Goal: Task Accomplishment & Management: Use online tool/utility

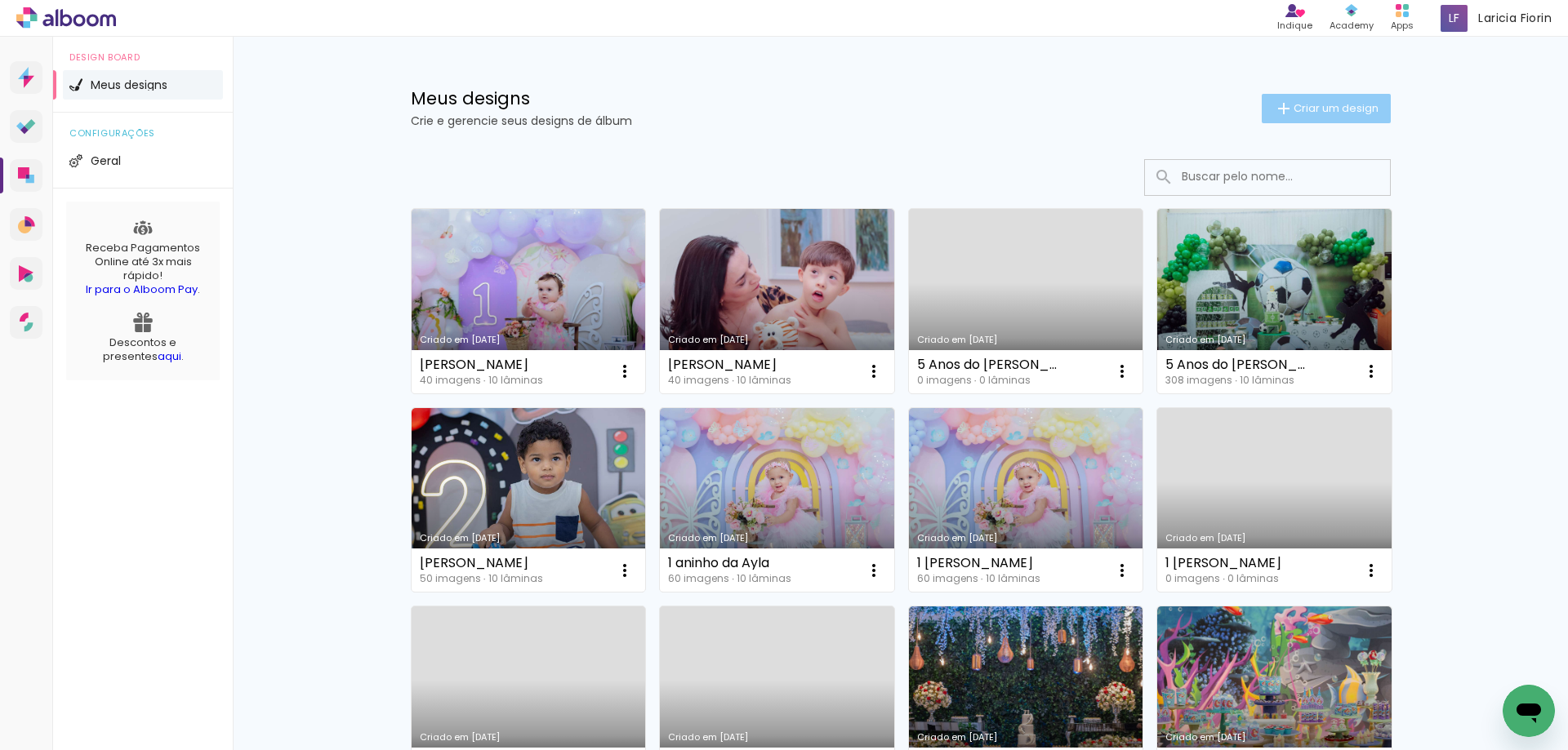
click at [1329, 114] on span "Criar um design" at bounding box center [1336, 108] width 85 height 11
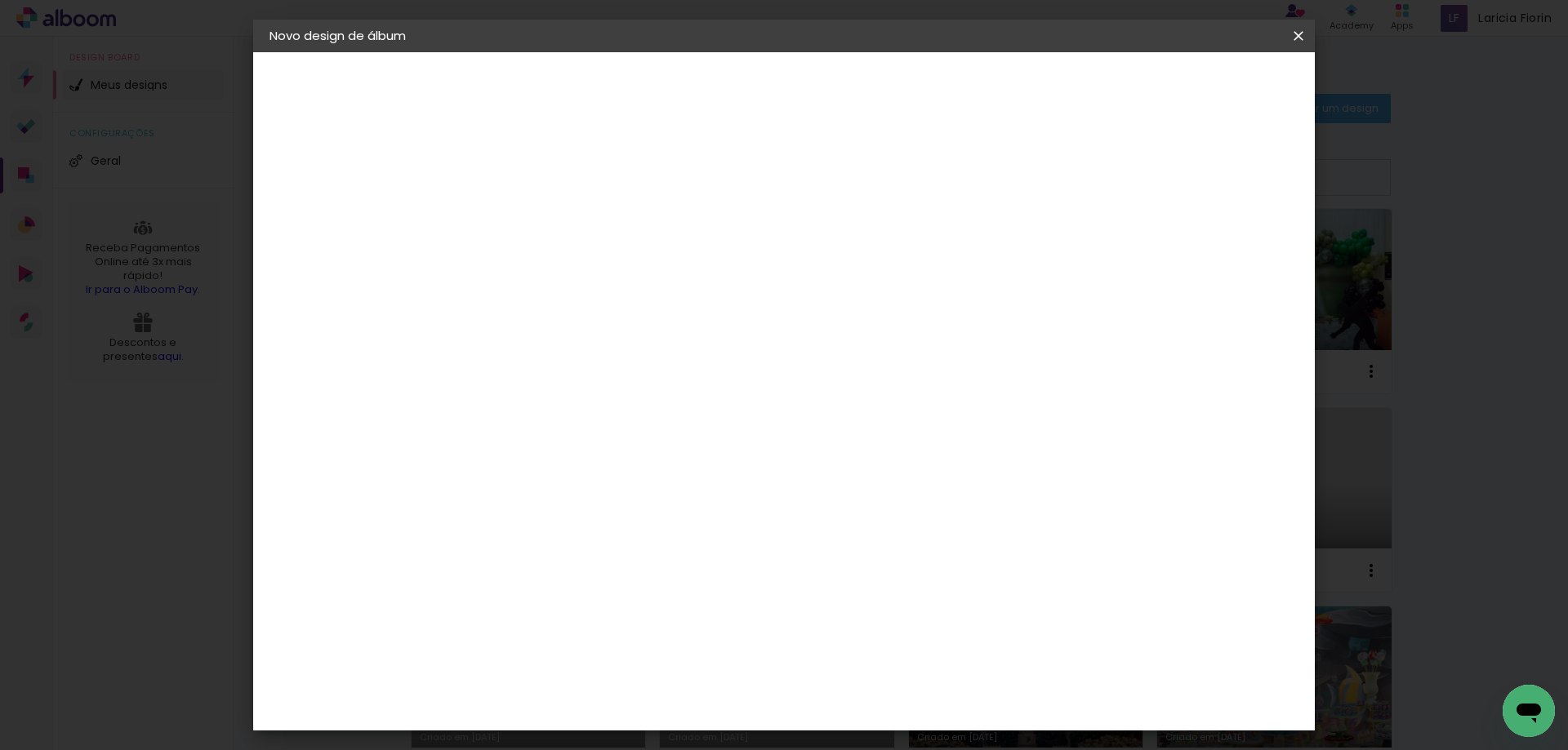
click at [536, 218] on input at bounding box center [536, 219] width 0 height 25
type input "[PERSON_NAME]"
type paper-input "[PERSON_NAME]"
click at [0, 0] on slot "Avançar" at bounding box center [0, 0] width 0 height 0
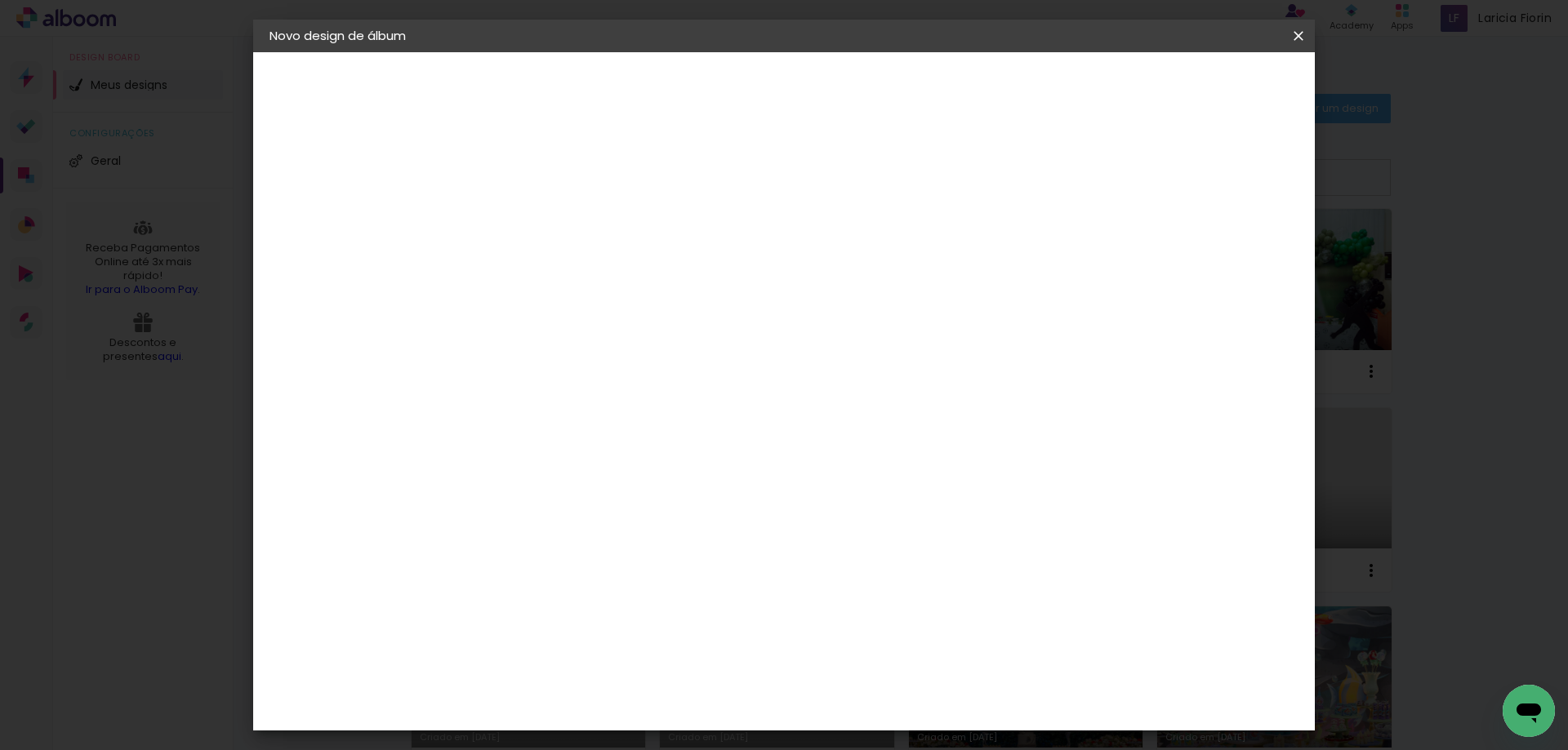
click at [583, 301] on input at bounding box center [578, 300] width 165 height 21
type input "mat"
type paper-input "mat"
click at [620, 367] on div "Matias Encadernações" at bounding box center [575, 372] width 100 height 26
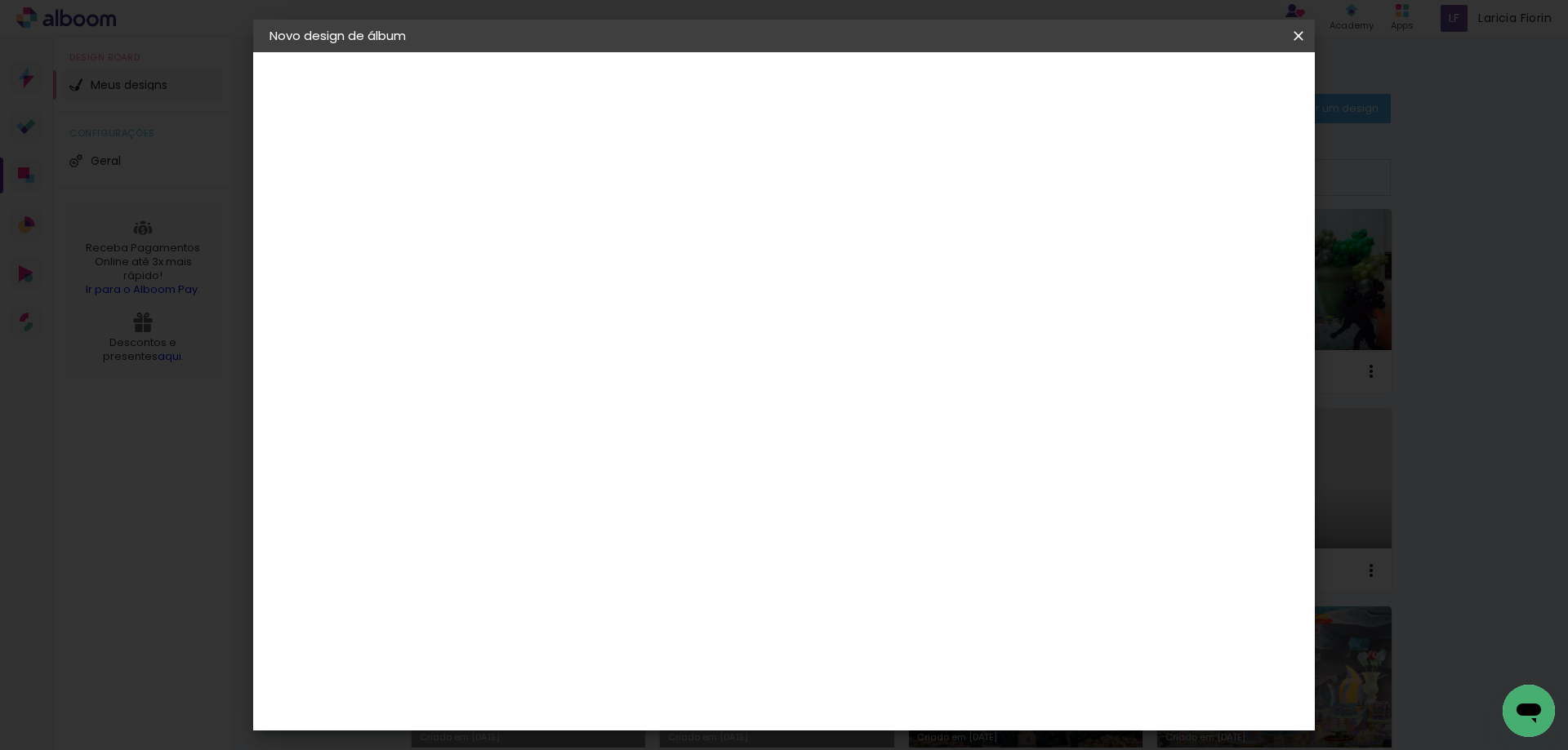
click at [799, 77] on paper-button "Avançar" at bounding box center [759, 86] width 80 height 27
click at [600, 278] on input "text" at bounding box center [568, 285] width 64 height 25
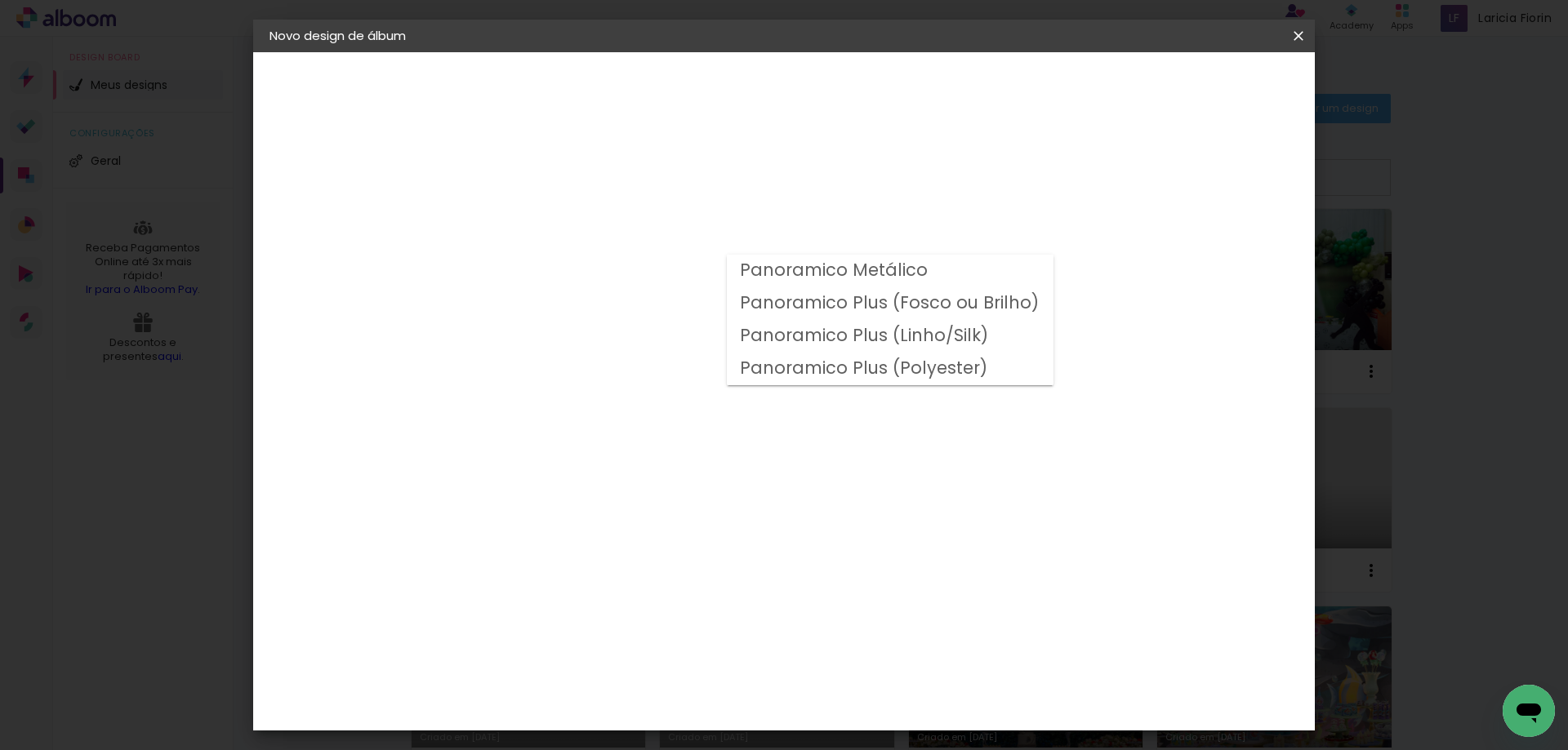
click at [0, 0] on slot "Panoramico Plus (Fosco ou Brilho)" at bounding box center [0, 0] width 0 height 0
type input "Panoramico Plus (Fosco ou Brilho)"
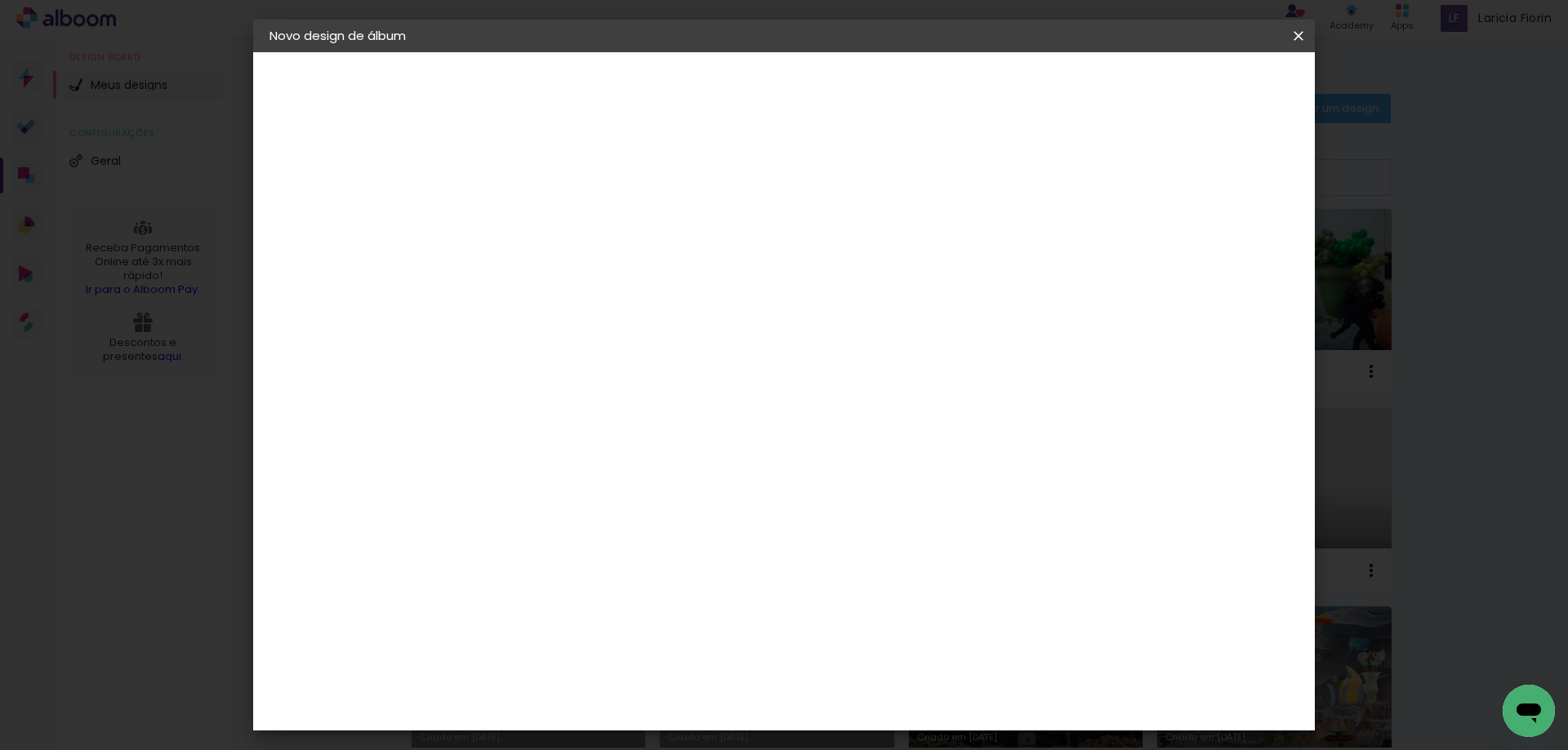
scroll to position [546, 0]
click at [647, 608] on span "20 × 20" at bounding box center [608, 630] width 76 height 43
click at [0, 0] on slot "Avançar" at bounding box center [0, 0] width 0 height 0
click at [1196, 87] on span "Iniciar design" at bounding box center [1159, 86] width 75 height 12
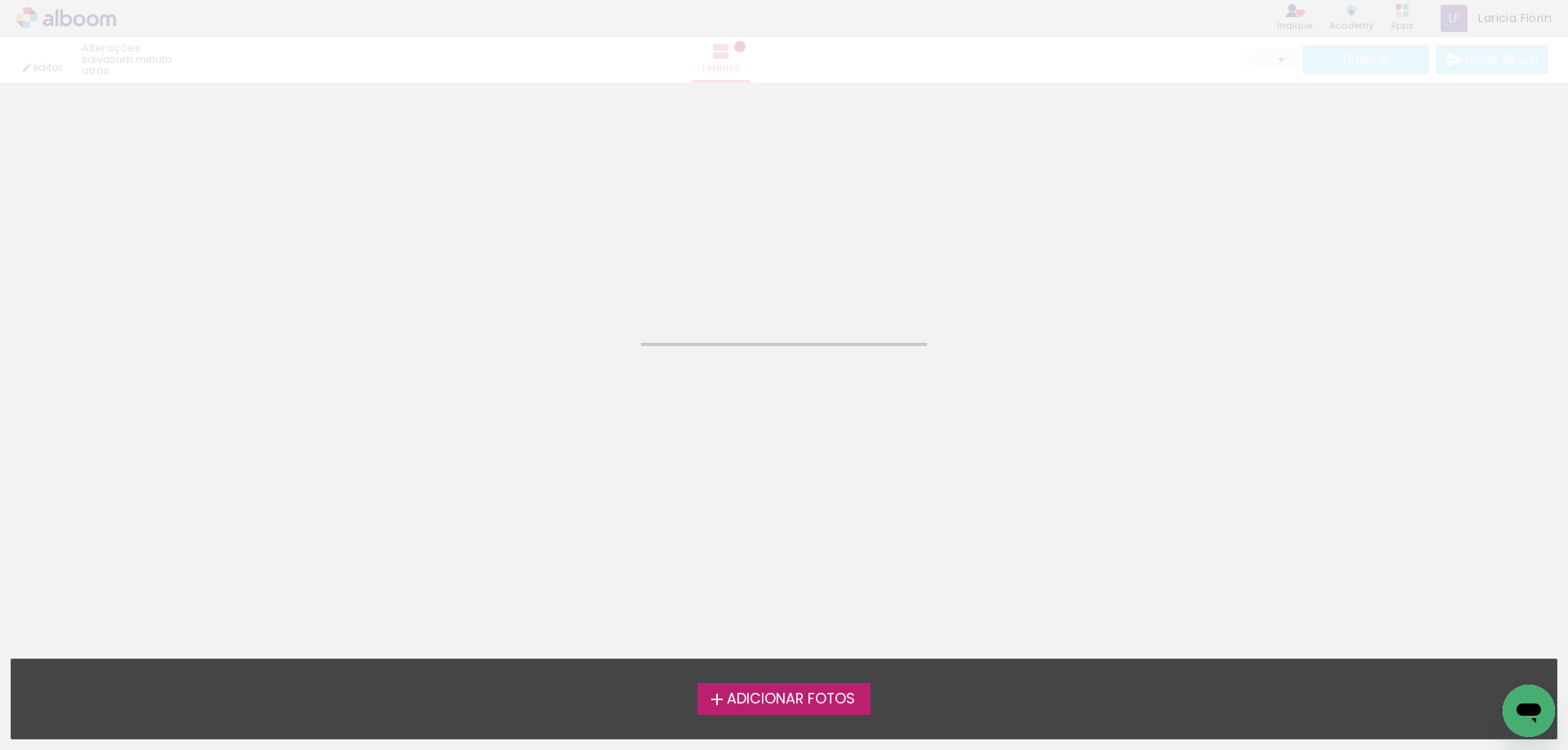
click at [769, 696] on span "Adicionar Fotos" at bounding box center [790, 699] width 128 height 15
click at [0, 0] on input "file" at bounding box center [0, 0] width 0 height 0
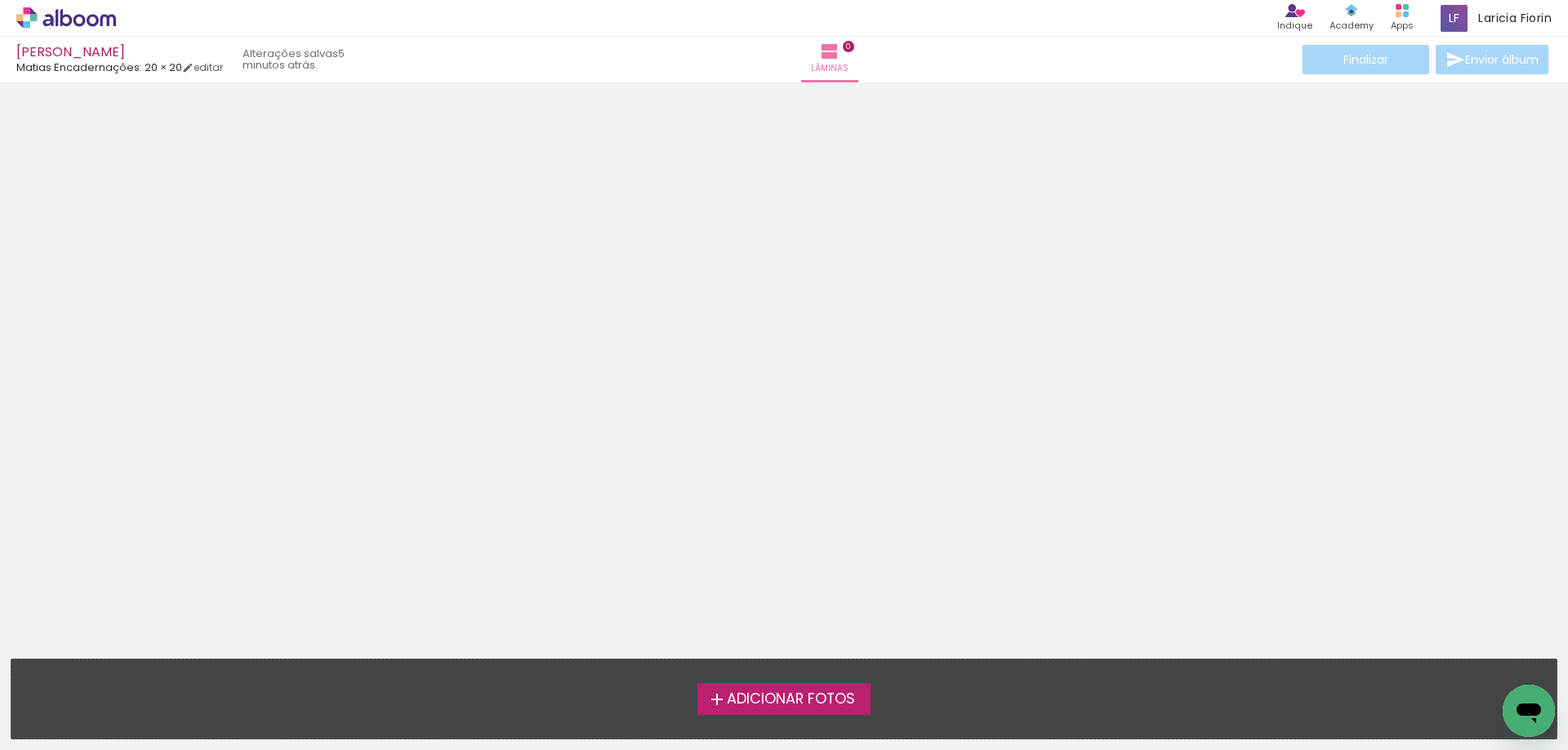
click at [792, 697] on span "Adicionar Fotos" at bounding box center [790, 699] width 128 height 15
click at [0, 0] on input "file" at bounding box center [0, 0] width 0 height 0
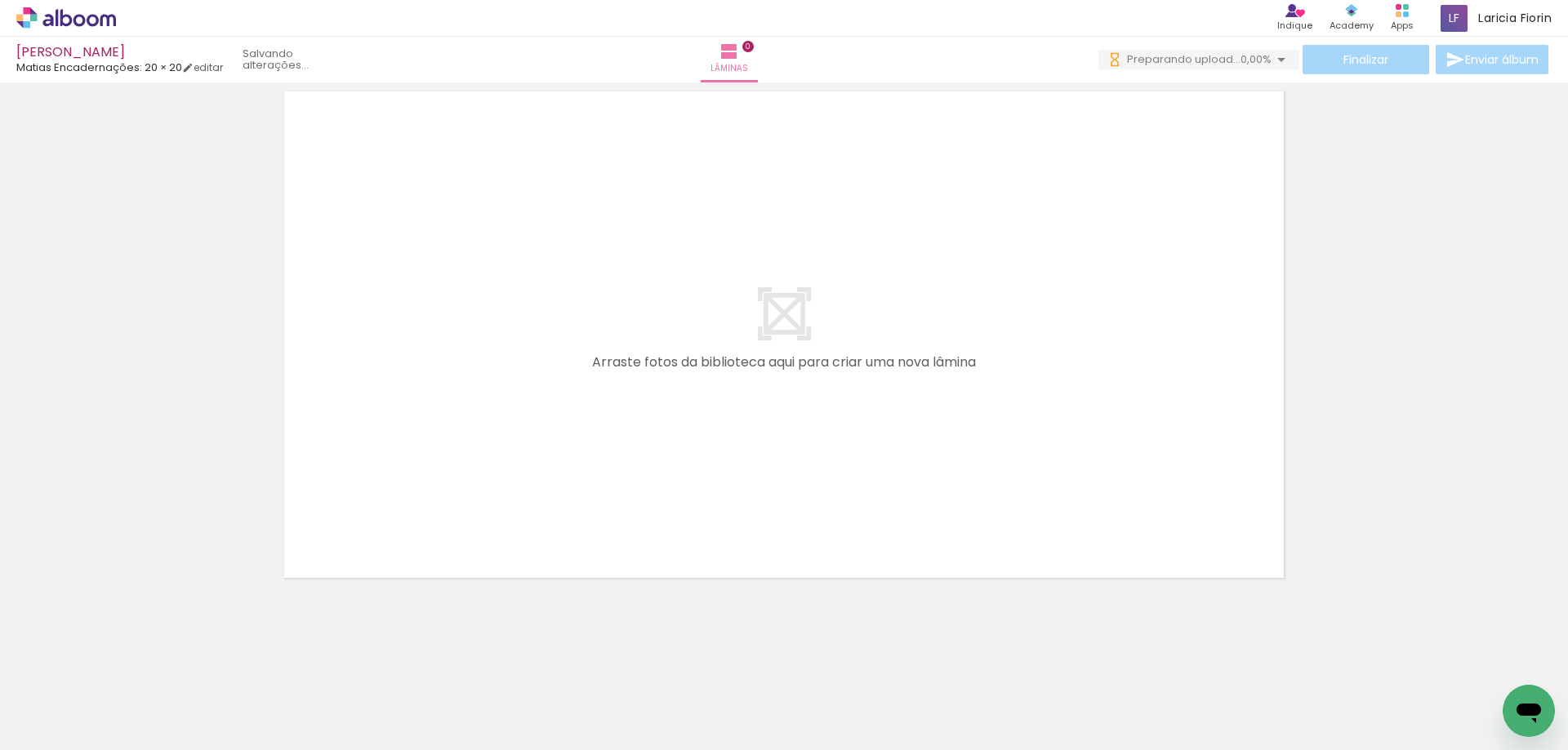
scroll to position [0, 2764]
click at [55, 720] on span "Adicionar Fotos" at bounding box center [57, 728] width 49 height 18
click at [0, 0] on input "file" at bounding box center [0, 0] width 0 height 0
click at [56, 722] on span "Adicionar Fotos" at bounding box center [57, 728] width 49 height 18
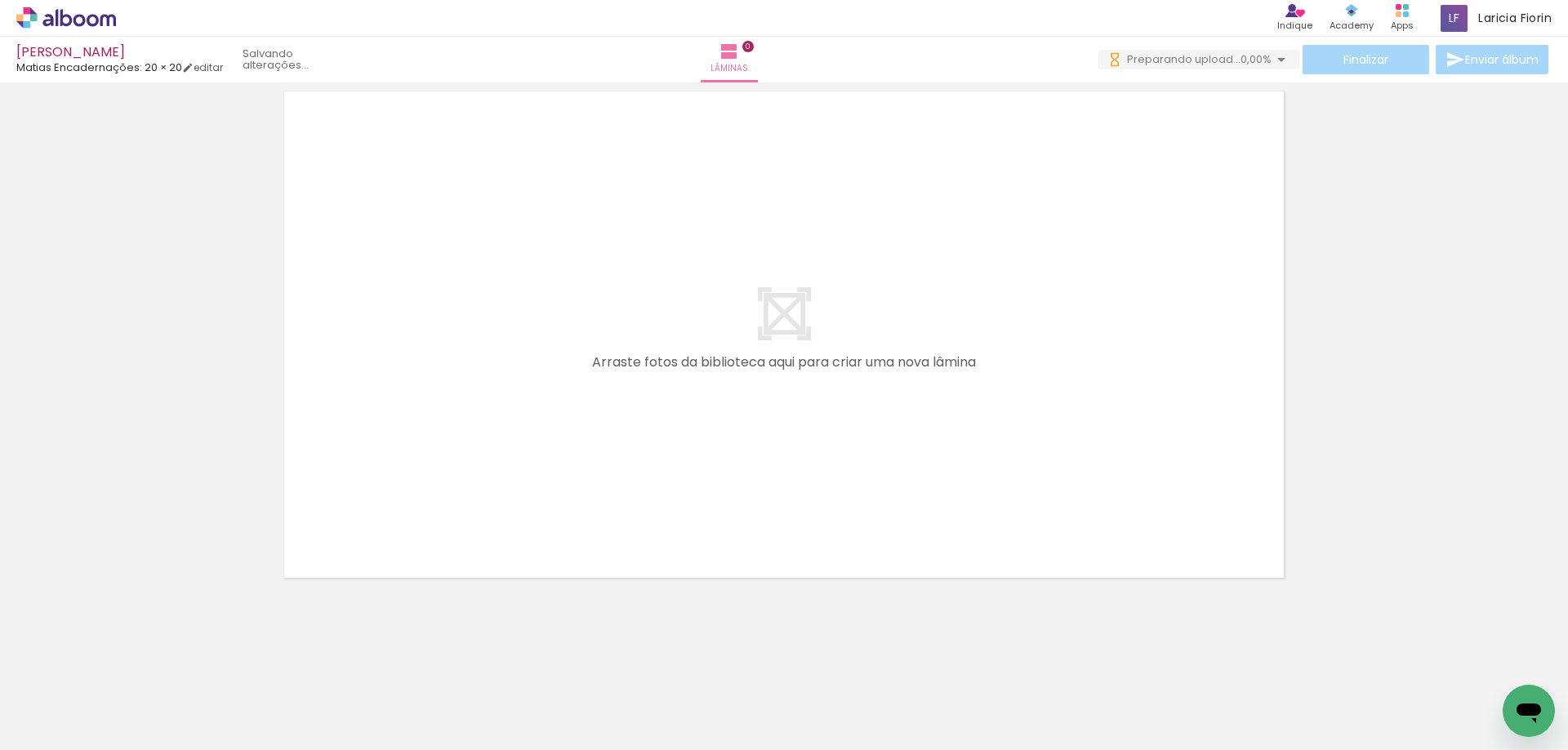
click at [0, 0] on input "file" at bounding box center [0, 0] width 0 height 0
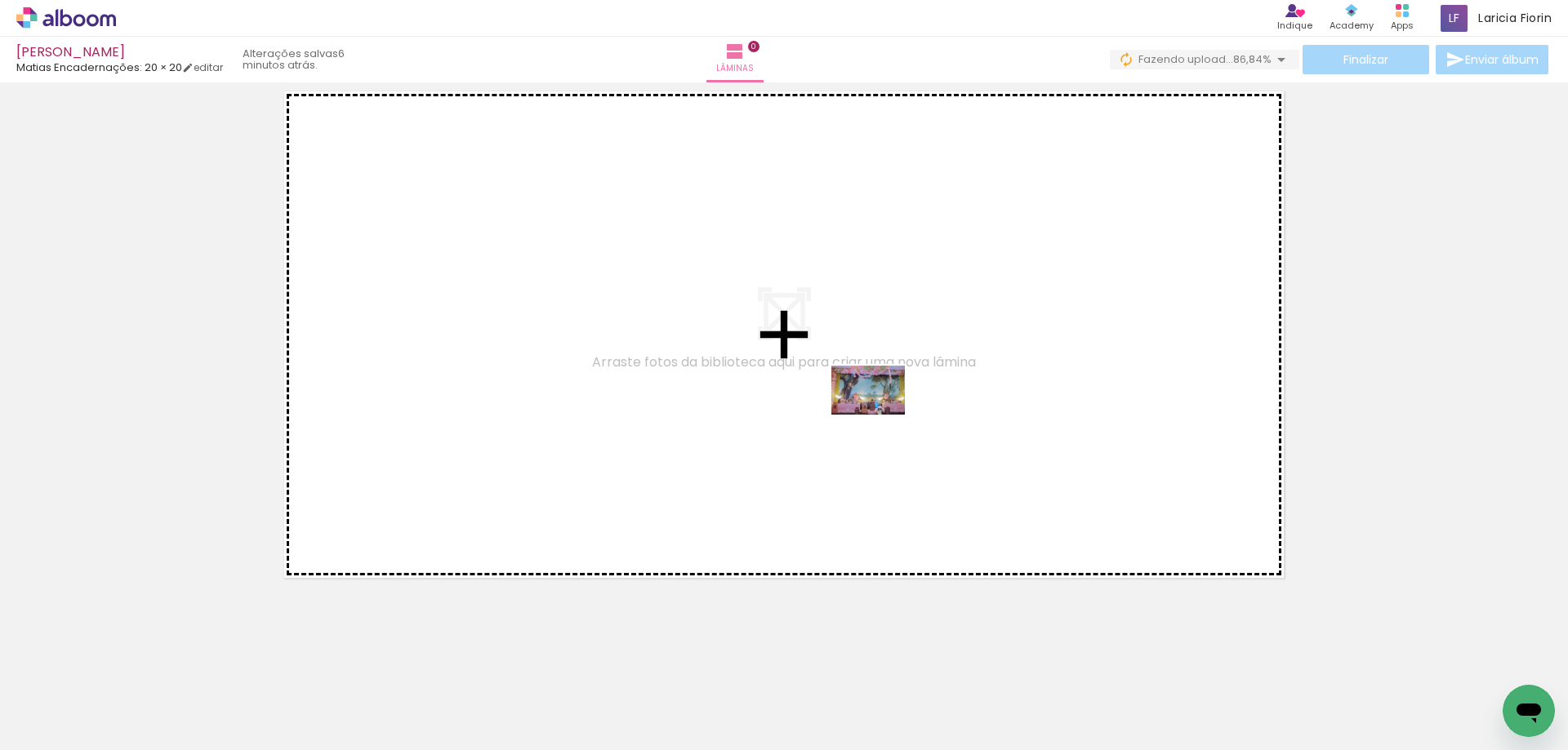
drag, startPoint x: 1245, startPoint y: 702, endPoint x: 891, endPoint y: 423, distance: 450.7
click at [845, 387] on quentale-workspace at bounding box center [784, 375] width 1568 height 750
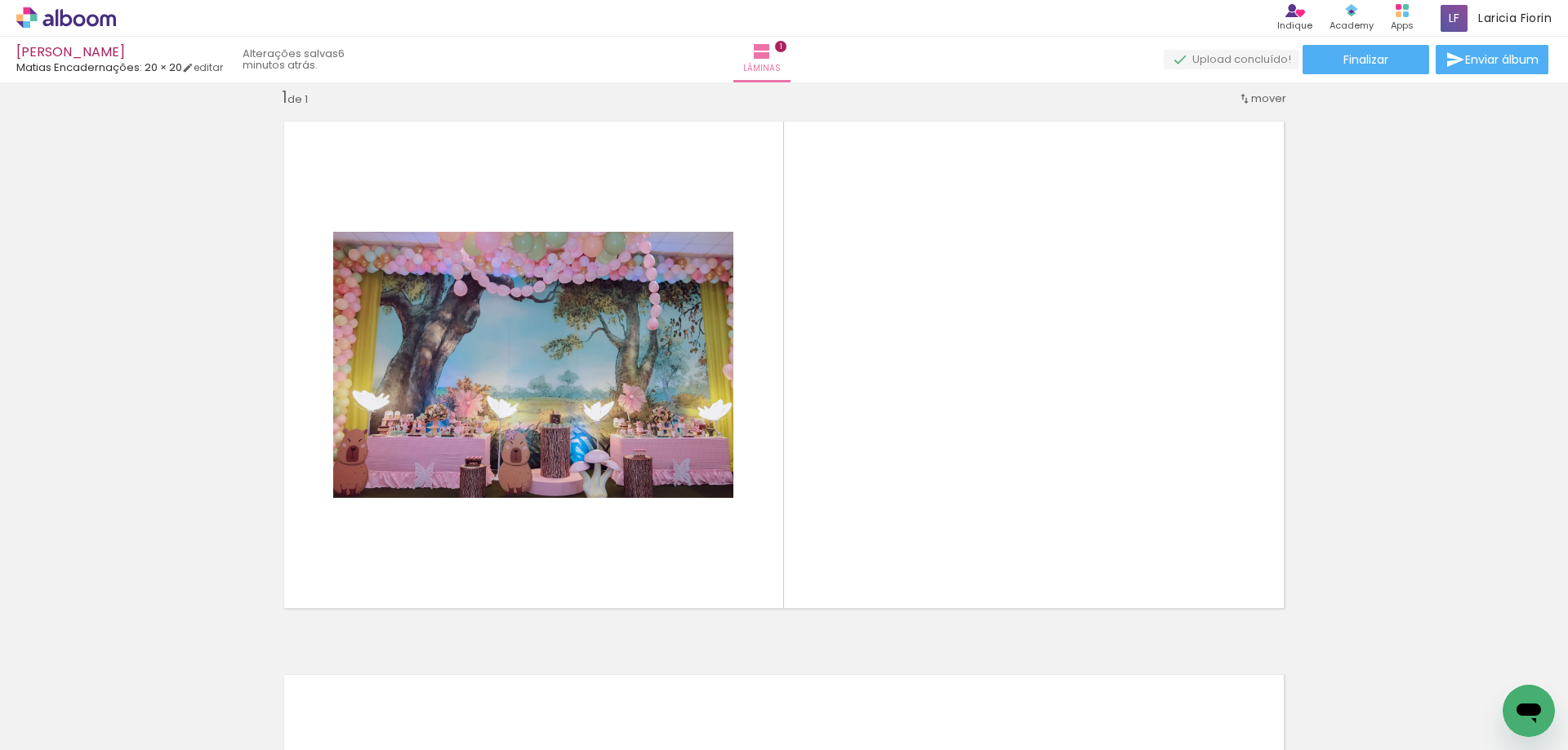
scroll to position [0, 4414]
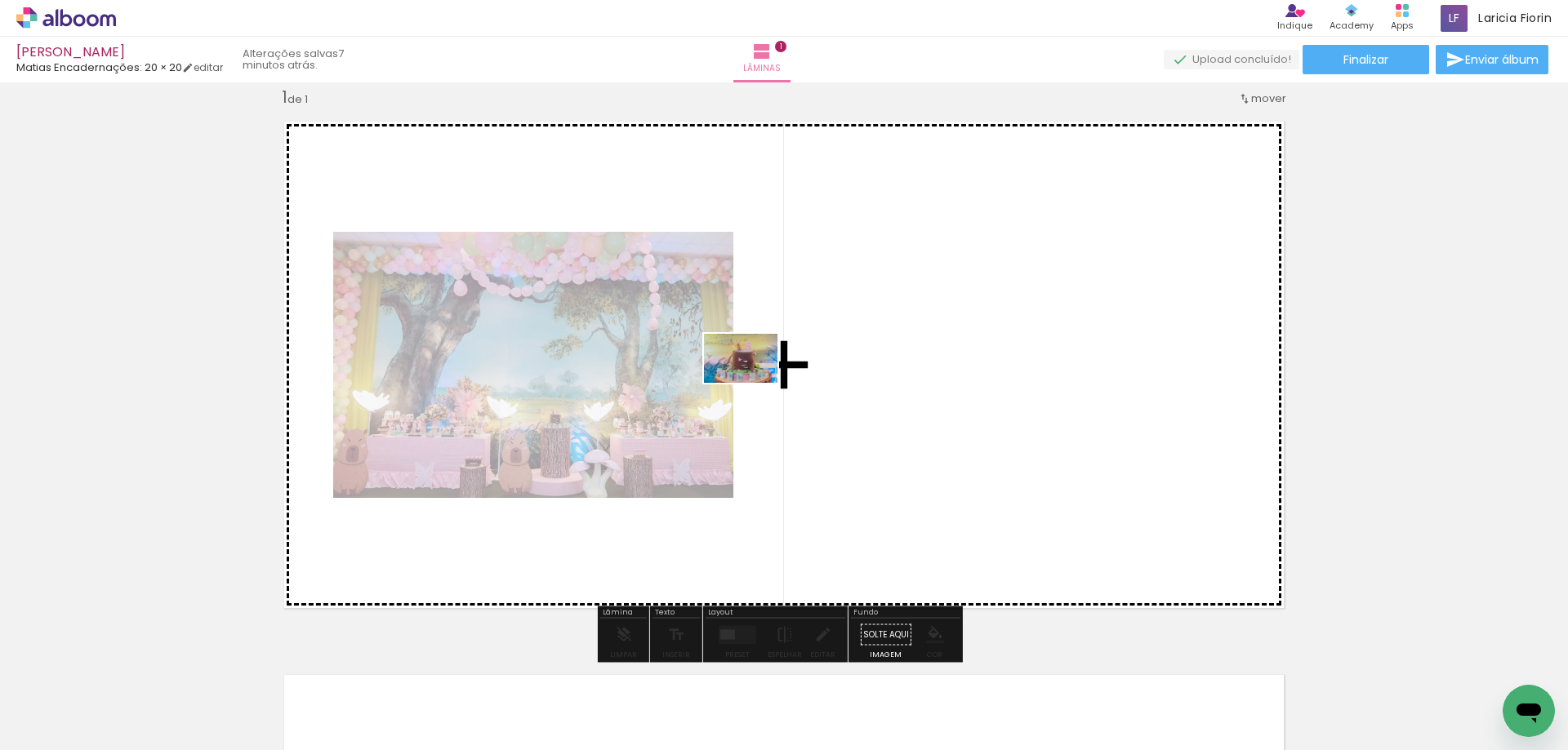
drag, startPoint x: 1235, startPoint y: 694, endPoint x: 732, endPoint y: 382, distance: 591.9
click at [741, 377] on quentale-workspace at bounding box center [784, 375] width 1568 height 750
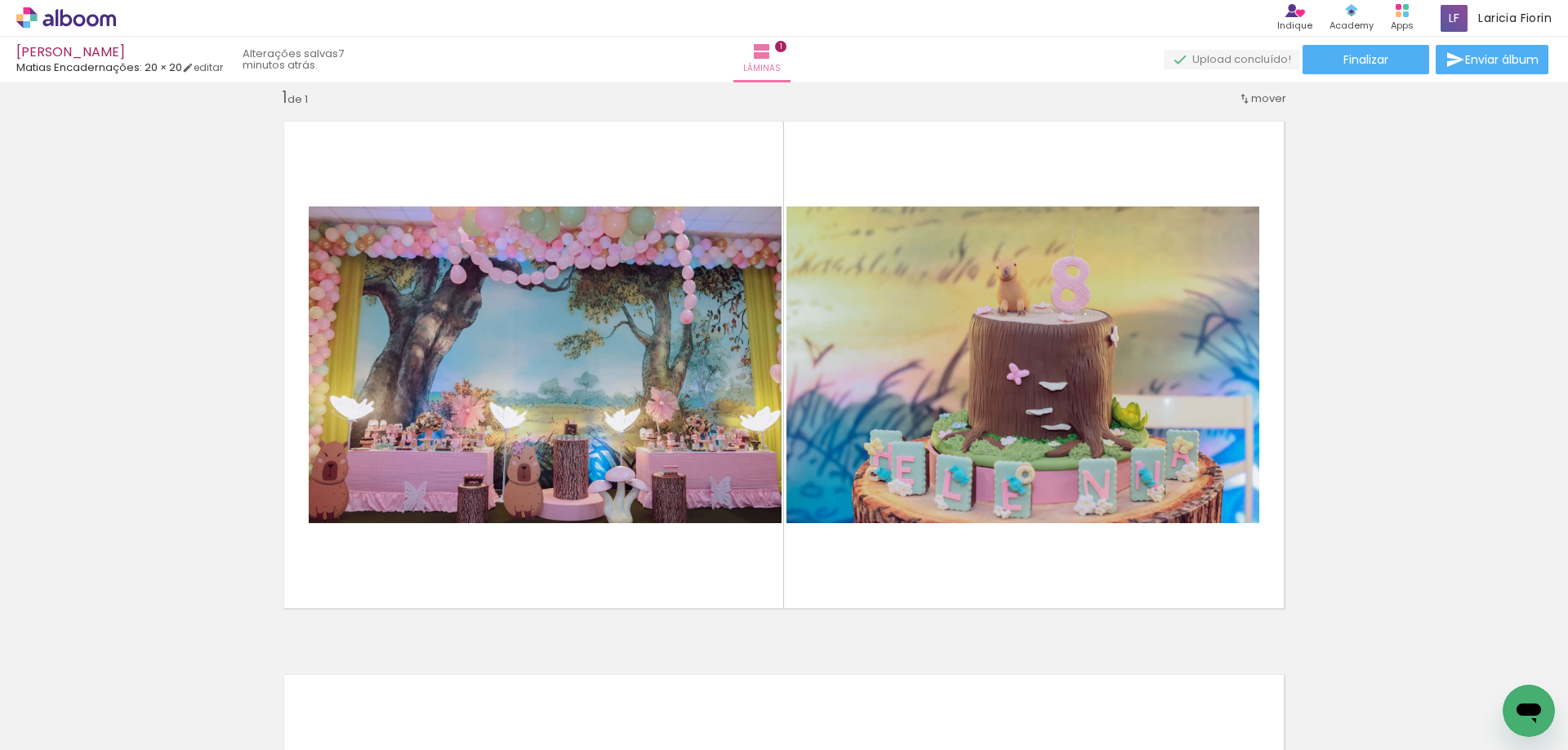
scroll to position [0, 3252]
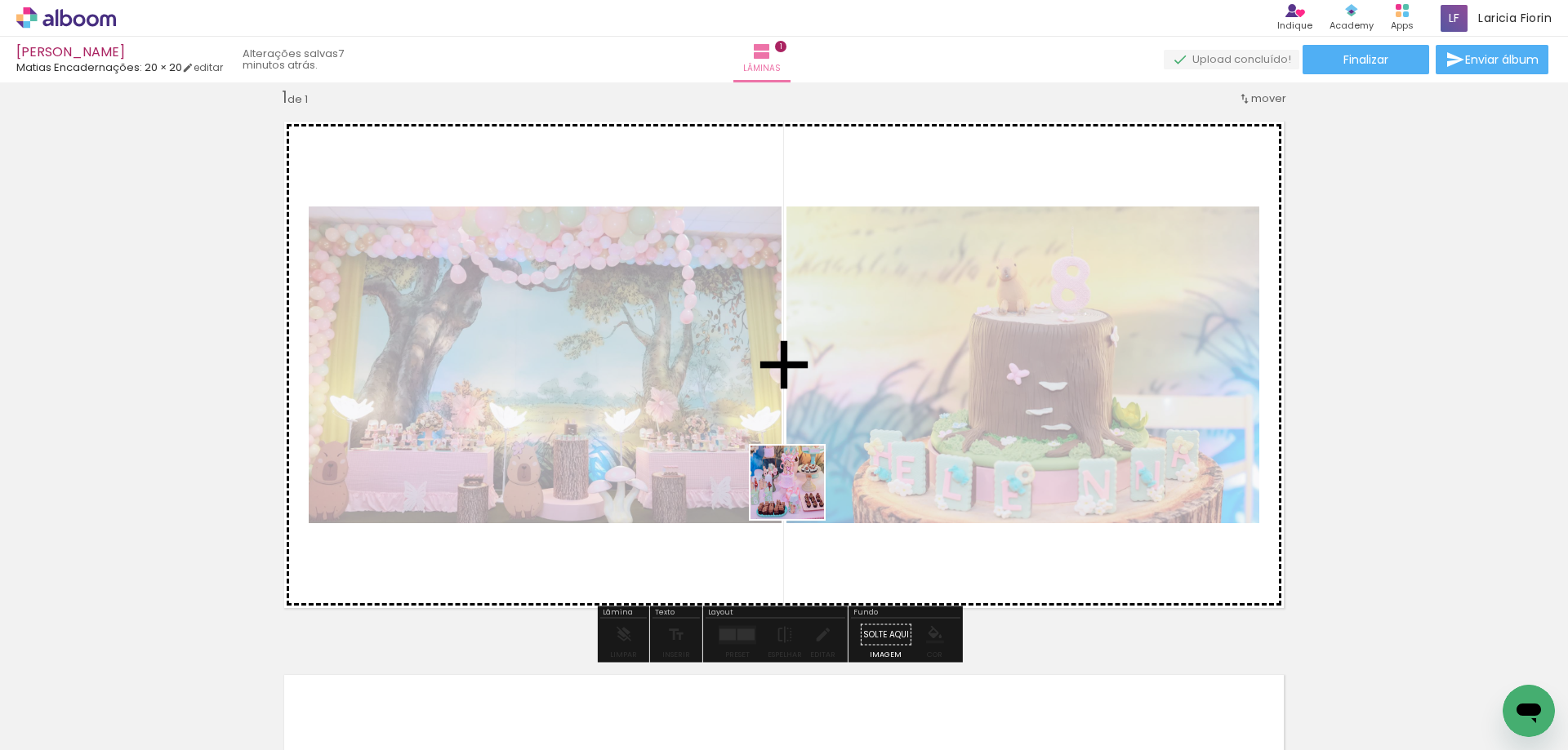
drag, startPoint x: 929, startPoint y: 718, endPoint x: 808, endPoint y: 562, distance: 197.4
click at [768, 436] on quentale-workspace at bounding box center [784, 375] width 1568 height 750
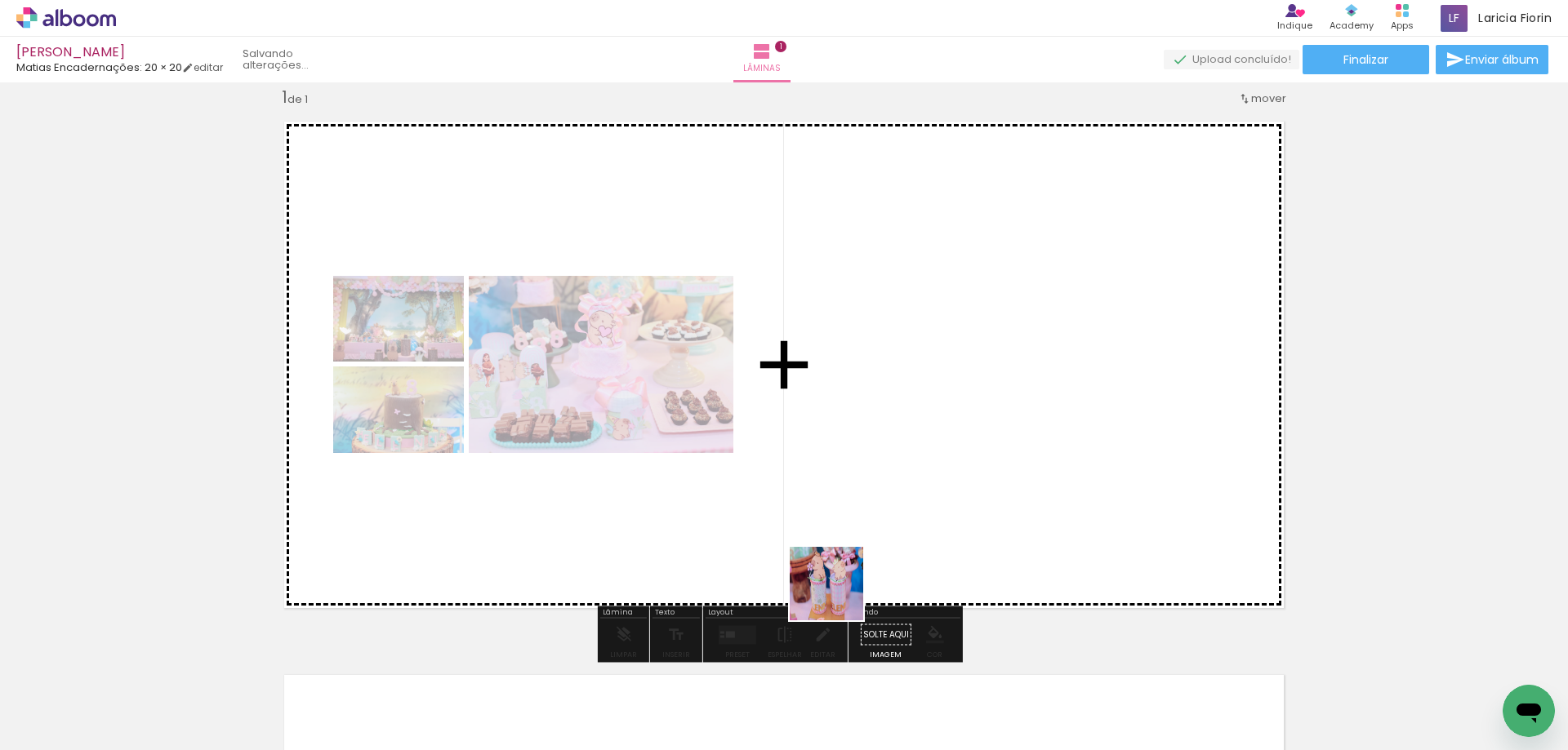
drag, startPoint x: 842, startPoint y: 699, endPoint x: 763, endPoint y: 669, distance: 84.5
click at [827, 468] on quentale-workspace at bounding box center [784, 375] width 1568 height 750
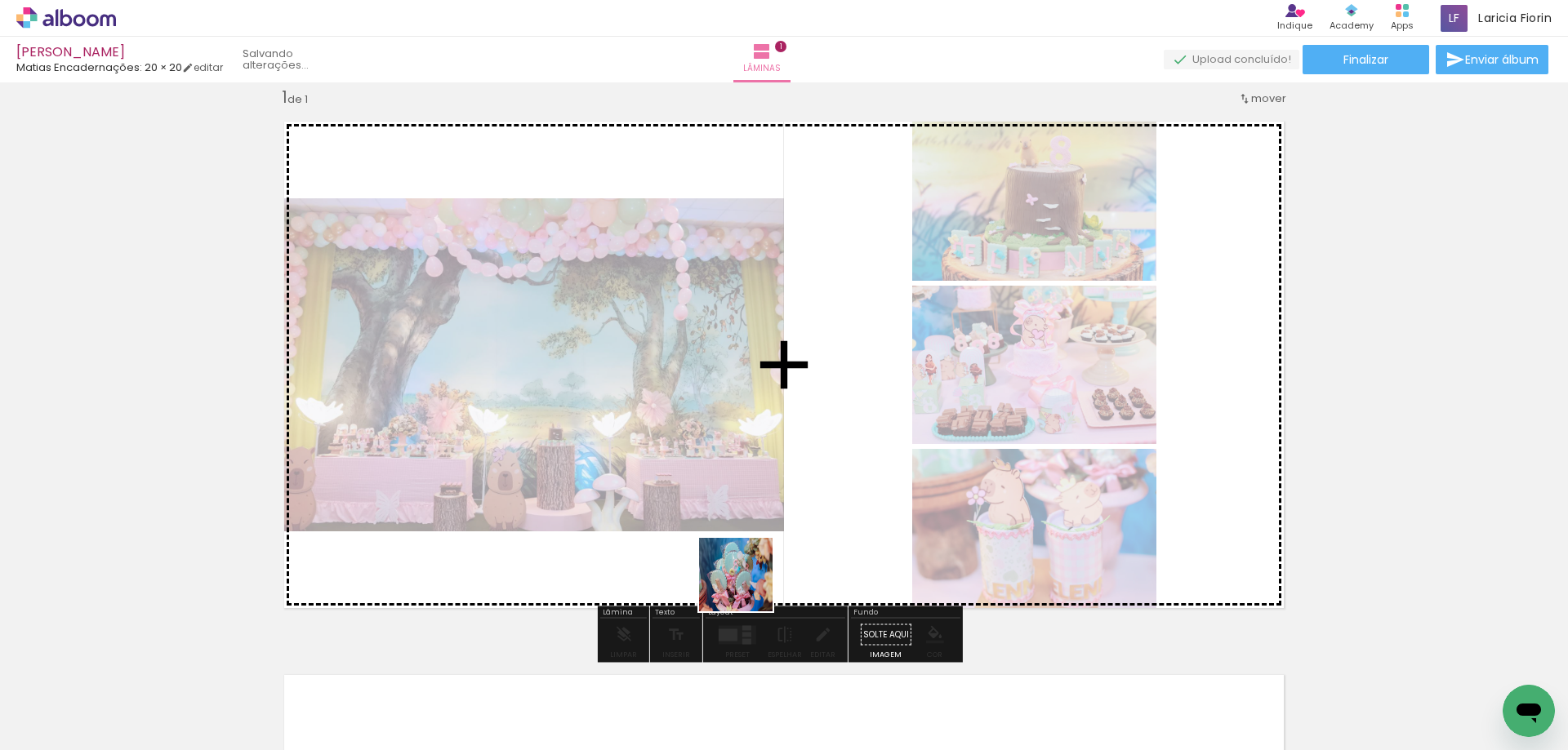
drag, startPoint x: 750, startPoint y: 694, endPoint x: 640, endPoint y: 727, distance: 114.8
click at [750, 503] on quentale-workspace at bounding box center [784, 375] width 1568 height 750
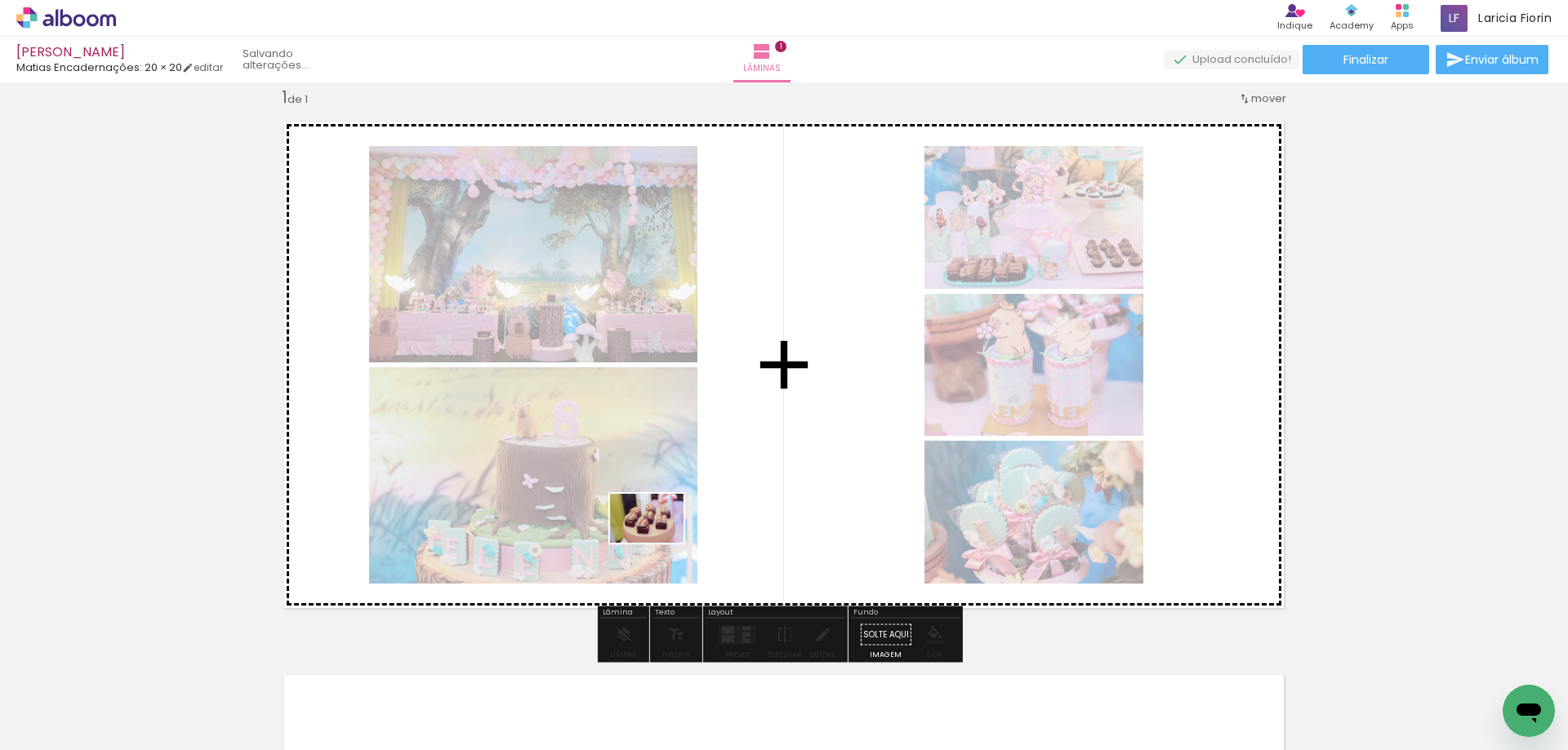
drag, startPoint x: 666, startPoint y: 695, endPoint x: 623, endPoint y: 592, distance: 111.6
click at [647, 500] on quentale-workspace at bounding box center [784, 375] width 1568 height 750
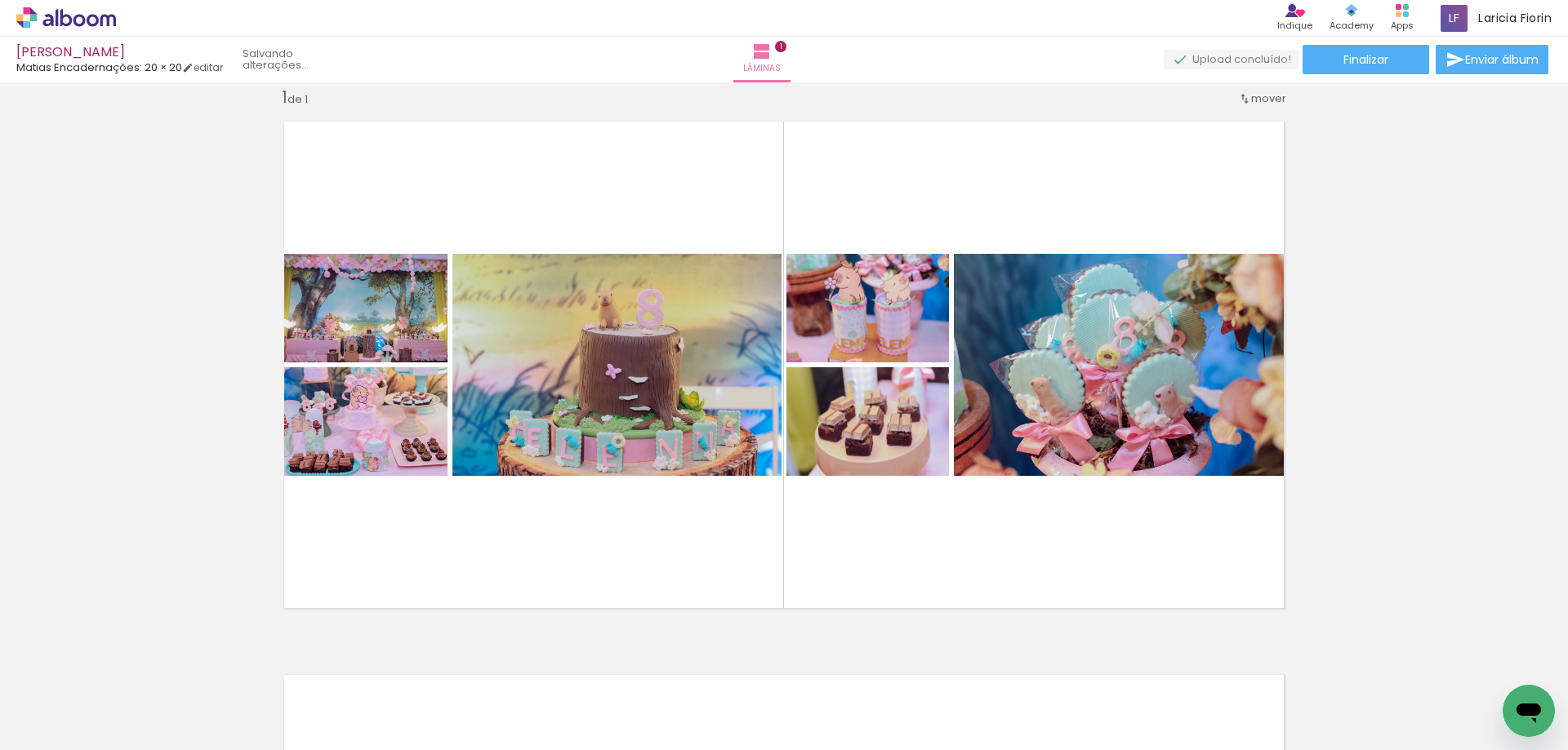
scroll to position [0, 2886]
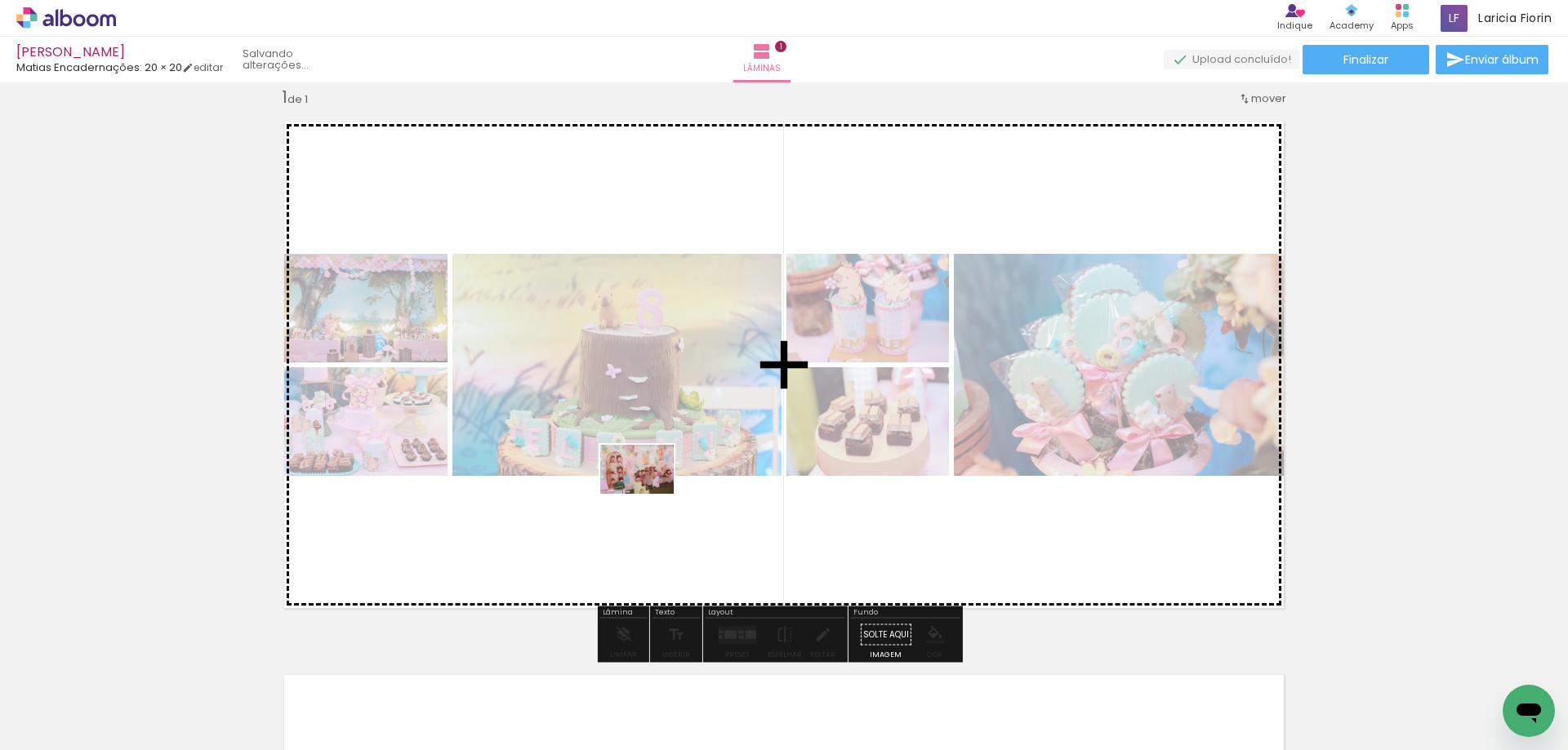
drag, startPoint x: 680, startPoint y: 711, endPoint x: 498, endPoint y: 683, distance: 184.1
click at [650, 471] on quentale-workspace at bounding box center [784, 375] width 1568 height 750
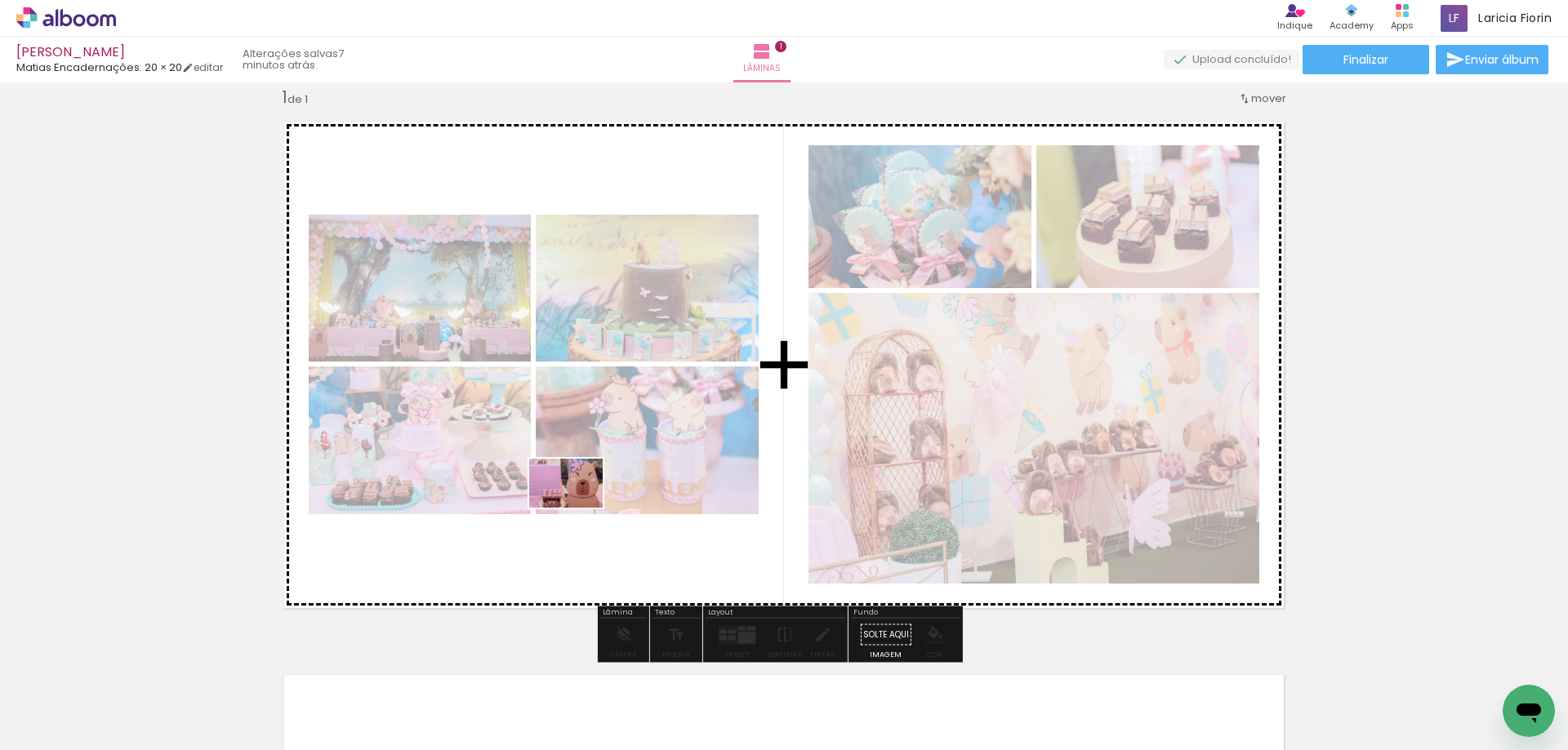
drag, startPoint x: 527, startPoint y: 637, endPoint x: 394, endPoint y: 742, distance: 169.5
click at [578, 507] on quentale-workspace at bounding box center [784, 375] width 1568 height 750
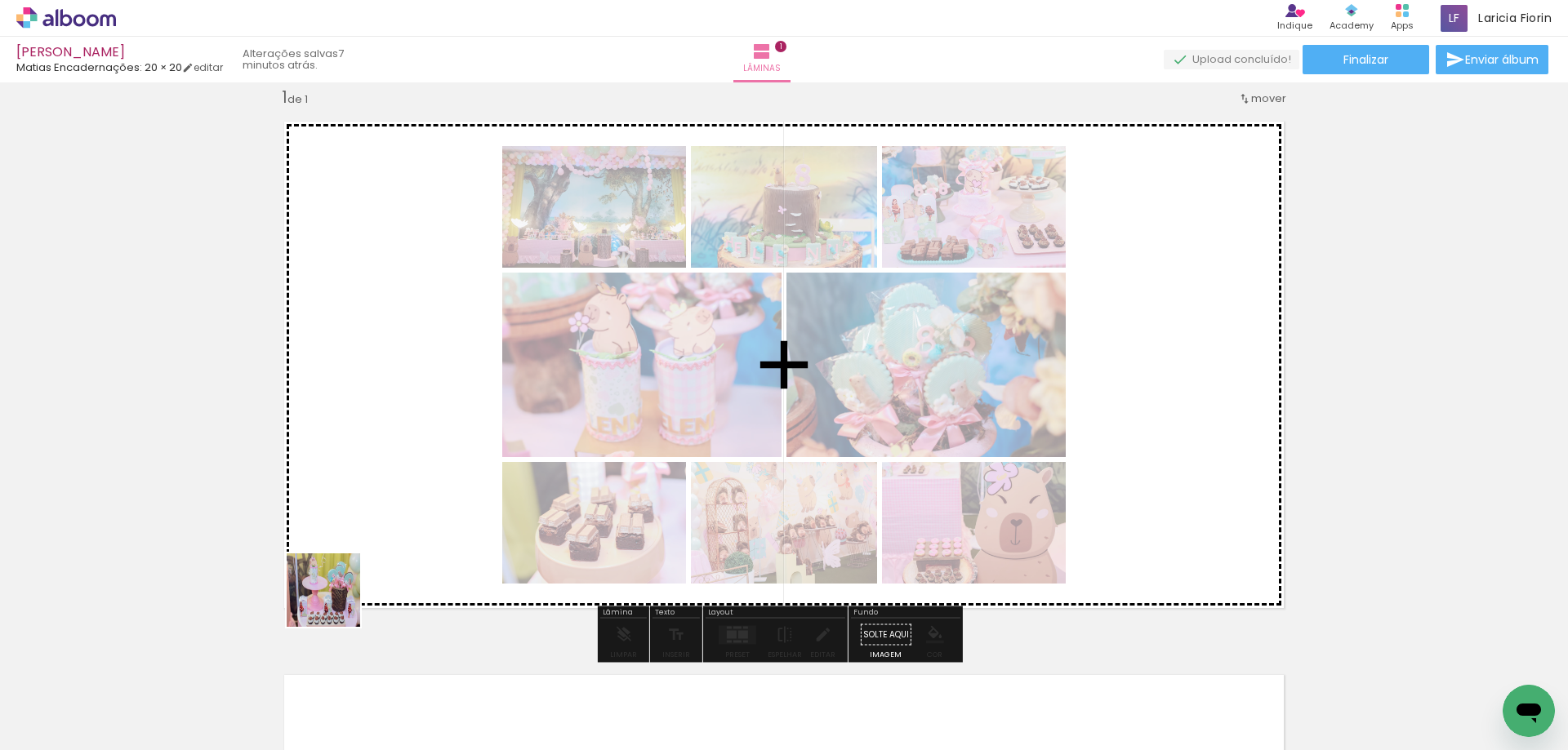
drag, startPoint x: 296, startPoint y: 696, endPoint x: 369, endPoint y: 623, distance: 103.2
click at [381, 531] on quentale-workspace at bounding box center [784, 375] width 1568 height 750
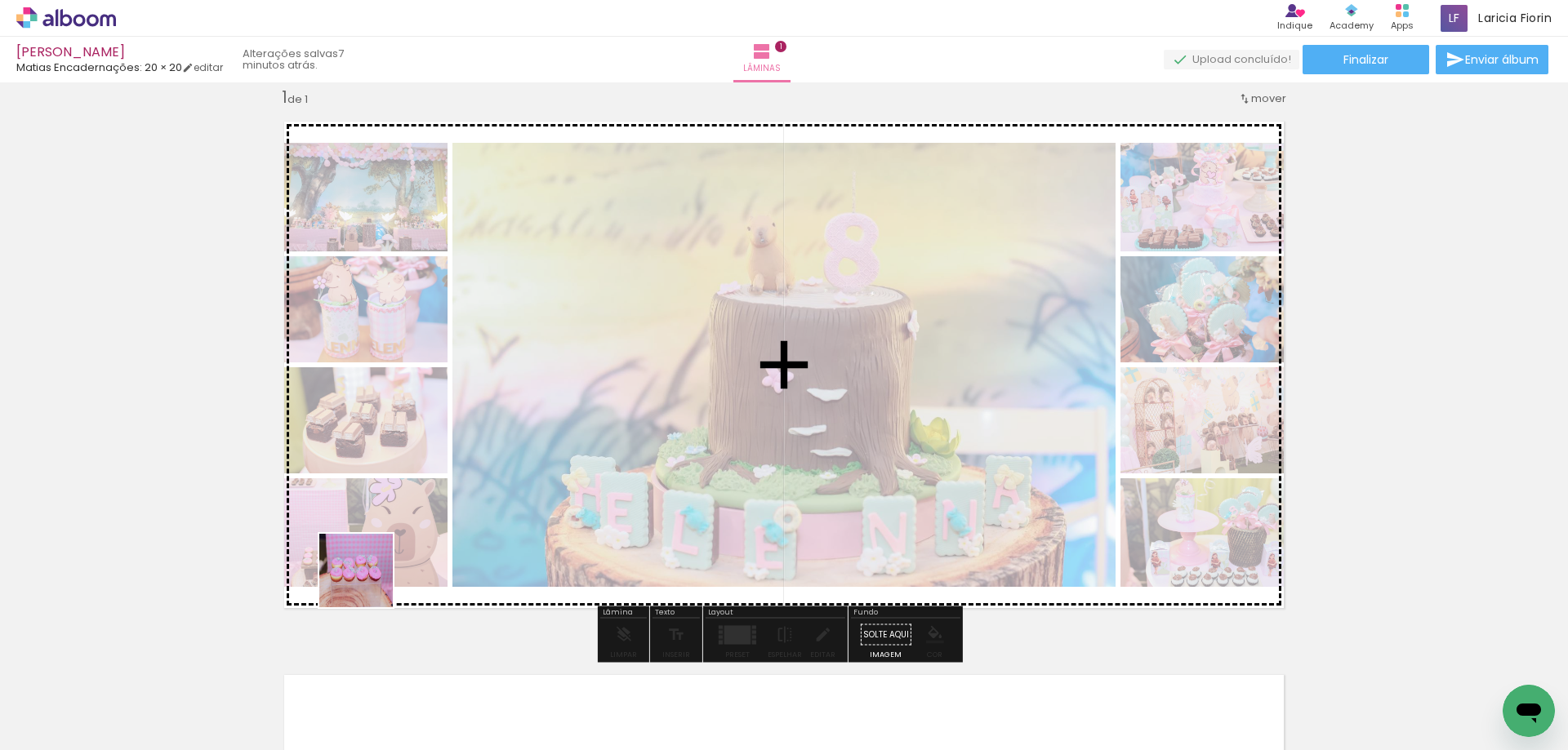
drag, startPoint x: 197, startPoint y: 698, endPoint x: 525, endPoint y: 658, distance: 330.4
click at [520, 502] on quentale-workspace at bounding box center [784, 375] width 1568 height 750
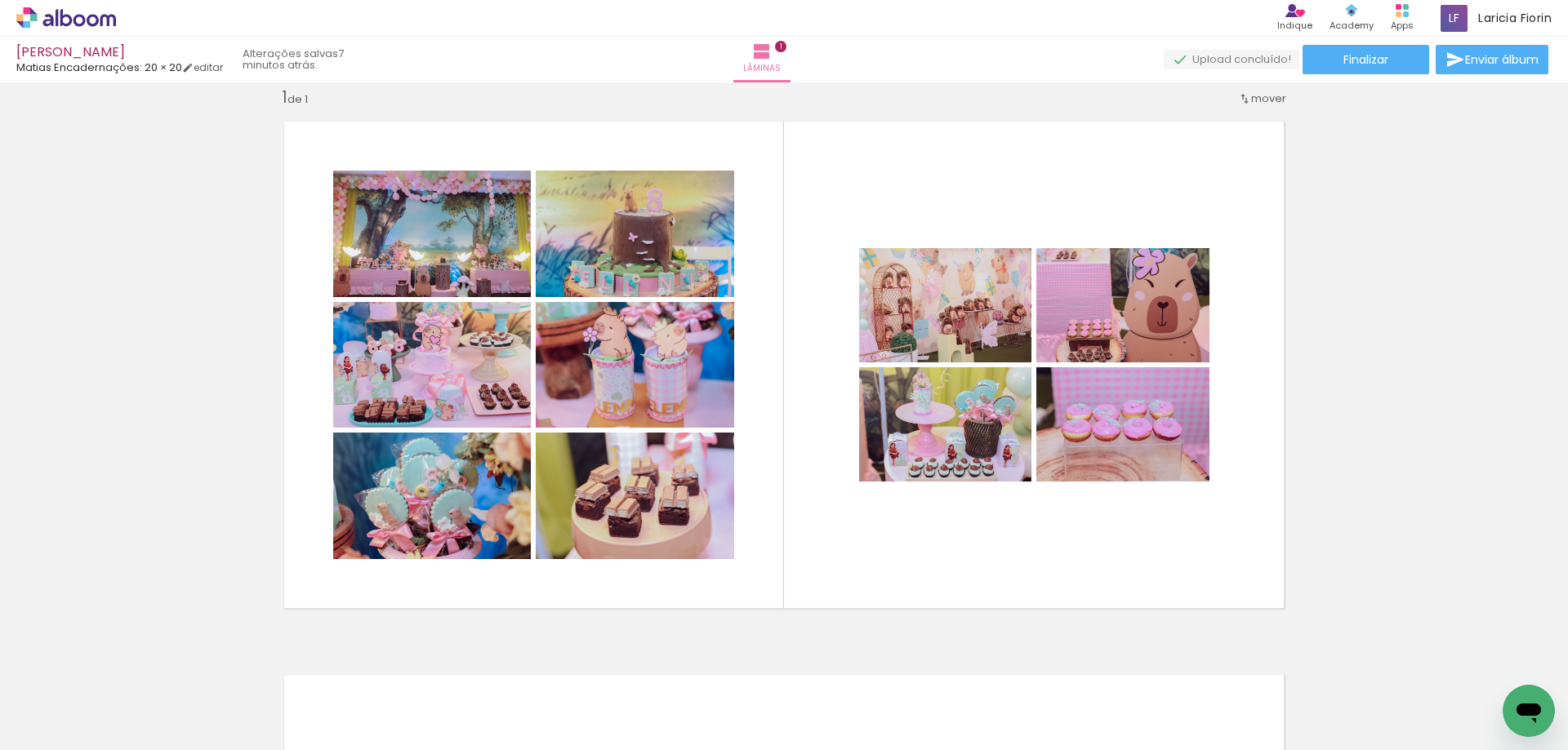
scroll to position [0, 2074]
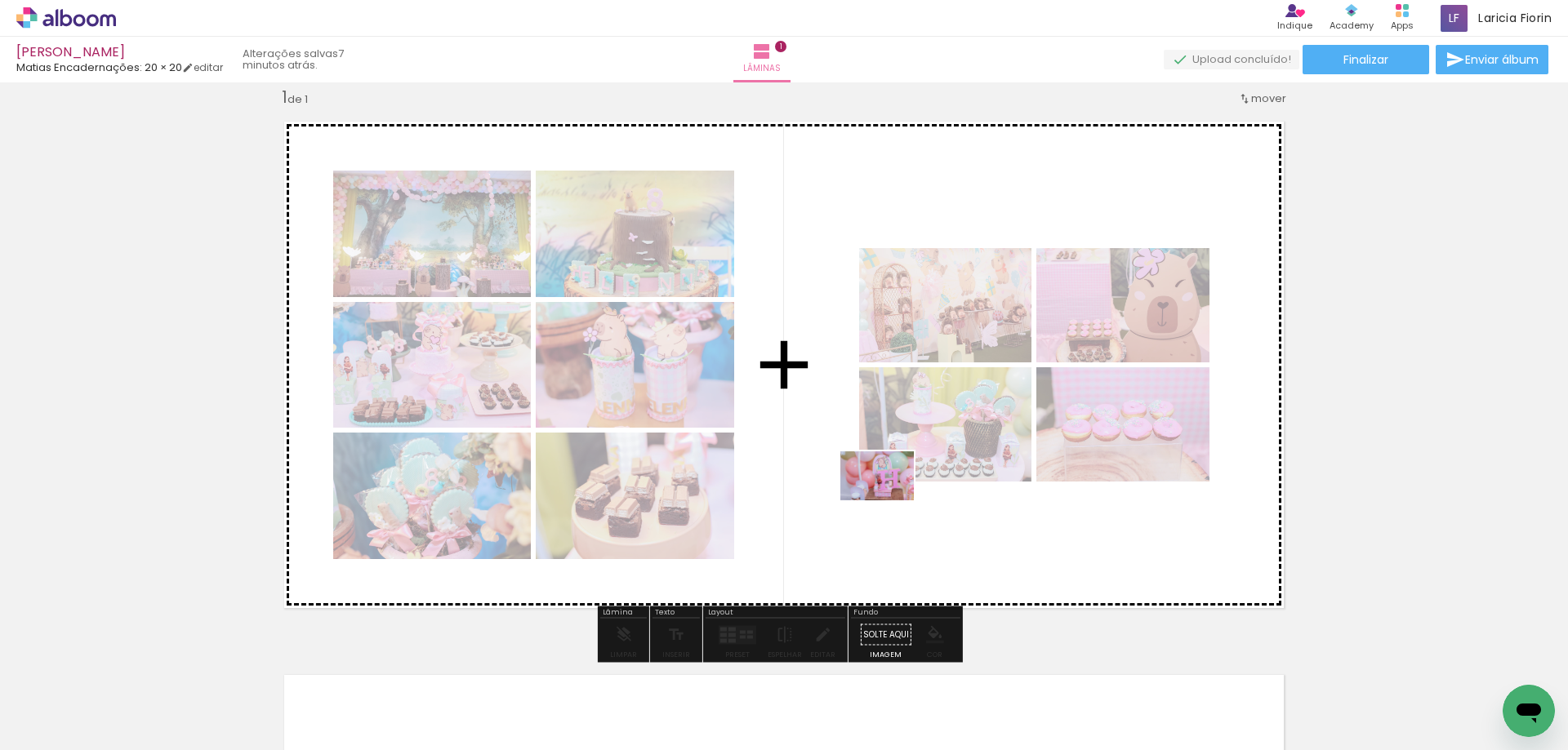
drag, startPoint x: 754, startPoint y: 713, endPoint x: 891, endPoint y: 489, distance: 262.6
click at [891, 487] on quentale-workspace at bounding box center [784, 375] width 1568 height 750
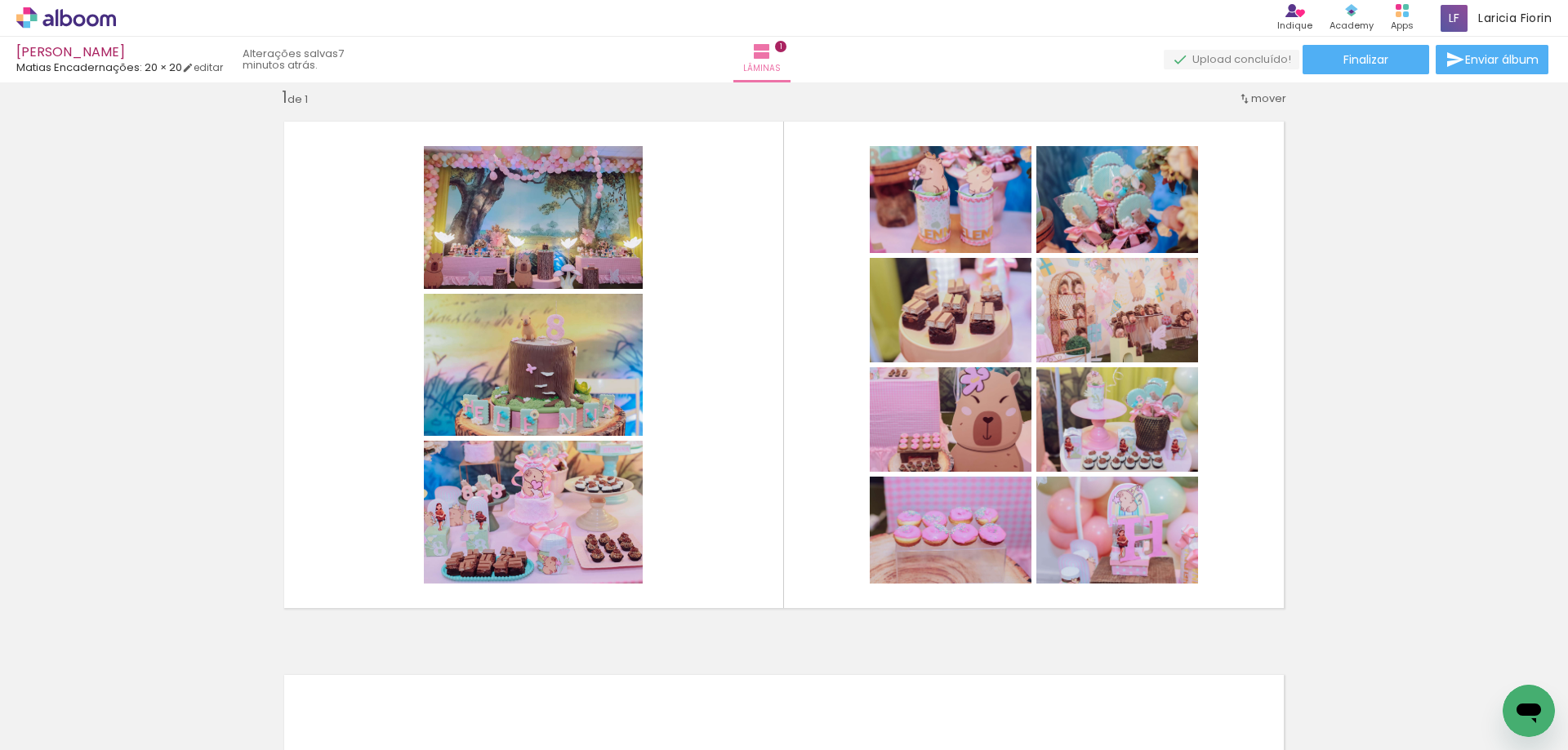
scroll to position [0, 0]
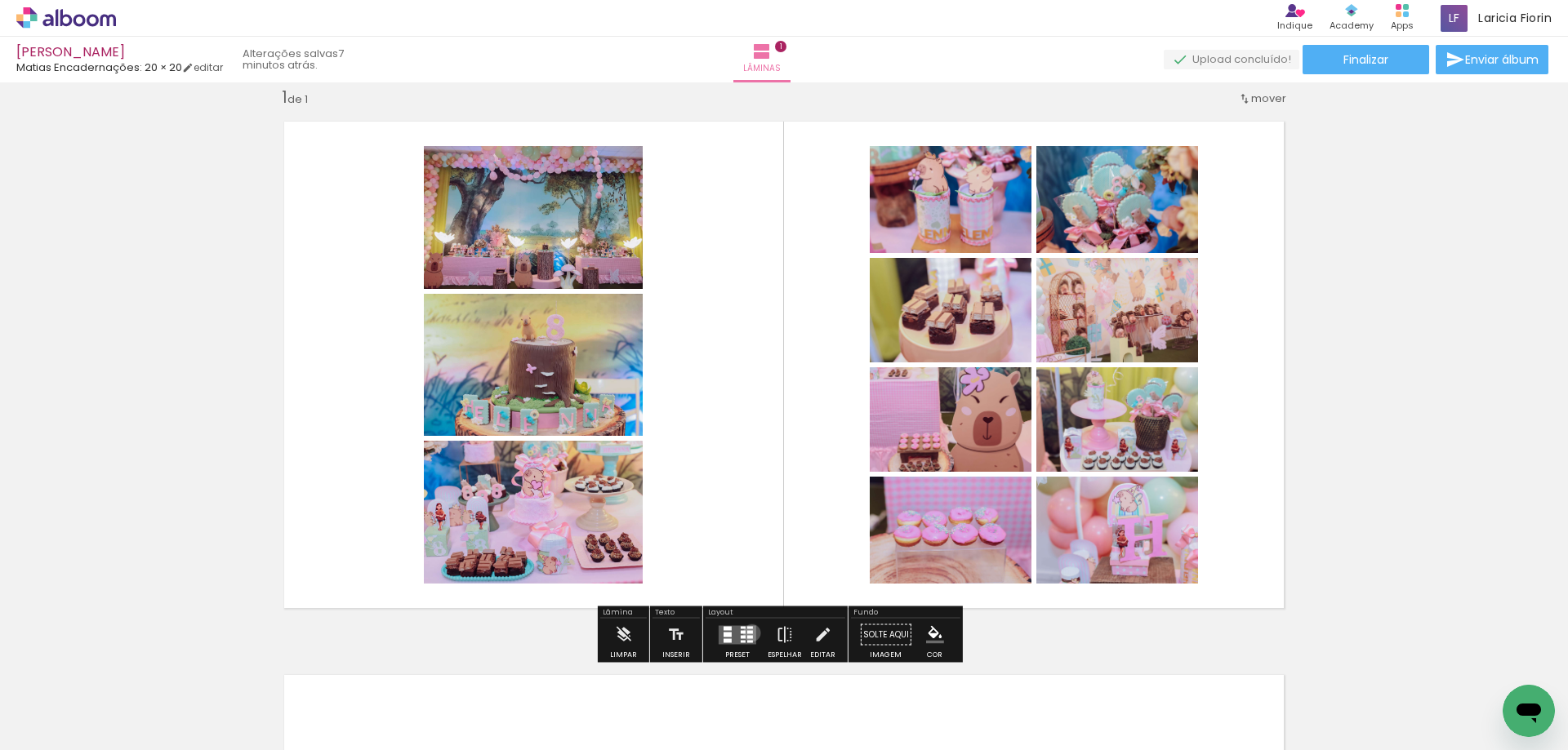
click at [748, 632] on div at bounding box center [750, 631] width 6 height 3
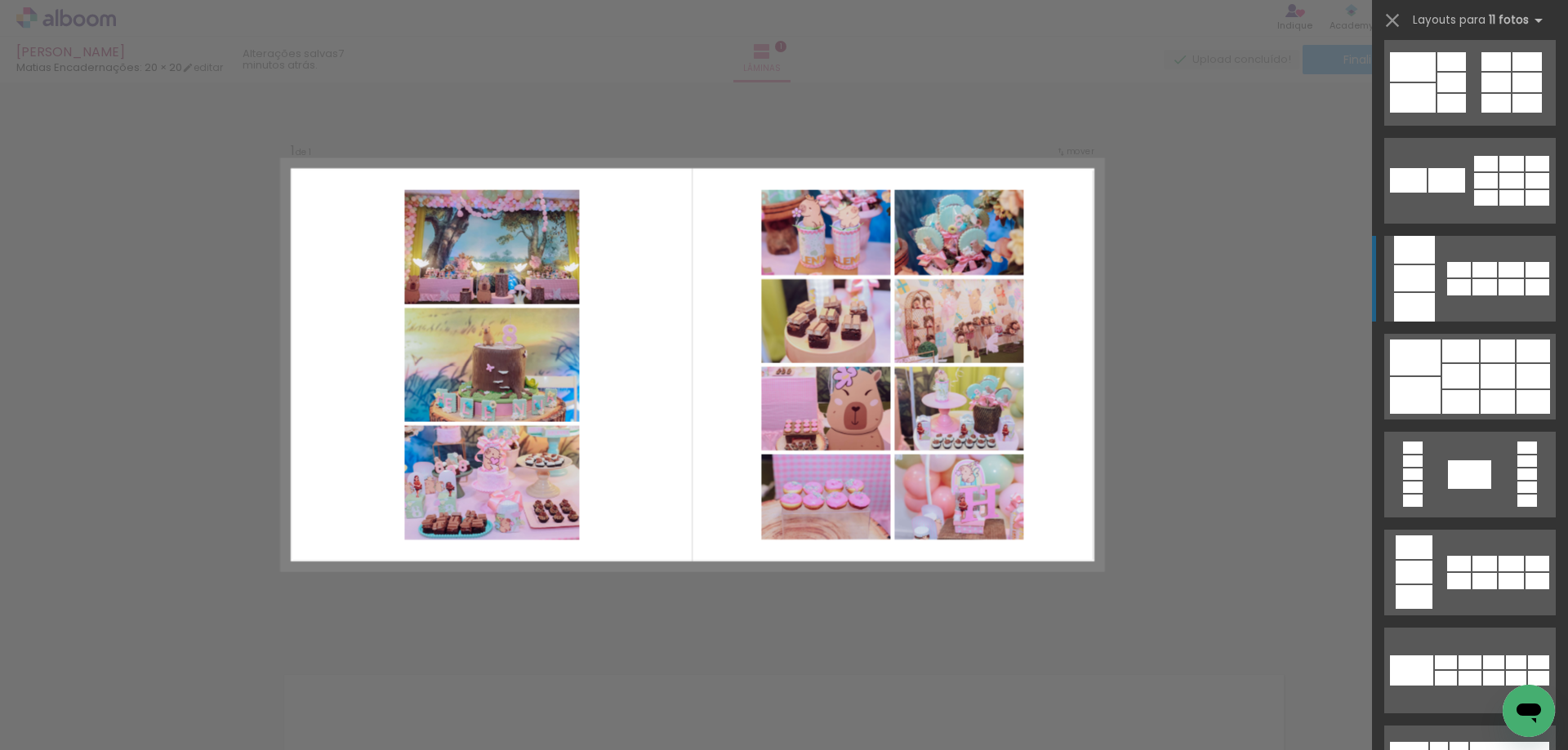
scroll to position [407, 0]
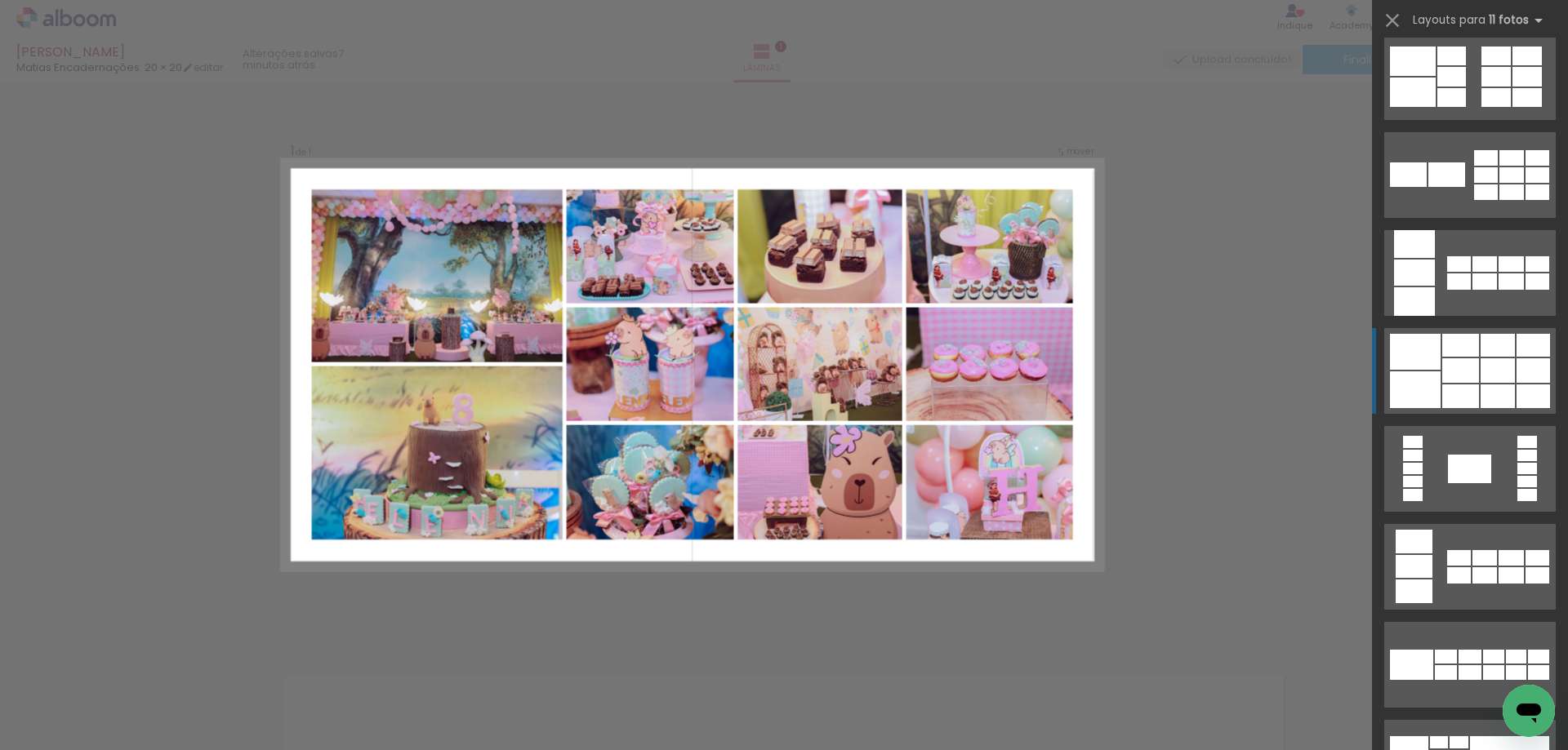
click at [1430, 396] on div at bounding box center [1414, 390] width 51 height 37
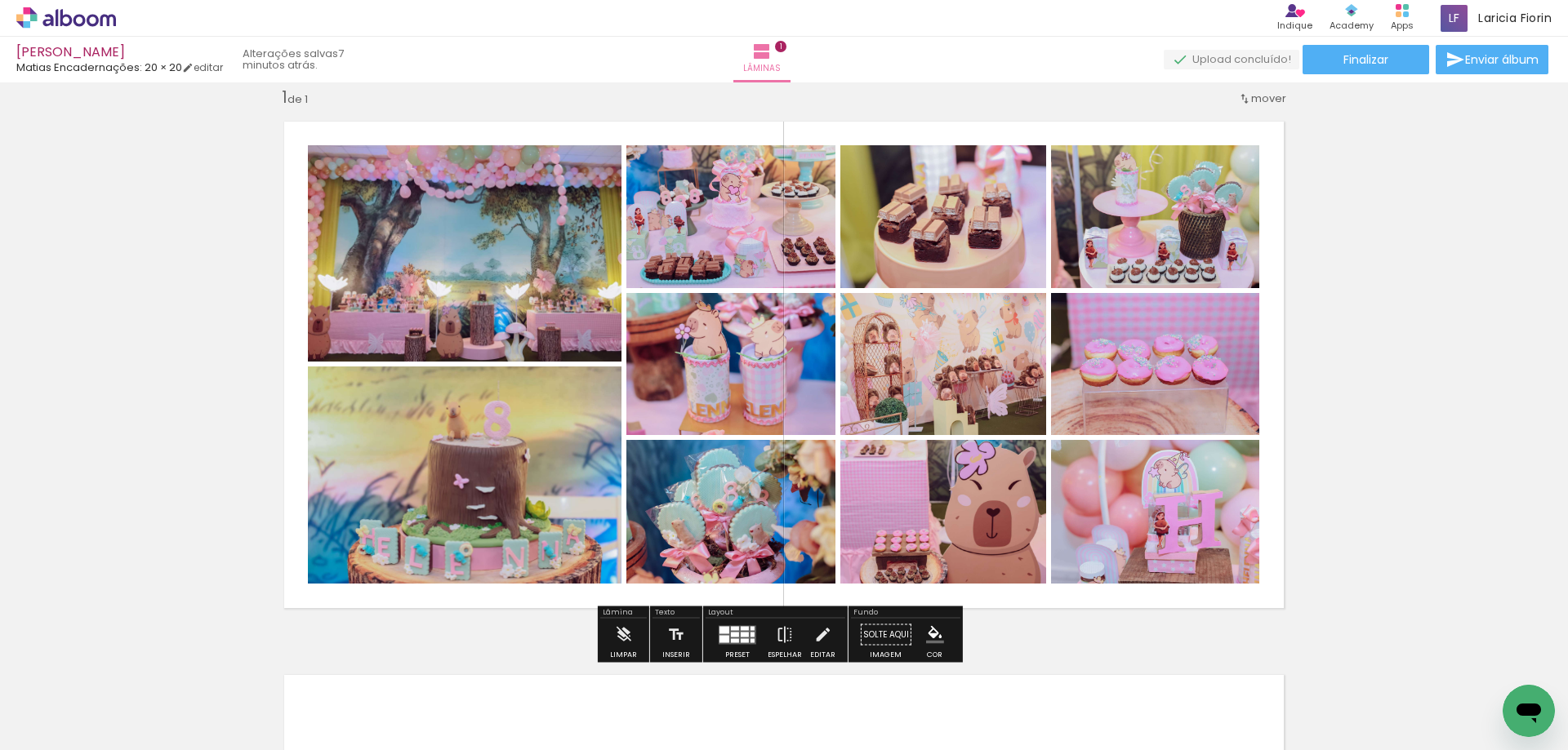
click at [536, 289] on quentale-photo at bounding box center [465, 253] width 314 height 217
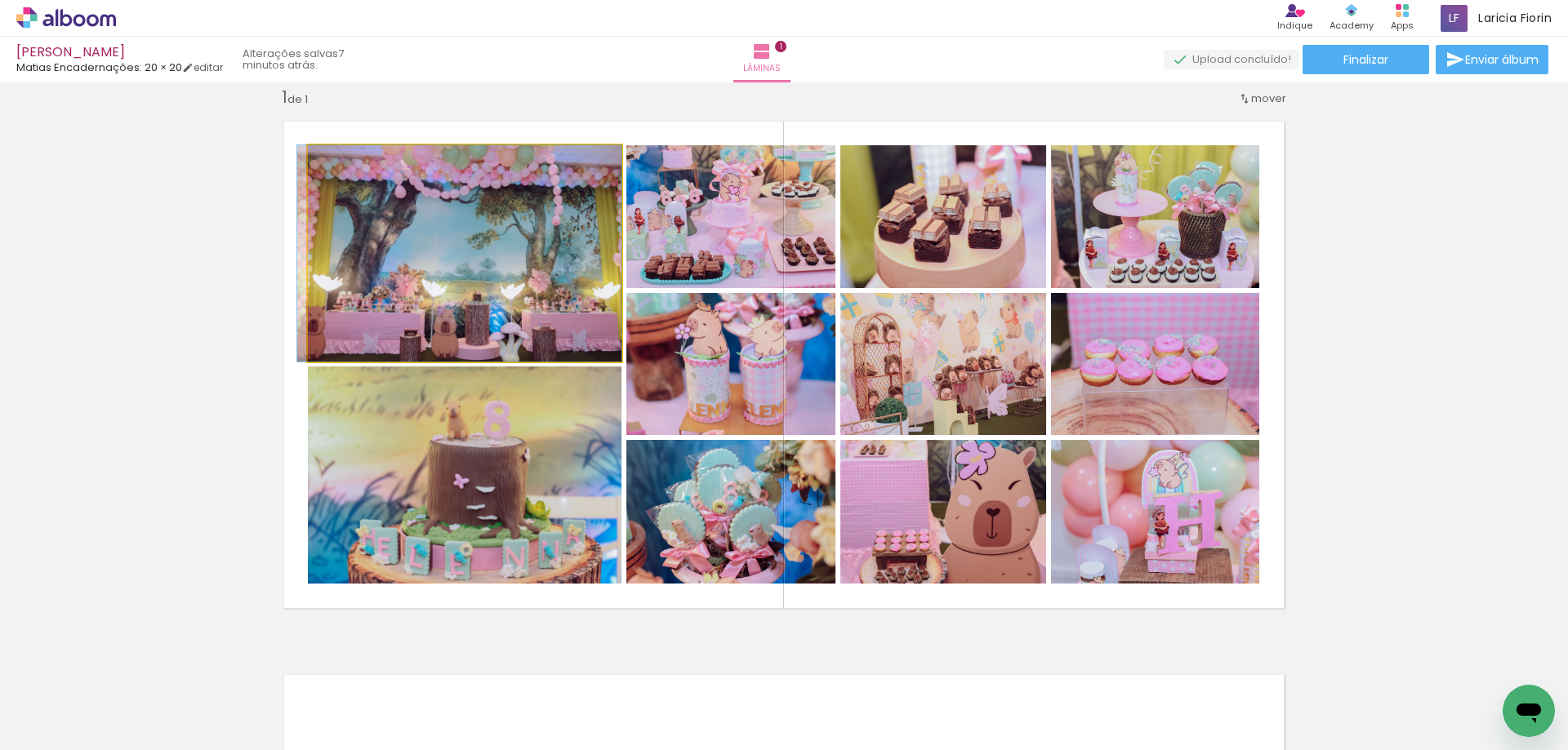
drag, startPoint x: 496, startPoint y: 265, endPoint x: 459, endPoint y: 249, distance: 40.3
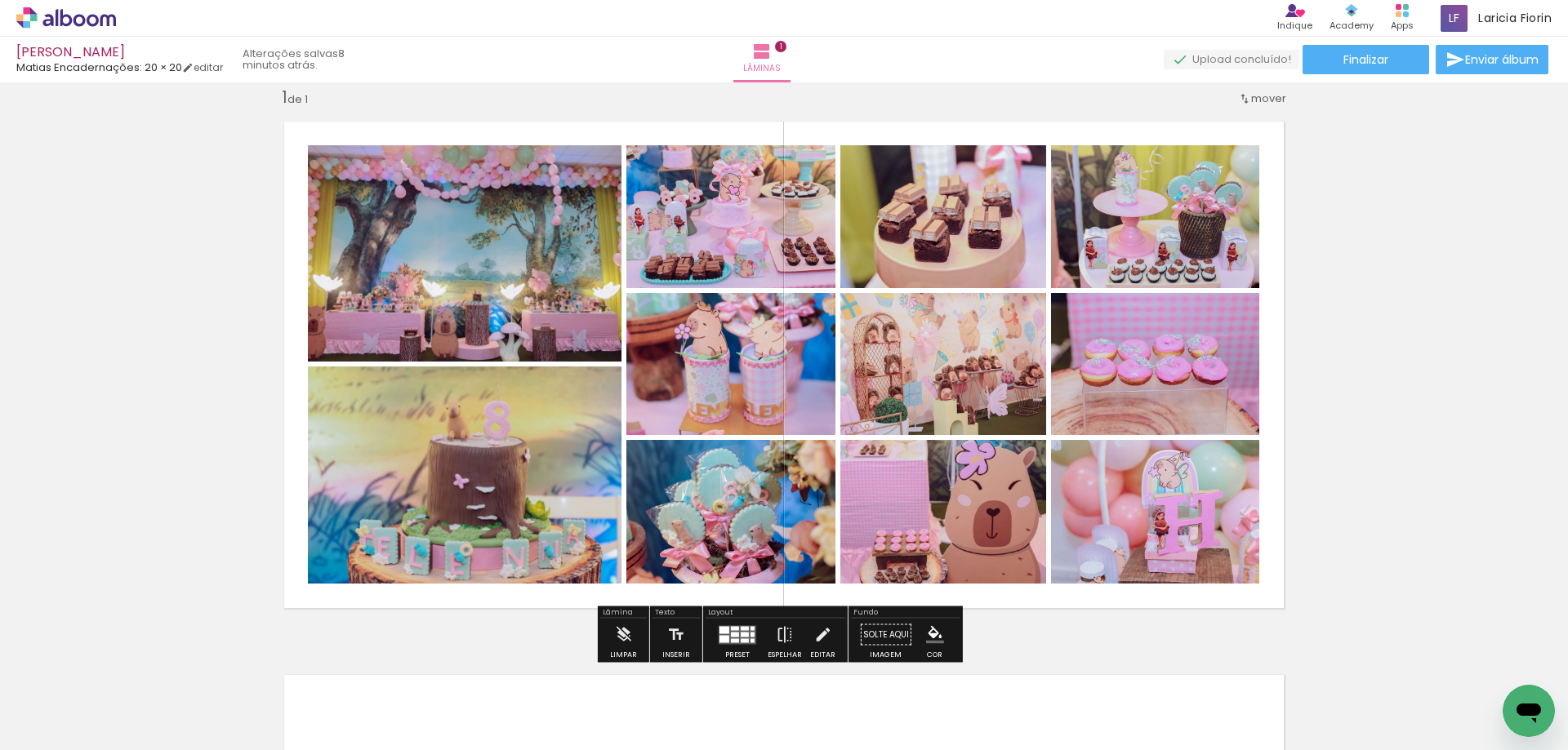
click at [485, 307] on quentale-photo at bounding box center [465, 253] width 314 height 217
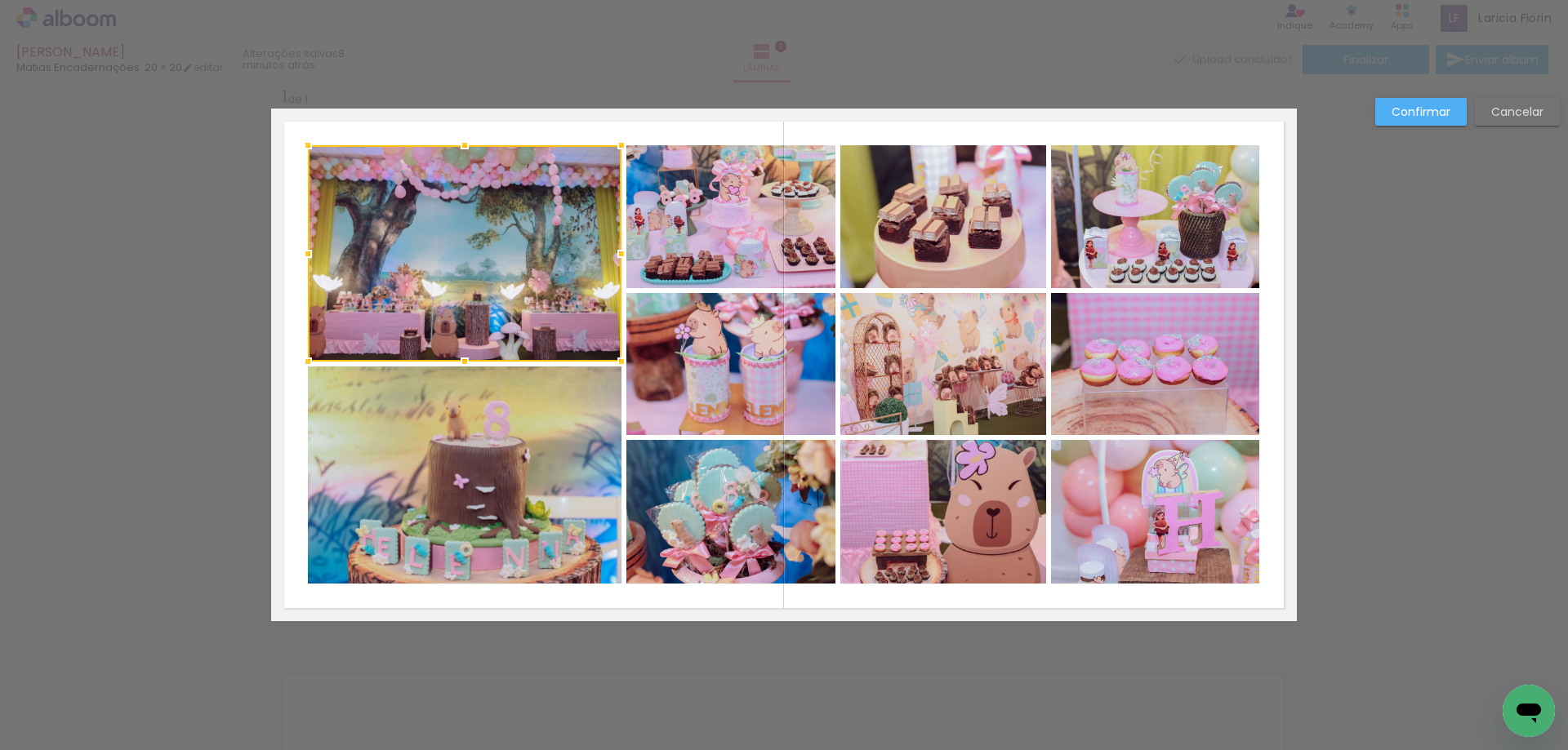
click at [476, 285] on div at bounding box center [465, 253] width 314 height 217
click at [476, 279] on div at bounding box center [465, 253] width 314 height 217
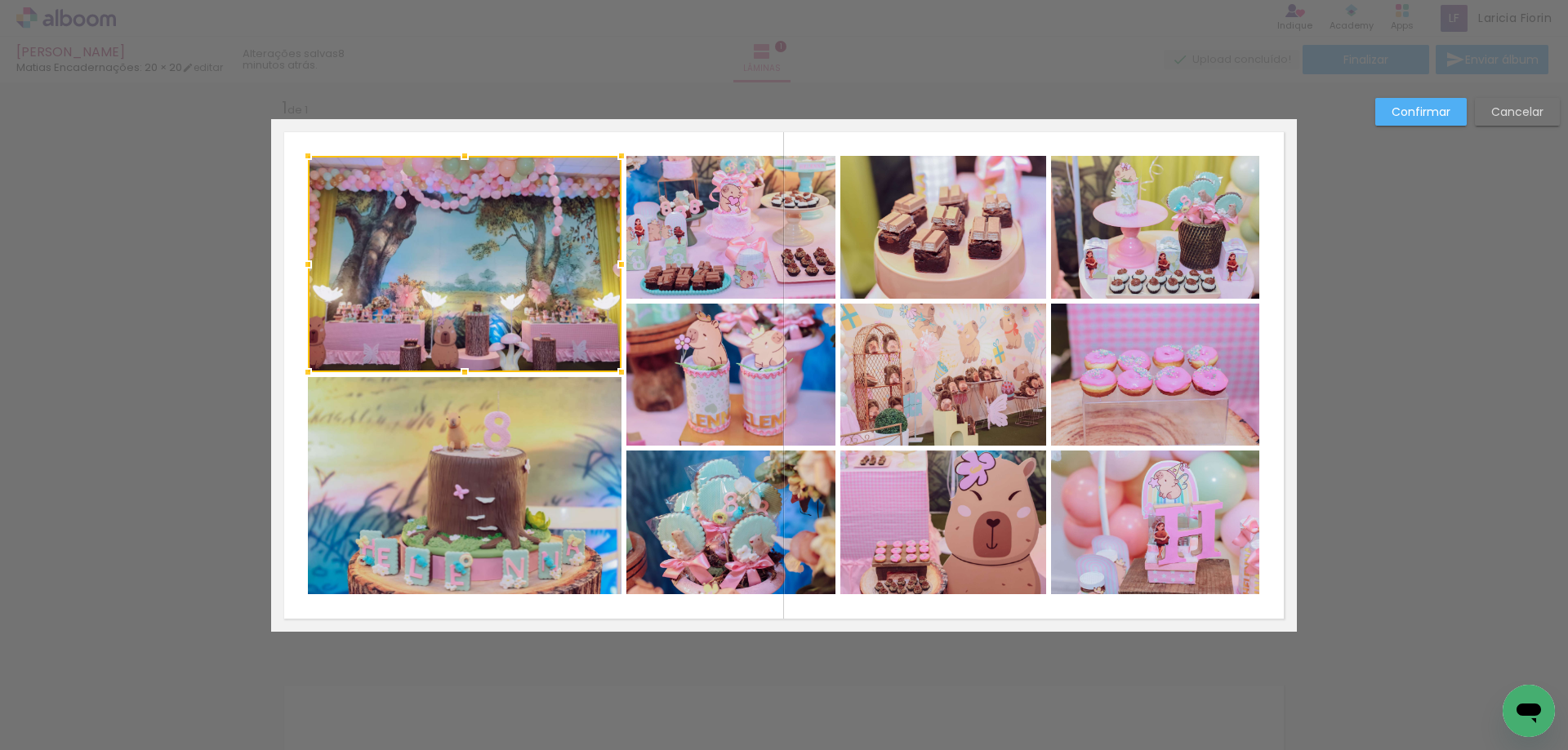
scroll to position [0, 0]
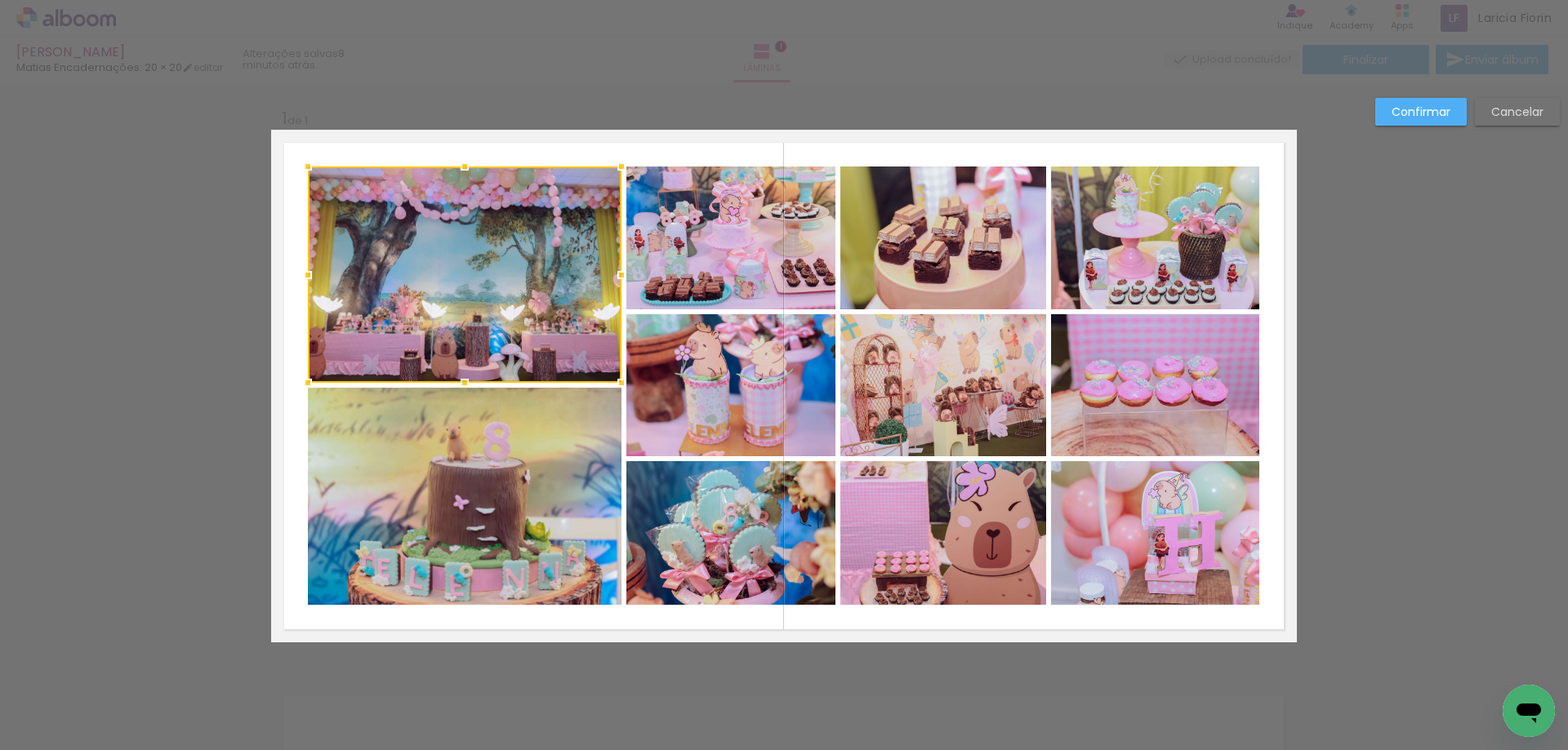
drag, startPoint x: 470, startPoint y: 295, endPoint x: 735, endPoint y: 291, distance: 265.0
click at [470, 296] on div at bounding box center [465, 275] width 314 height 217
drag, startPoint x: 1432, startPoint y: 274, endPoint x: 1448, endPoint y: 178, distance: 97.3
click at [1429, 271] on div "Confirmar Cancelar" at bounding box center [784, 655] width 1568 height 1146
click at [0, 0] on slot "Confirmar" at bounding box center [0, 0] width 0 height 0
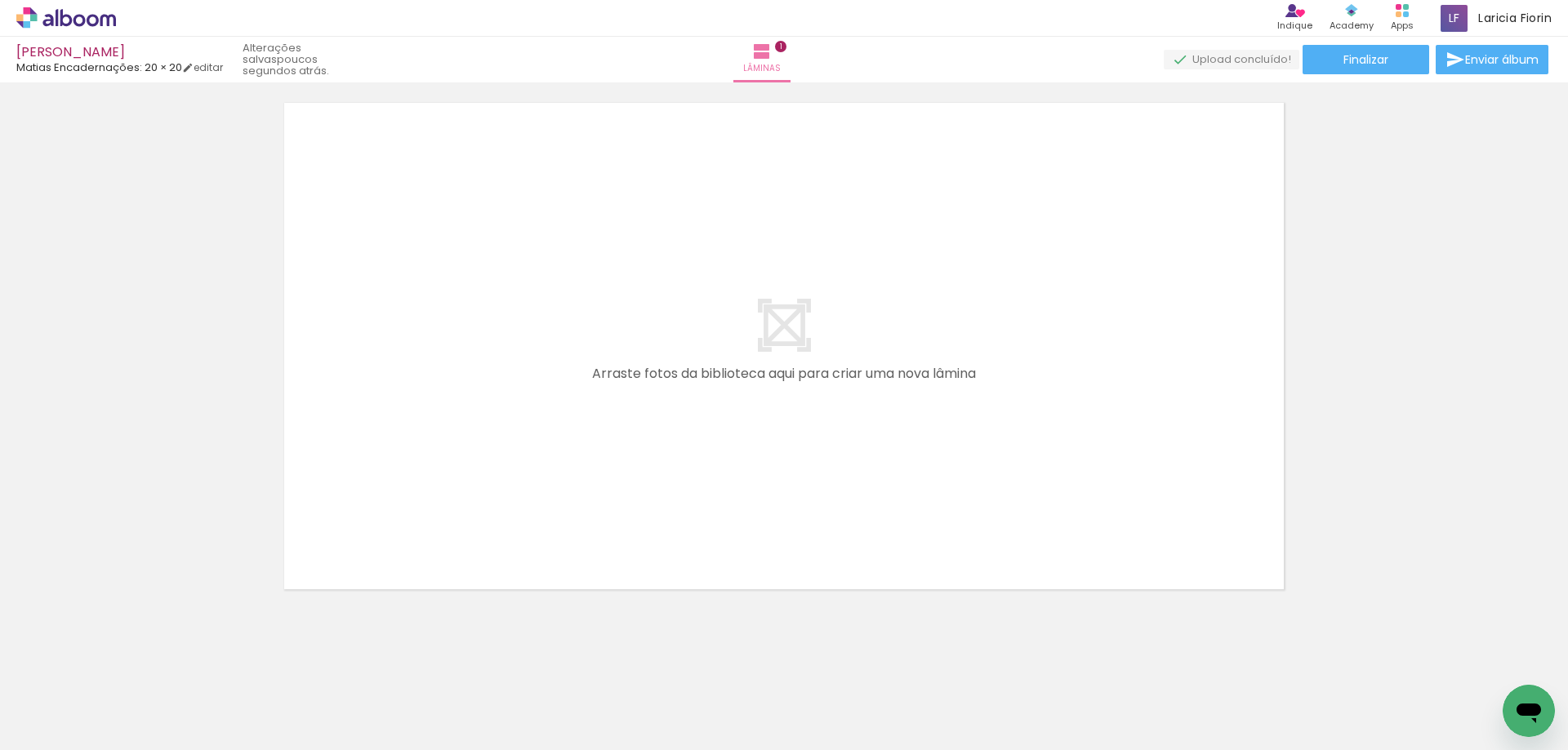
scroll to position [605, 0]
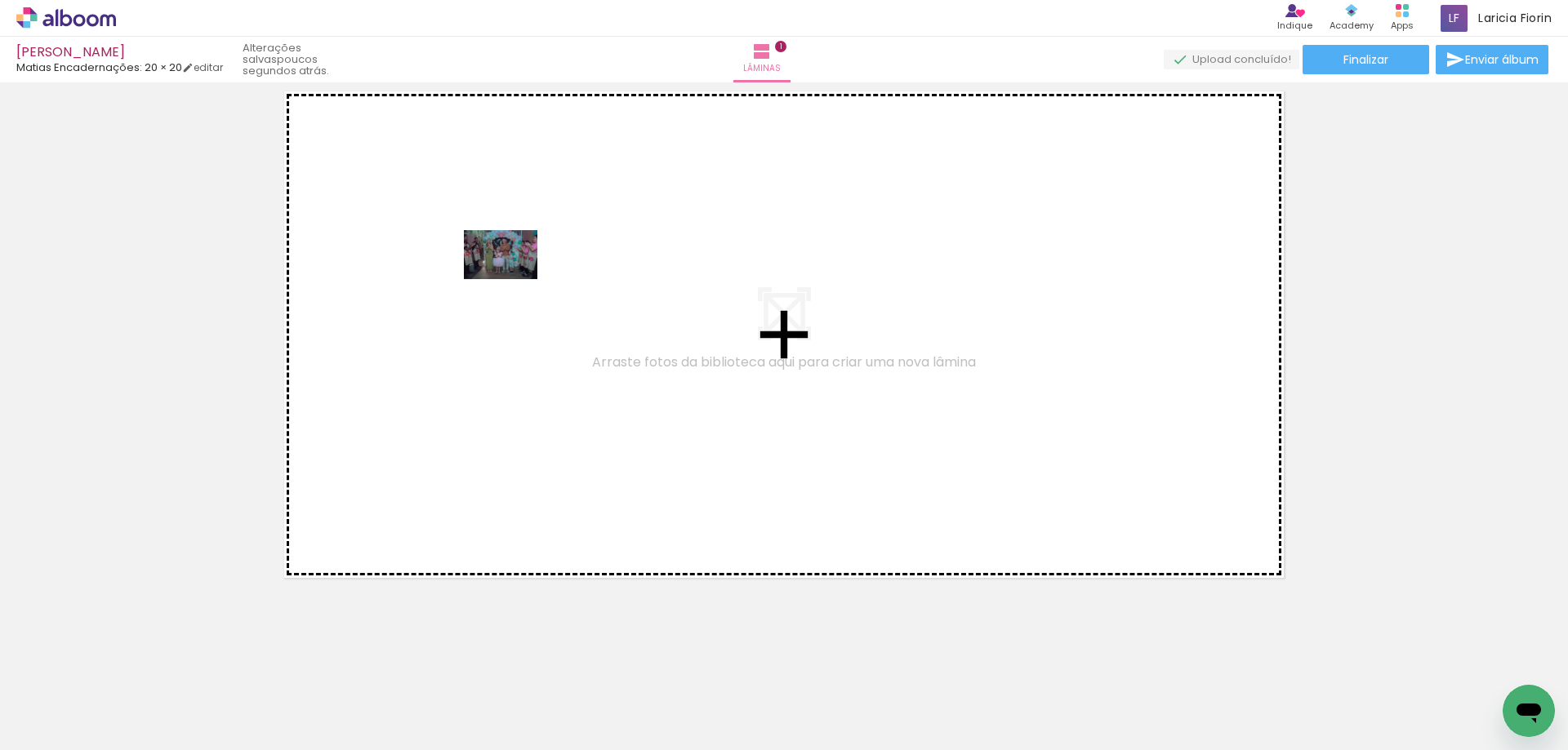
drag, startPoint x: 169, startPoint y: 706, endPoint x: 513, endPoint y: 279, distance: 548.3
click at [513, 279] on quentale-workspace at bounding box center [784, 375] width 1568 height 750
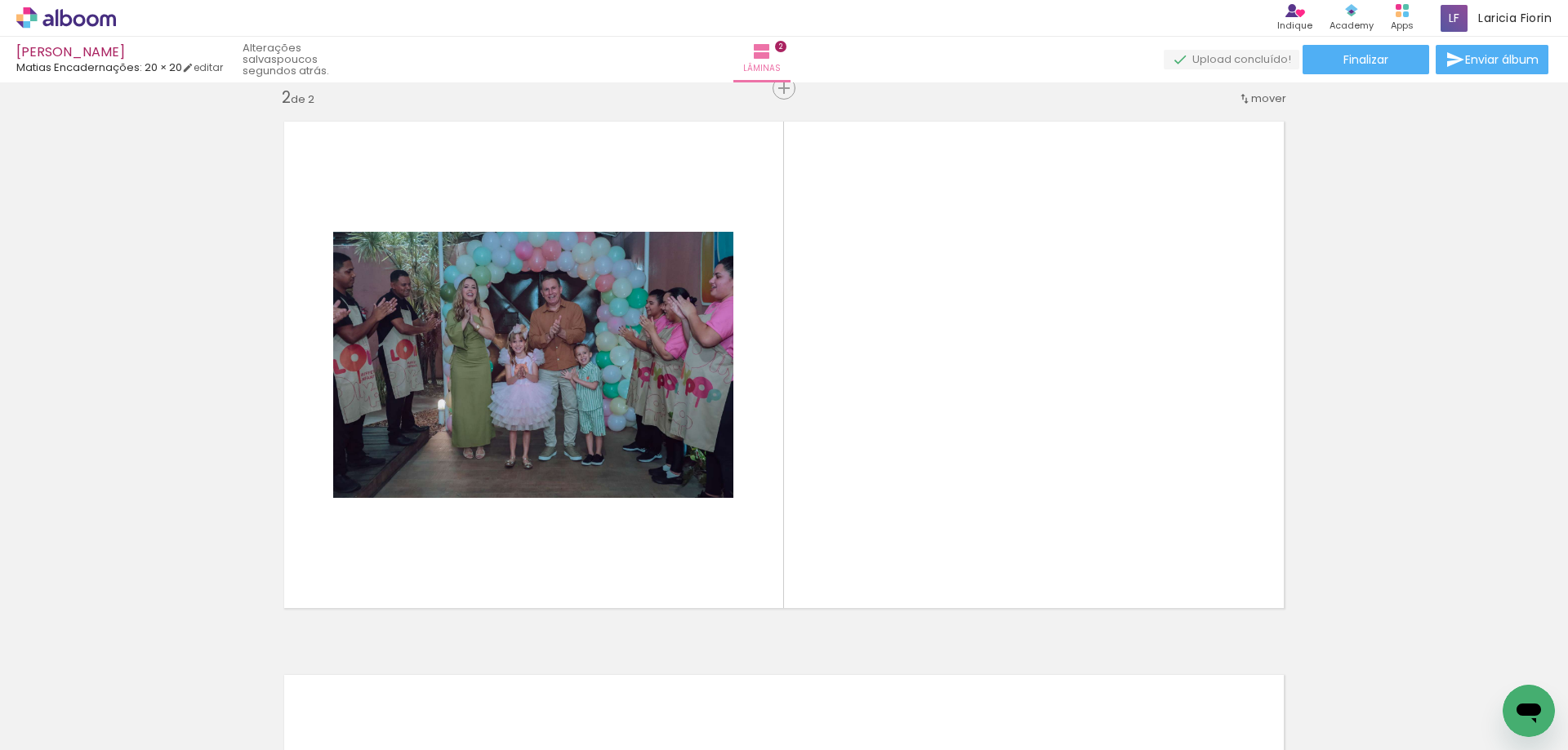
scroll to position [0, 5521]
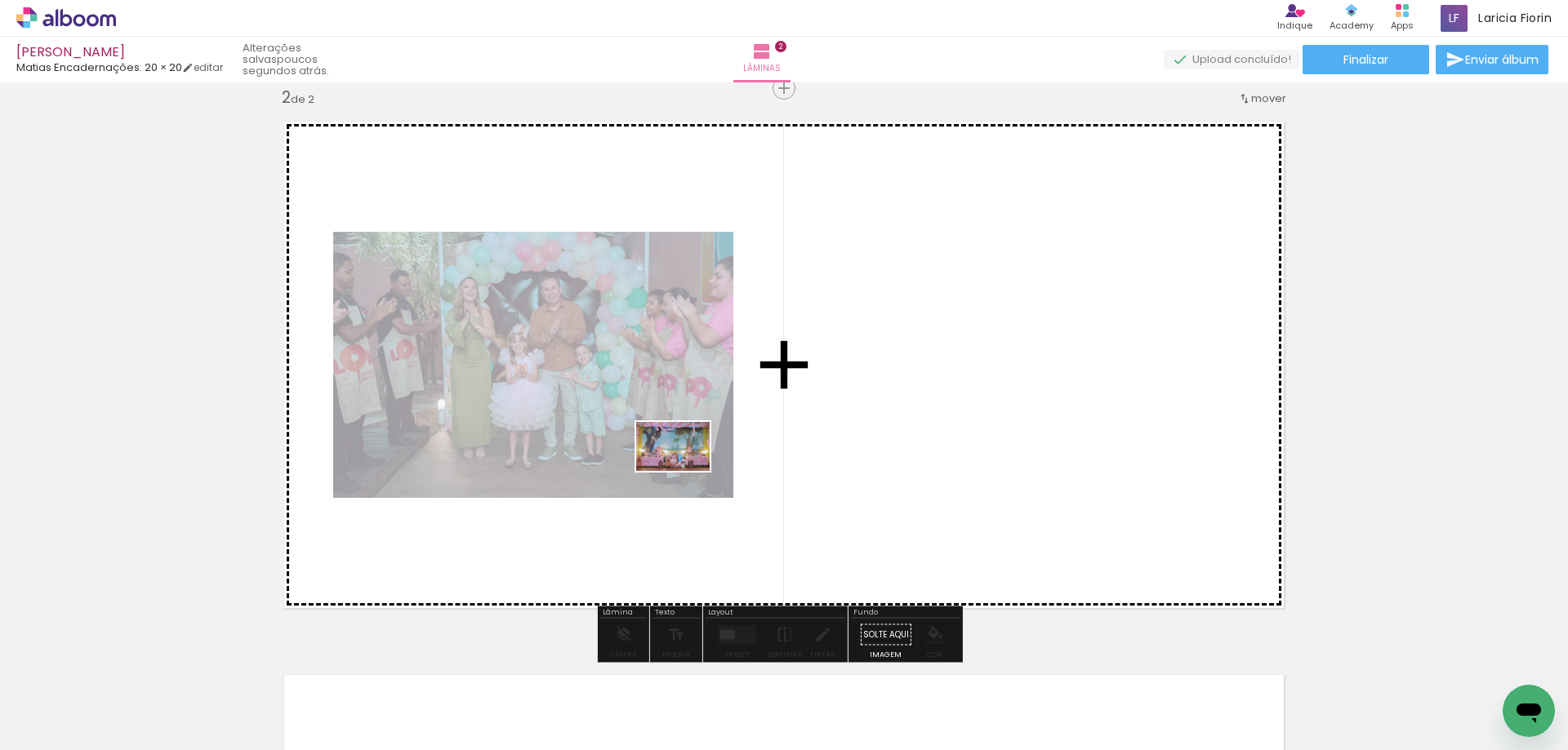
drag, startPoint x: 1399, startPoint y: 694, endPoint x: 681, endPoint y: 469, distance: 752.4
click at [681, 469] on quentale-workspace at bounding box center [784, 375] width 1568 height 750
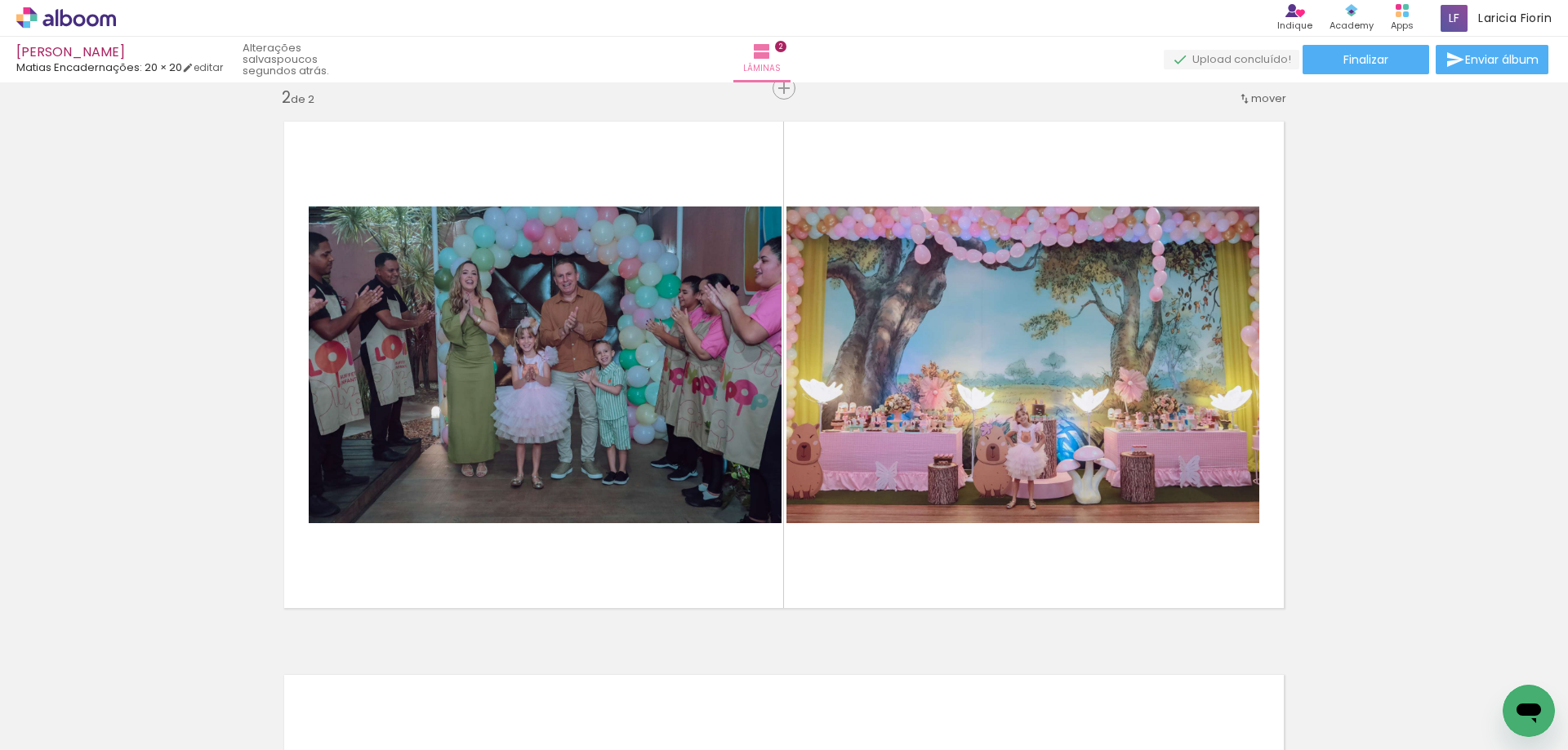
scroll to position [0, 0]
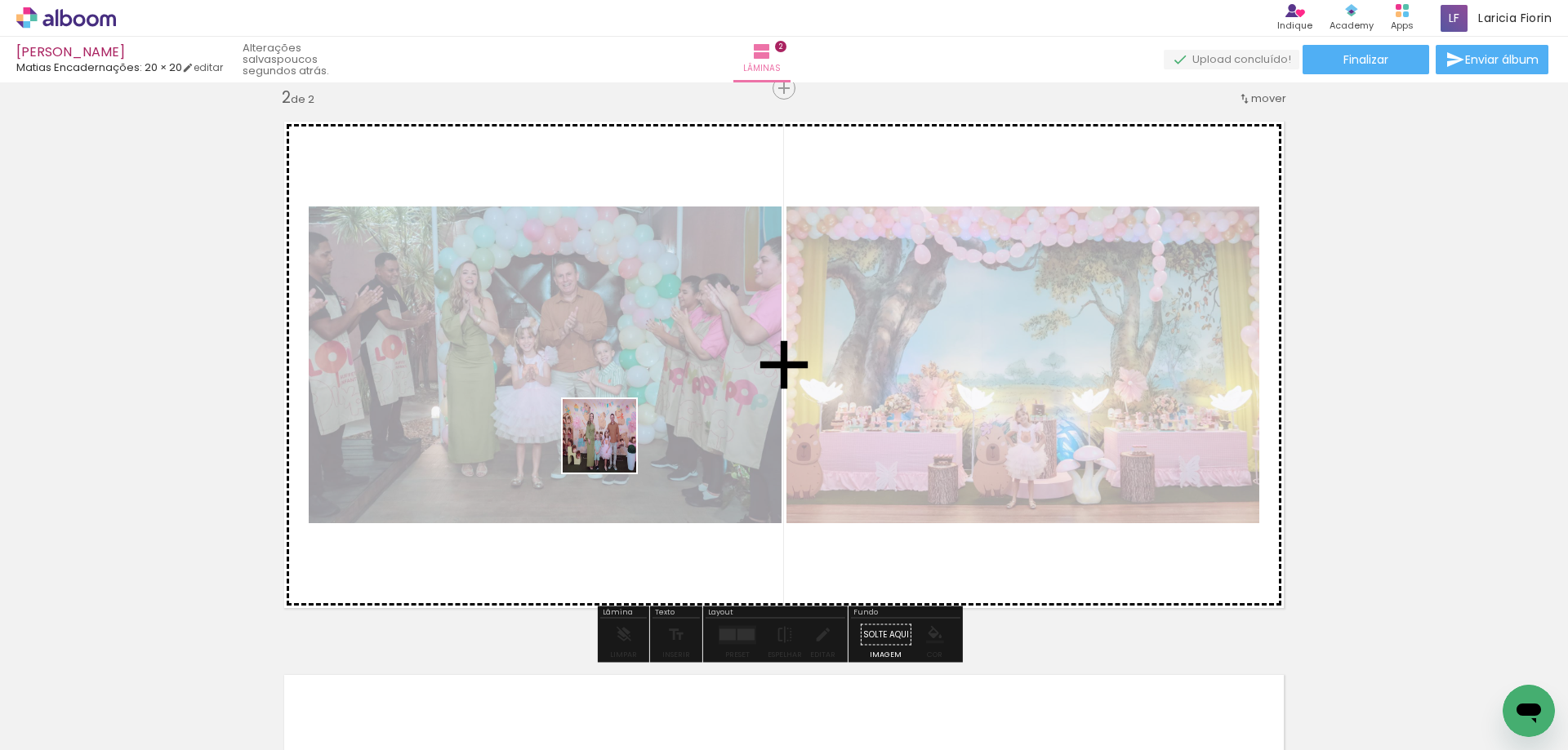
drag, startPoint x: 256, startPoint y: 709, endPoint x: 407, endPoint y: 628, distance: 171.4
click at [613, 446] on quentale-workspace at bounding box center [784, 375] width 1568 height 750
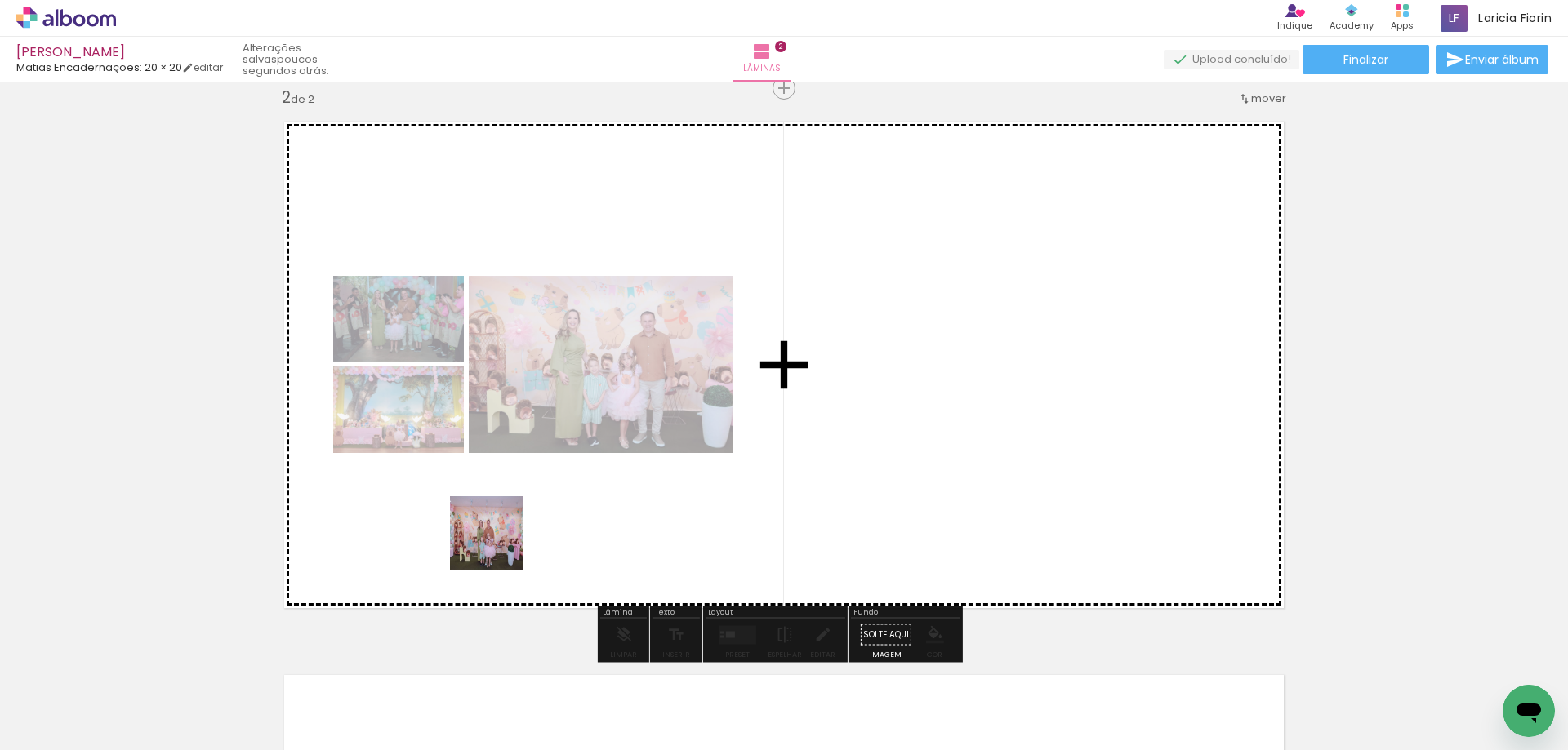
drag, startPoint x: 356, startPoint y: 706, endPoint x: 377, endPoint y: 686, distance: 29.0
click at [496, 537] on quentale-workspace at bounding box center [784, 375] width 1568 height 750
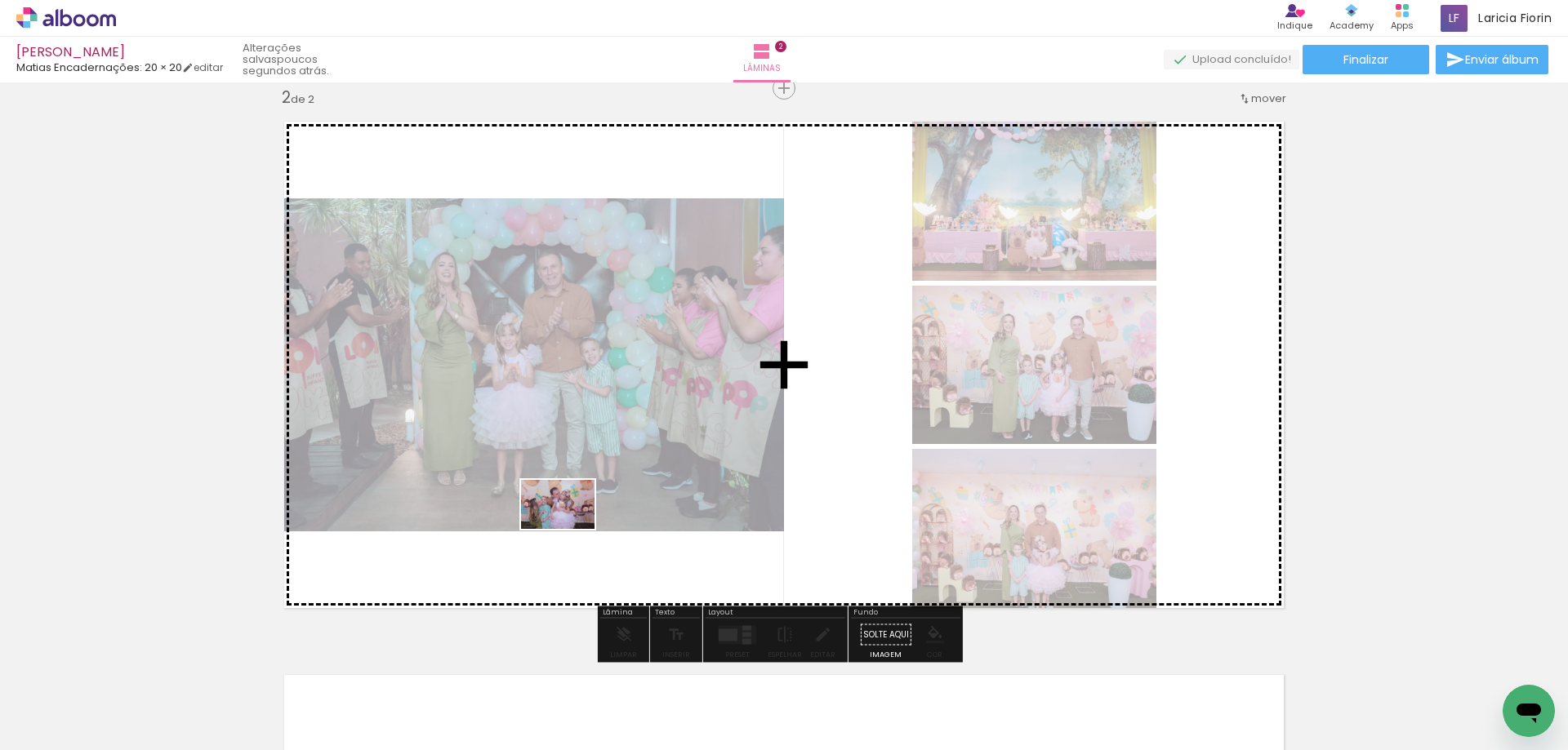
drag, startPoint x: 485, startPoint y: 638, endPoint x: 570, endPoint y: 528, distance: 139.0
click at [570, 528] on quentale-workspace at bounding box center [784, 375] width 1568 height 750
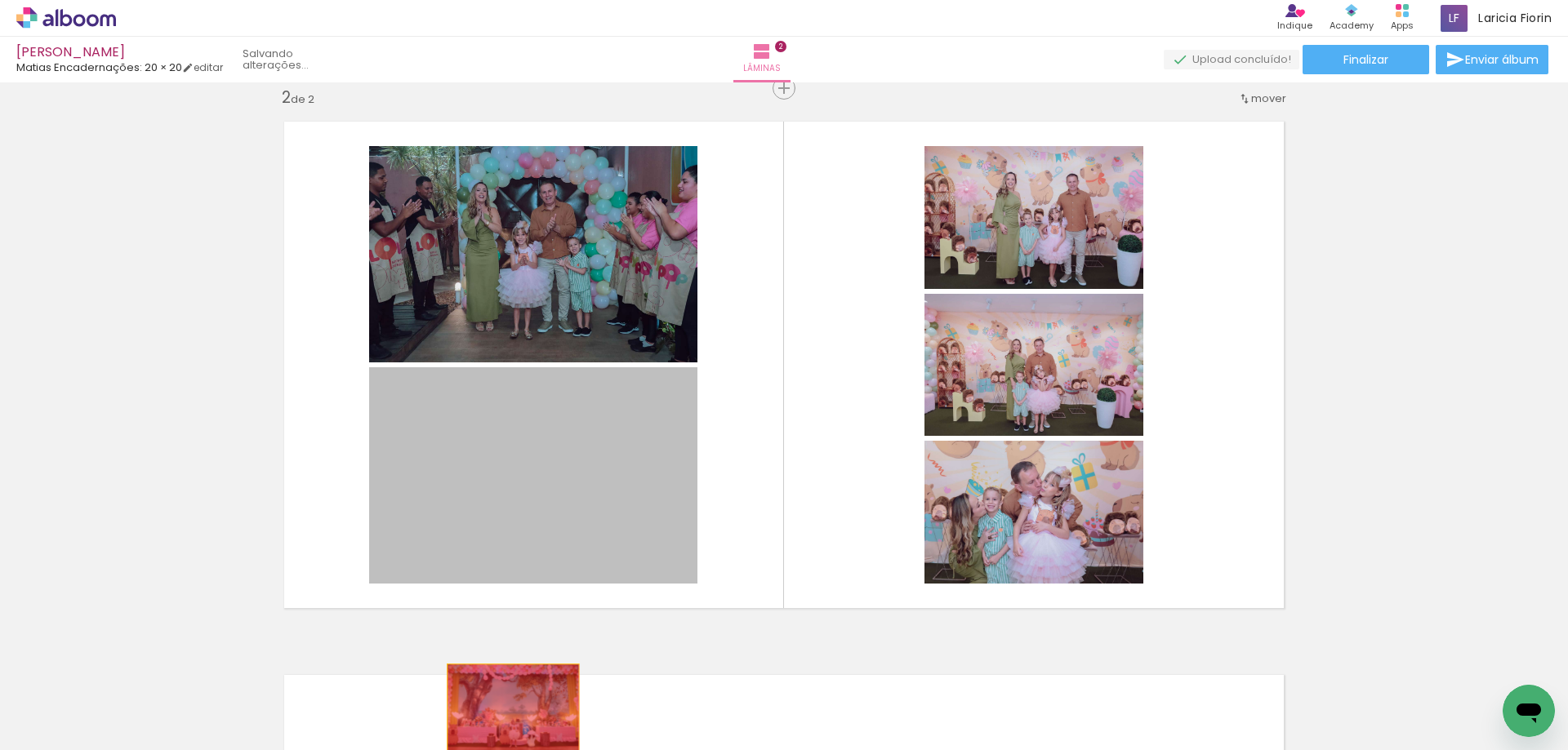
drag, startPoint x: 509, startPoint y: 514, endPoint x: 509, endPoint y: 717, distance: 203.0
click at [508, 708] on quentale-workspace at bounding box center [784, 375] width 1568 height 750
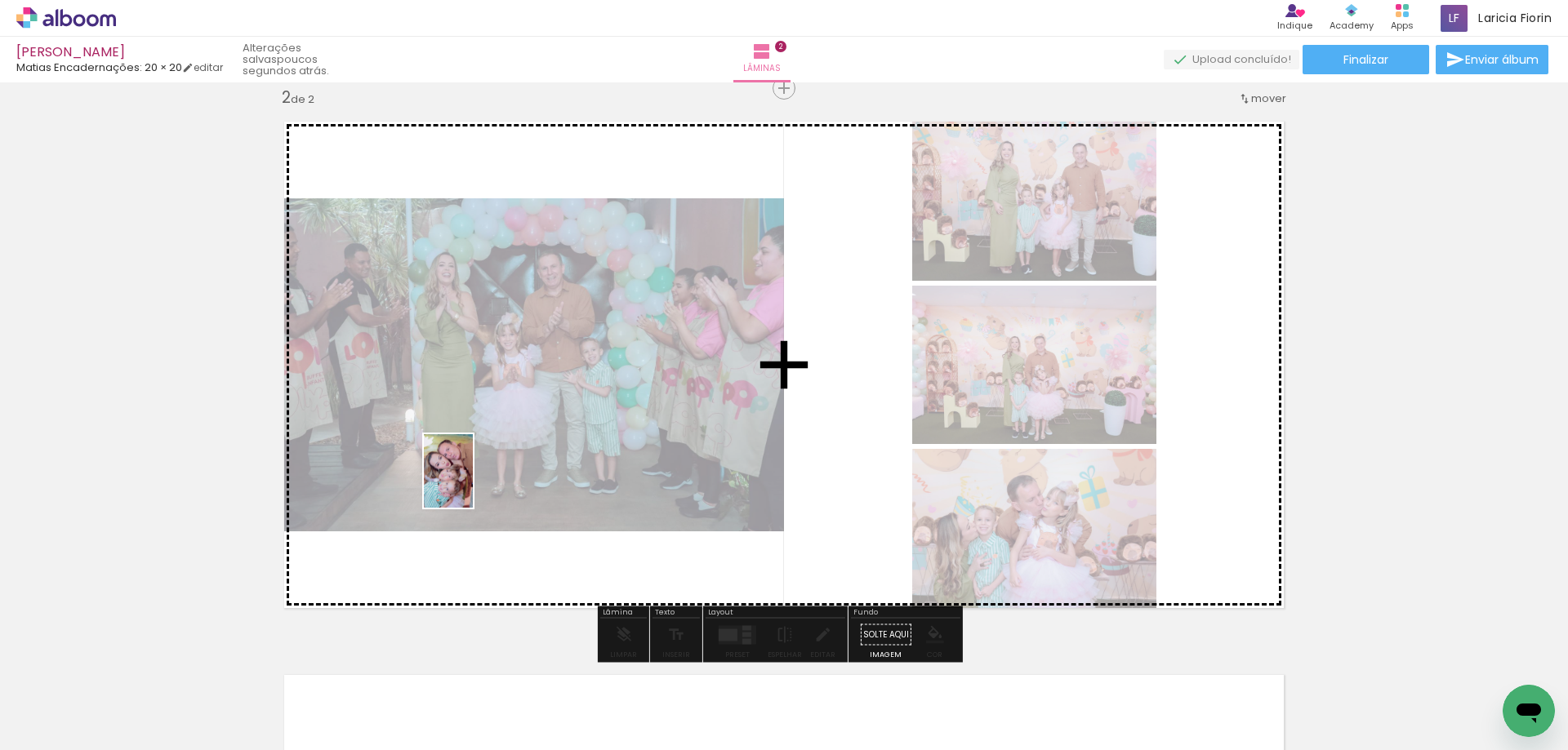
drag, startPoint x: 549, startPoint y: 701, endPoint x: 473, endPoint y: 481, distance: 232.8
click at [473, 482] on quentale-workspace at bounding box center [784, 375] width 1568 height 750
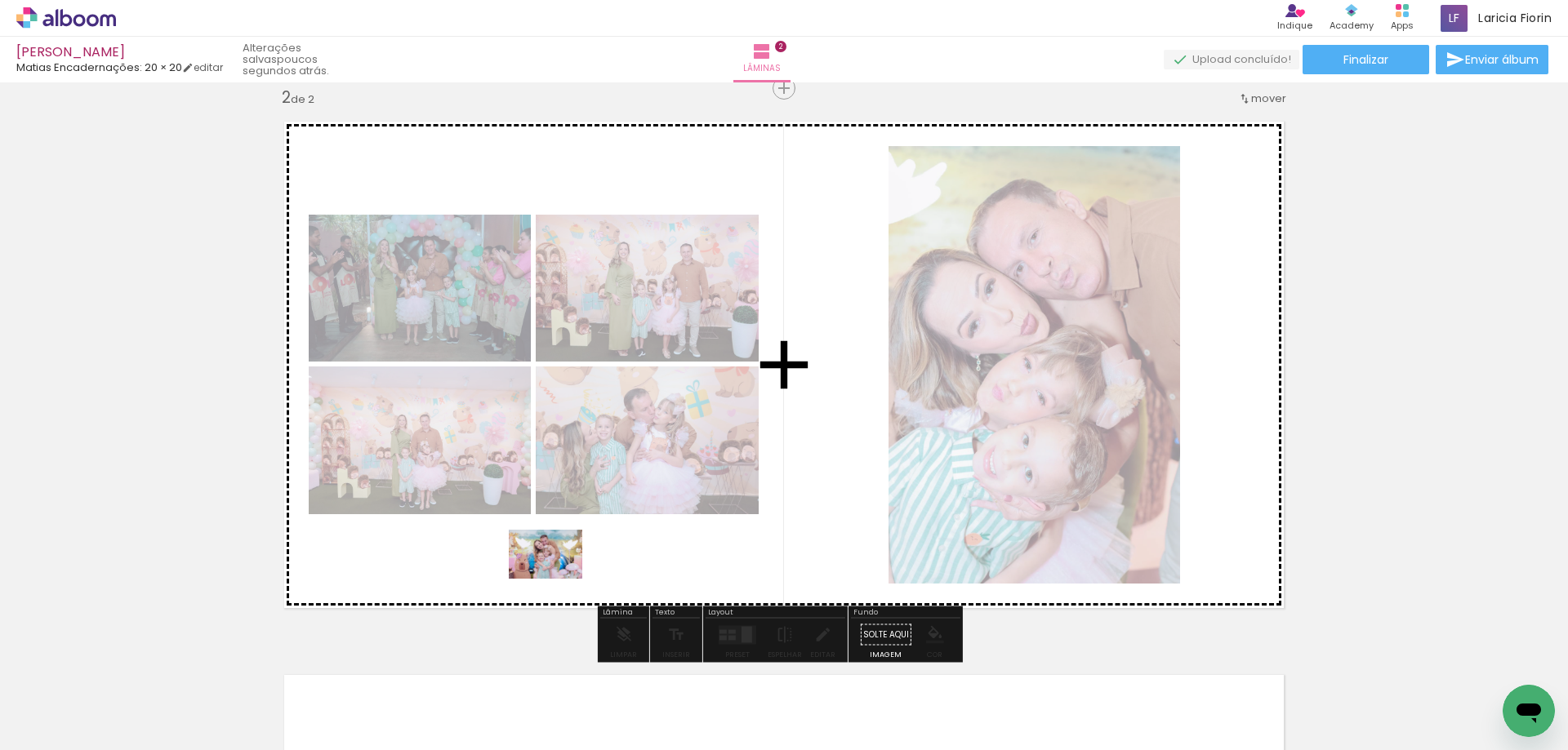
drag, startPoint x: 623, startPoint y: 709, endPoint x: 555, endPoint y: 577, distance: 148.5
click at [555, 577] on quentale-workspace at bounding box center [784, 375] width 1568 height 750
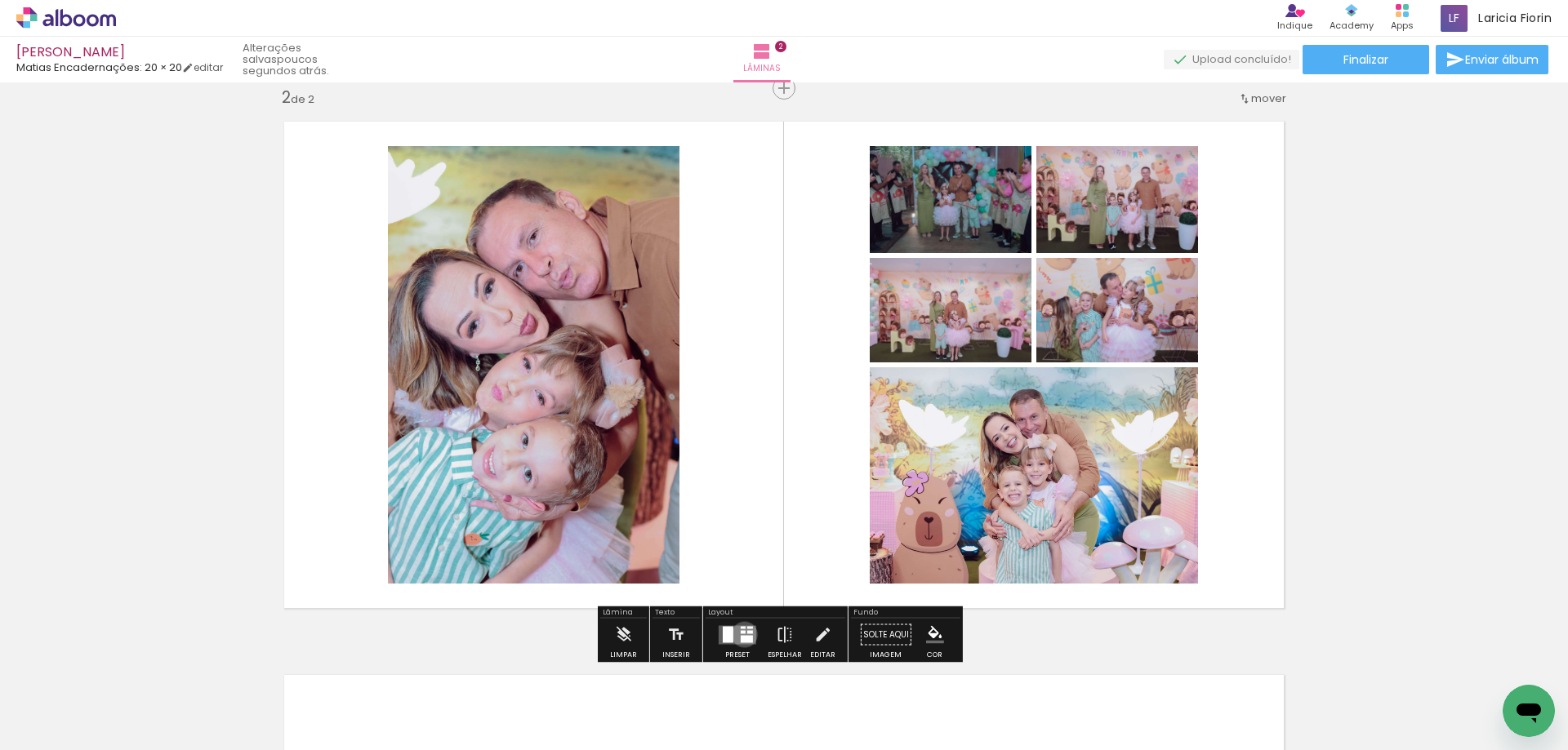
click at [740, 634] on quentale-layouter at bounding box center [737, 634] width 37 height 19
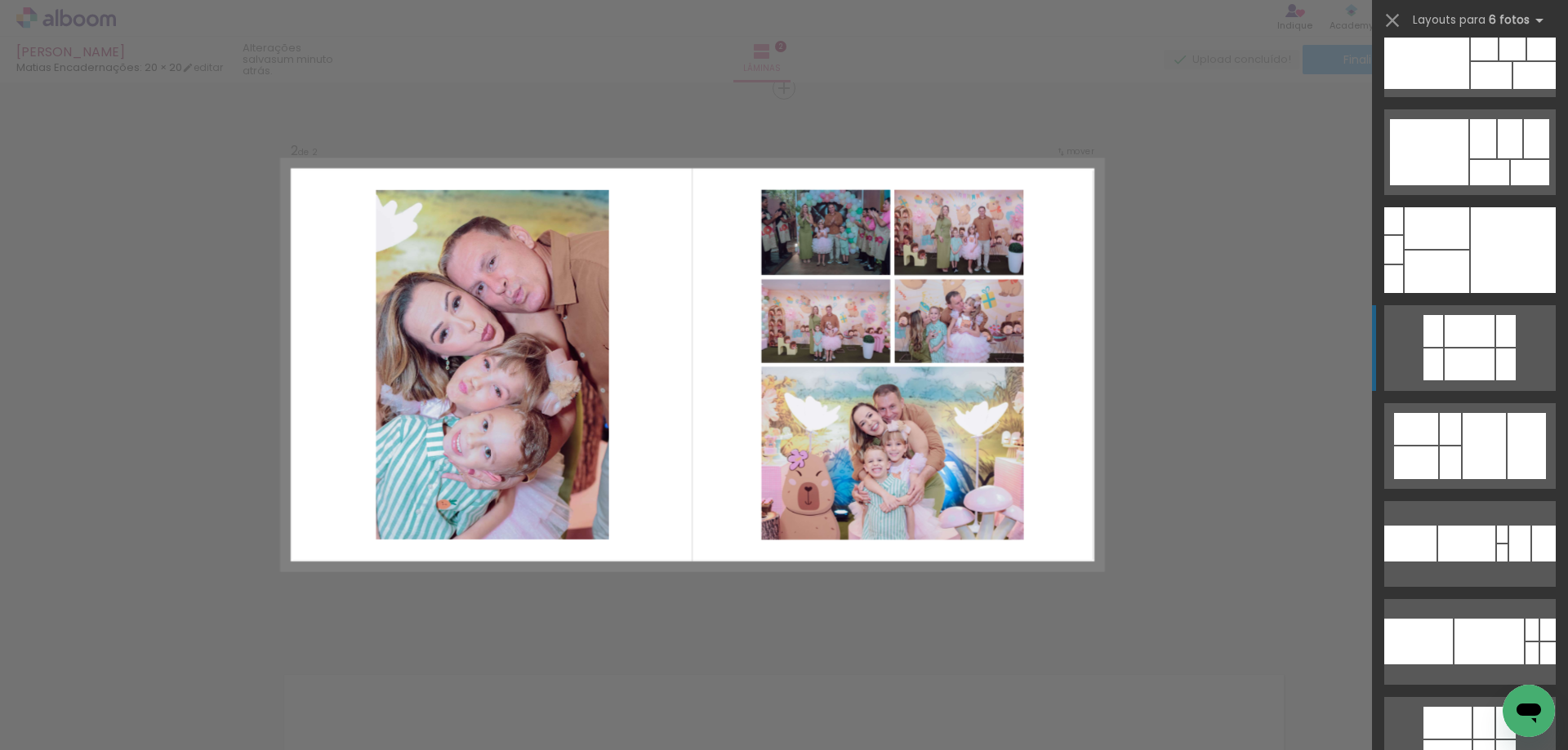
scroll to position [31543, 0]
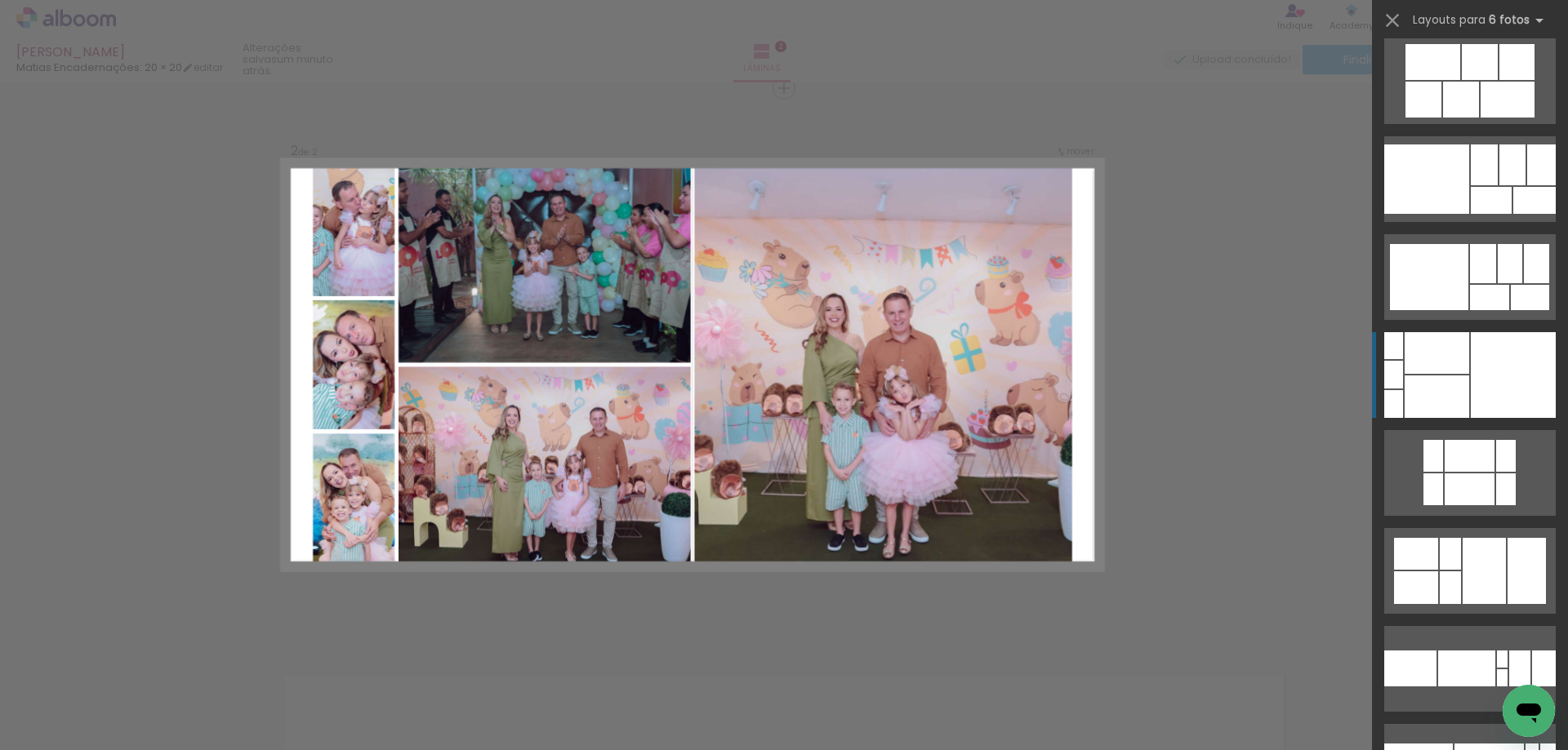
click at [1474, 399] on div at bounding box center [1512, 374] width 85 height 85
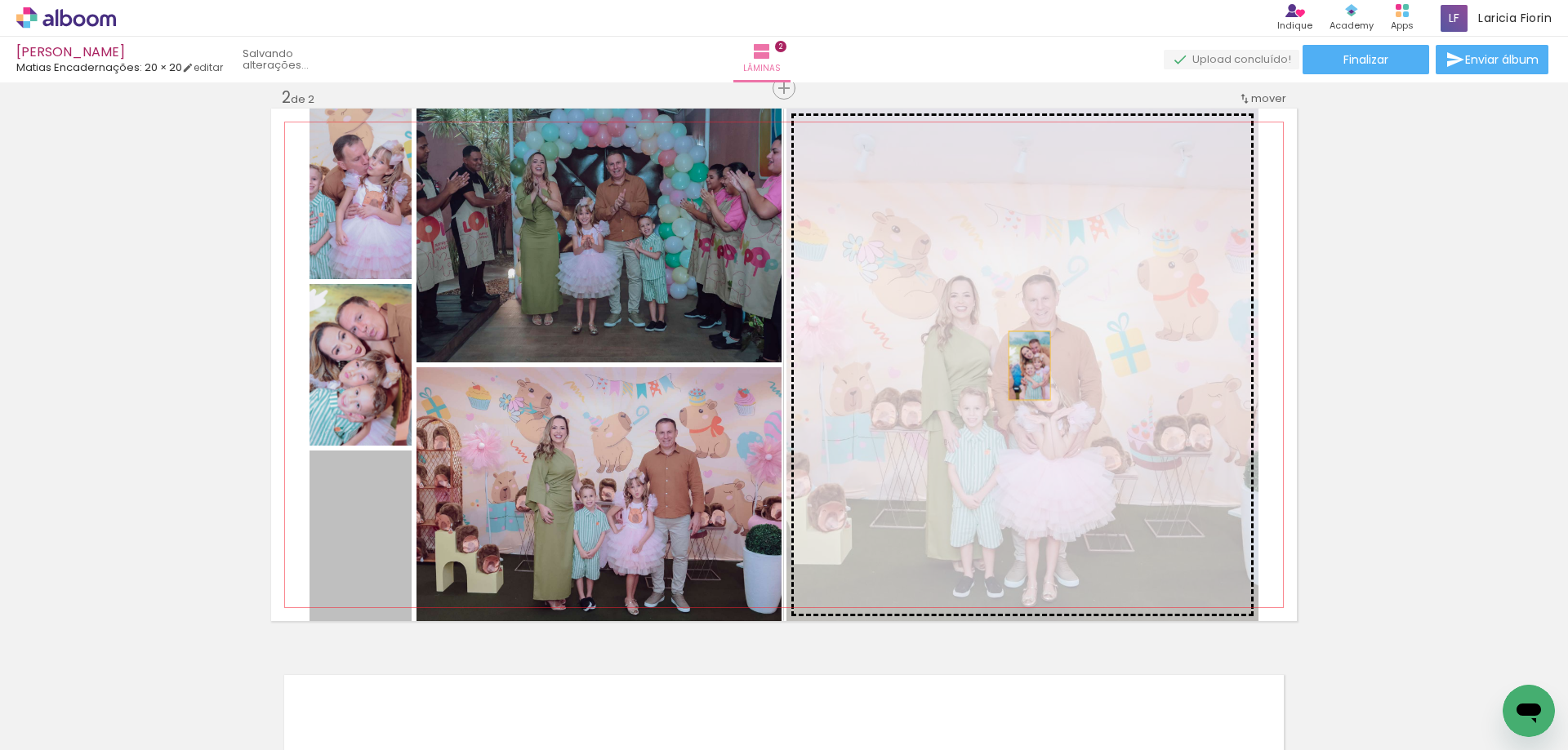
drag, startPoint x: 417, startPoint y: 544, endPoint x: 1023, endPoint y: 366, distance: 631.6
click at [0, 0] on slot at bounding box center [0, 0] width 0 height 0
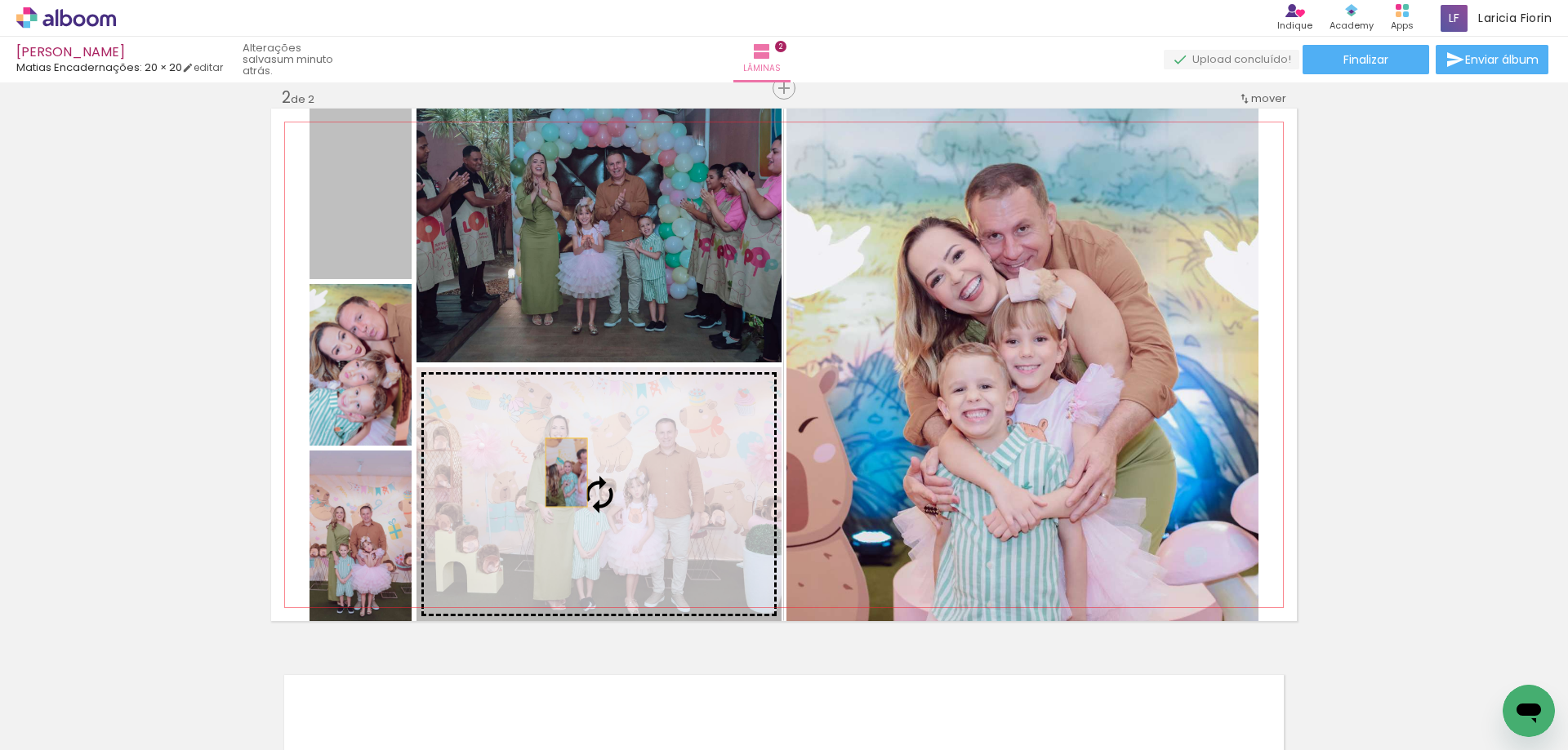
drag, startPoint x: 354, startPoint y: 240, endPoint x: 571, endPoint y: 509, distance: 345.6
click at [0, 0] on slot at bounding box center [0, 0] width 0 height 0
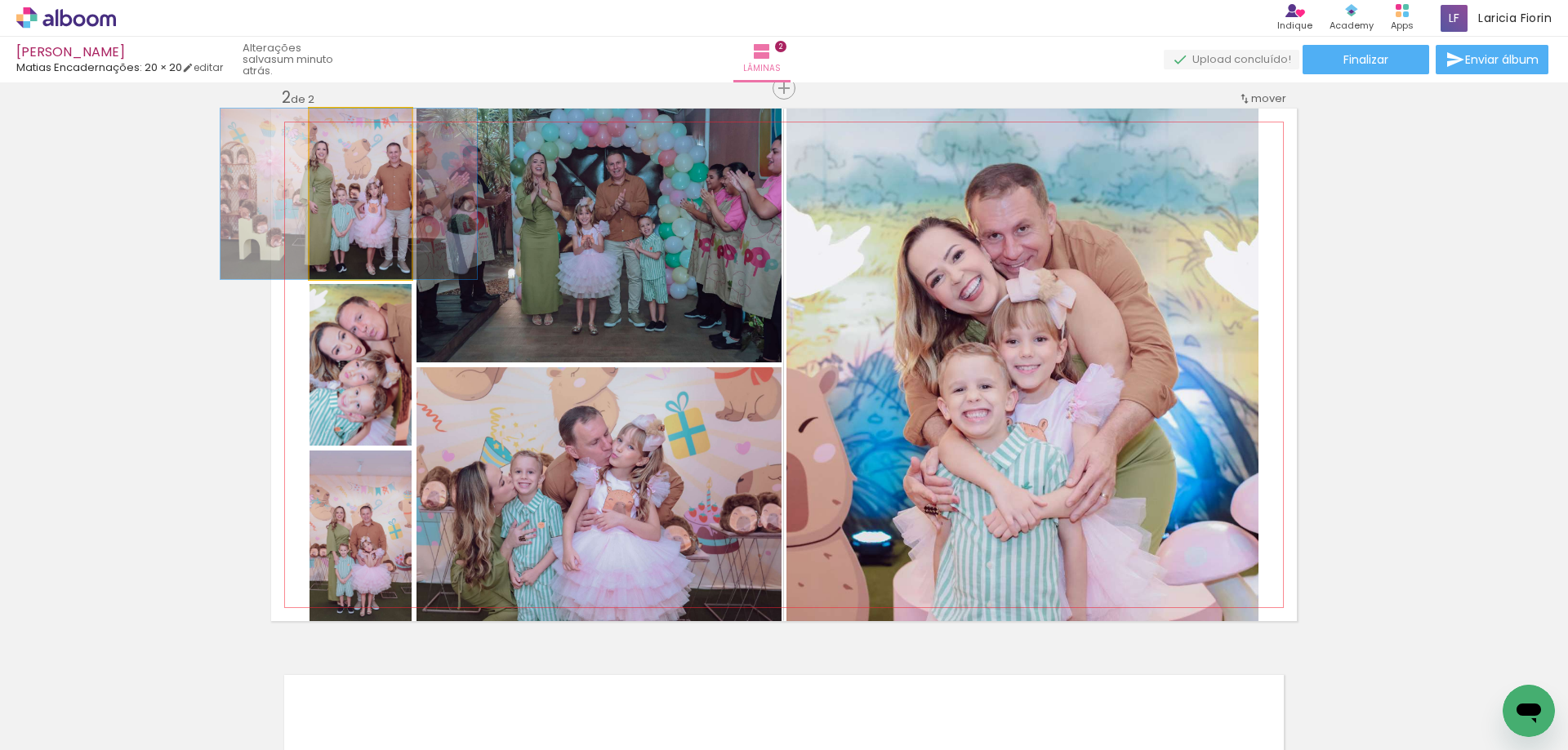
drag, startPoint x: 376, startPoint y: 245, endPoint x: 365, endPoint y: 246, distance: 11.0
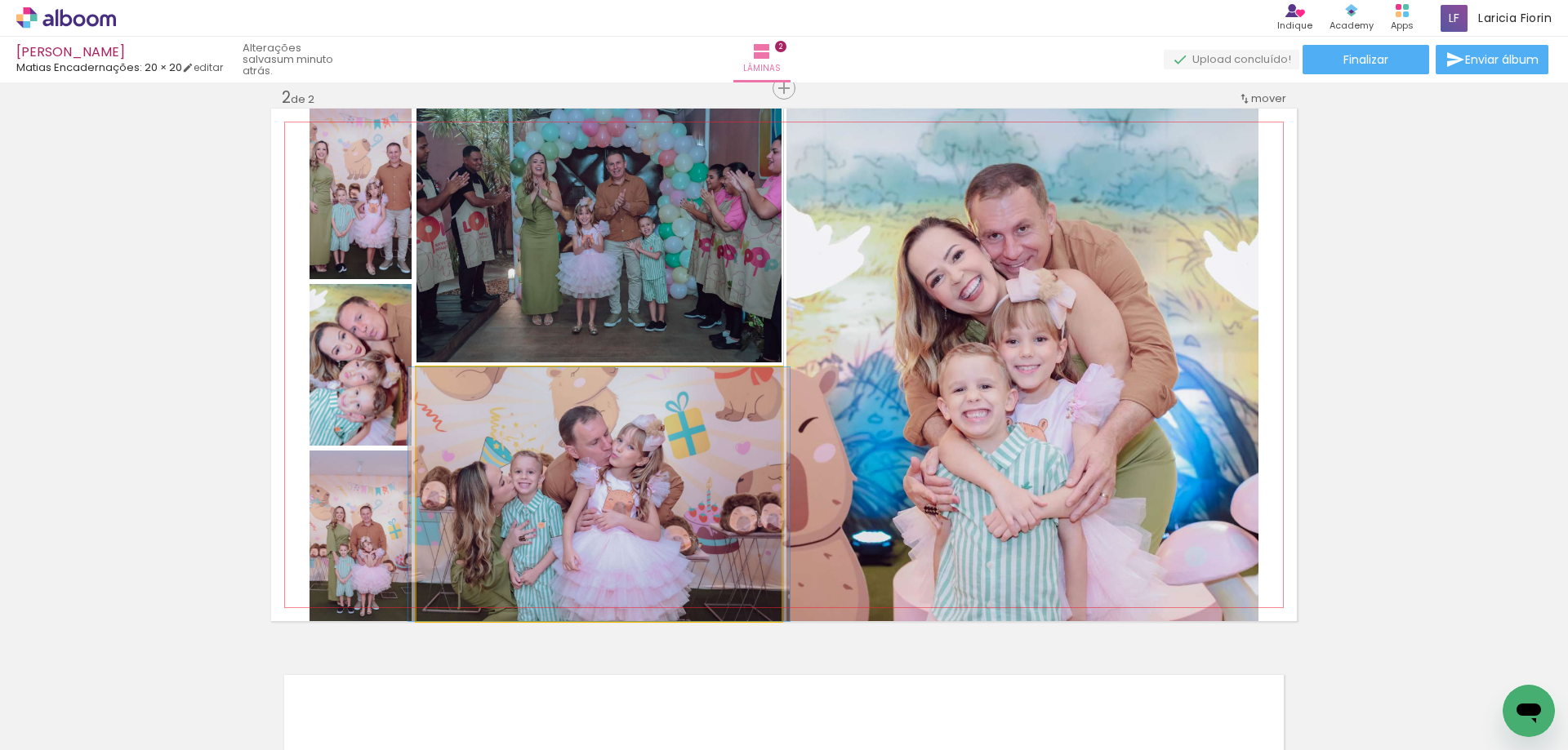
click at [665, 567] on quentale-photo at bounding box center [599, 494] width 365 height 254
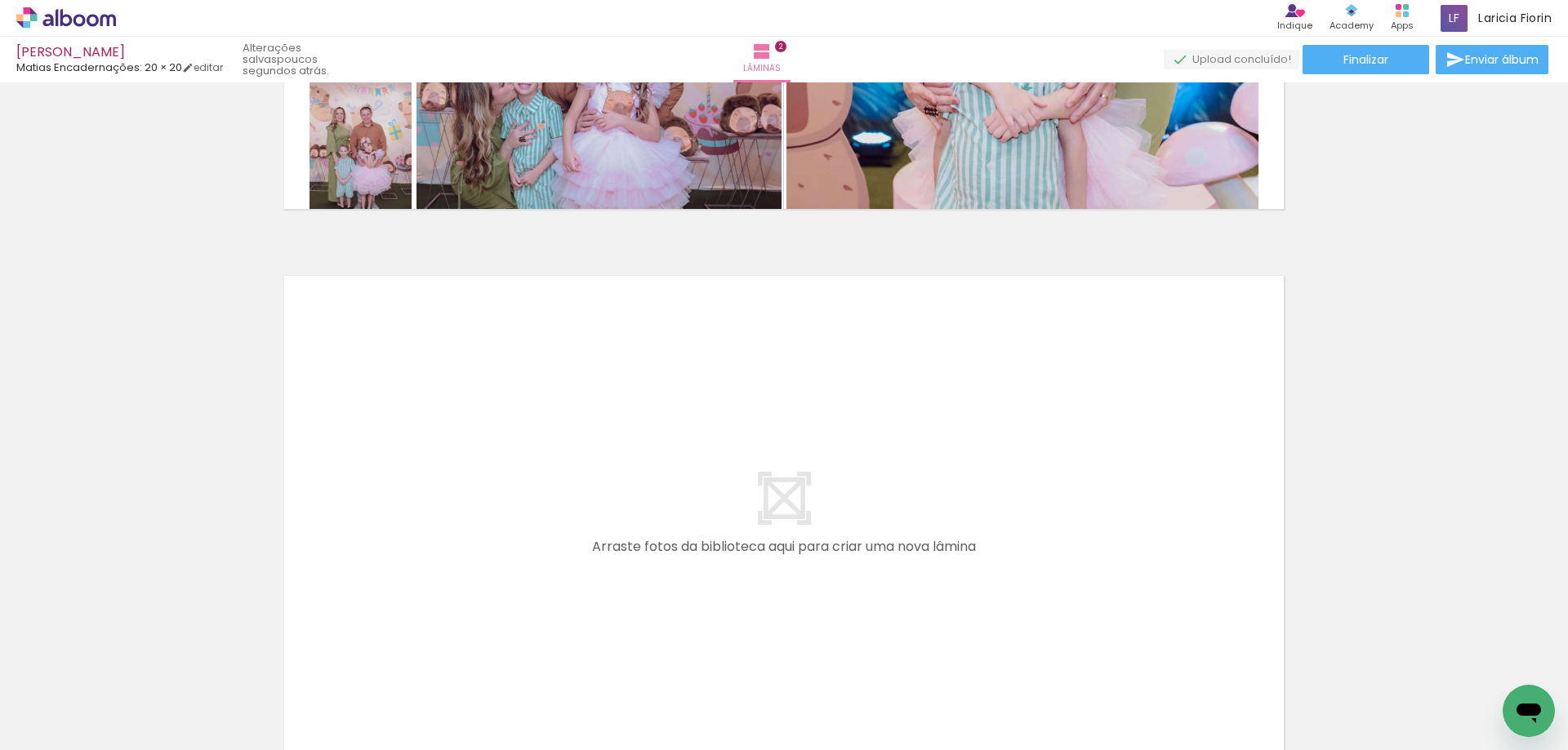
scroll to position [978, 0]
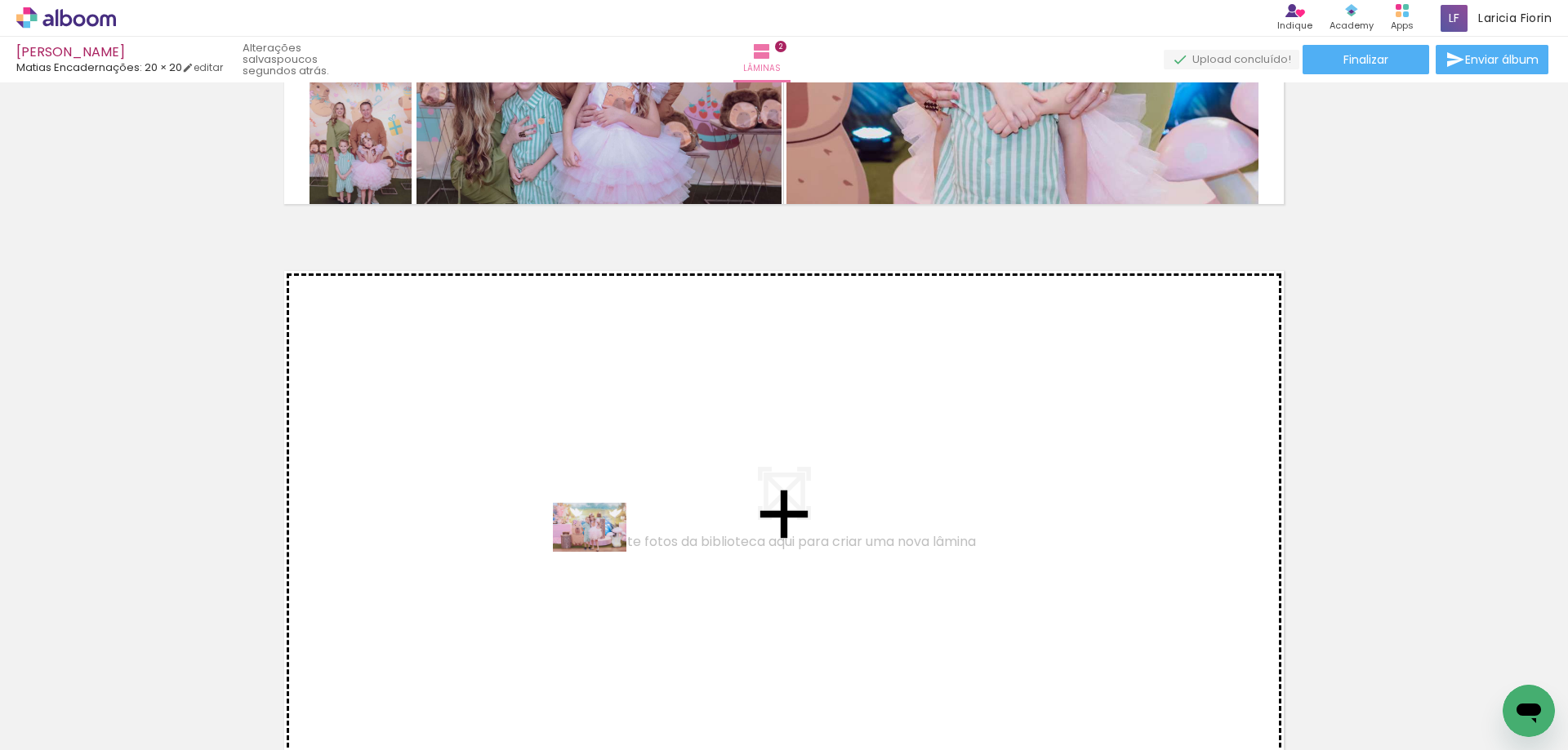
drag, startPoint x: 732, startPoint y: 706, endPoint x: 599, endPoint y: 543, distance: 210.4
click at [599, 543] on quentale-workspace at bounding box center [784, 375] width 1568 height 750
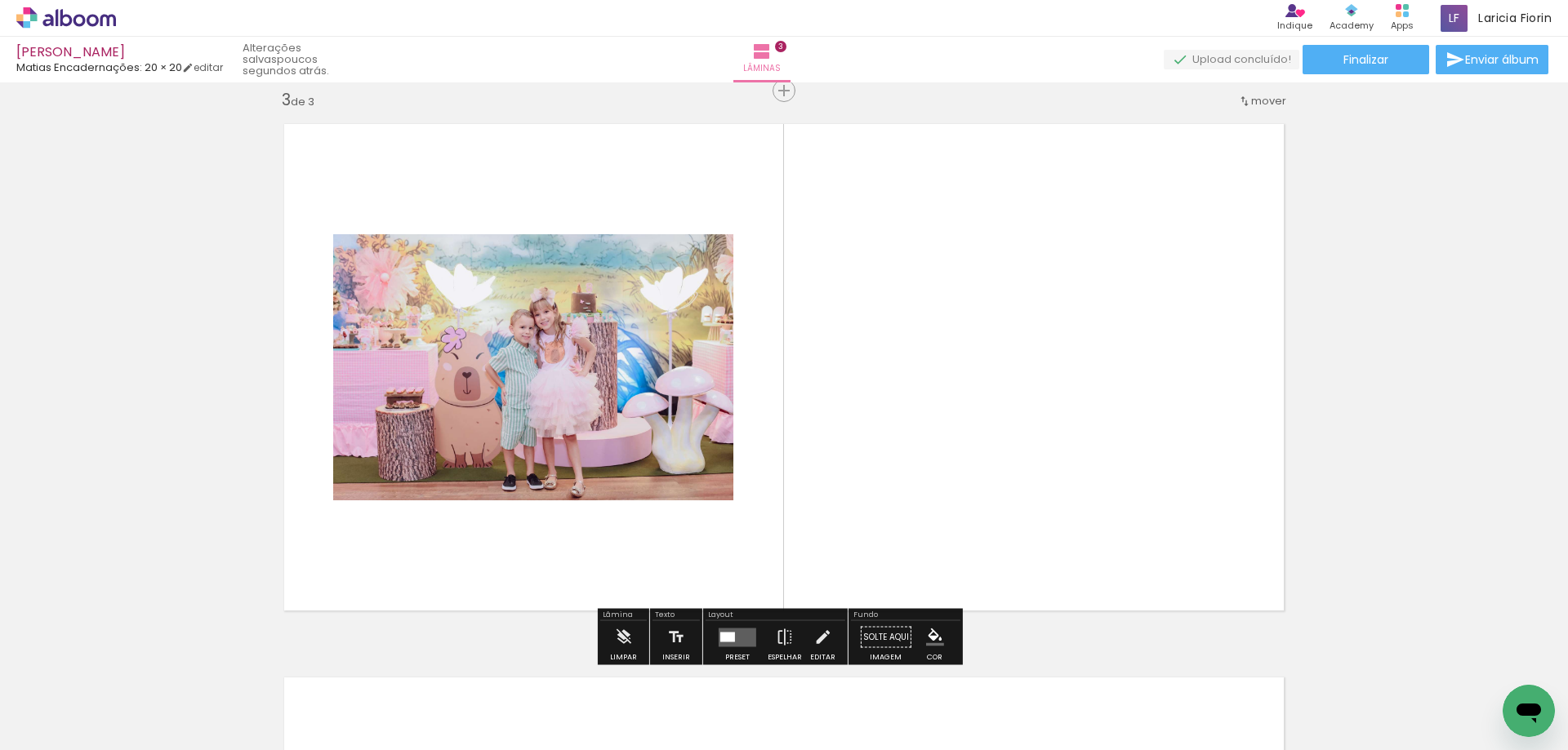
scroll to position [1127, 0]
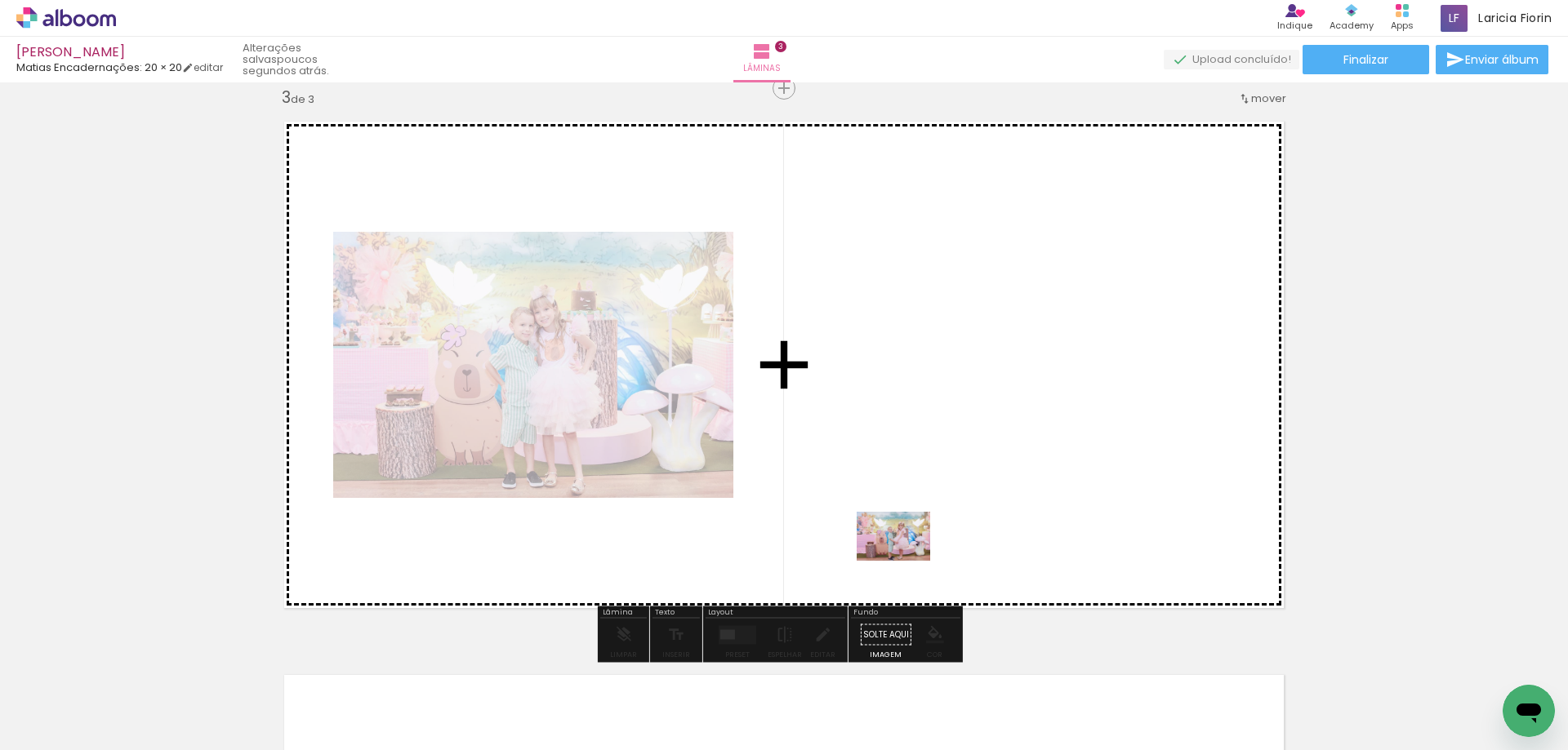
drag, startPoint x: 898, startPoint y: 709, endPoint x: 903, endPoint y: 558, distance: 151.1
click at [905, 559] on quentale-workspace at bounding box center [784, 375] width 1568 height 750
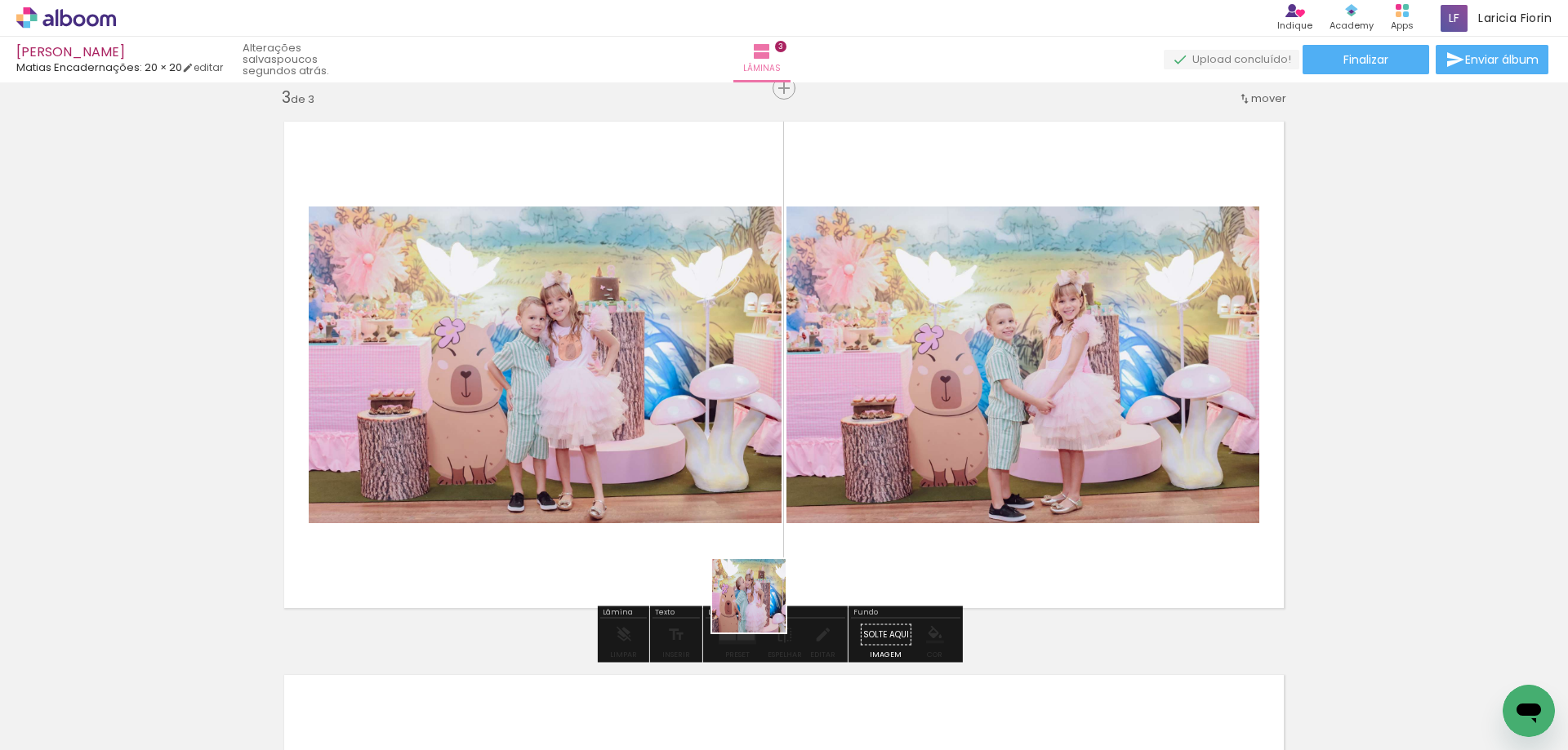
drag, startPoint x: 804, startPoint y: 713, endPoint x: 727, endPoint y: 578, distance: 155.4
click at [720, 580] on quentale-workspace at bounding box center [784, 375] width 1568 height 750
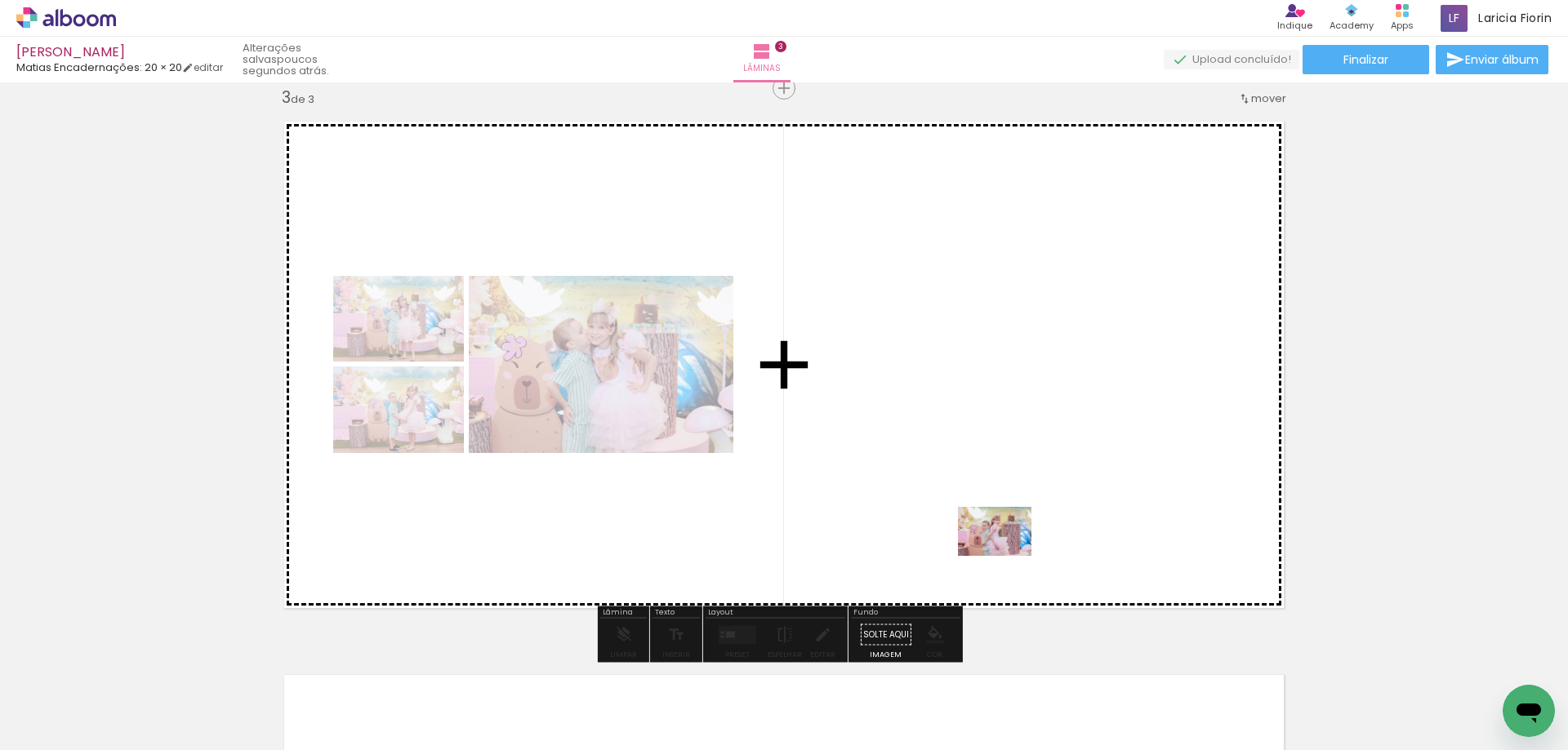
drag, startPoint x: 1106, startPoint y: 716, endPoint x: 1007, endPoint y: 556, distance: 188.2
click at [1007, 556] on quentale-workspace at bounding box center [784, 375] width 1568 height 750
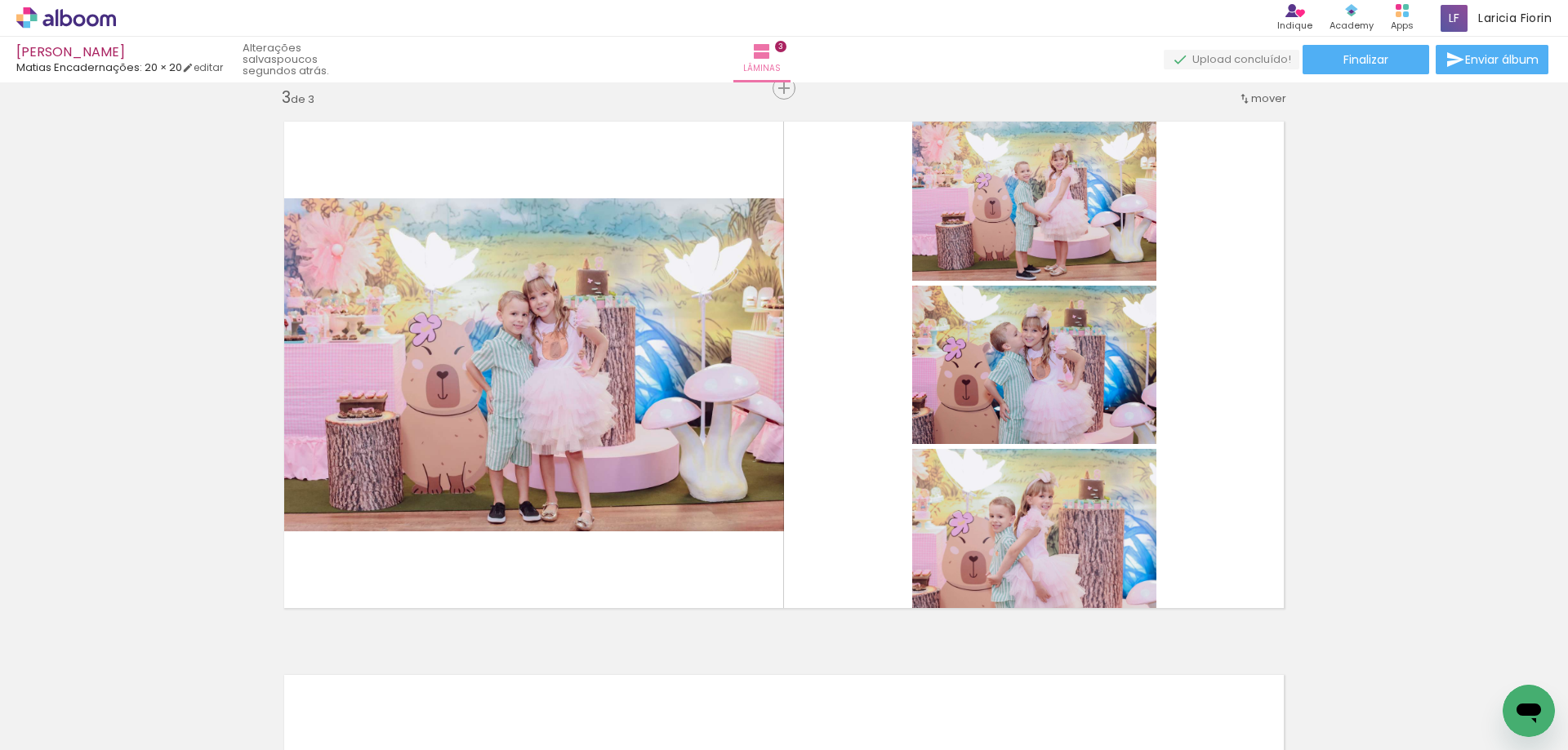
scroll to position [0, 410]
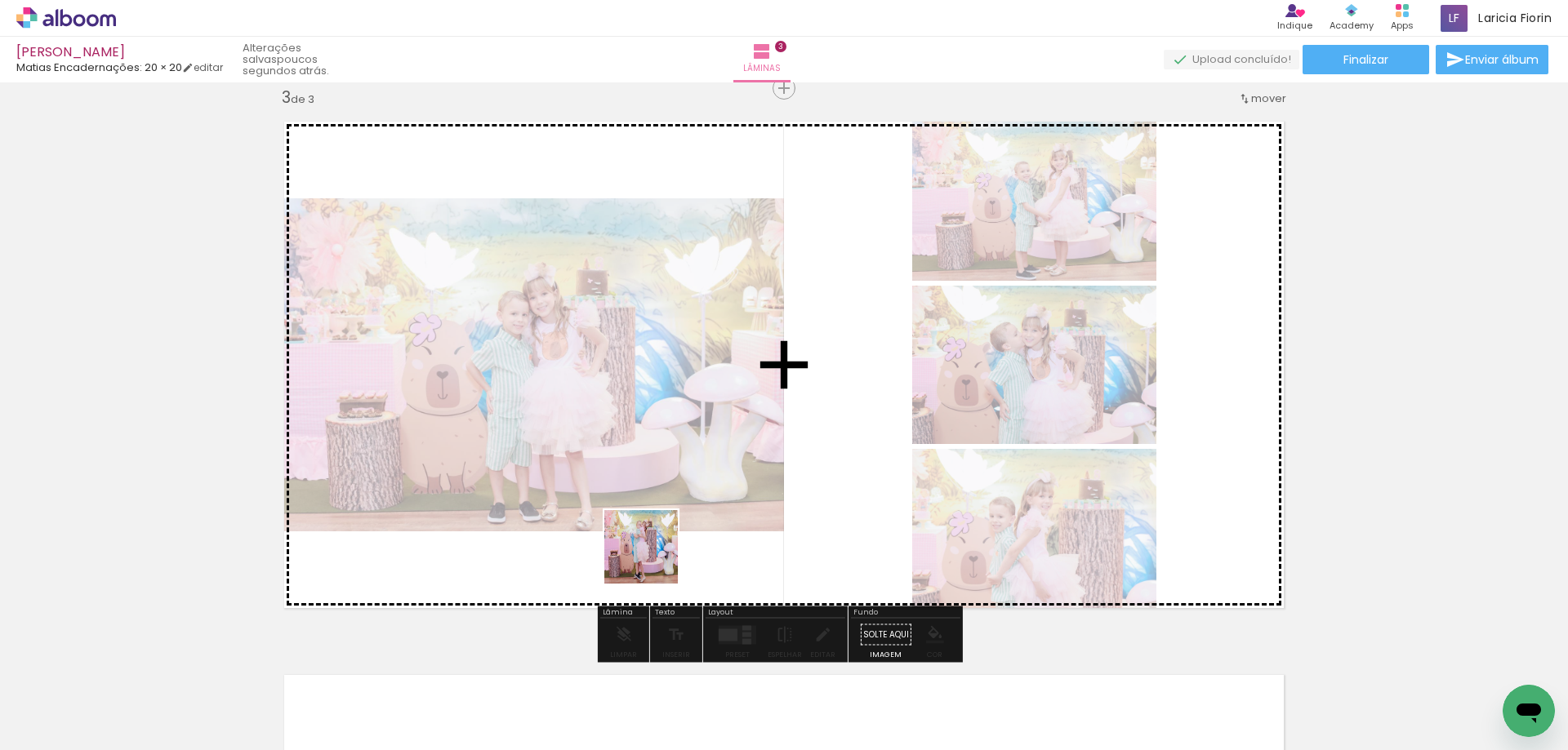
drag, startPoint x: 605, startPoint y: 713, endPoint x: 654, endPoint y: 548, distance: 172.1
click at [654, 548] on quentale-workspace at bounding box center [784, 375] width 1568 height 750
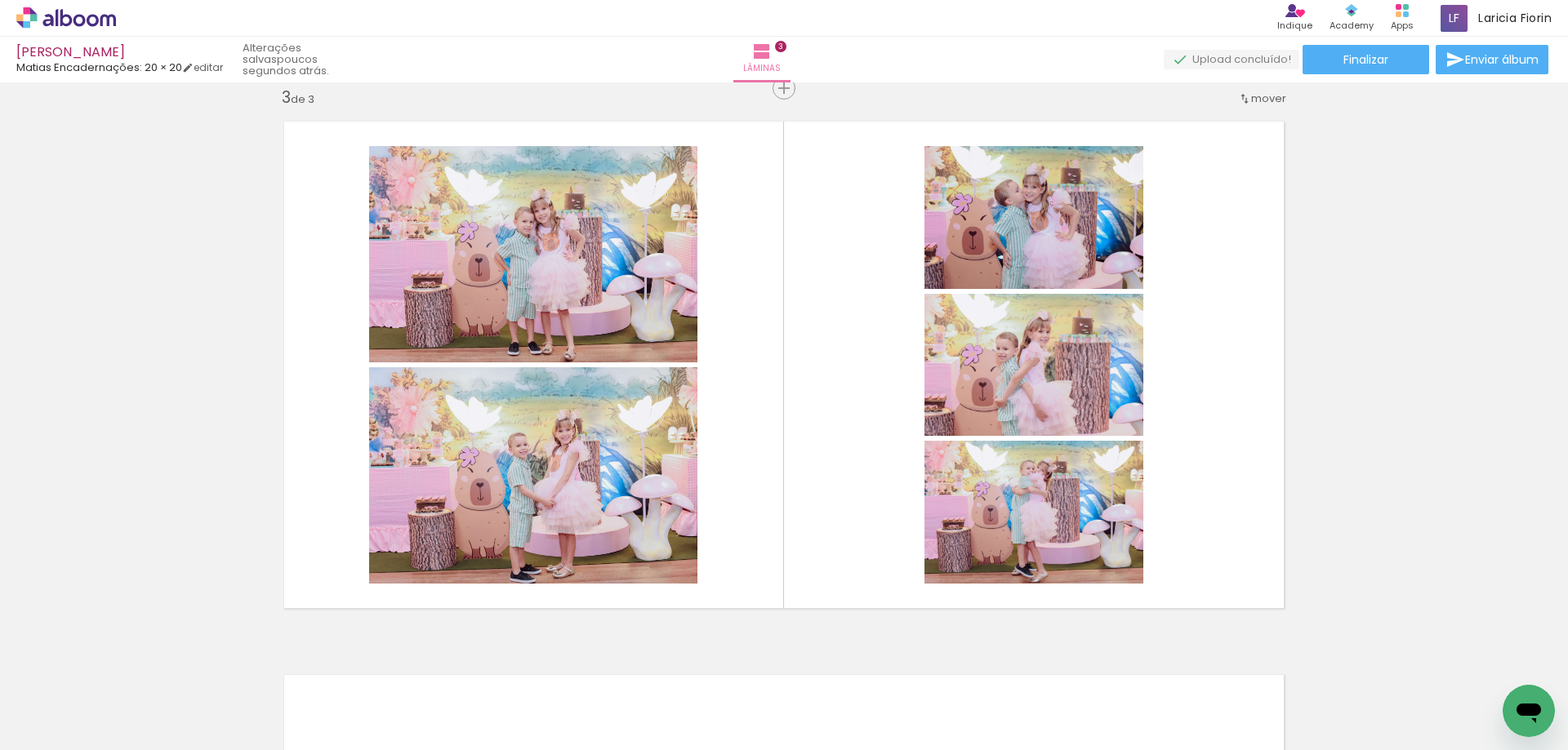
scroll to position [0, 728]
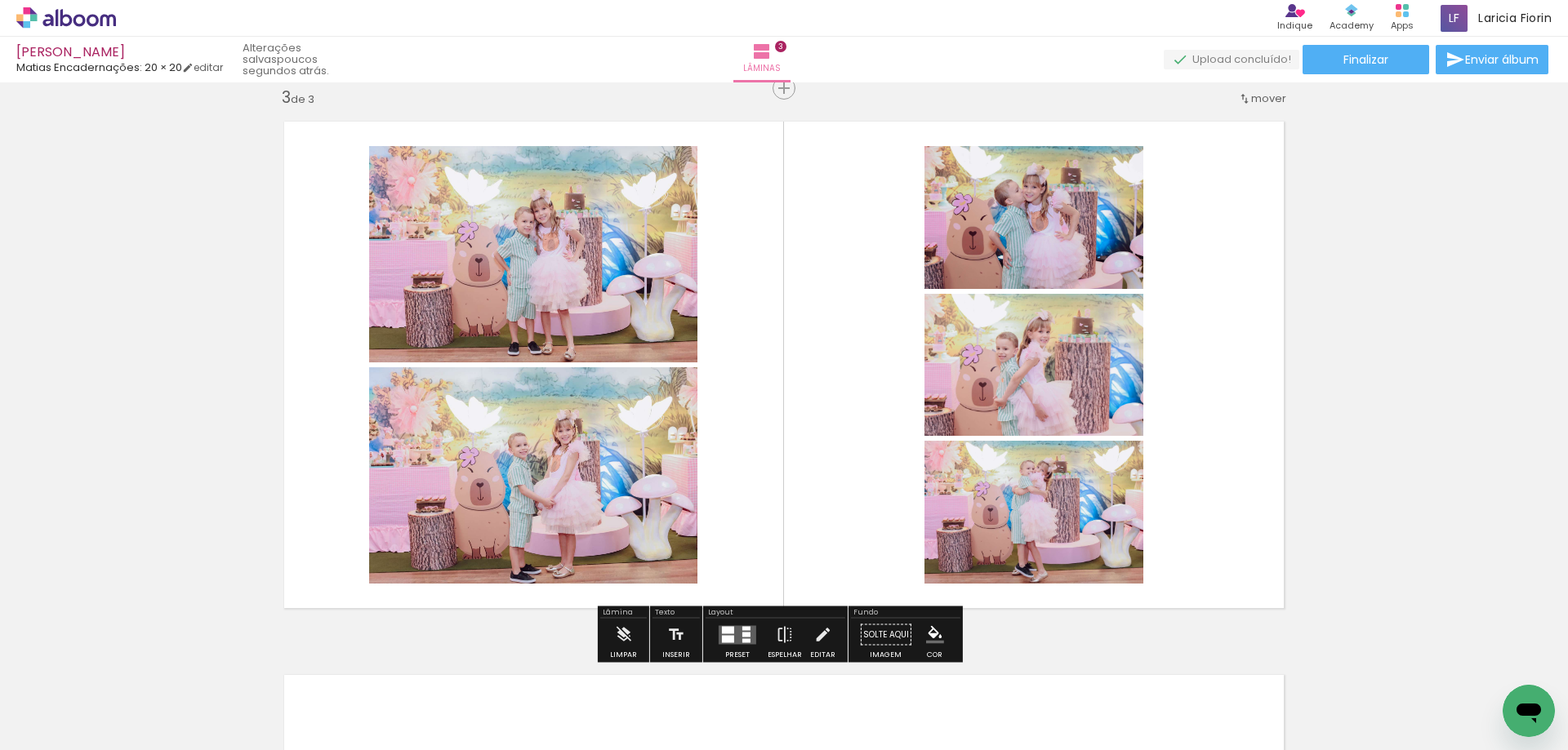
click at [731, 626] on div at bounding box center [737, 635] width 44 height 32
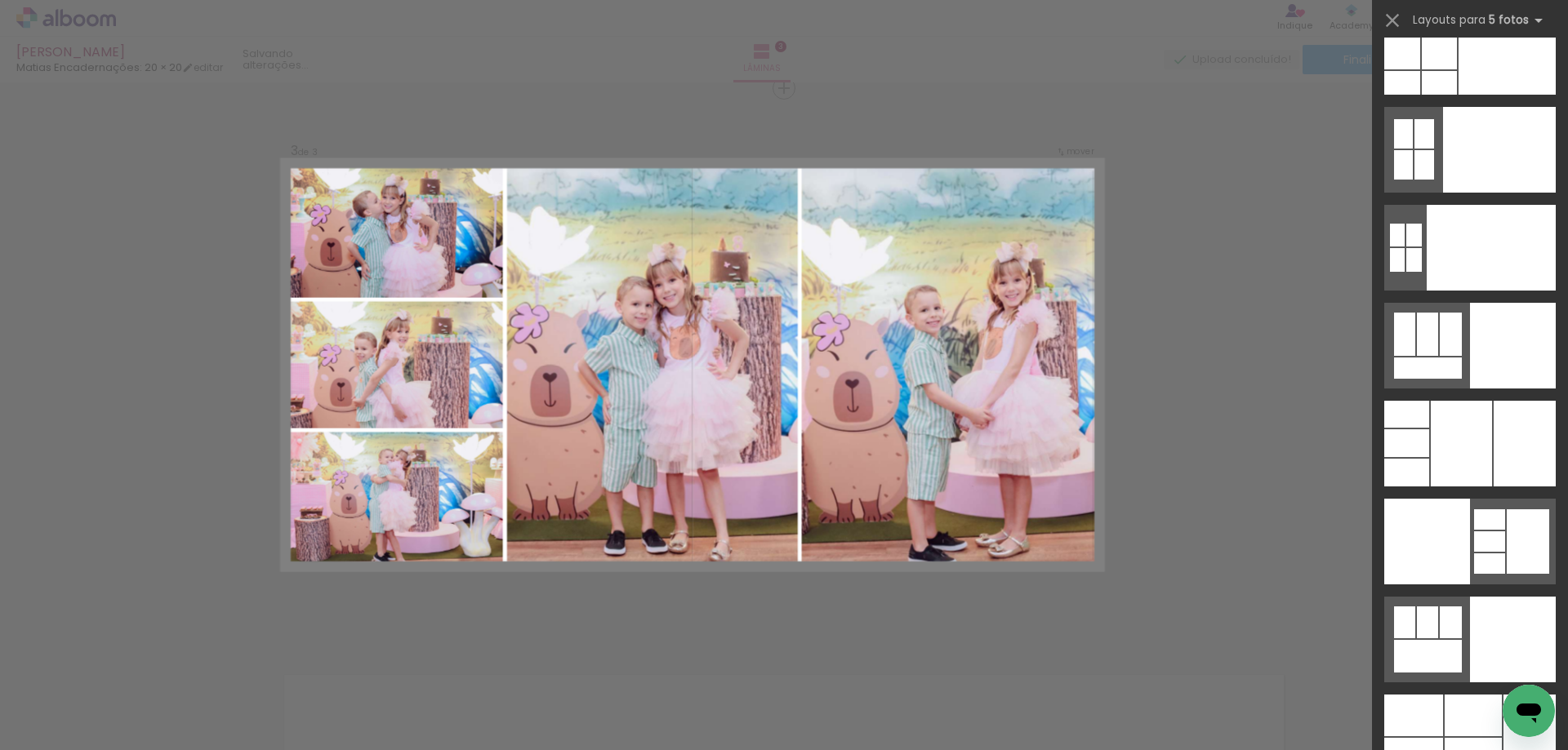
scroll to position [43356, 0]
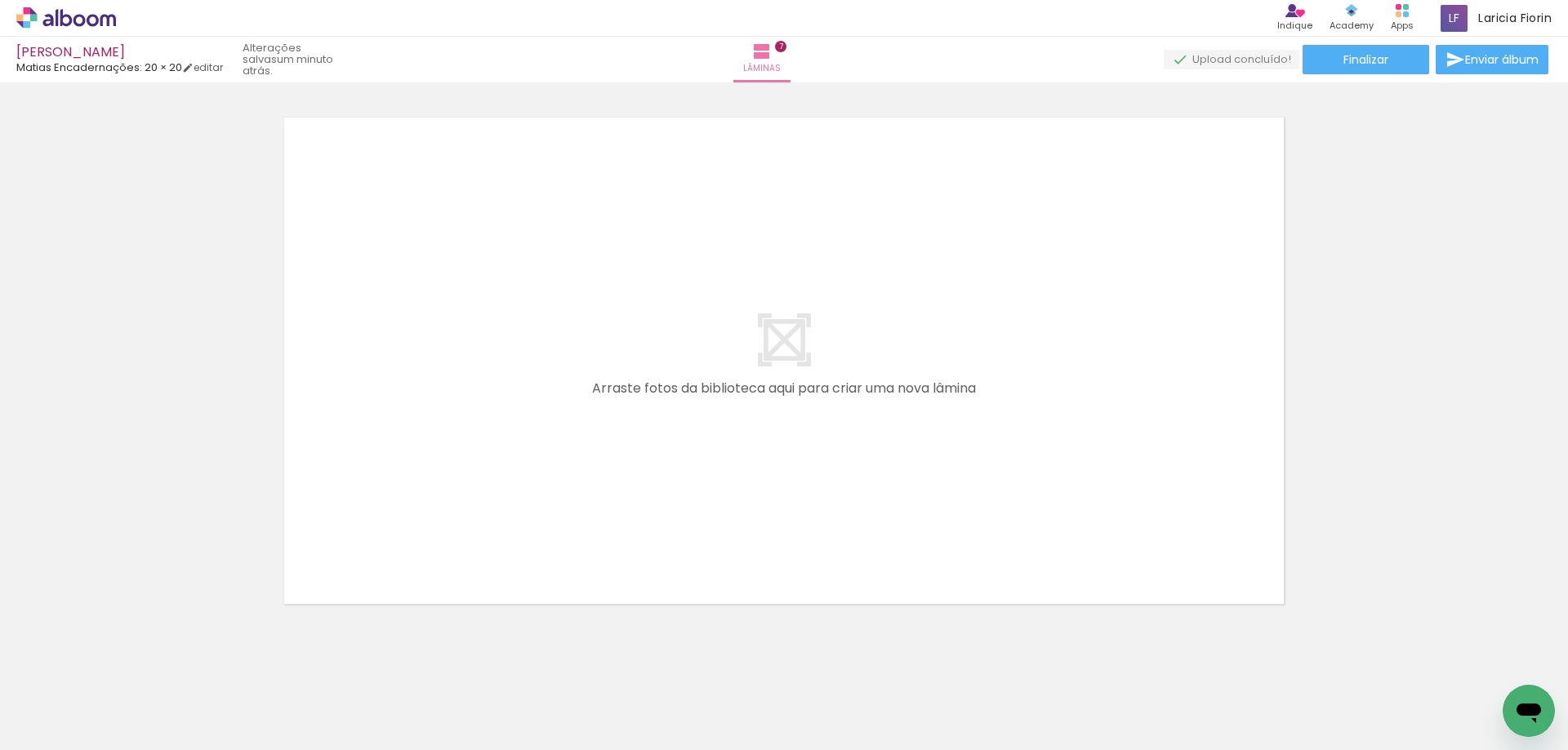
scroll to position [3937, 0]
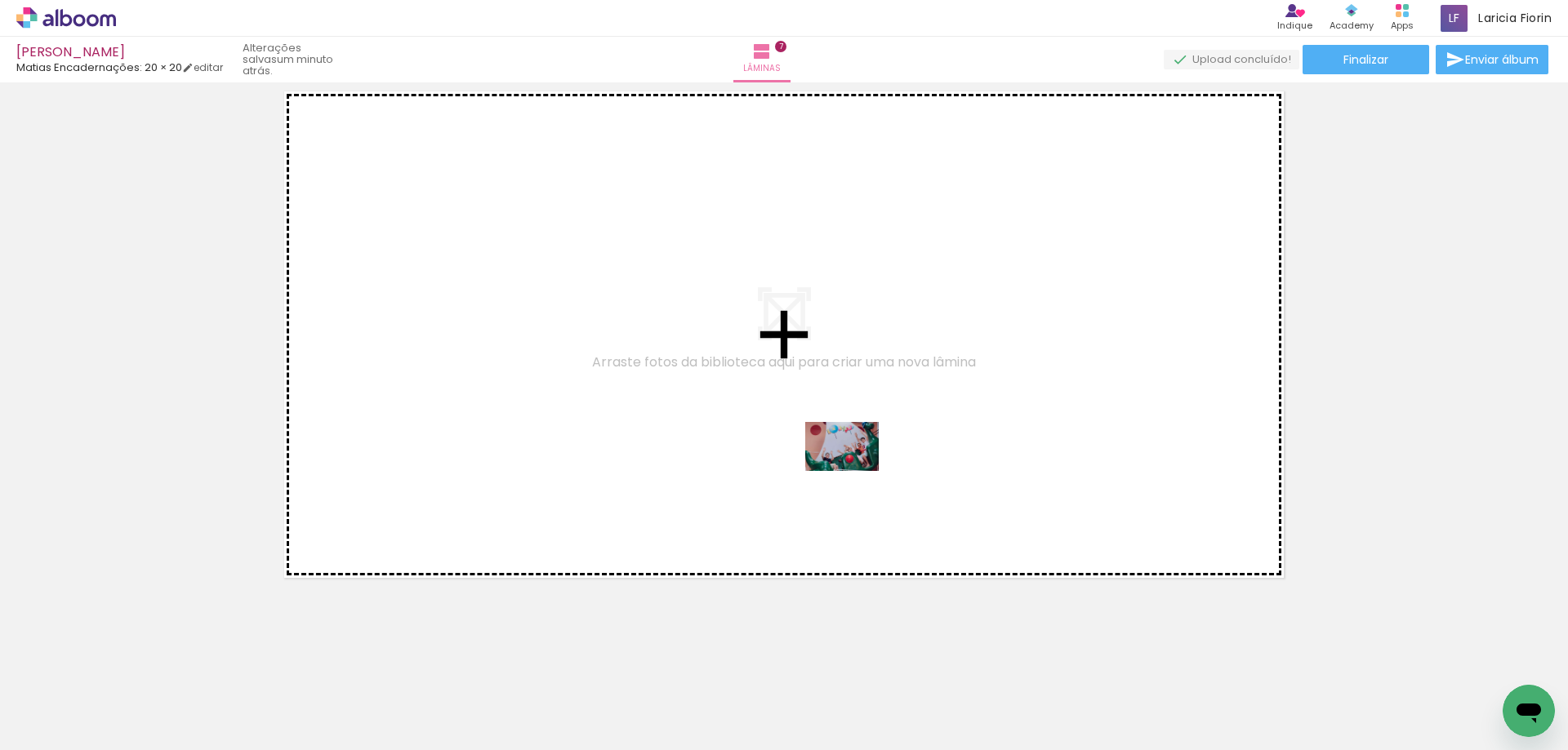
drag, startPoint x: 1079, startPoint y: 710, endPoint x: 823, endPoint y: 681, distance: 257.6
click at [851, 465] on quentale-workspace at bounding box center [784, 375] width 1568 height 750
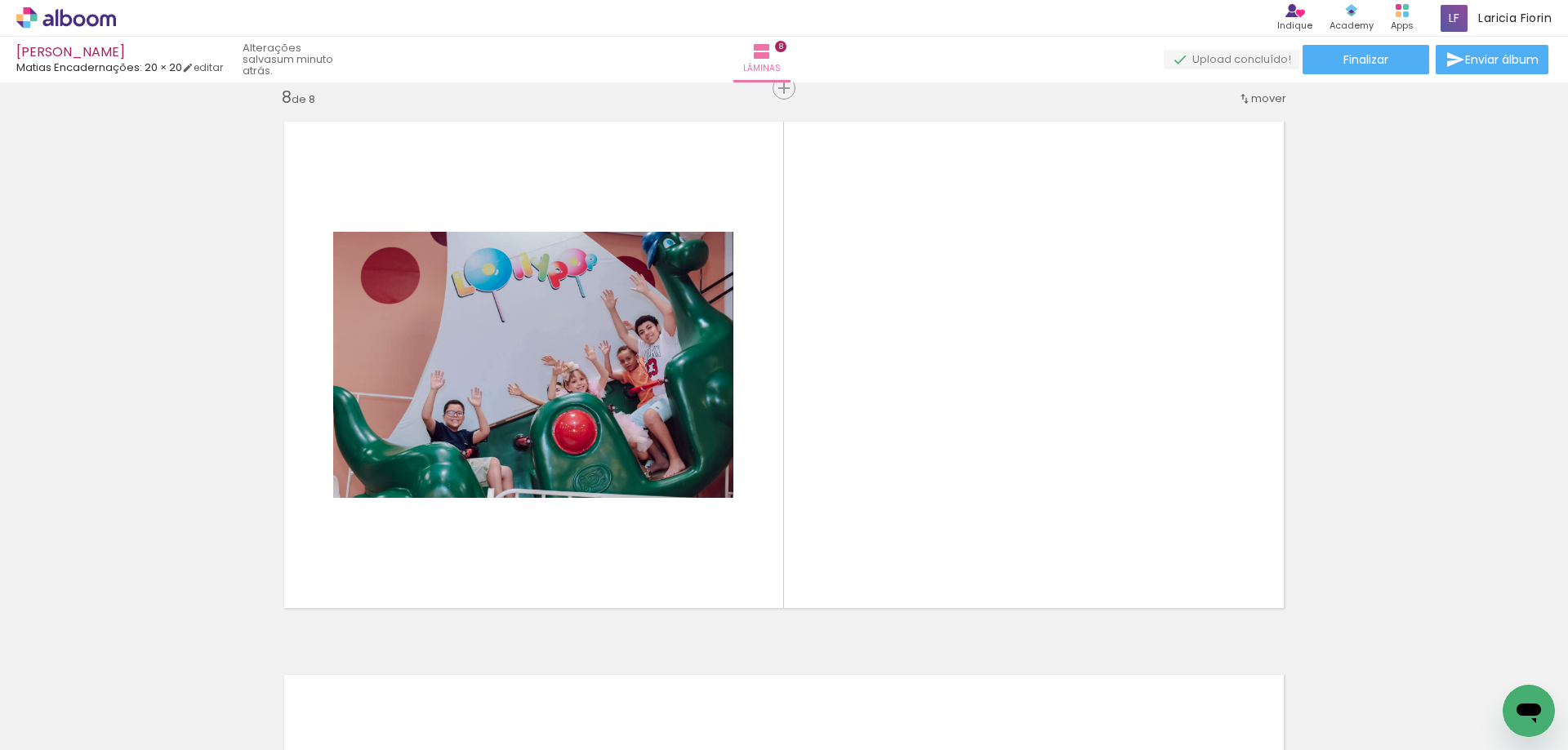
scroll to position [0, 4749]
drag, startPoint x: 804, startPoint y: 713, endPoint x: 754, endPoint y: 683, distance: 58.3
click at [878, 512] on quentale-workspace at bounding box center [784, 375] width 1568 height 750
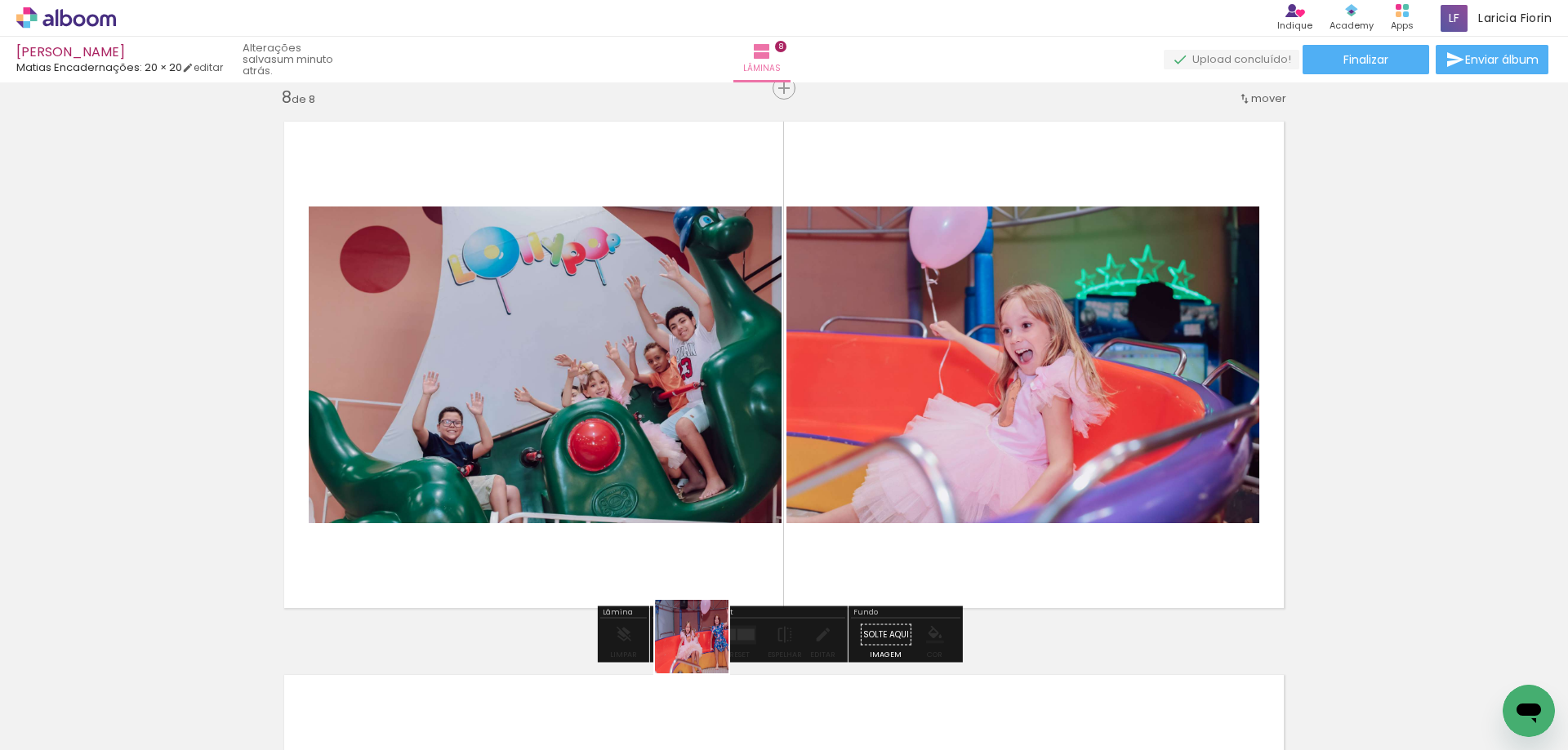
drag, startPoint x: 718, startPoint y: 691, endPoint x: 644, endPoint y: 711, distance: 76.7
click at [659, 508] on quentale-workspace at bounding box center [784, 375] width 1568 height 750
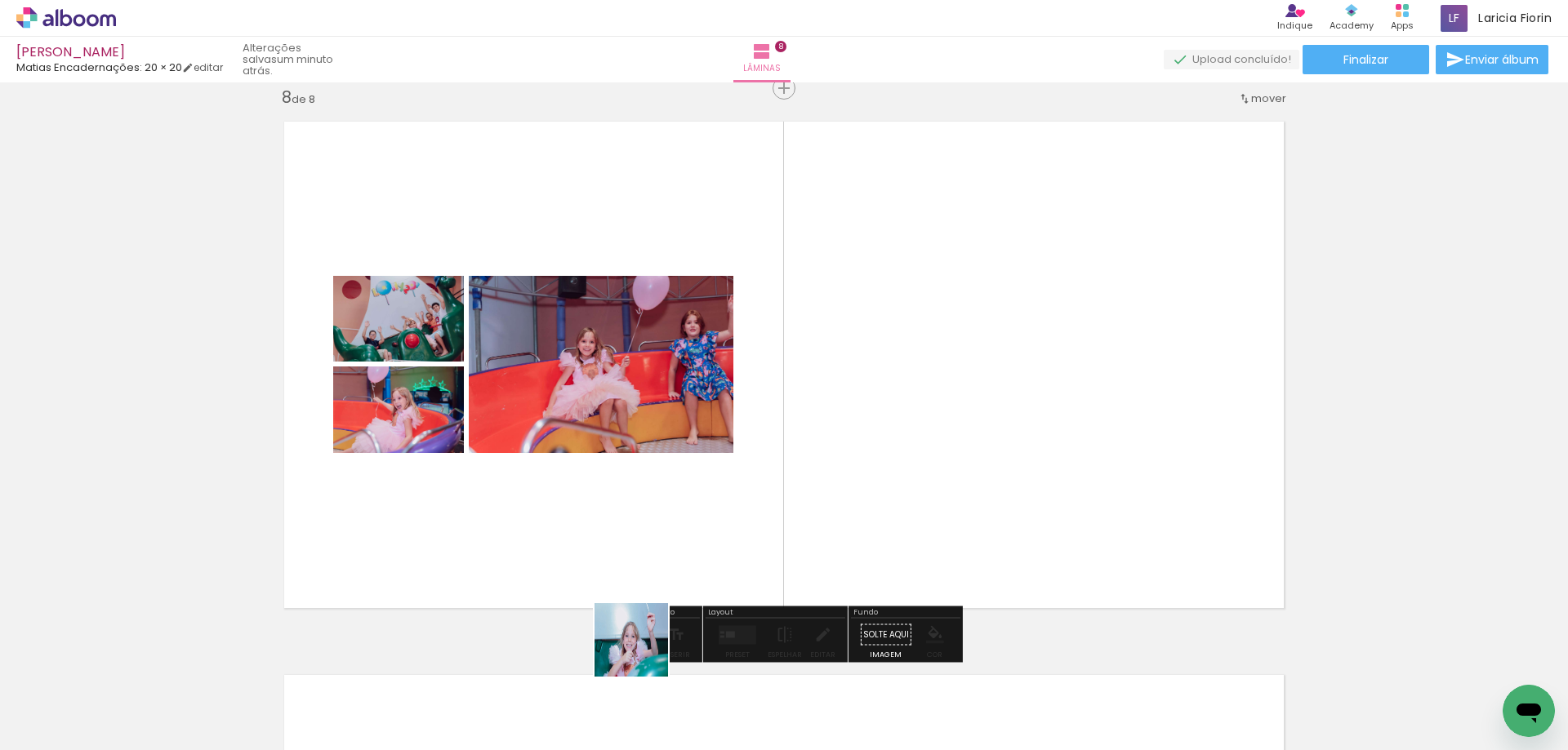
drag, startPoint x: 645, startPoint y: 695, endPoint x: 740, endPoint y: 605, distance: 130.9
click at [677, 507] on quentale-workspace at bounding box center [784, 375] width 1568 height 750
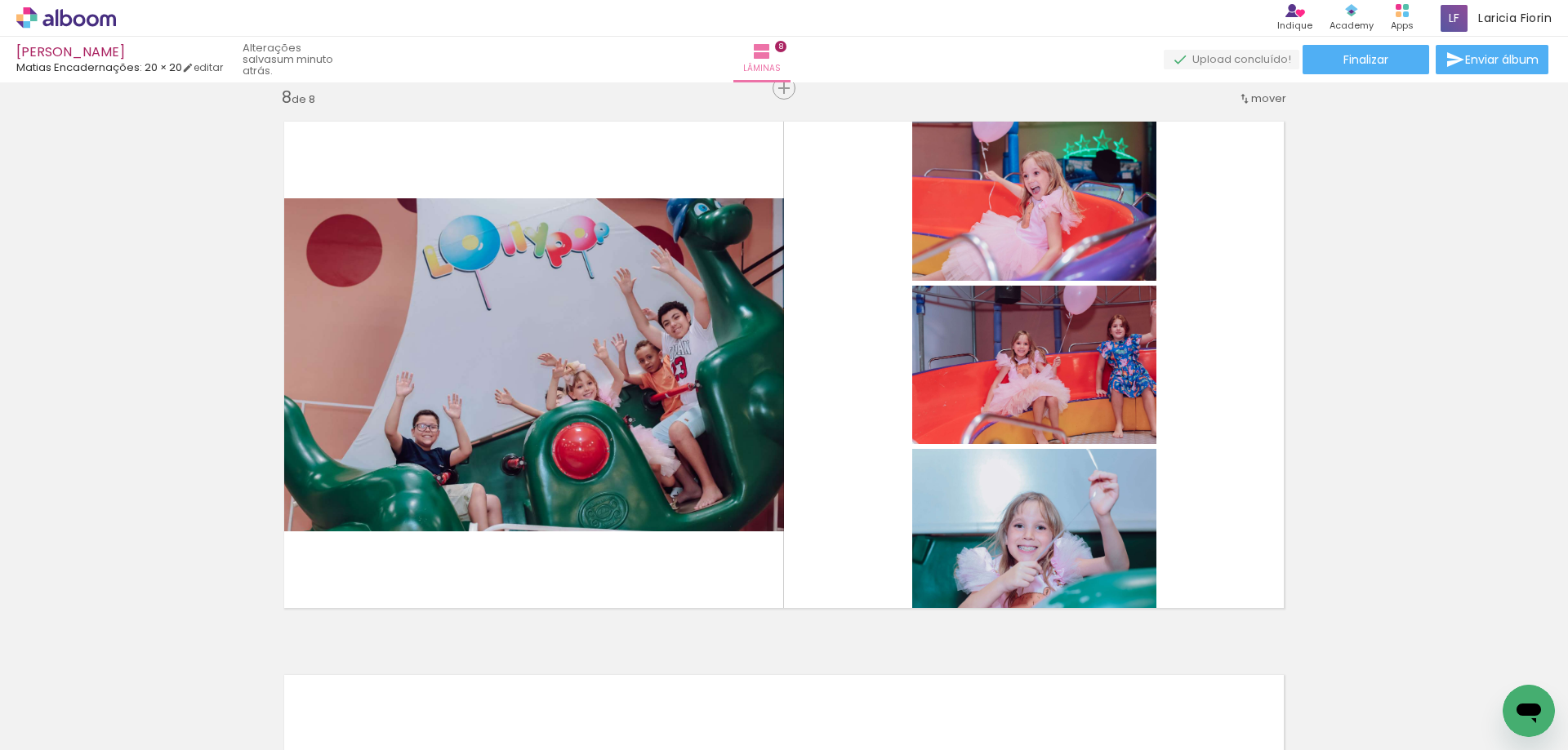
scroll to position [0, 5521]
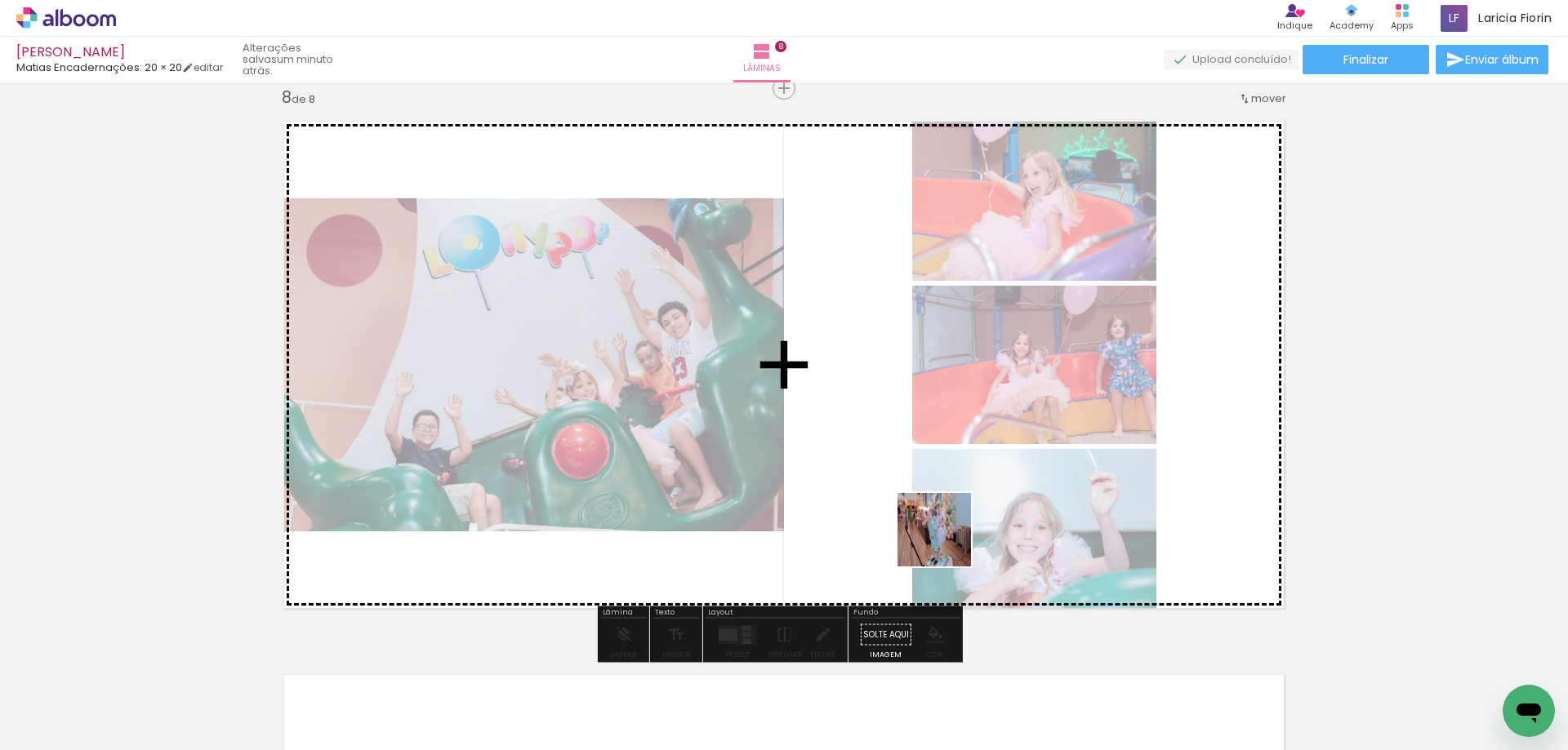
drag, startPoint x: 1331, startPoint y: 701, endPoint x: 1251, endPoint y: 699, distance: 80.0
click at [936, 534] on quentale-workspace at bounding box center [784, 375] width 1568 height 750
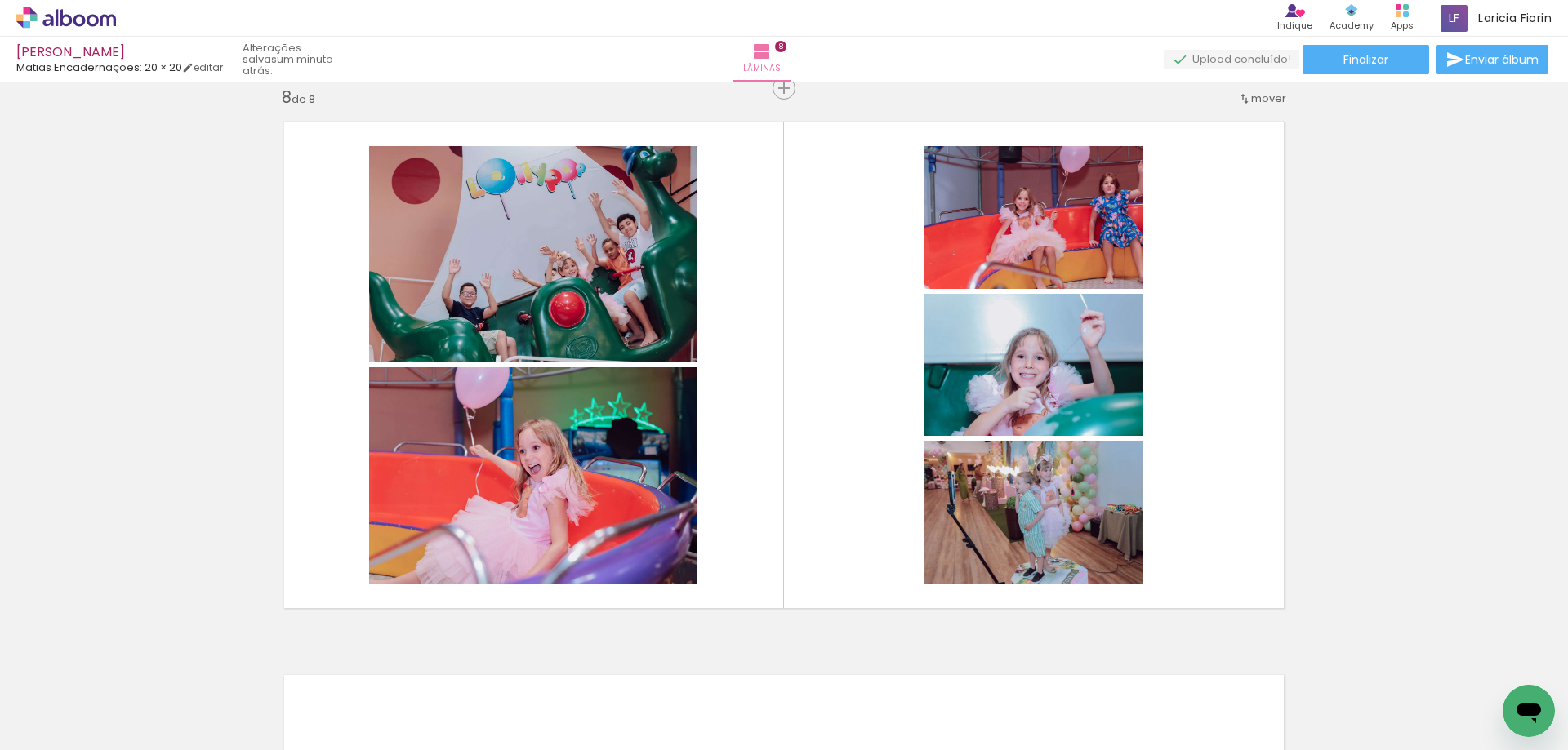
scroll to position [0, 0]
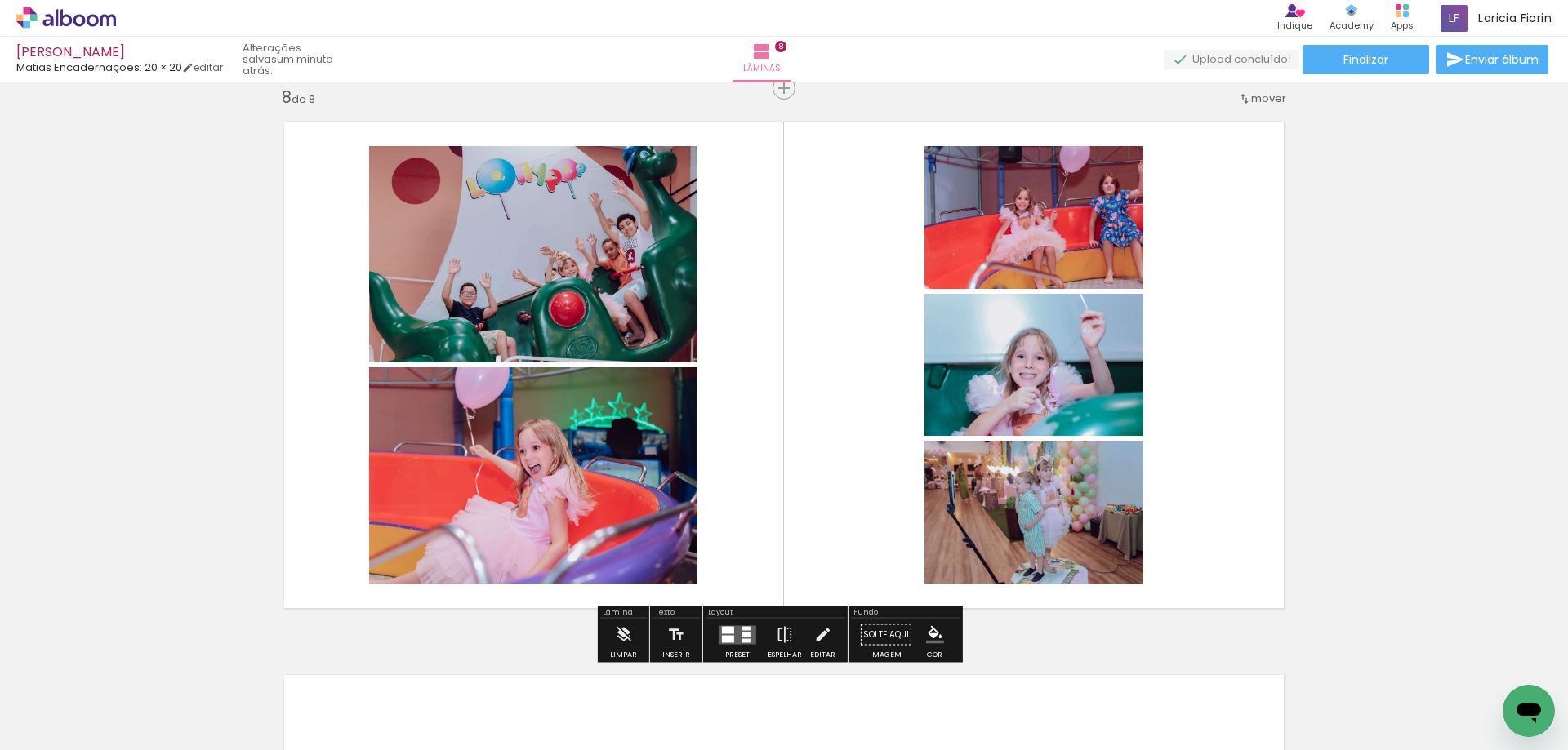
drag, startPoint x: 722, startPoint y: 642, endPoint x: 802, endPoint y: 640, distance: 80.0
click at [722, 641] on quentale-layouter at bounding box center [737, 634] width 37 height 19
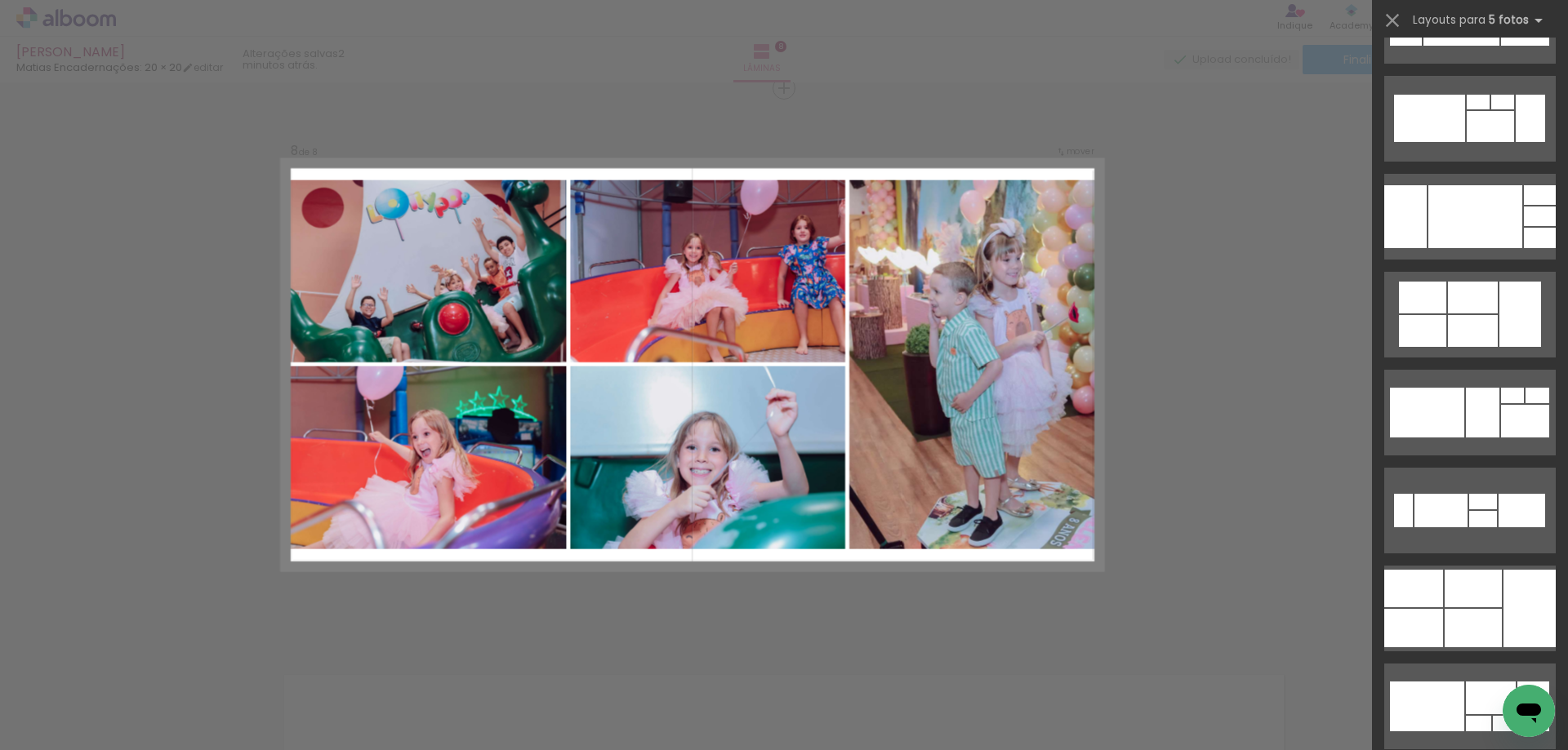
scroll to position [13170, 0]
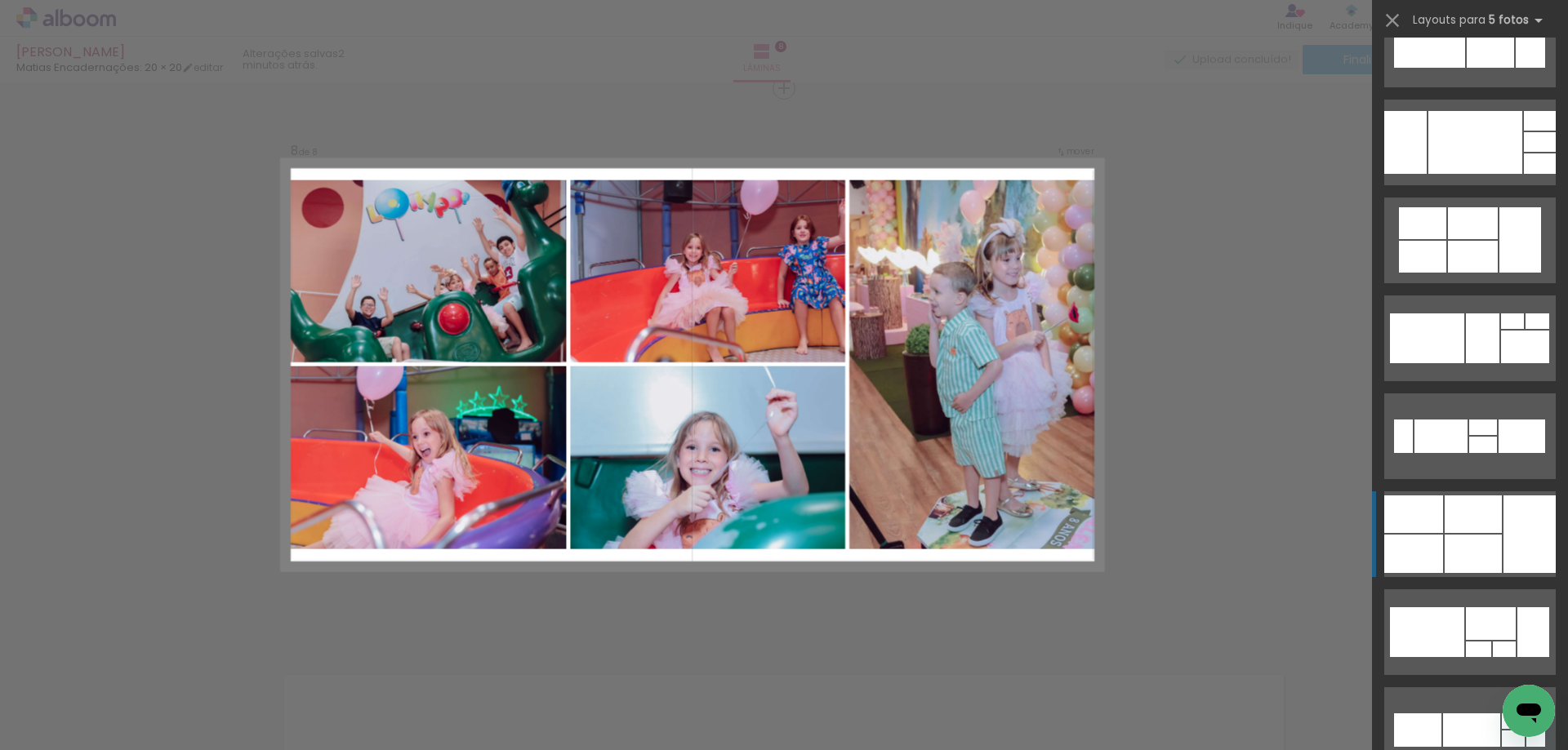
click at [1476, 519] on div at bounding box center [1473, 514] width 57 height 37
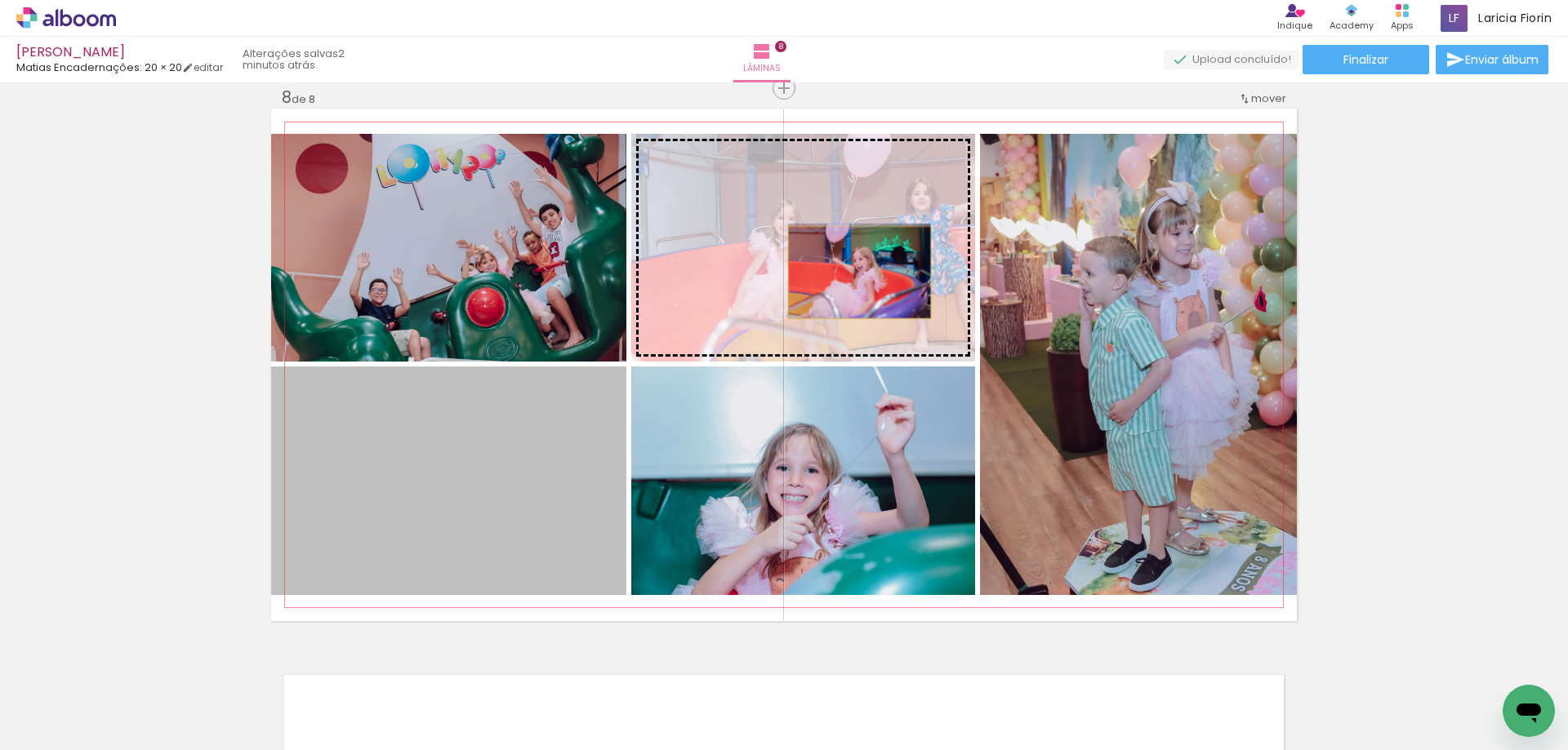
drag, startPoint x: 489, startPoint y: 518, endPoint x: 850, endPoint y: 275, distance: 435.2
click at [0, 0] on slot at bounding box center [0, 0] width 0 height 0
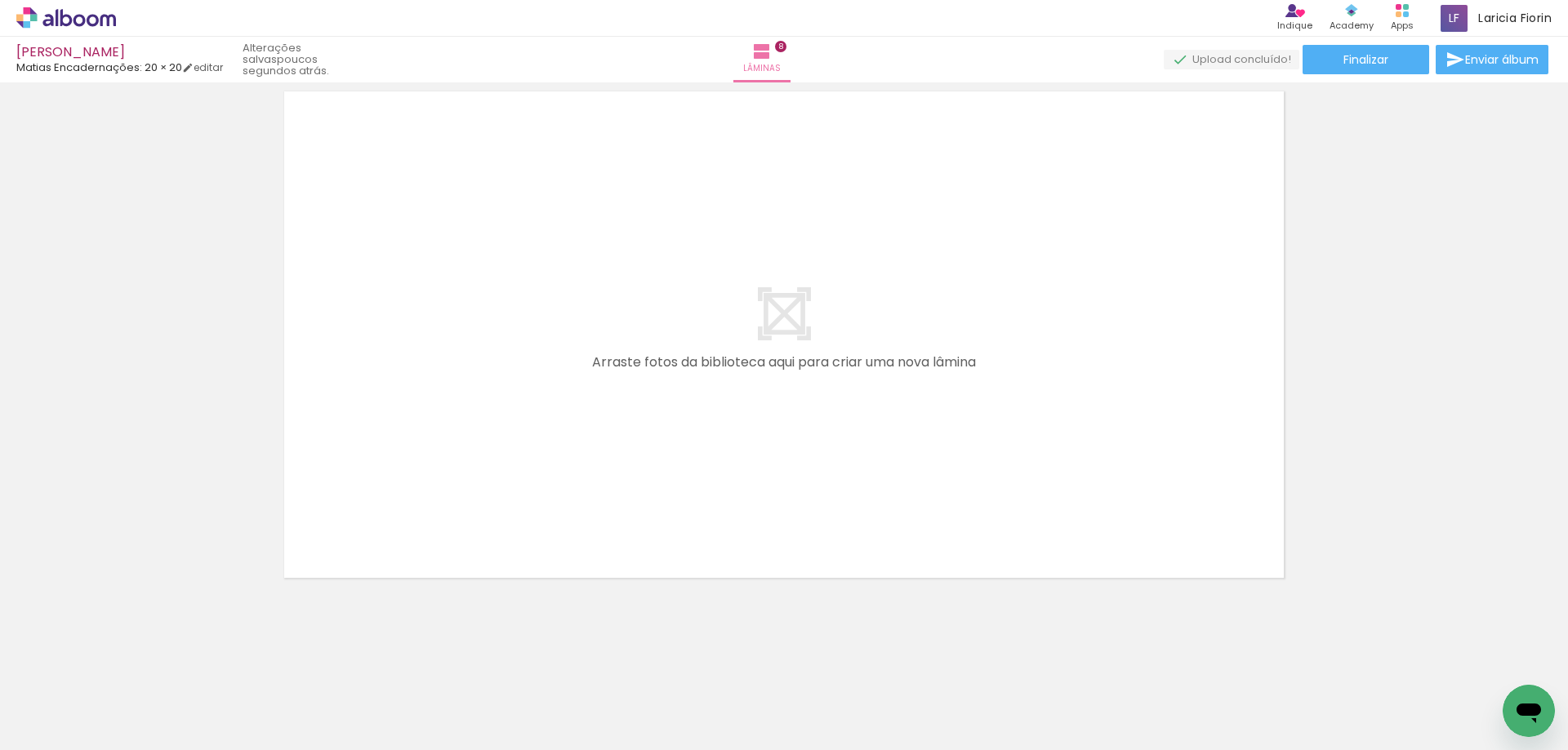
scroll to position [0, 5521]
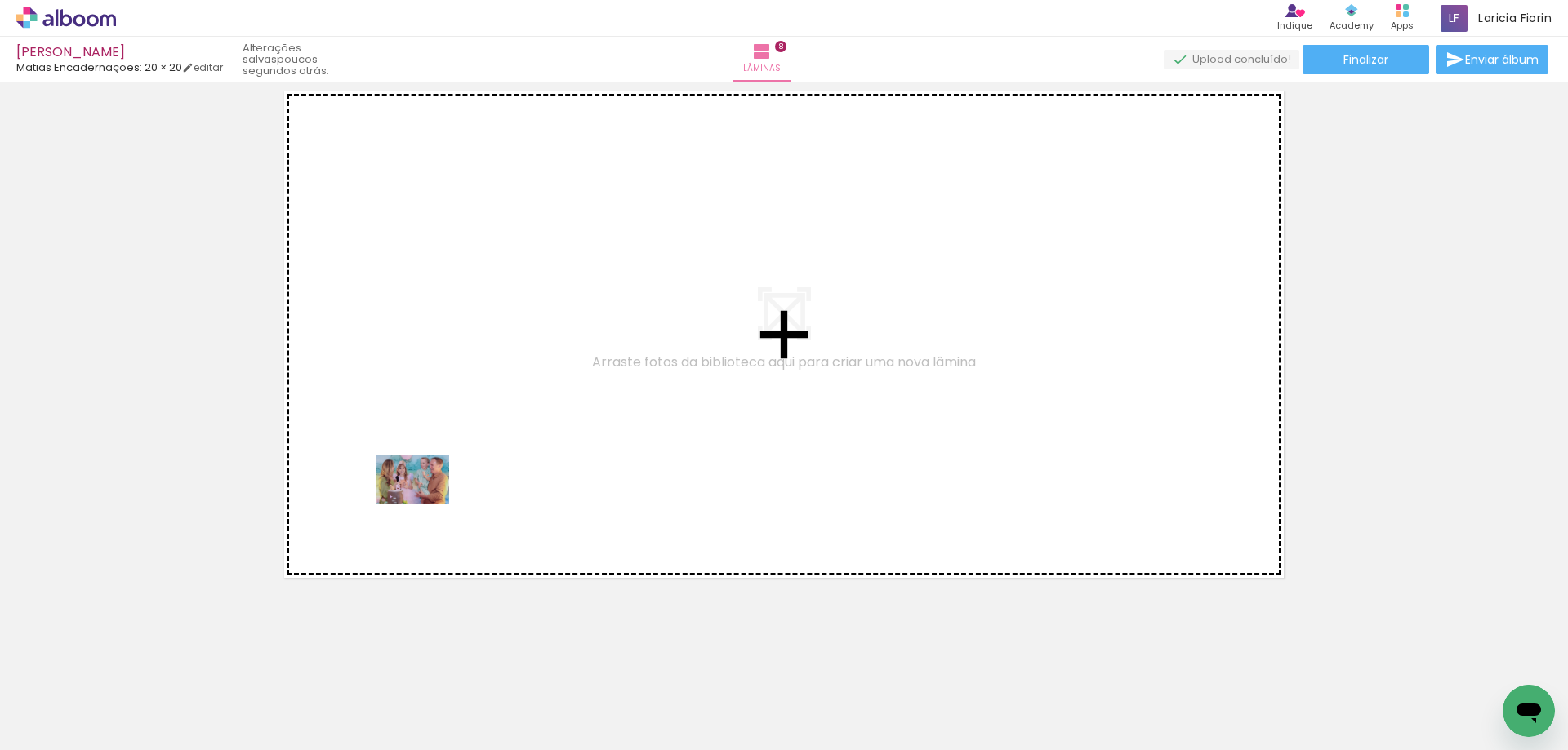
drag, startPoint x: 328, startPoint y: 684, endPoint x: 404, endPoint y: 619, distance: 100.0
click at [425, 499] on quentale-workspace at bounding box center [784, 375] width 1568 height 750
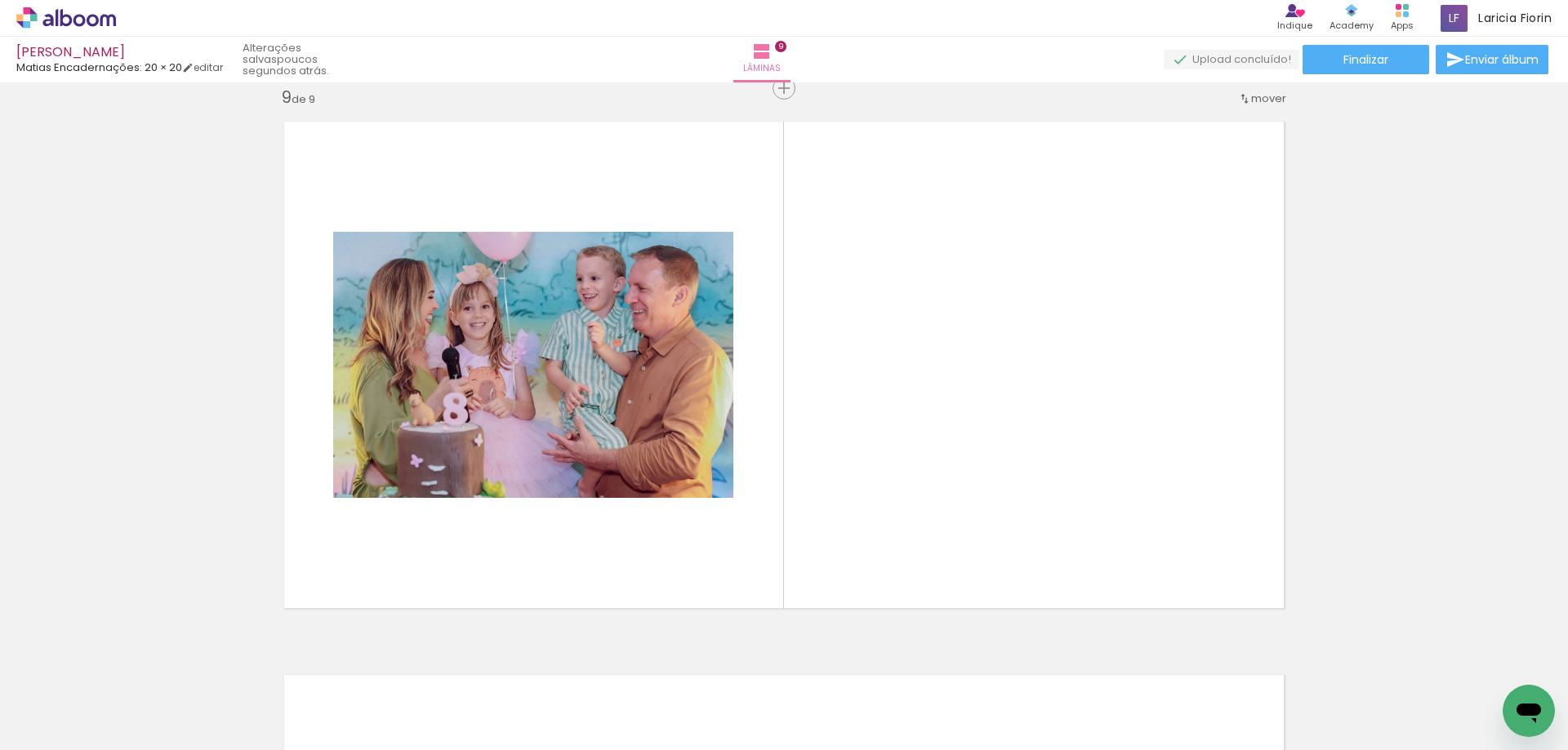
scroll to position [4448, 0]
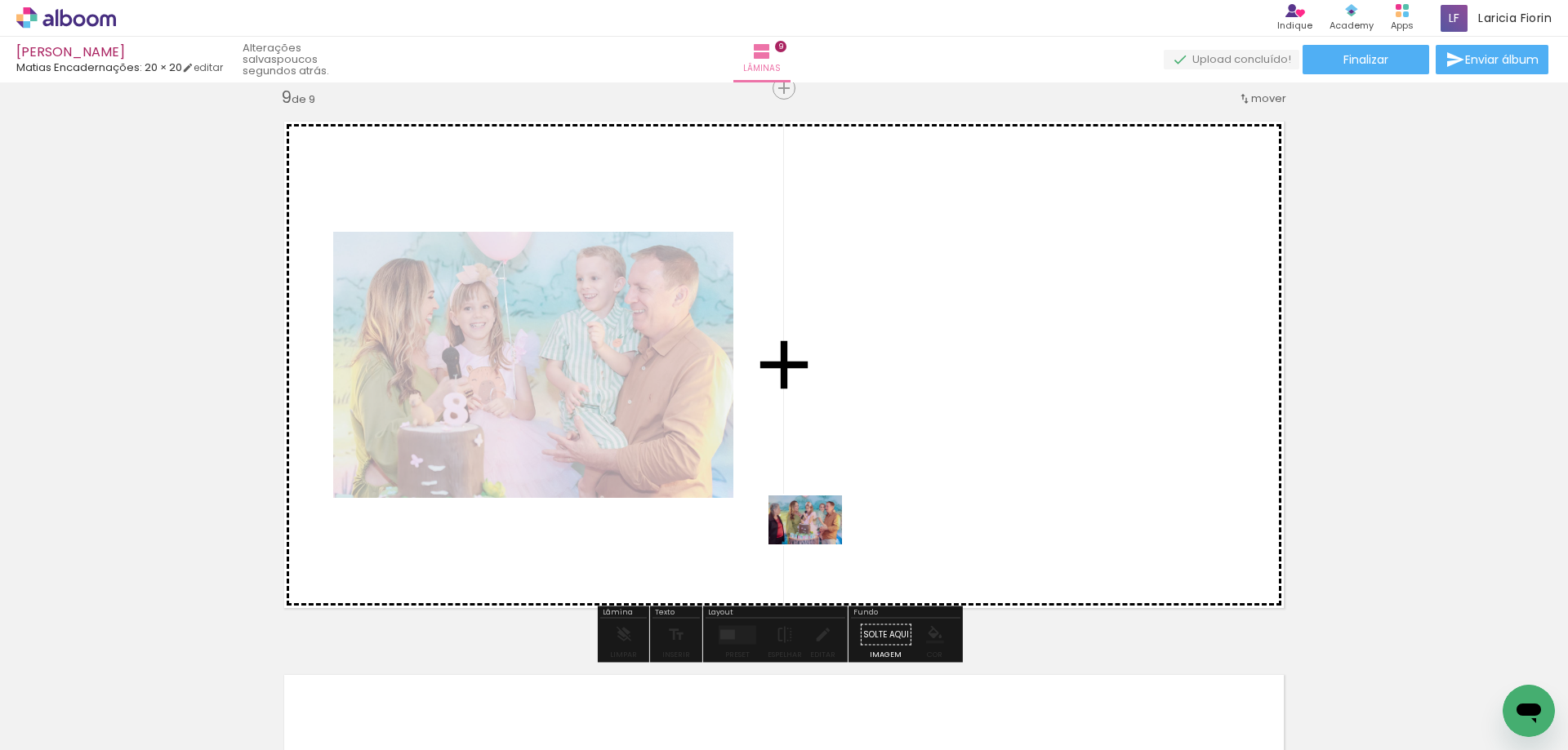
drag, startPoint x: 416, startPoint y: 715, endPoint x: 818, endPoint y: 544, distance: 436.9
click at [818, 544] on quentale-workspace at bounding box center [784, 375] width 1568 height 750
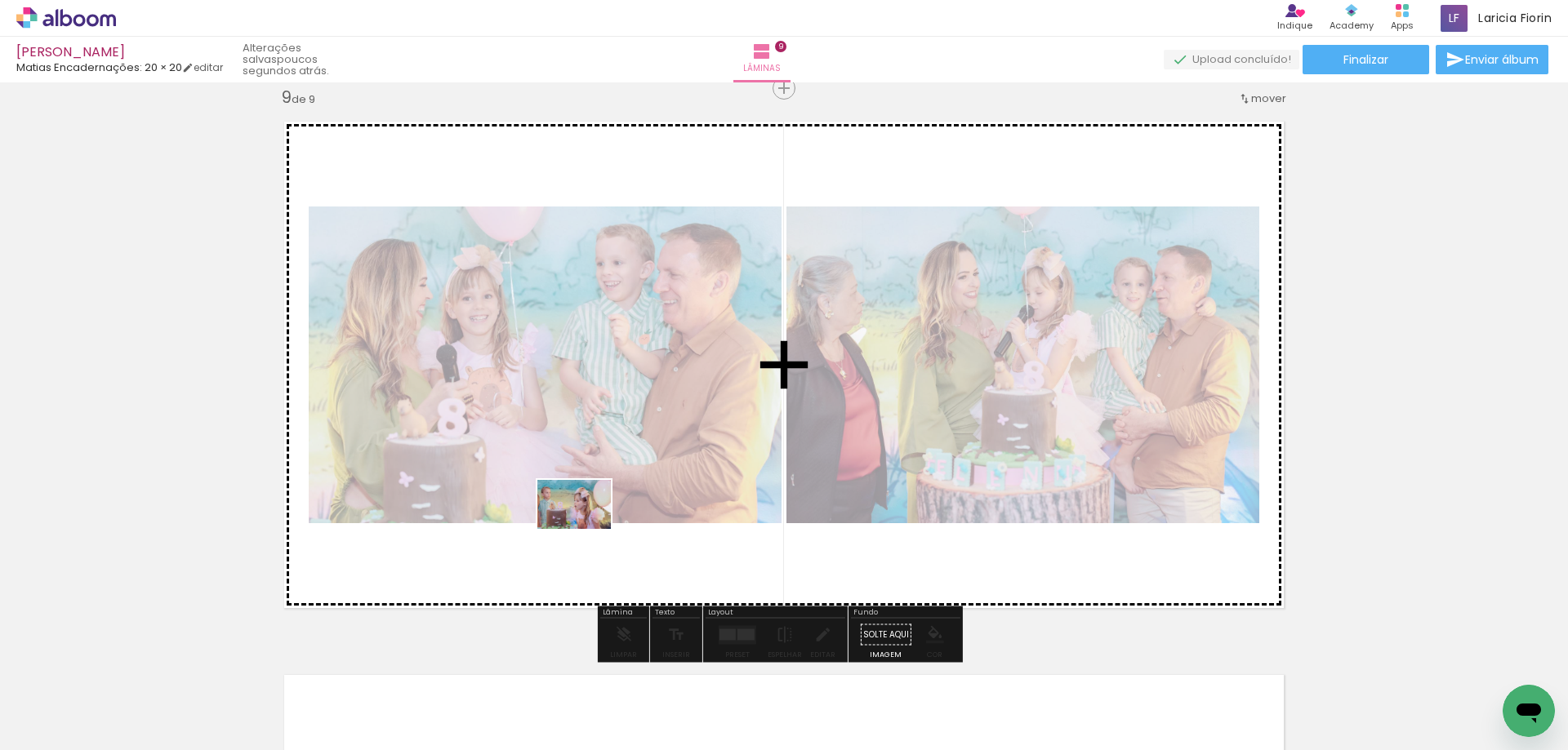
drag, startPoint x: 271, startPoint y: 680, endPoint x: 995, endPoint y: 587, distance: 729.9
click at [624, 514] on quentale-workspace at bounding box center [784, 375] width 1568 height 750
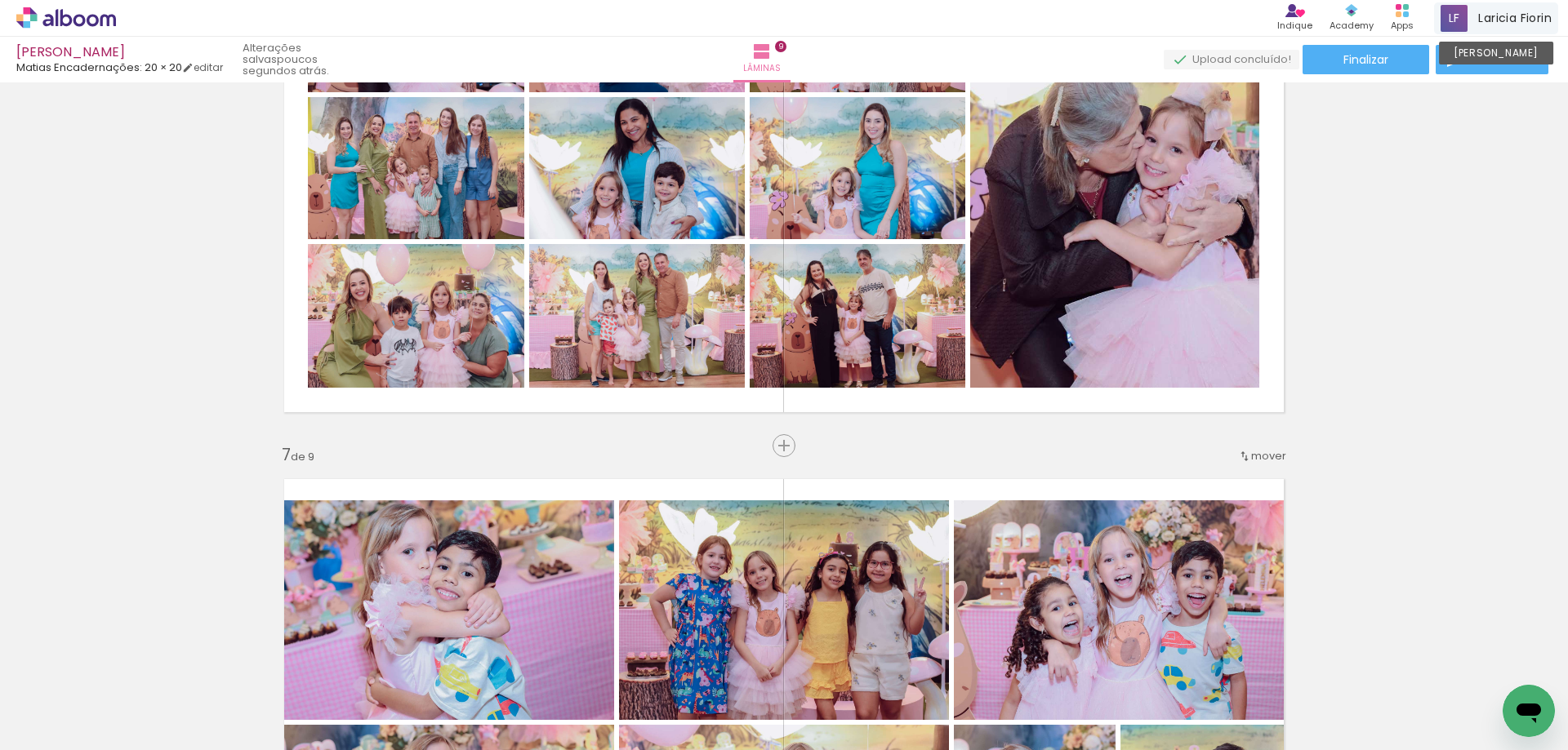
scroll to position [2754, 0]
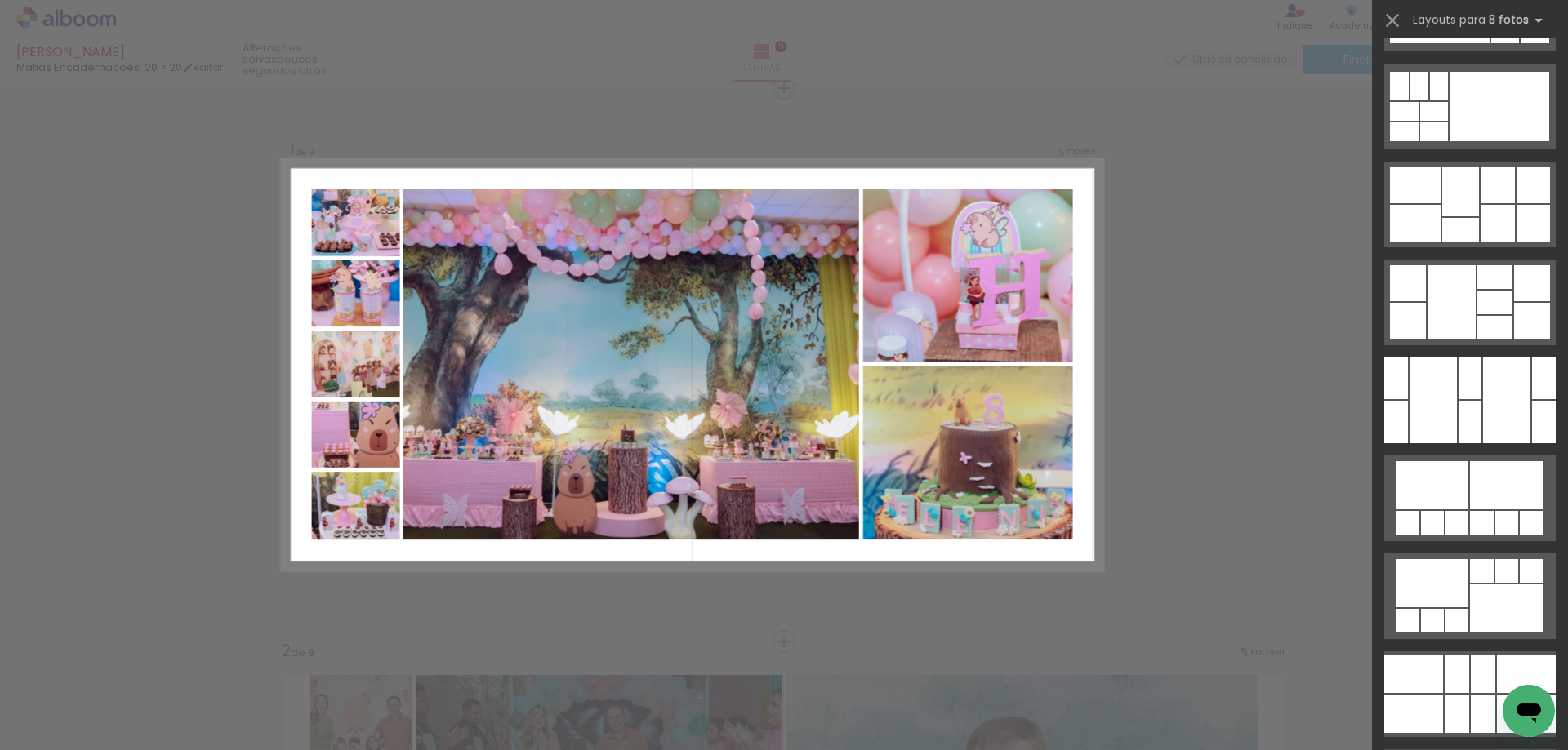
scroll to position [0, 2647]
drag, startPoint x: 1567, startPoint y: 412, endPoint x: 1127, endPoint y: 259, distance: 465.8
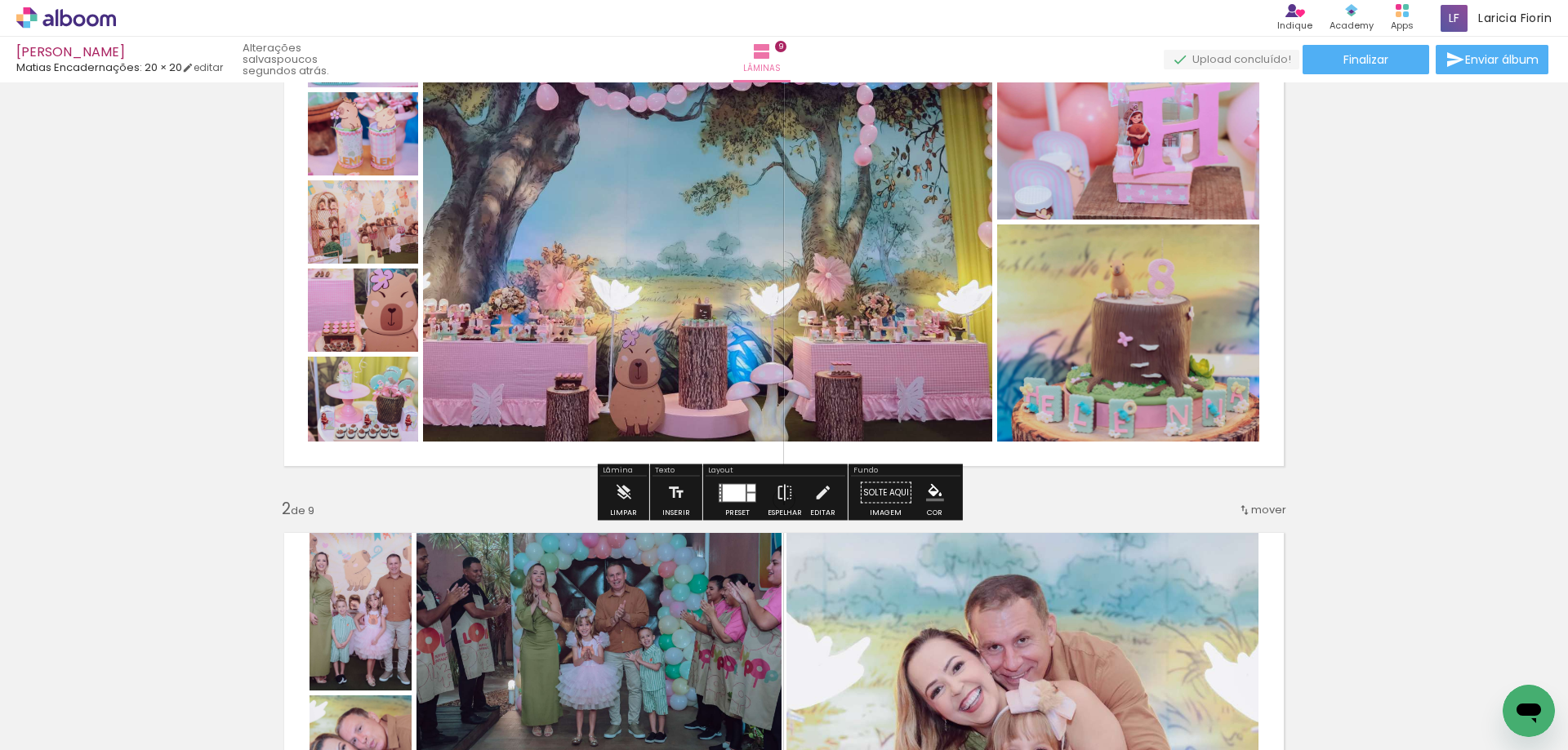
scroll to position [81, 0]
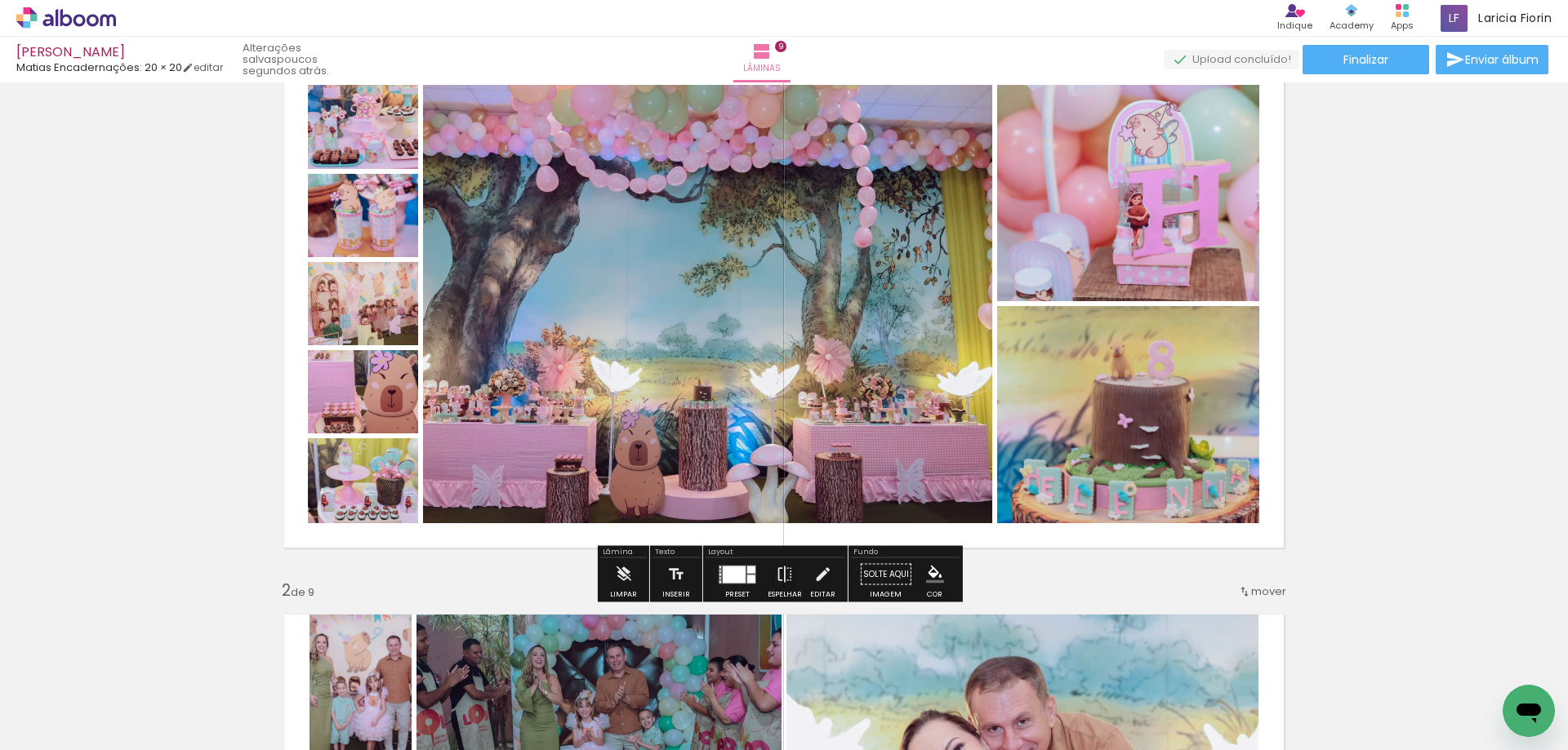
click at [734, 582] on quentale-layouter at bounding box center [737, 574] width 37 height 19
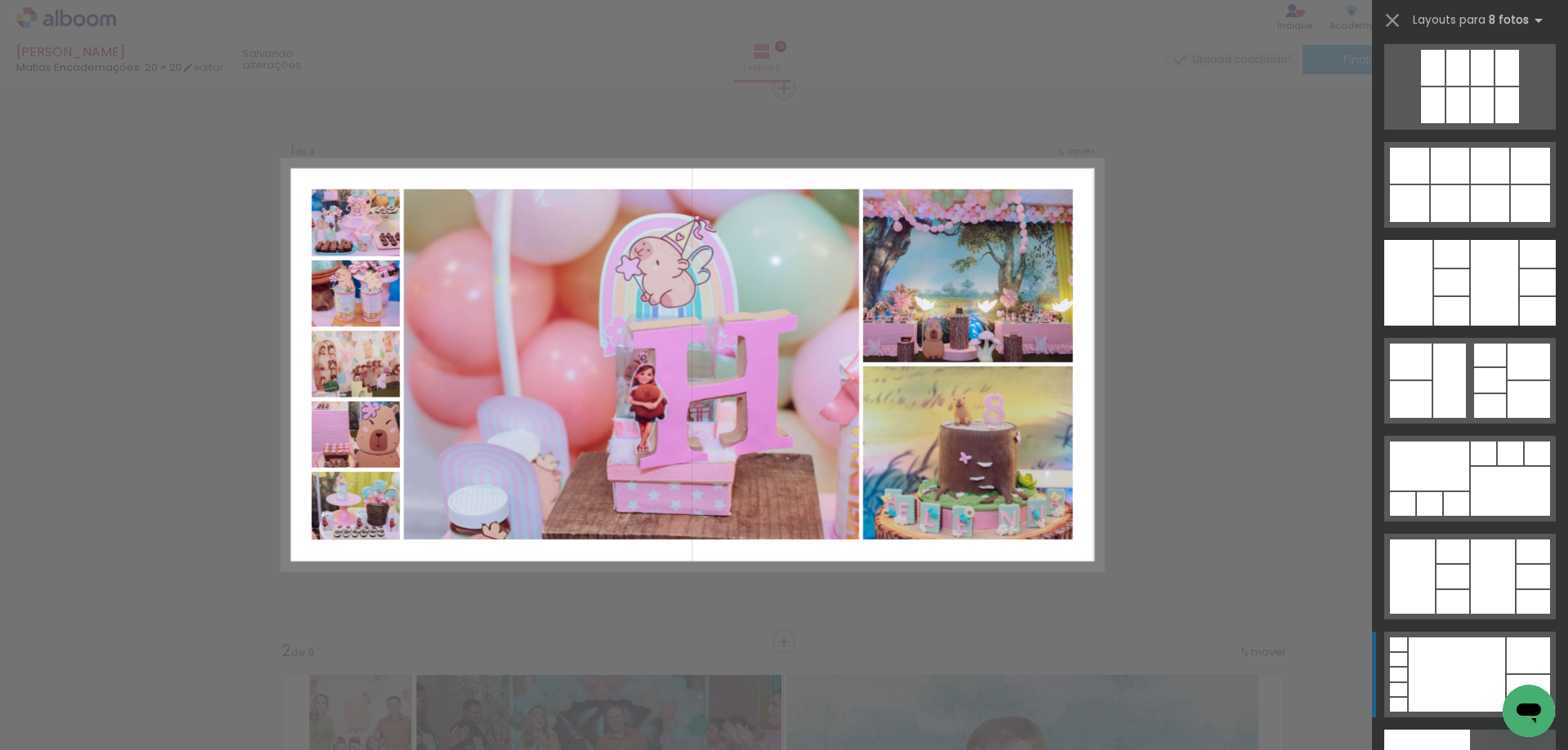
scroll to position [8492, 0]
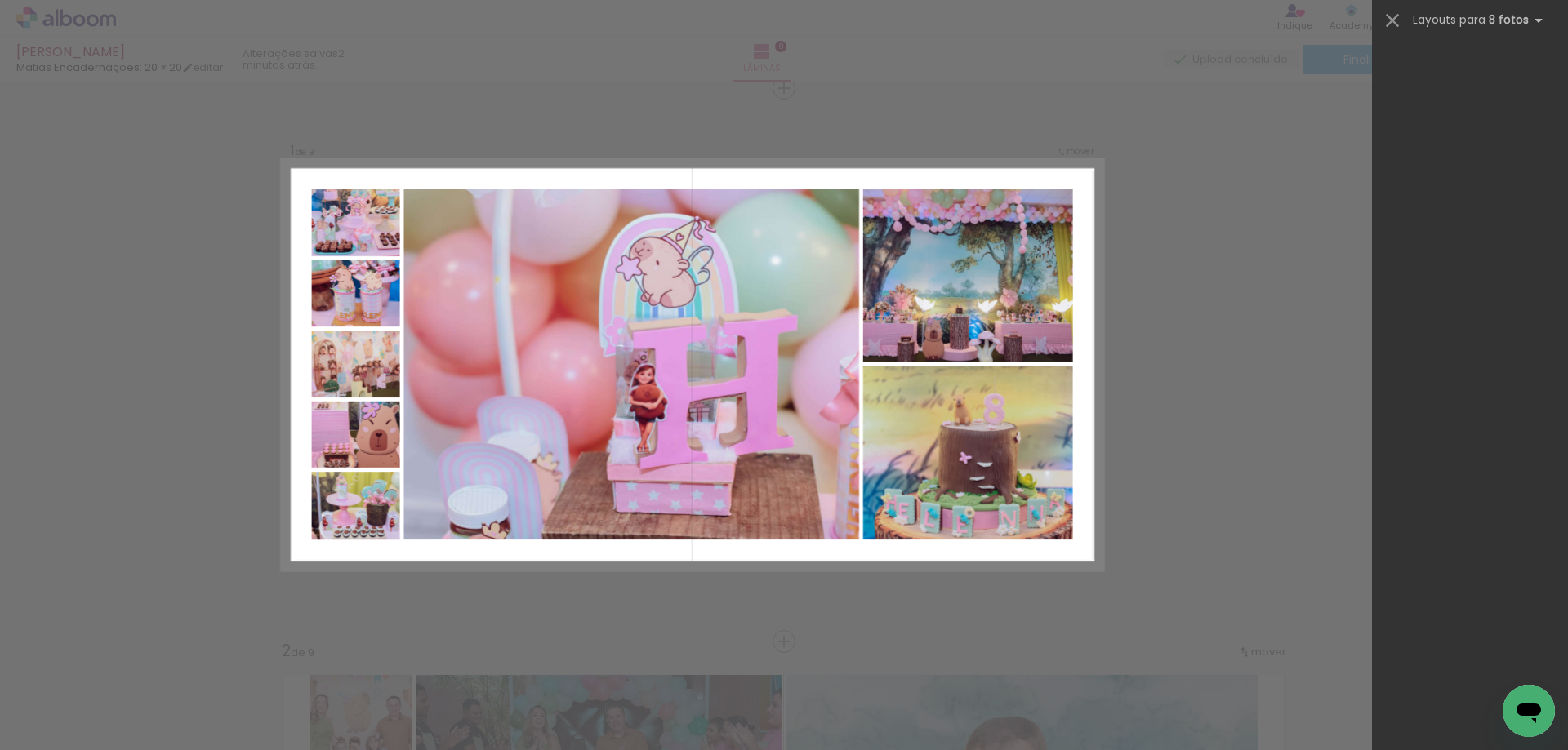
scroll to position [0, 2647]
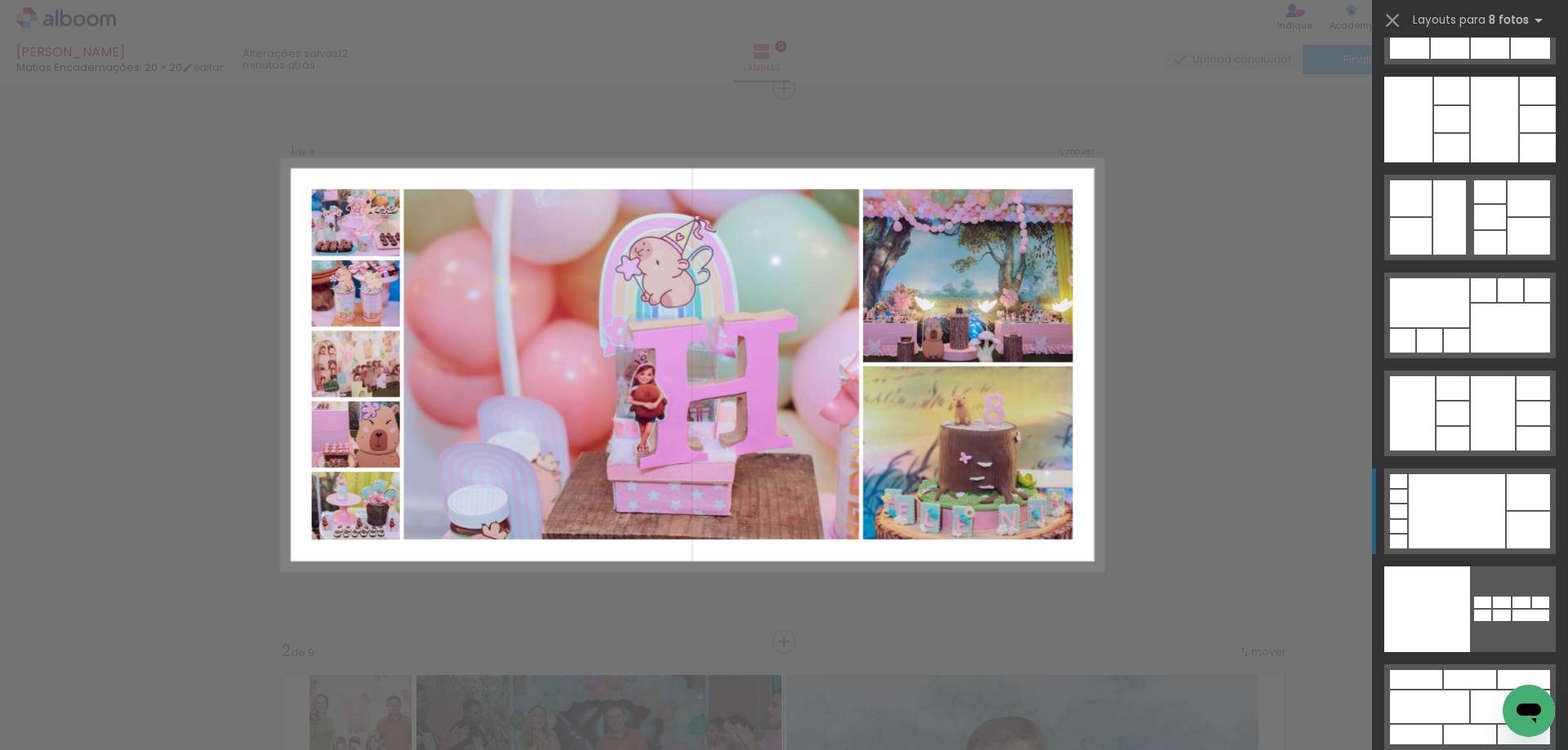
click at [74, 699] on input "Todas as fotos" at bounding box center [46, 700] width 62 height 14
click at [80, 689] on paper-item "Não utilizadas" at bounding box center [52, 695] width 84 height 14
click at [82, 715] on iron-icon at bounding box center [83, 714] width 13 height 13
drag, startPoint x: 142, startPoint y: 573, endPoint x: 142, endPoint y: 585, distance: 12.0
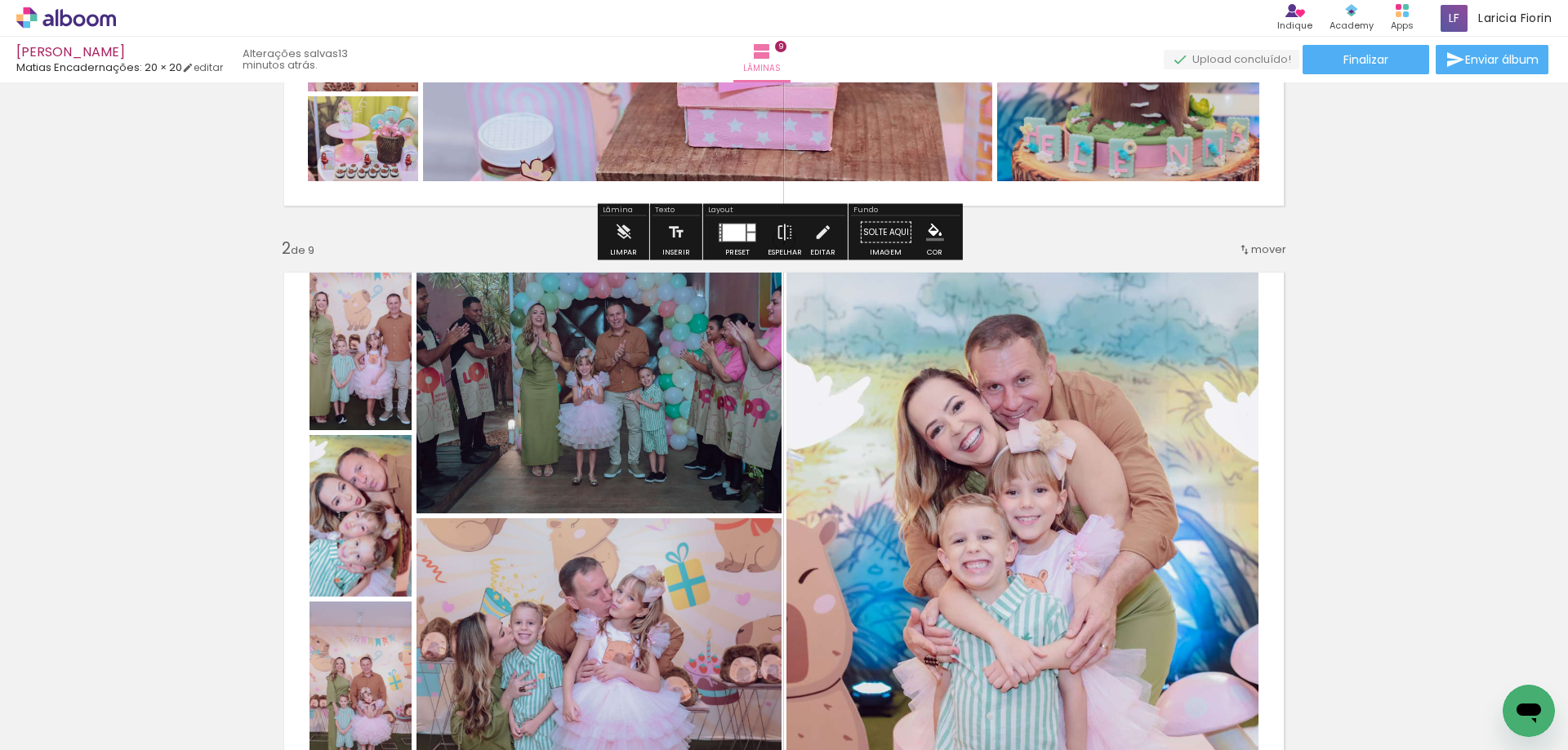
scroll to position [446, 0]
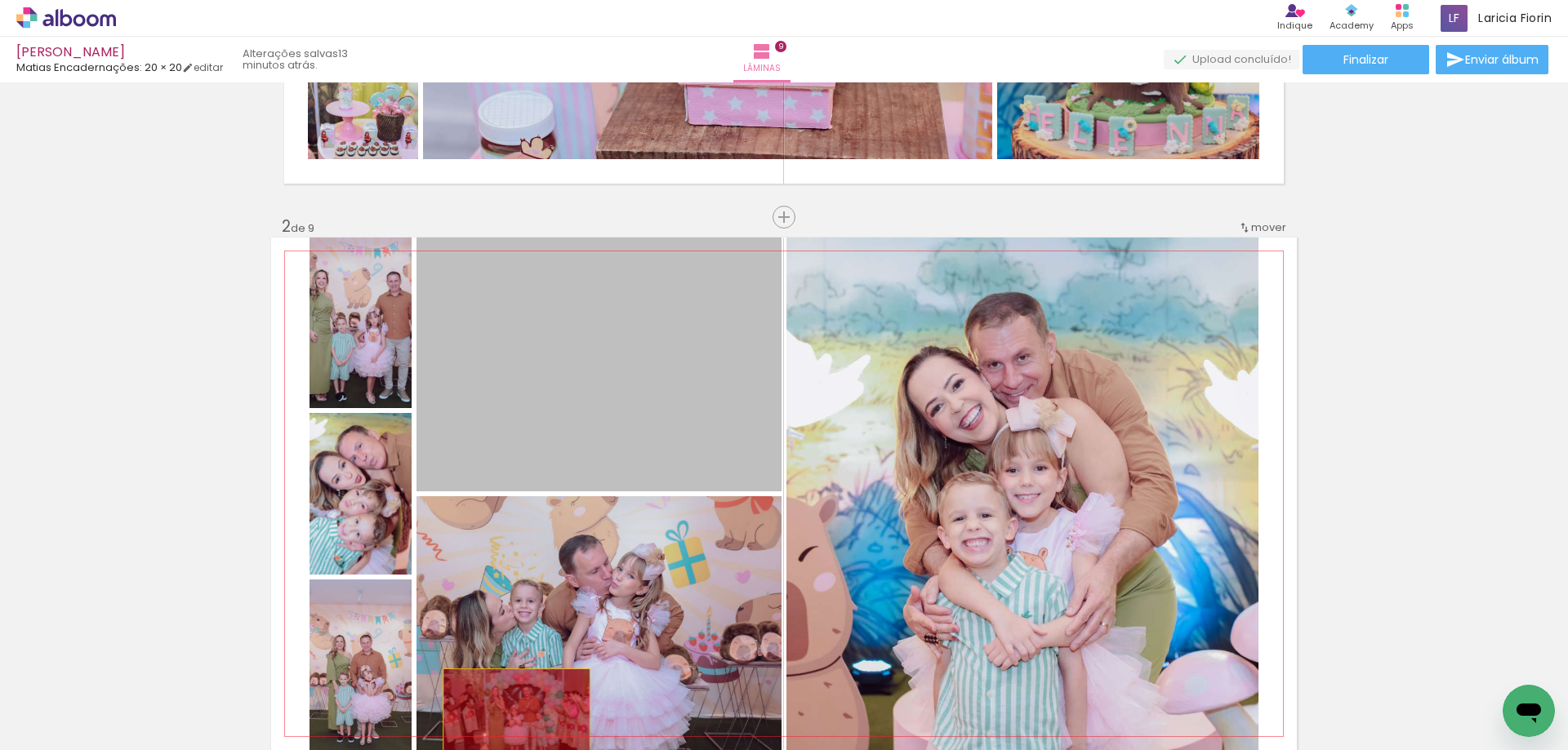
drag, startPoint x: 555, startPoint y: 403, endPoint x: 506, endPoint y: 721, distance: 321.8
click at [510, 721] on quentale-workspace at bounding box center [784, 375] width 1568 height 750
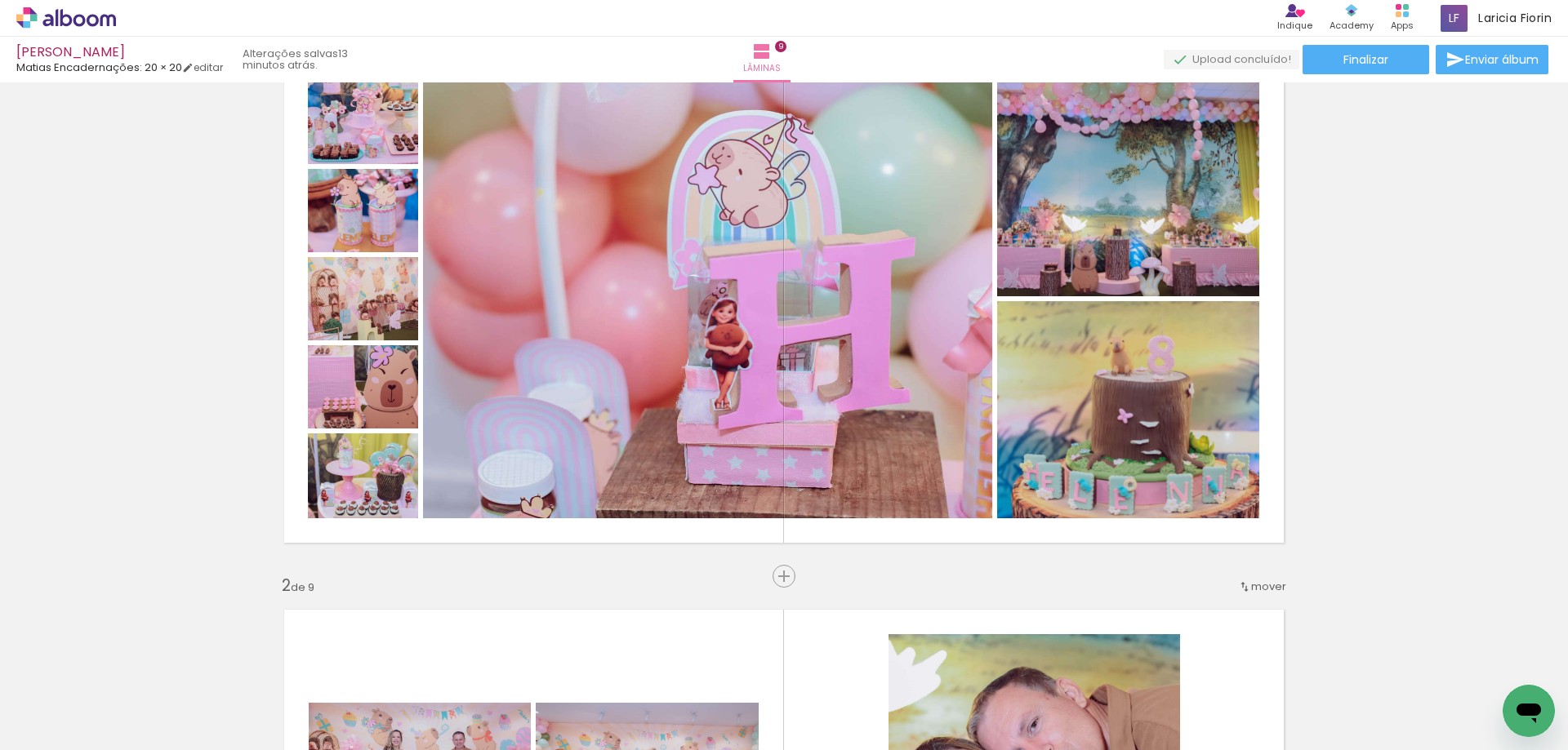
scroll to position [37, 0]
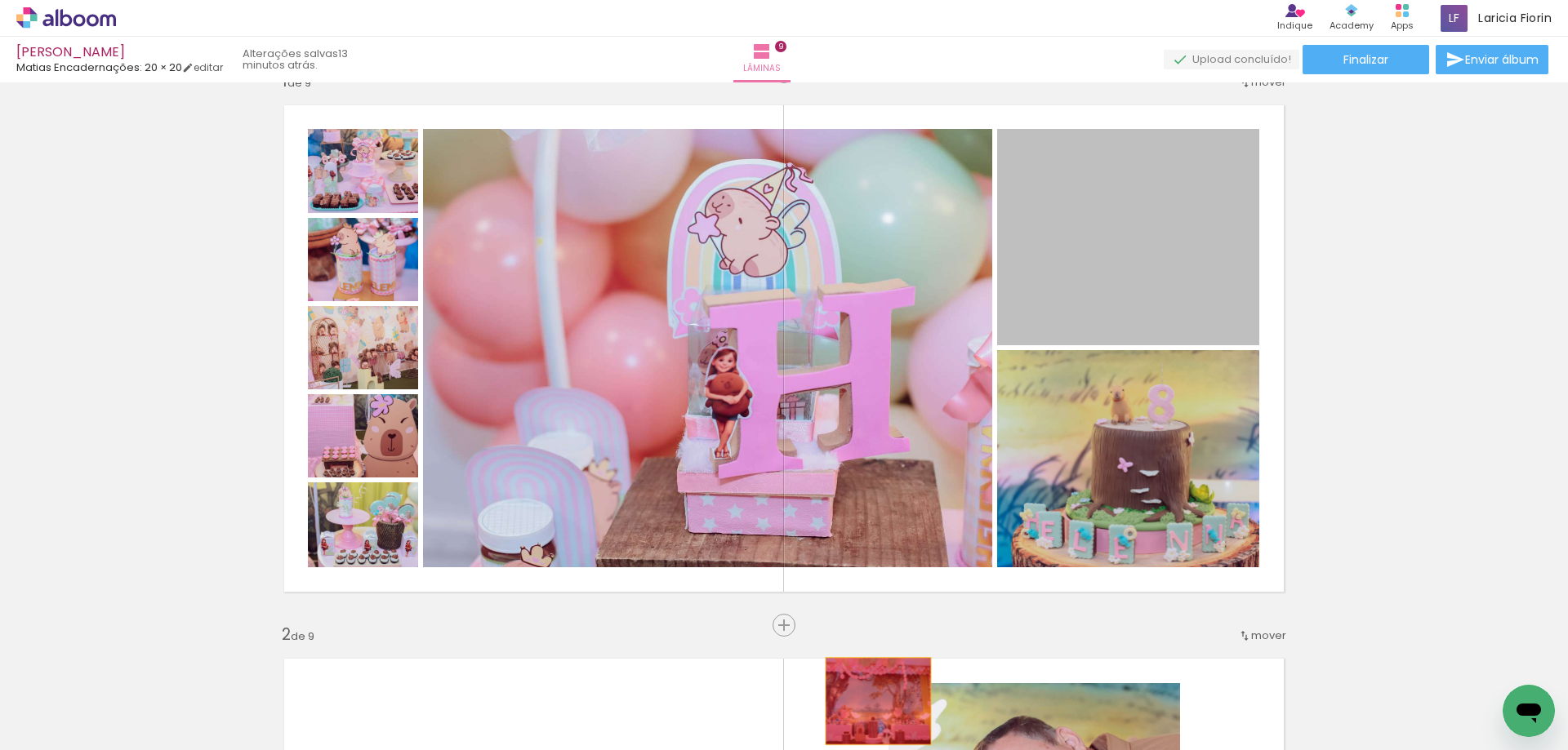
drag, startPoint x: 1170, startPoint y: 345, endPoint x: 872, endPoint y: 701, distance: 464.3
click at [872, 701] on quentale-workspace at bounding box center [784, 375] width 1568 height 750
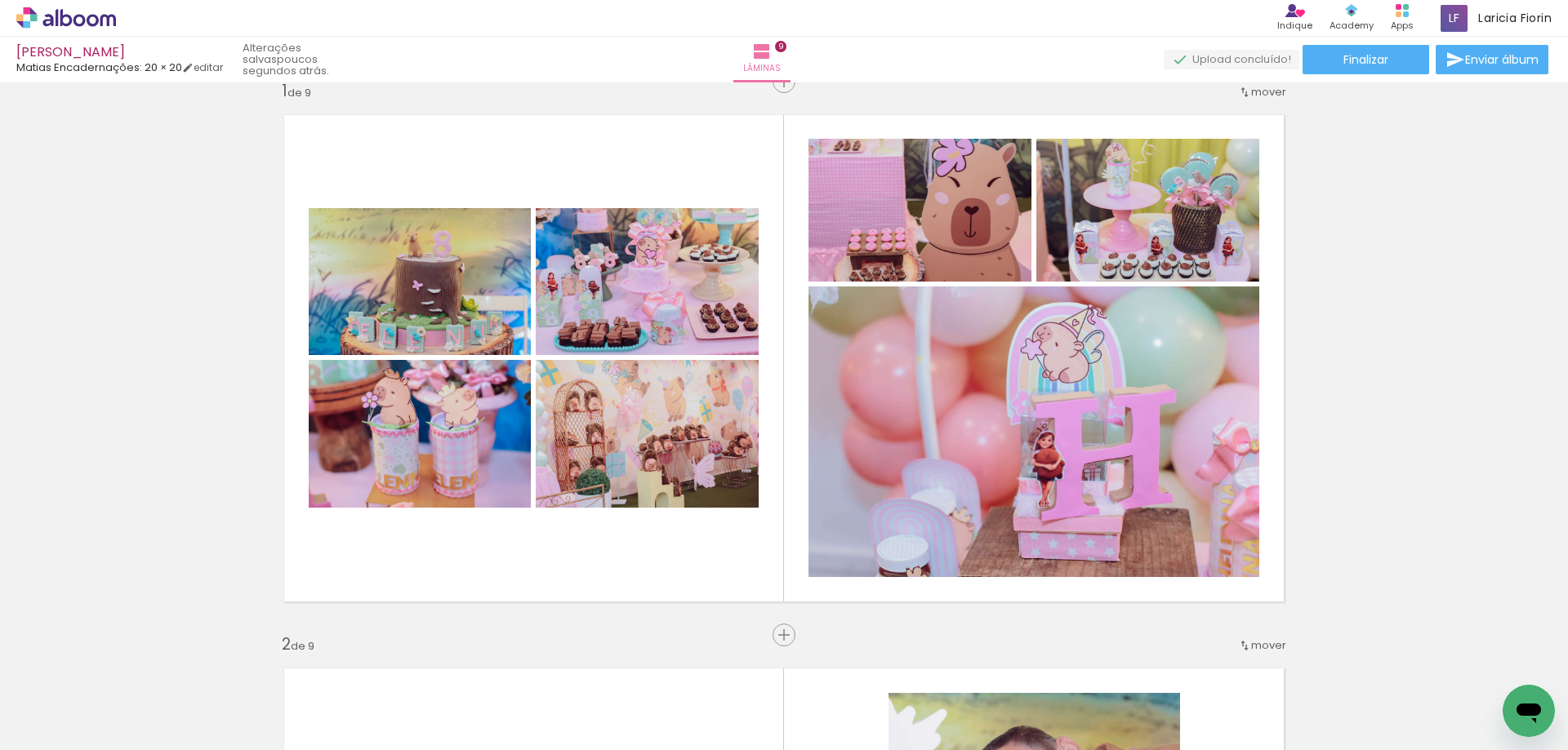
scroll to position [0, 0]
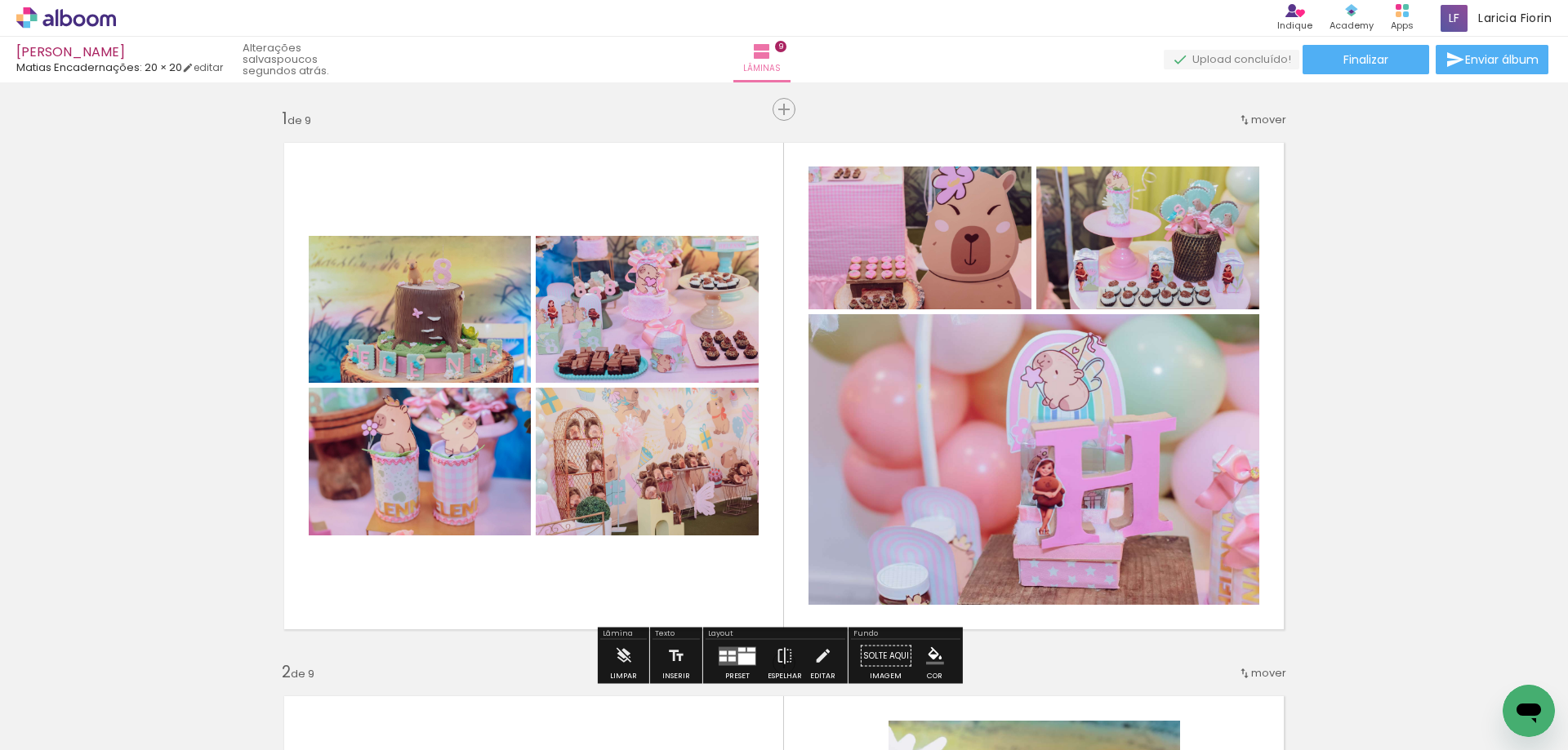
drag, startPoint x: 54, startPoint y: 671, endPoint x: 38, endPoint y: 689, distance: 24.1
click at [51, 674] on span "22 de 76 fotos" at bounding box center [37, 682] width 54 height 32
click at [37, 694] on span "22 de 76 fotos" at bounding box center [37, 682] width 54 height 32
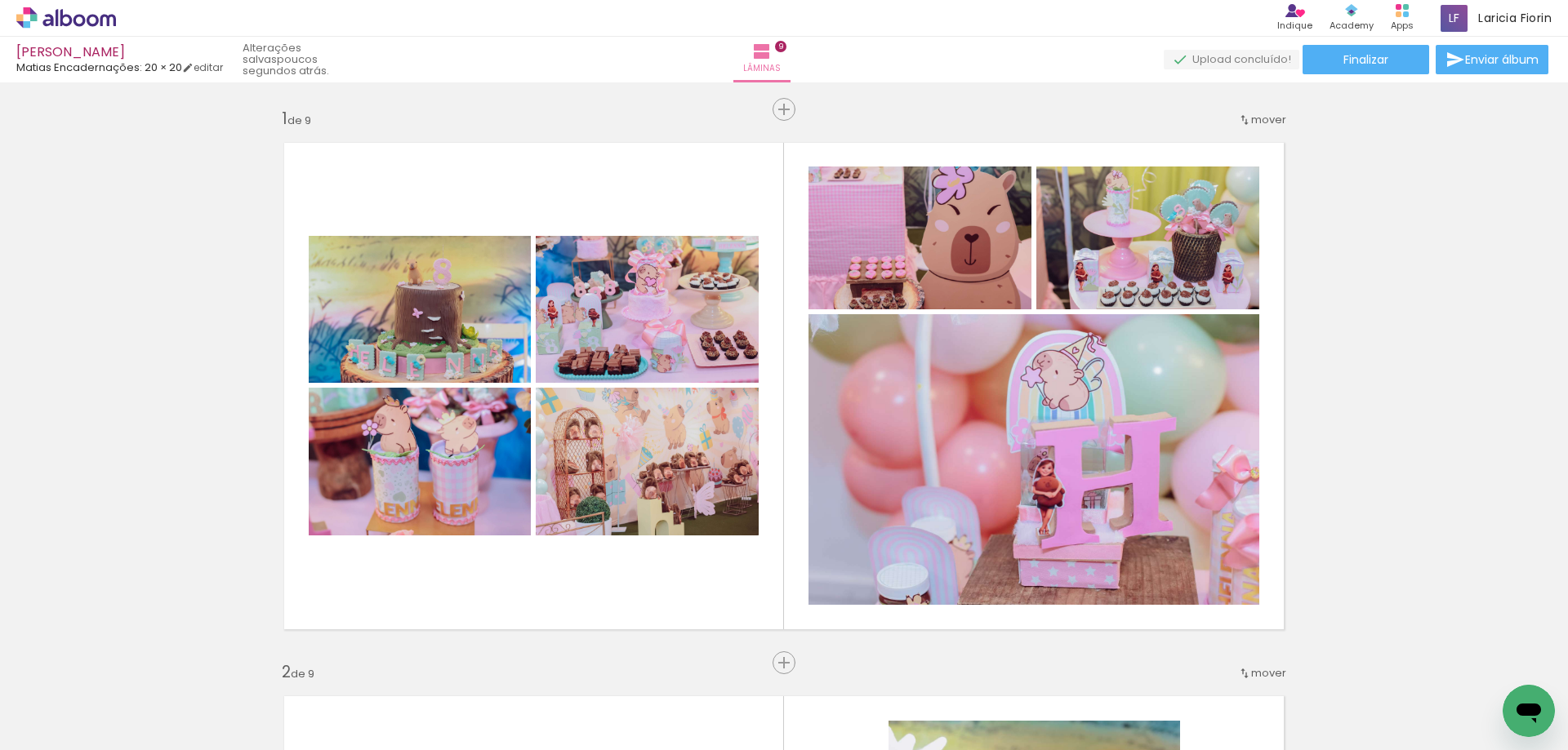
click at [47, 713] on input "Não utilizadas" at bounding box center [46, 713] width 62 height 14
click at [0, 0] on slot "Todas as fotos" at bounding box center [0, 0] width 0 height 0
type input "Todas as fotos"
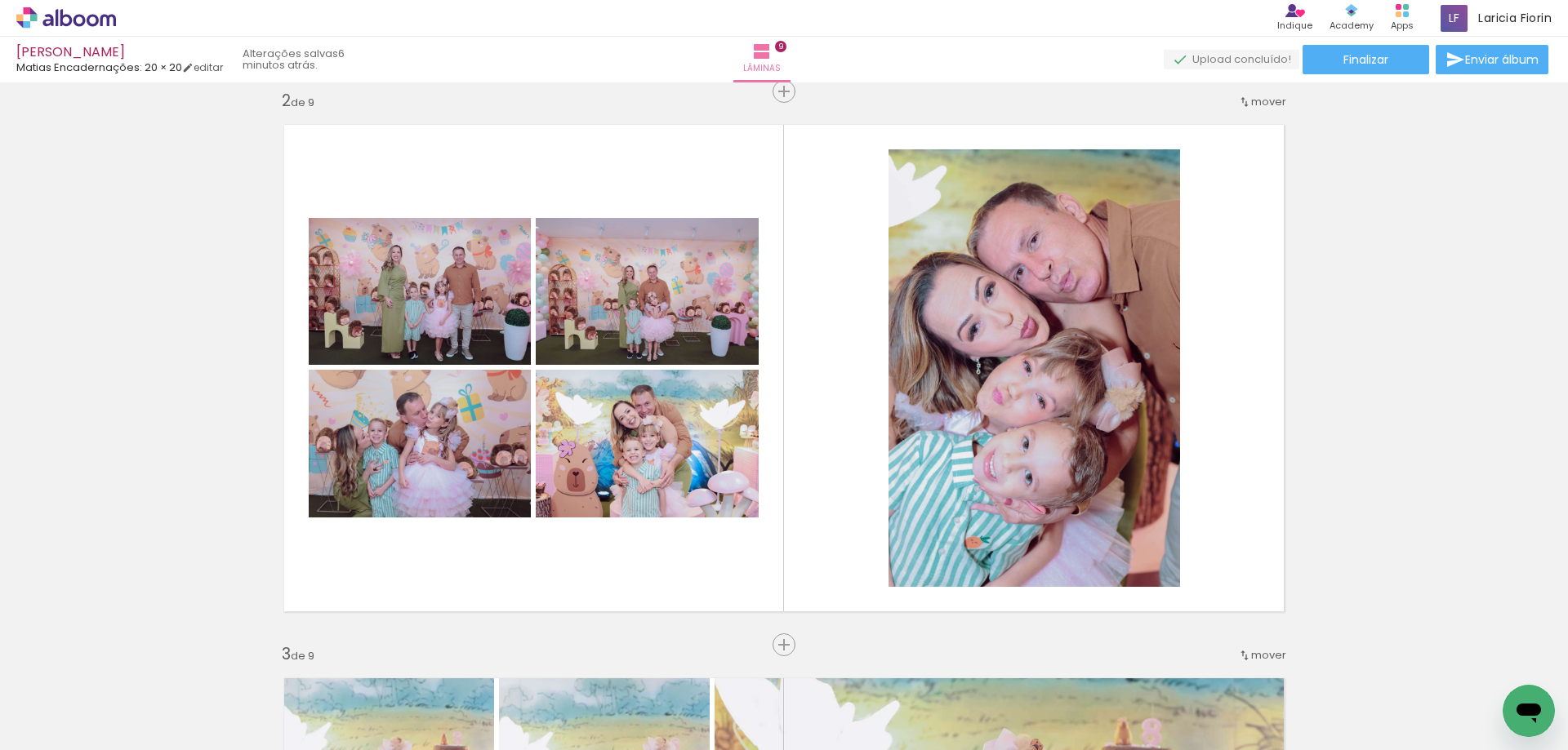
scroll to position [0, 5521]
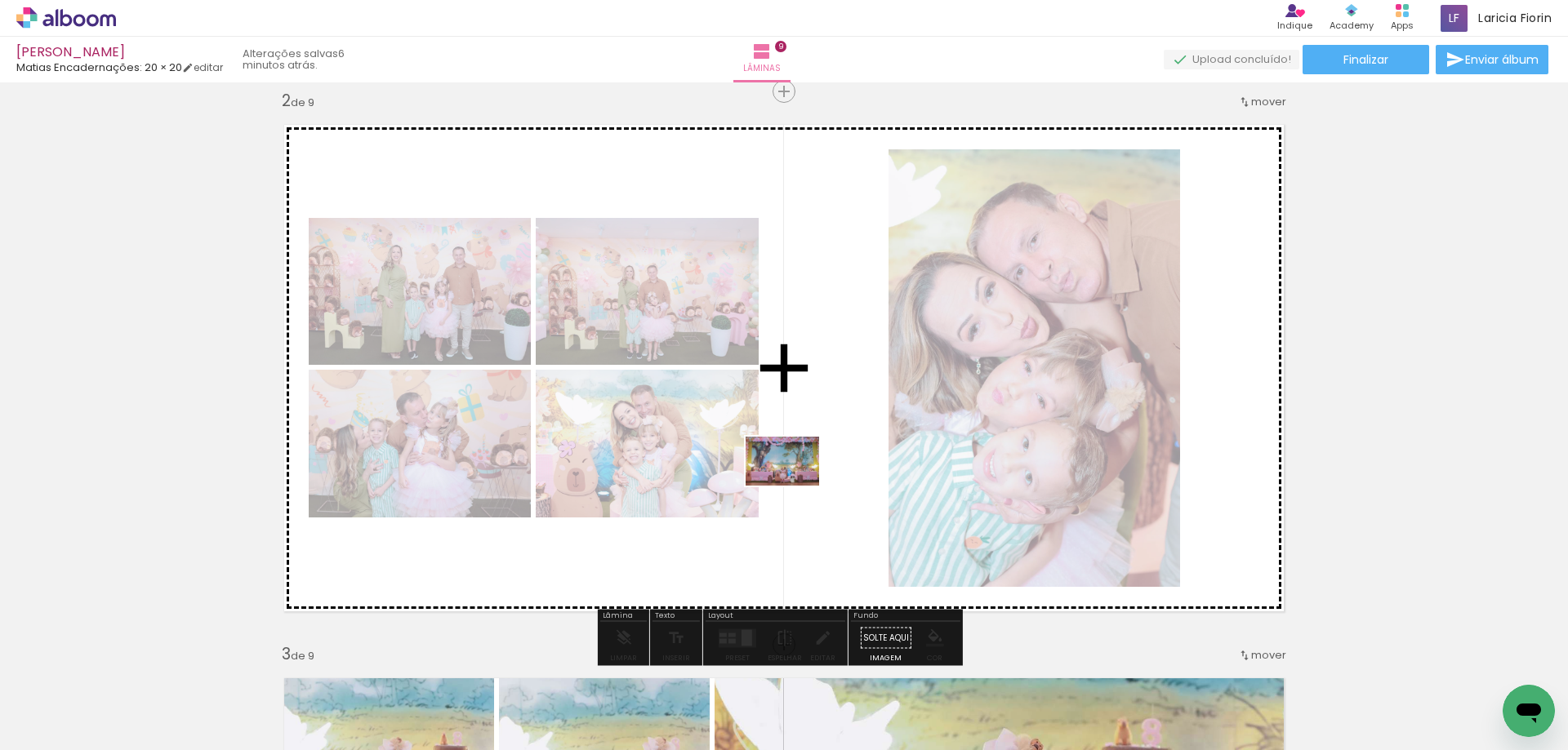
drag, startPoint x: 1433, startPoint y: 707, endPoint x: 728, endPoint y: 485, distance: 739.1
click at [742, 465] on quentale-workspace at bounding box center [784, 375] width 1568 height 750
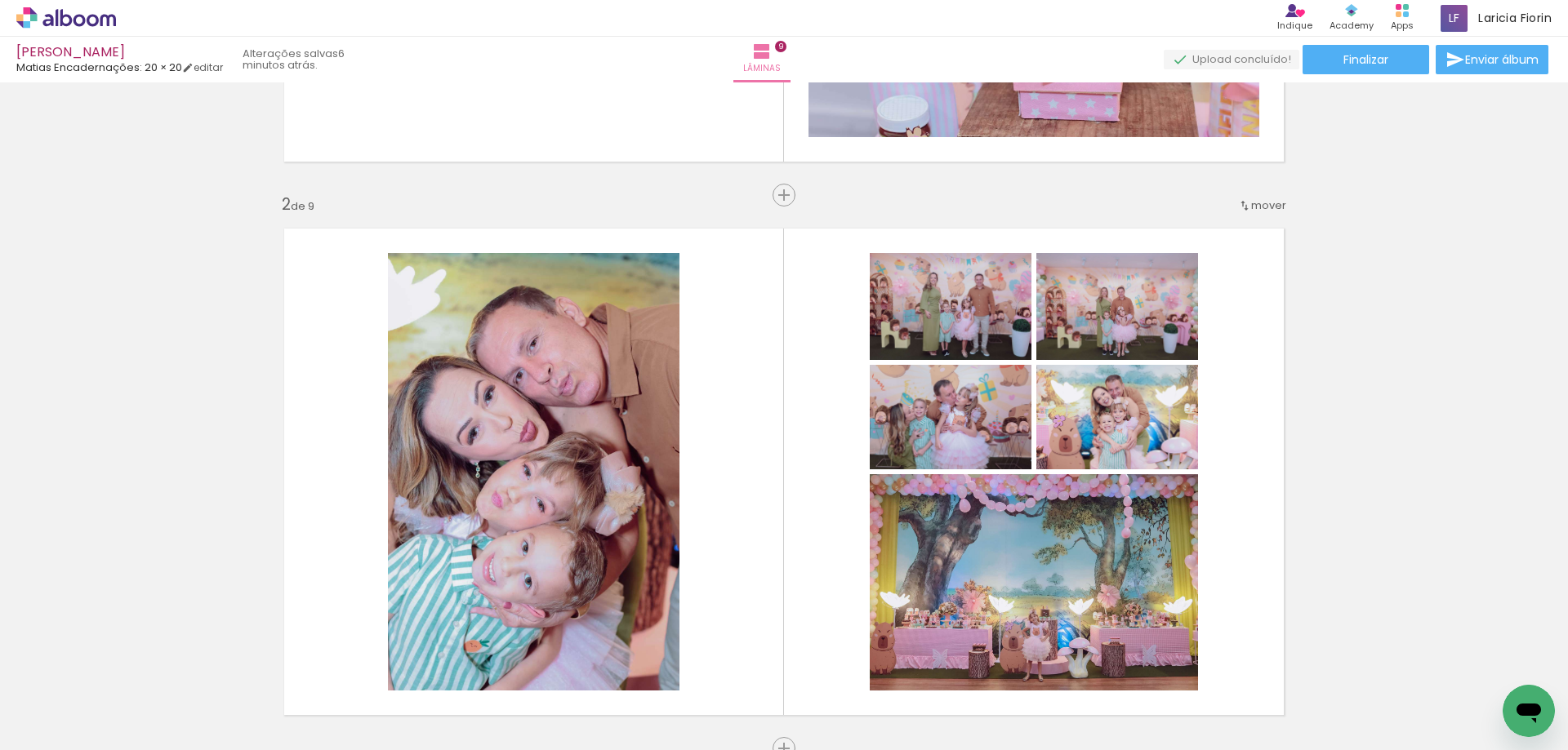
scroll to position [460, 0]
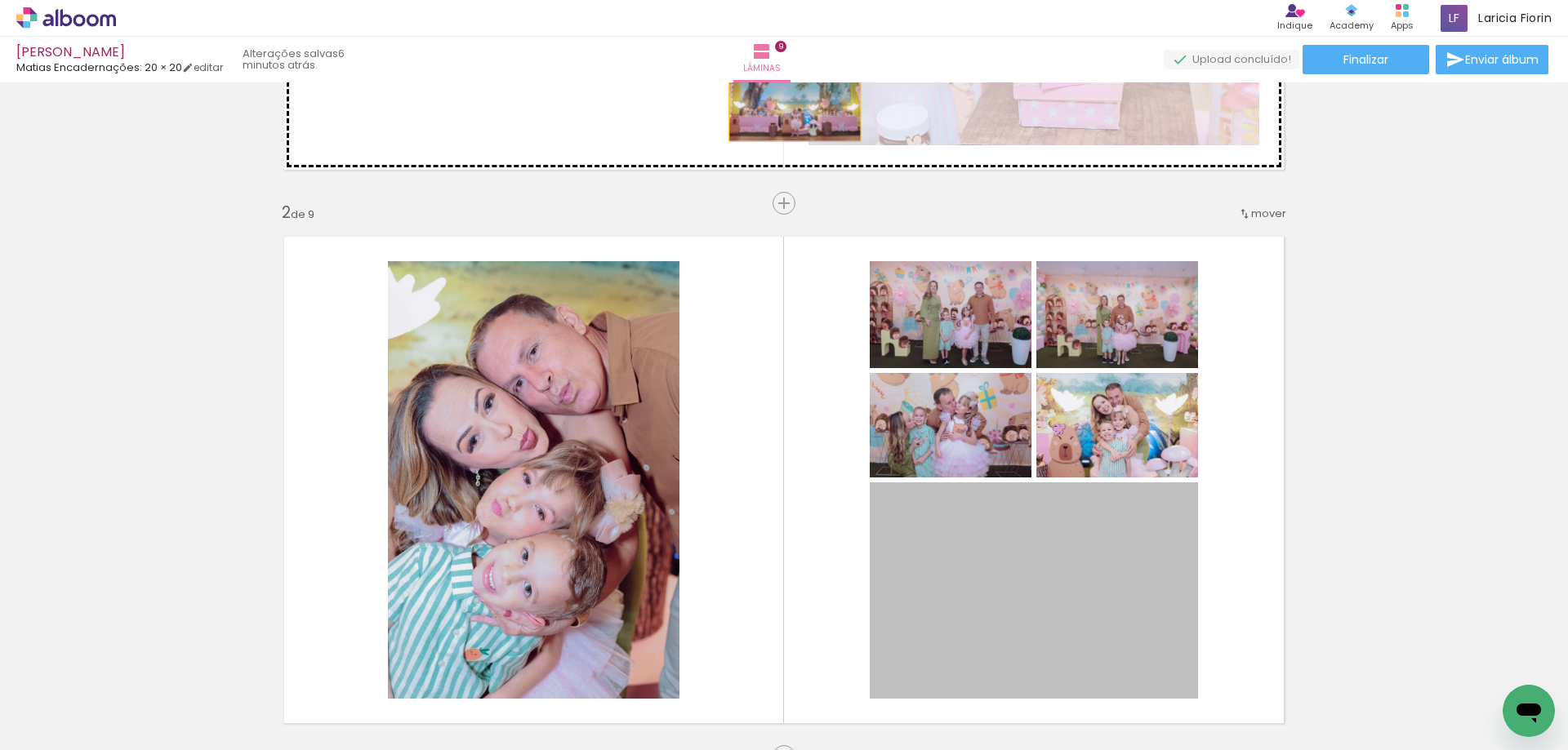
drag, startPoint x: 1028, startPoint y: 618, endPoint x: 776, endPoint y: 93, distance: 582.3
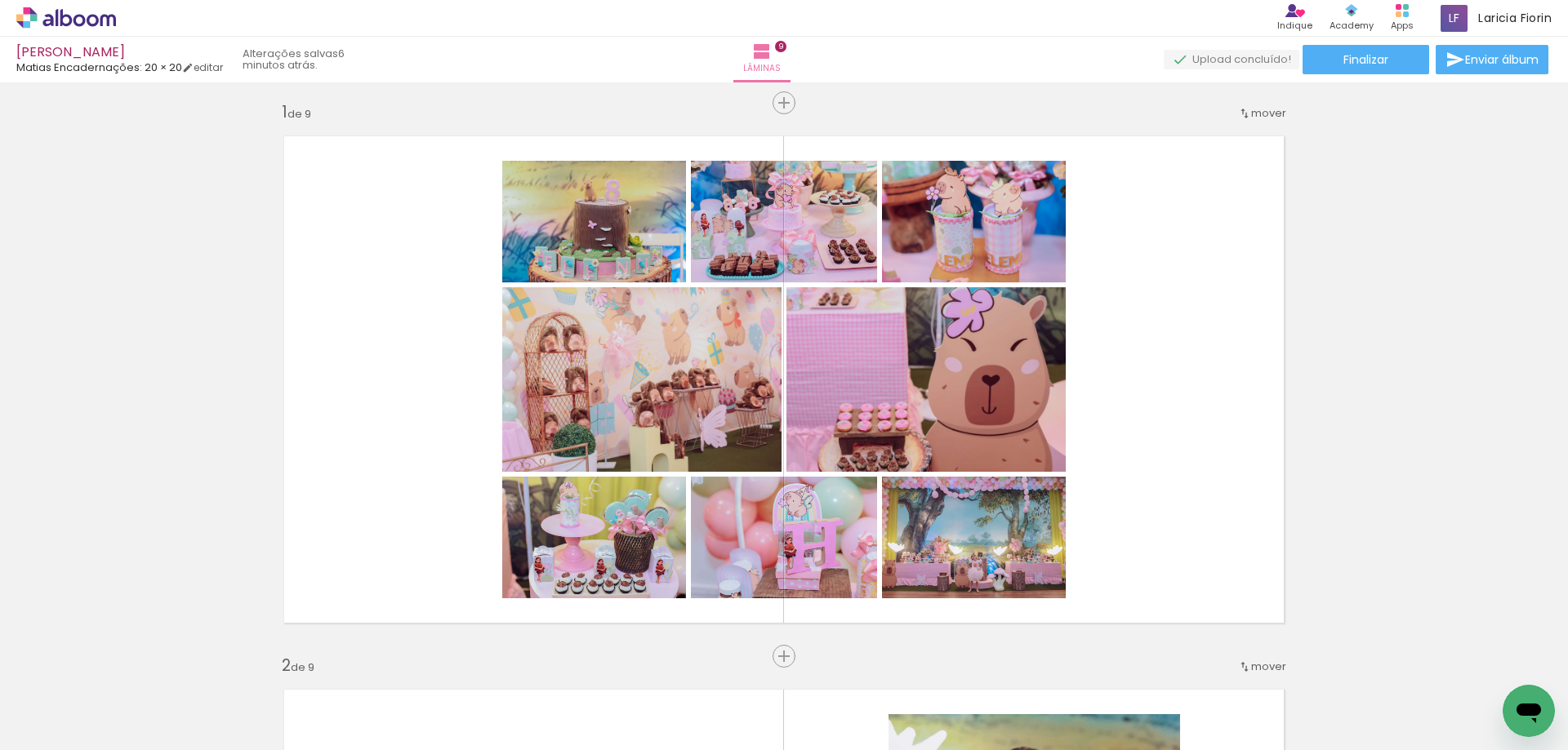
scroll to position [0, 0]
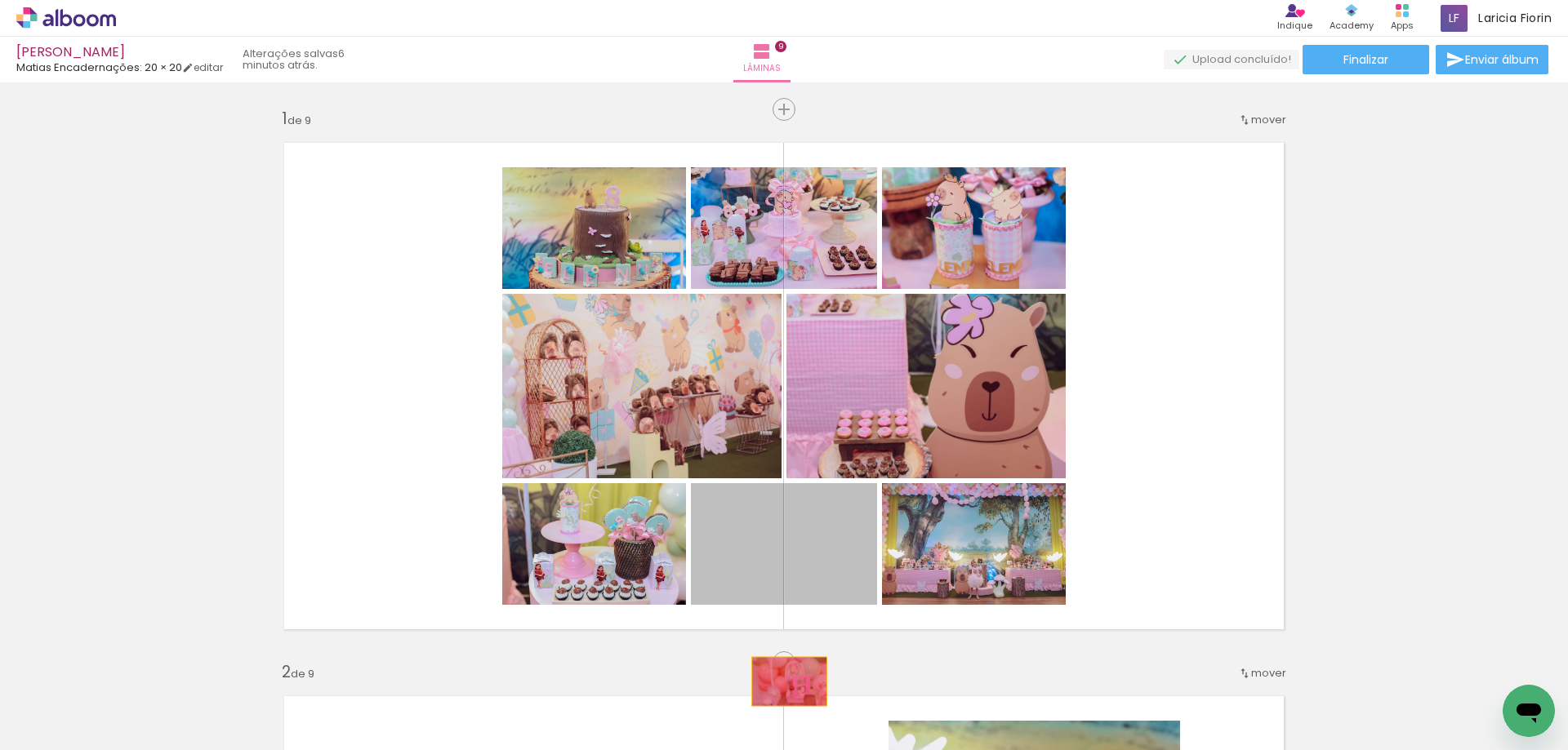
drag, startPoint x: 792, startPoint y: 543, endPoint x: 781, endPoint y: 677, distance: 134.5
click at [781, 677] on quentale-workspace at bounding box center [784, 375] width 1568 height 750
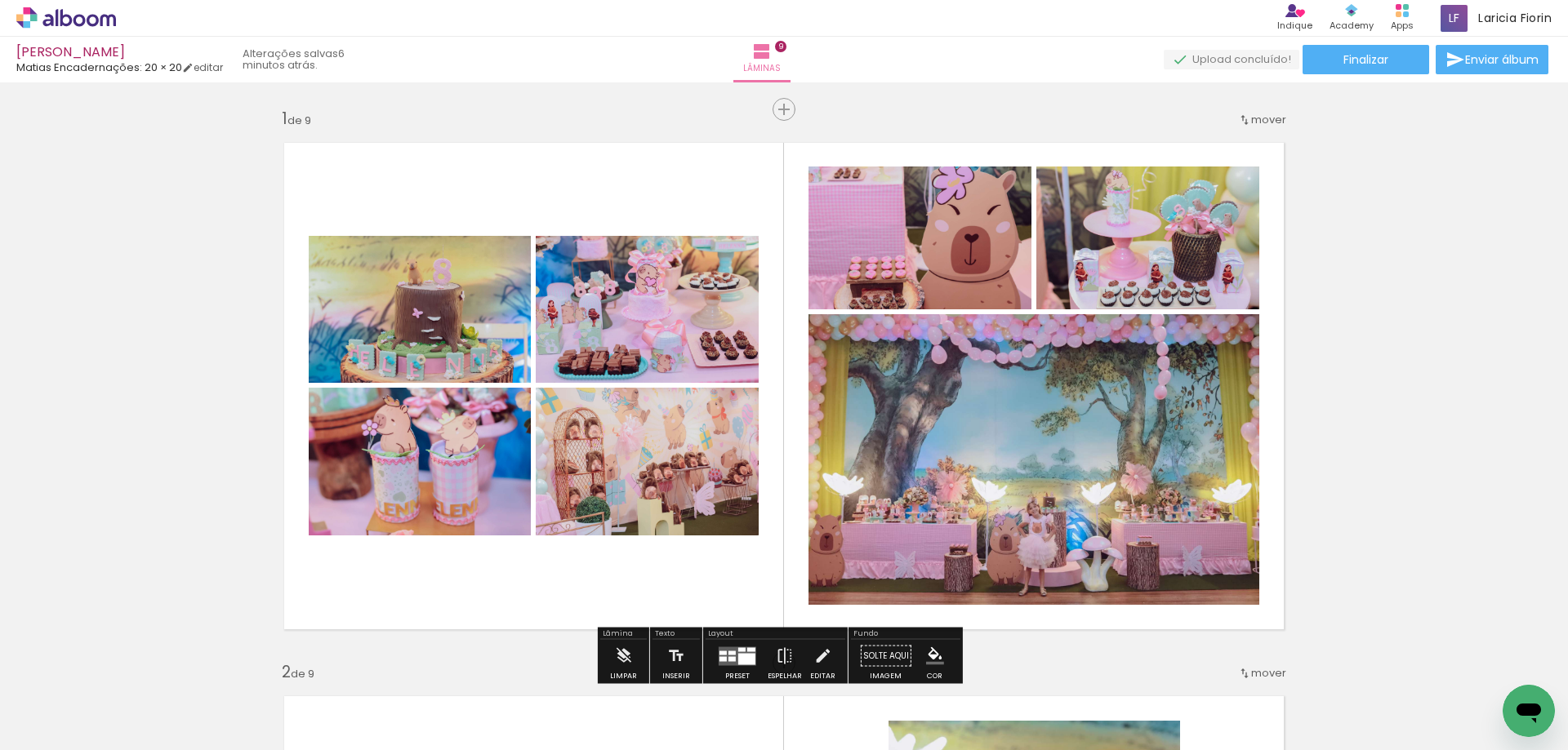
click at [46, 700] on input "Todas as fotos" at bounding box center [46, 700] width 62 height 14
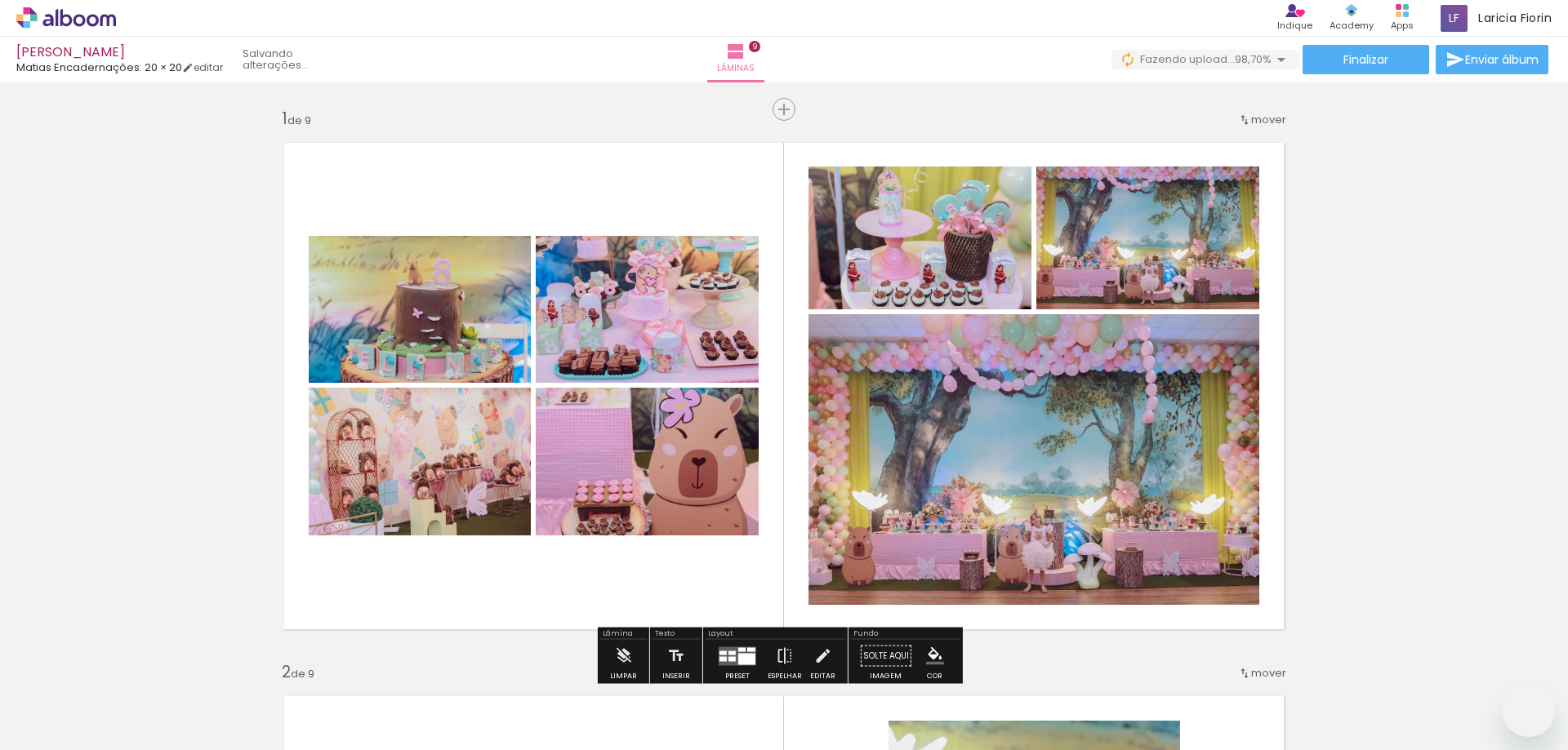
click at [0, 0] on slot at bounding box center [0, 0] width 0 height 0
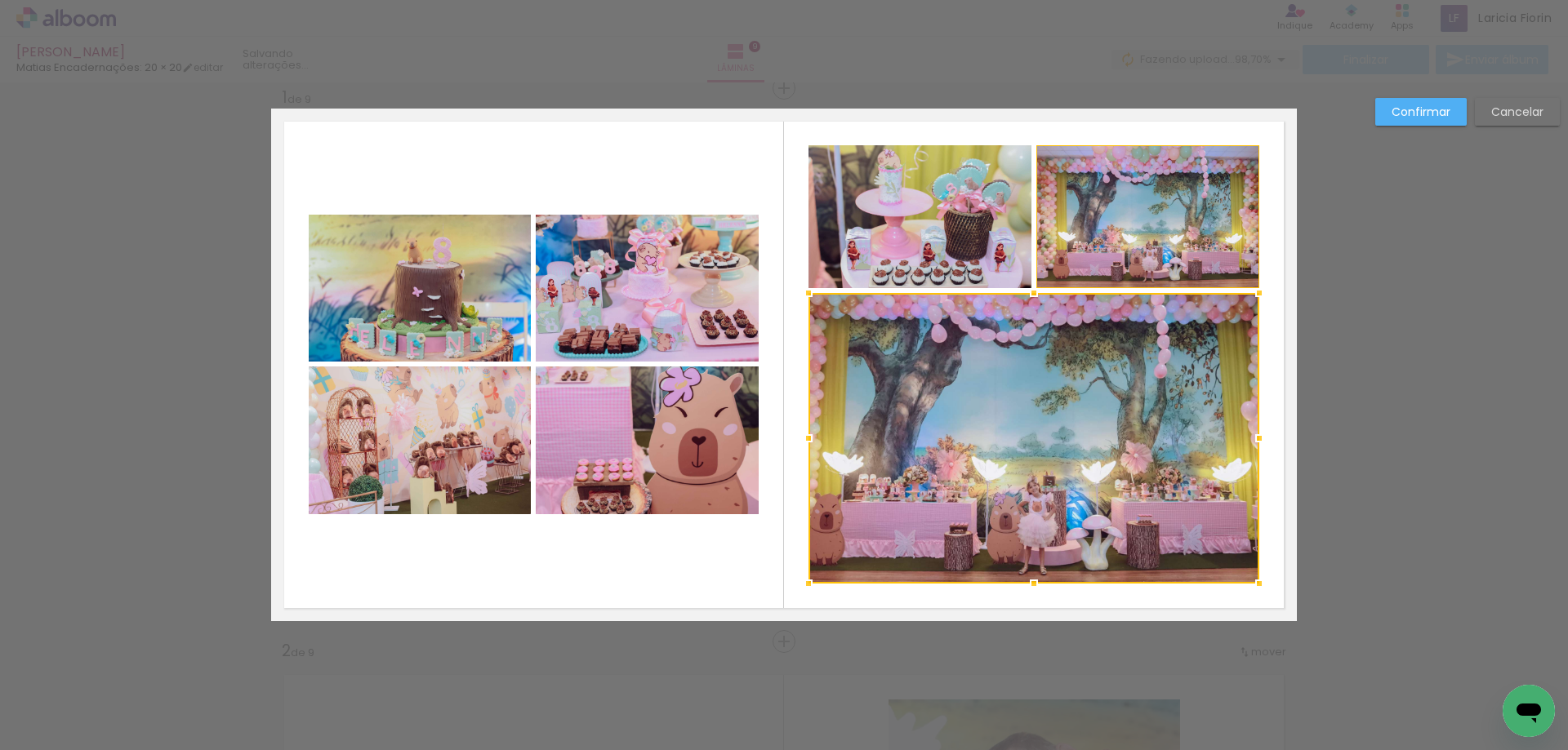
scroll to position [0, 674]
drag, startPoint x: 1356, startPoint y: 416, endPoint x: 1296, endPoint y: 423, distance: 60.4
drag, startPoint x: 1137, startPoint y: 454, endPoint x: 1253, endPoint y: 418, distance: 121.5
click at [1137, 455] on div at bounding box center [1033, 438] width 451 height 290
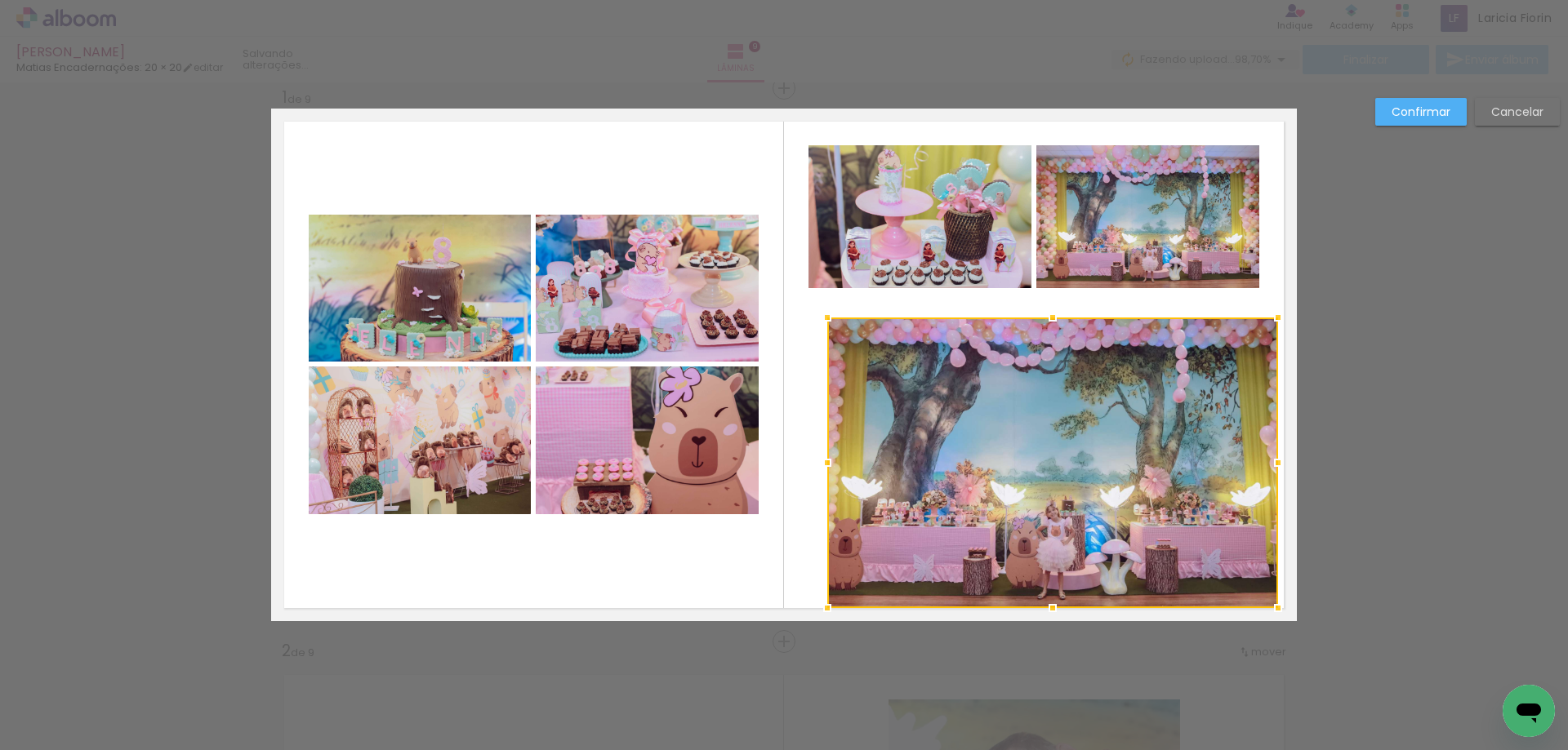
drag, startPoint x: 1023, startPoint y: 491, endPoint x: 978, endPoint y: 436, distance: 71.1
click at [980, 460] on div at bounding box center [1052, 463] width 451 height 290
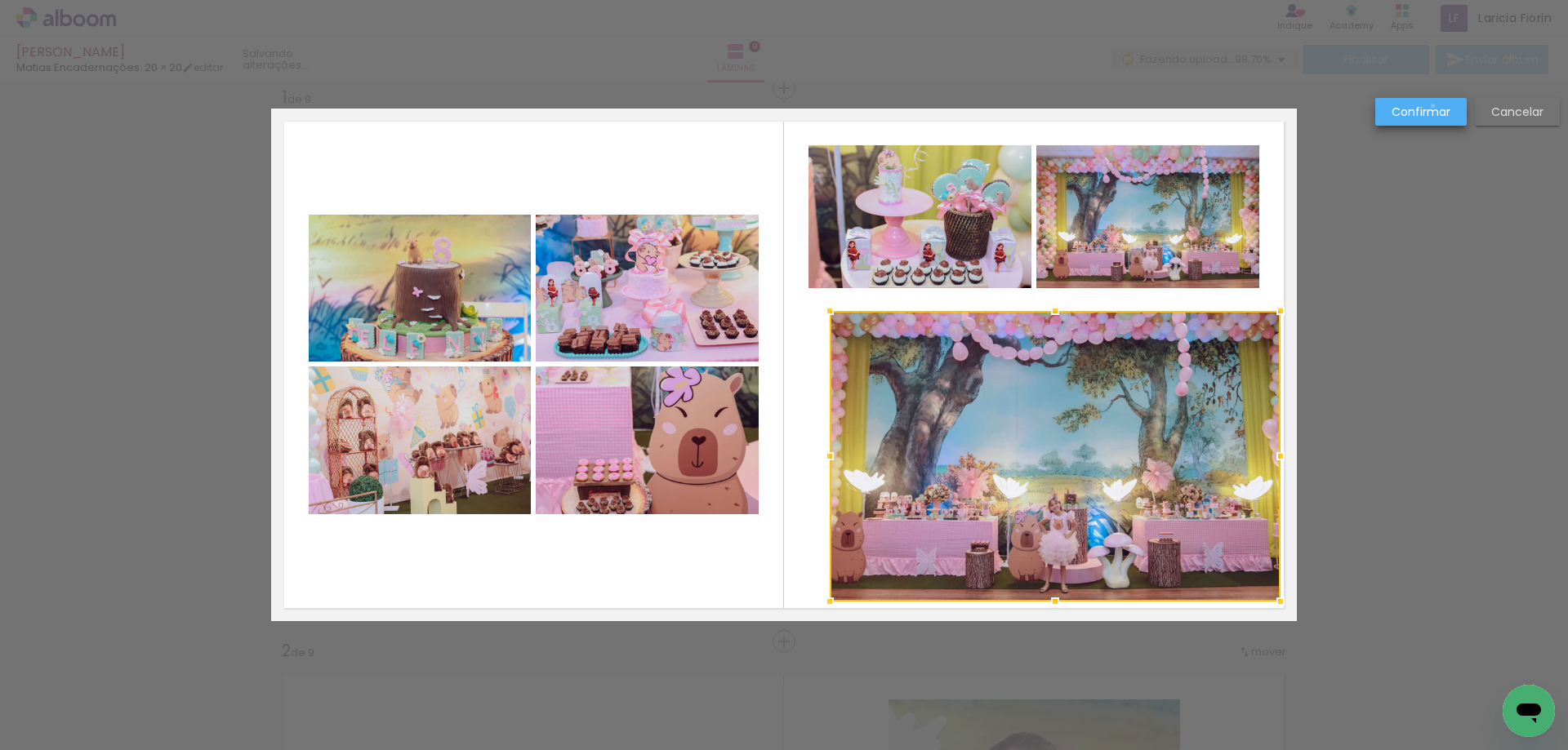
click at [0, 0] on slot "Confirmar" at bounding box center [0, 0] width 0 height 0
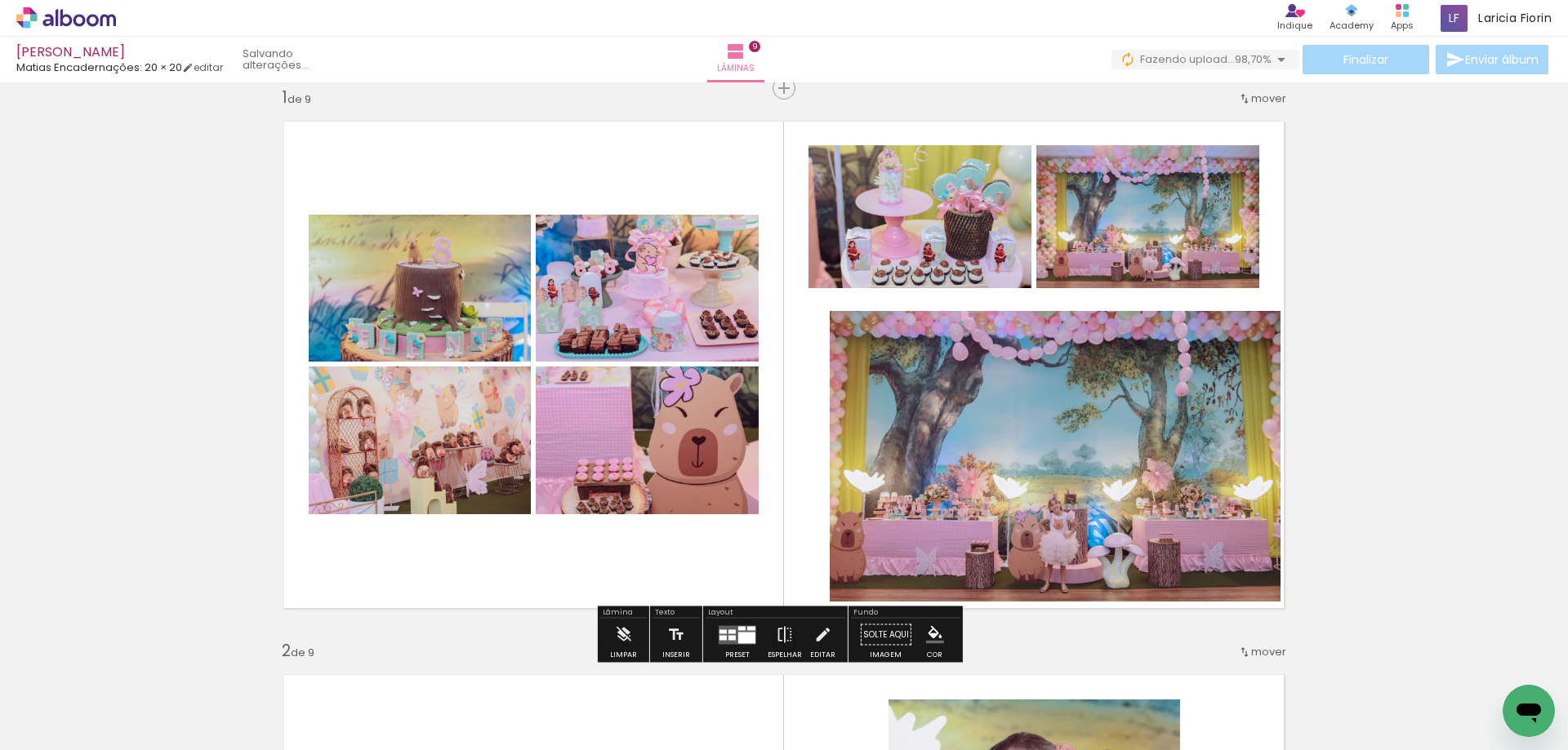
click at [1181, 254] on quentale-photo at bounding box center [1147, 217] width 223 height 143
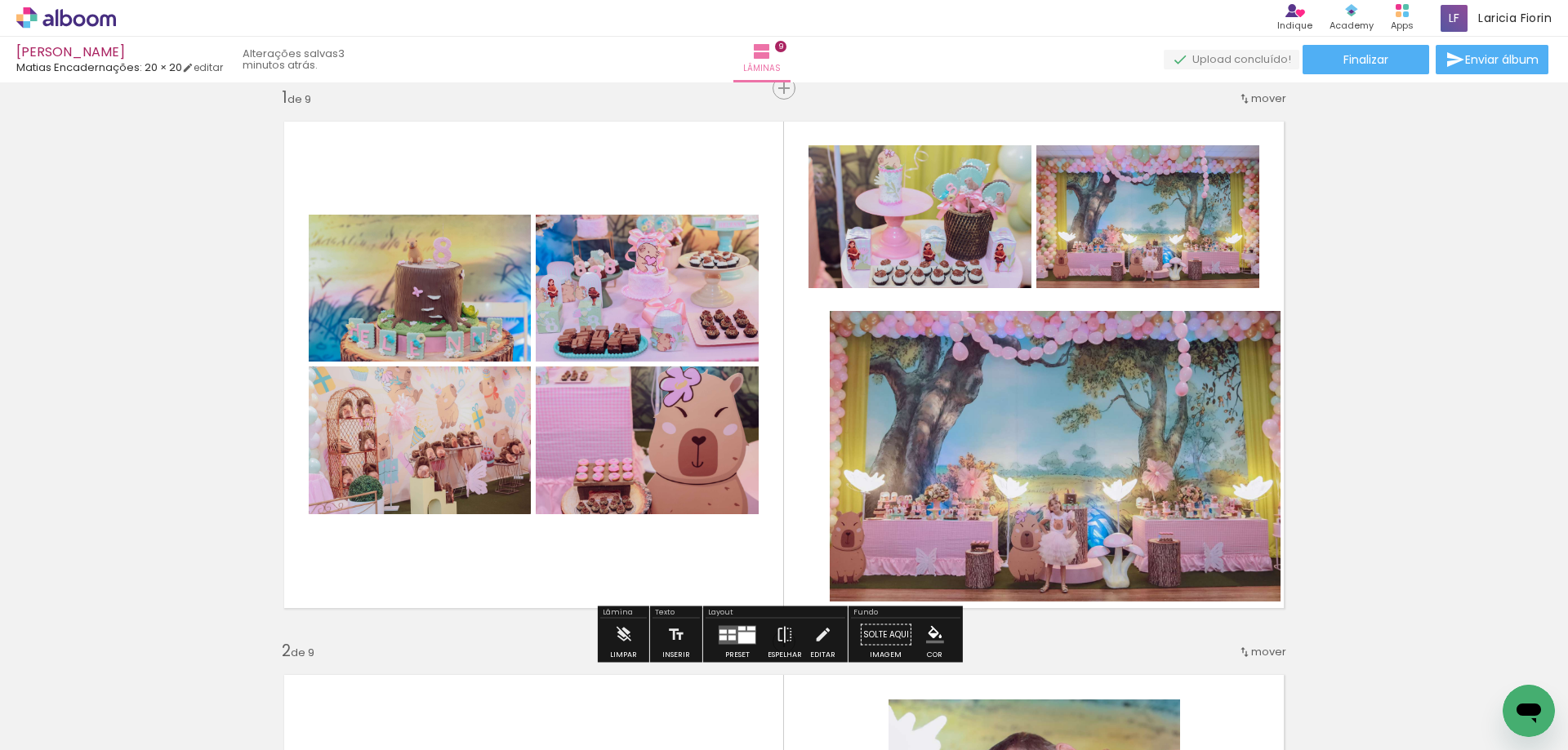
click at [32, 731] on iron-icon at bounding box center [24, 741] width 20 height 20
click at [0, 0] on input "file" at bounding box center [0, 0] width 0 height 0
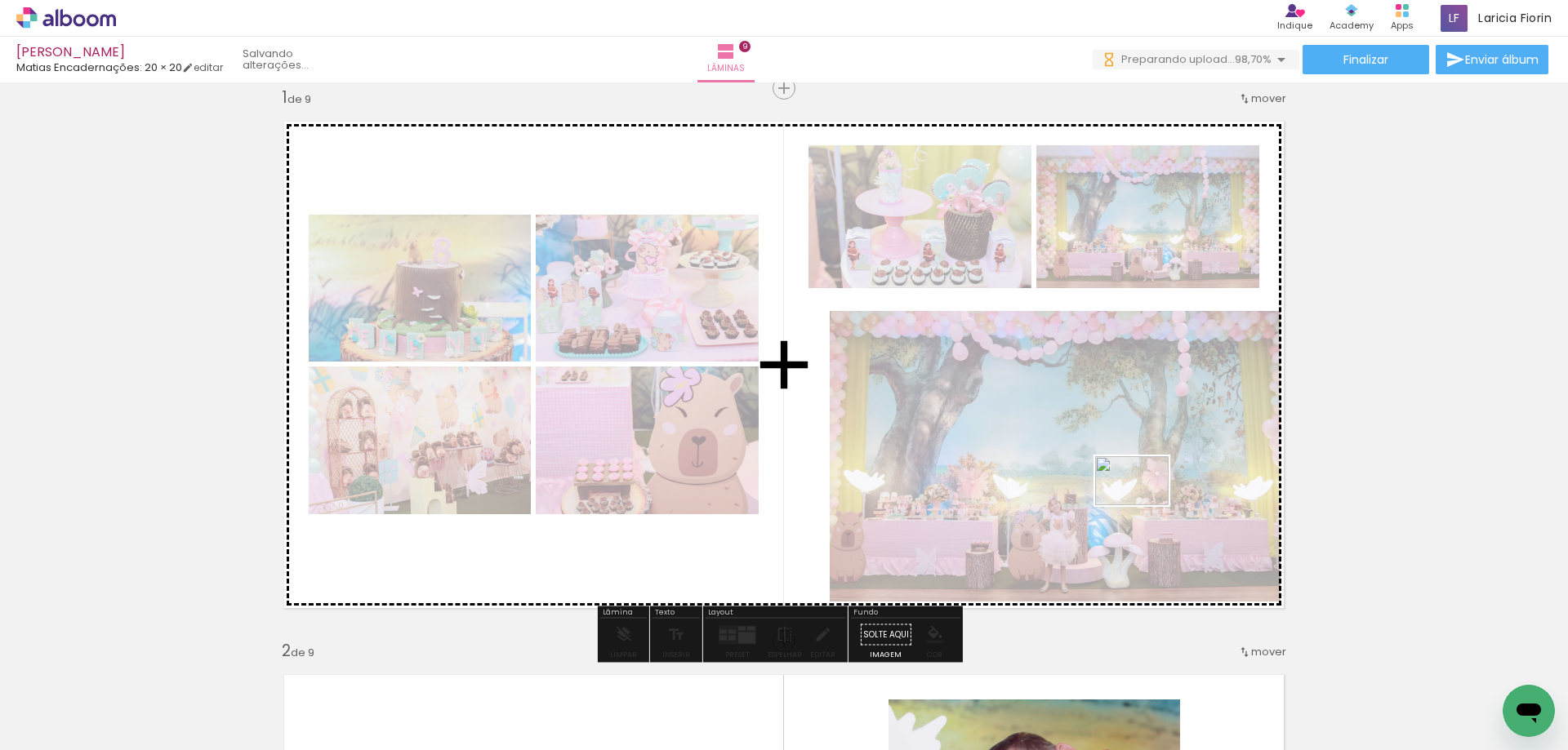
drag, startPoint x: 1478, startPoint y: 703, endPoint x: 1155, endPoint y: 512, distance: 375.2
click at [1142, 505] on quentale-workspace at bounding box center [784, 375] width 1568 height 750
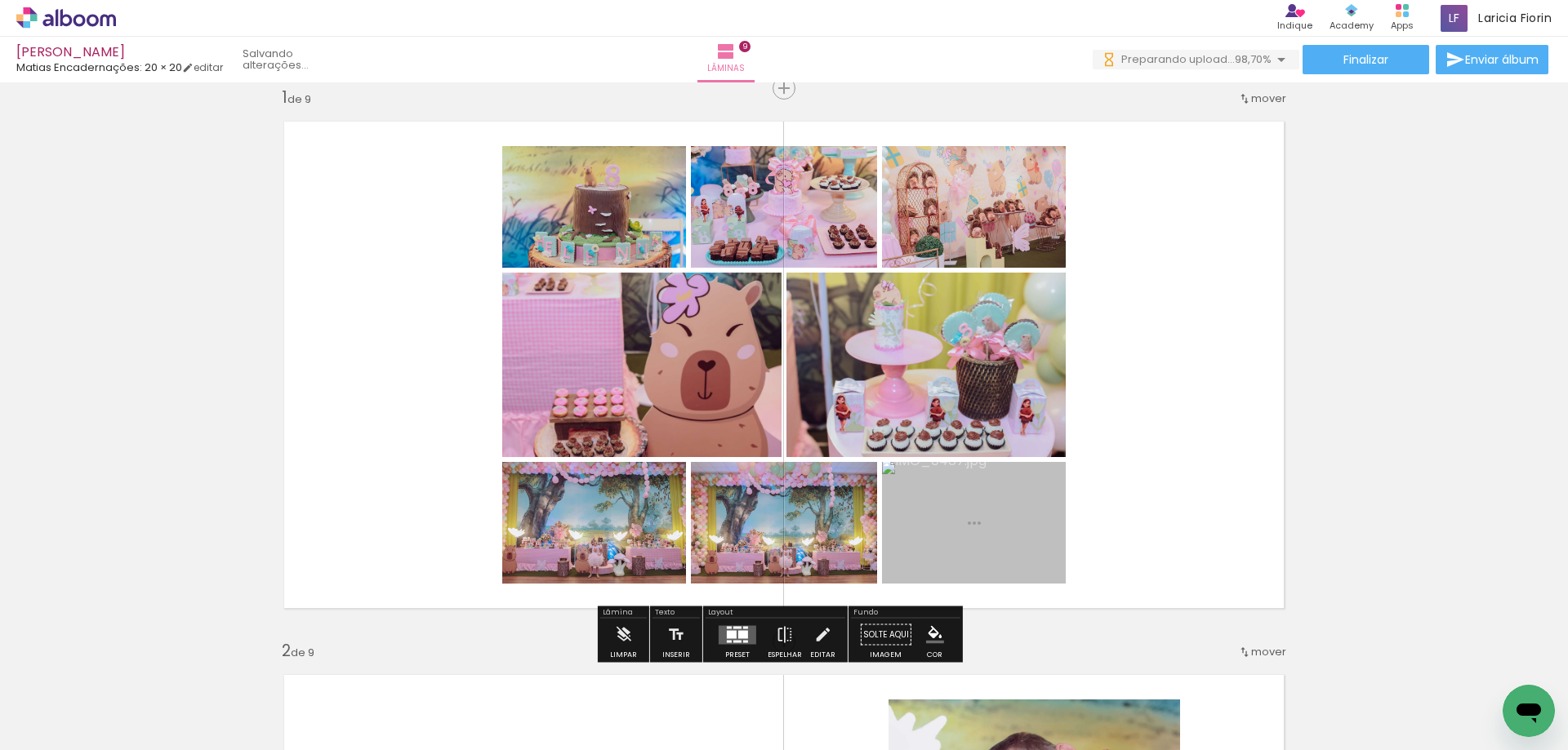
scroll to position [0, 583]
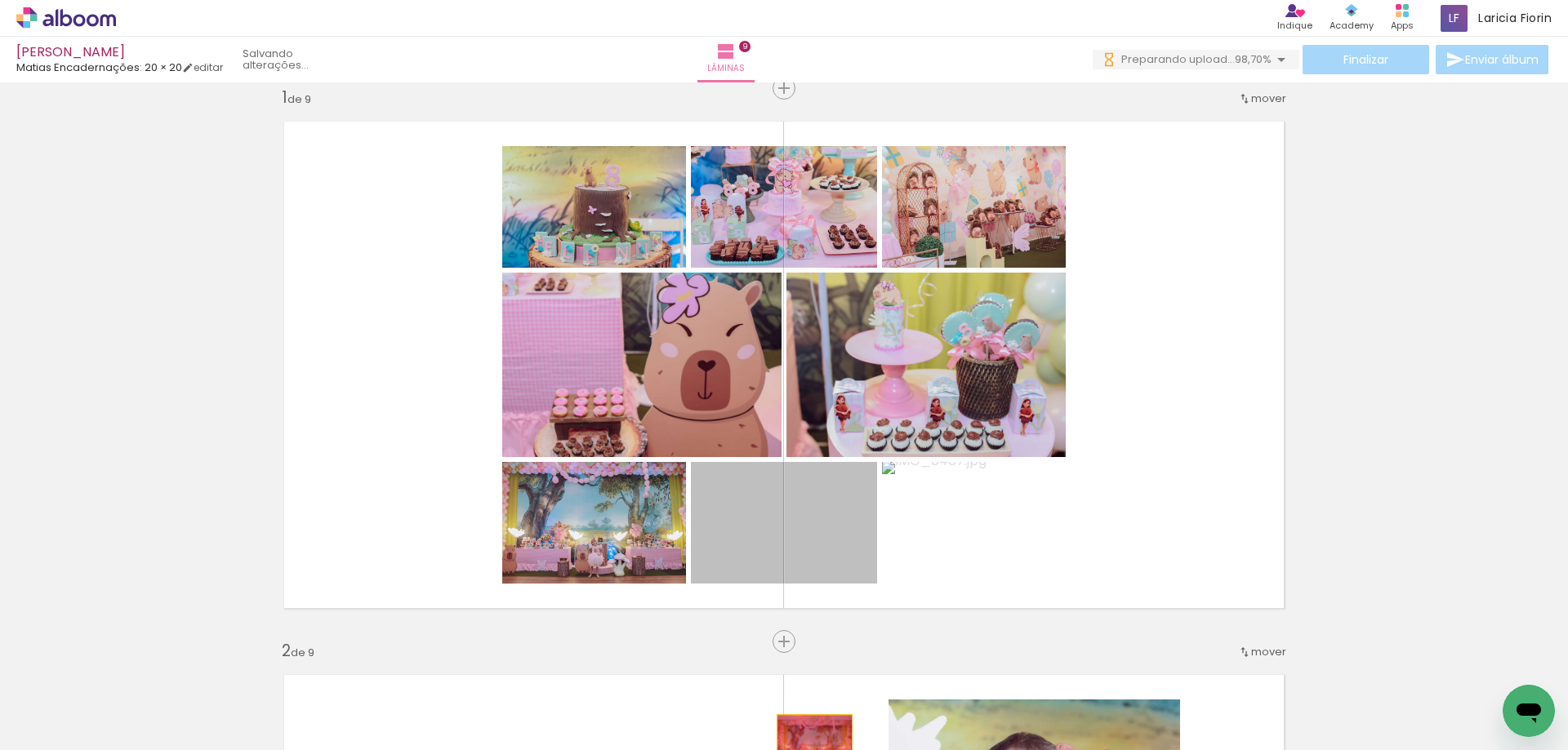
drag, startPoint x: 808, startPoint y: 537, endPoint x: 822, endPoint y: 774, distance: 237.4
click at [822, 749] on html "link( href="../../bower_components/polymer/polymer.html" rel="import" ) picture…" at bounding box center [784, 375] width 1568 height 750
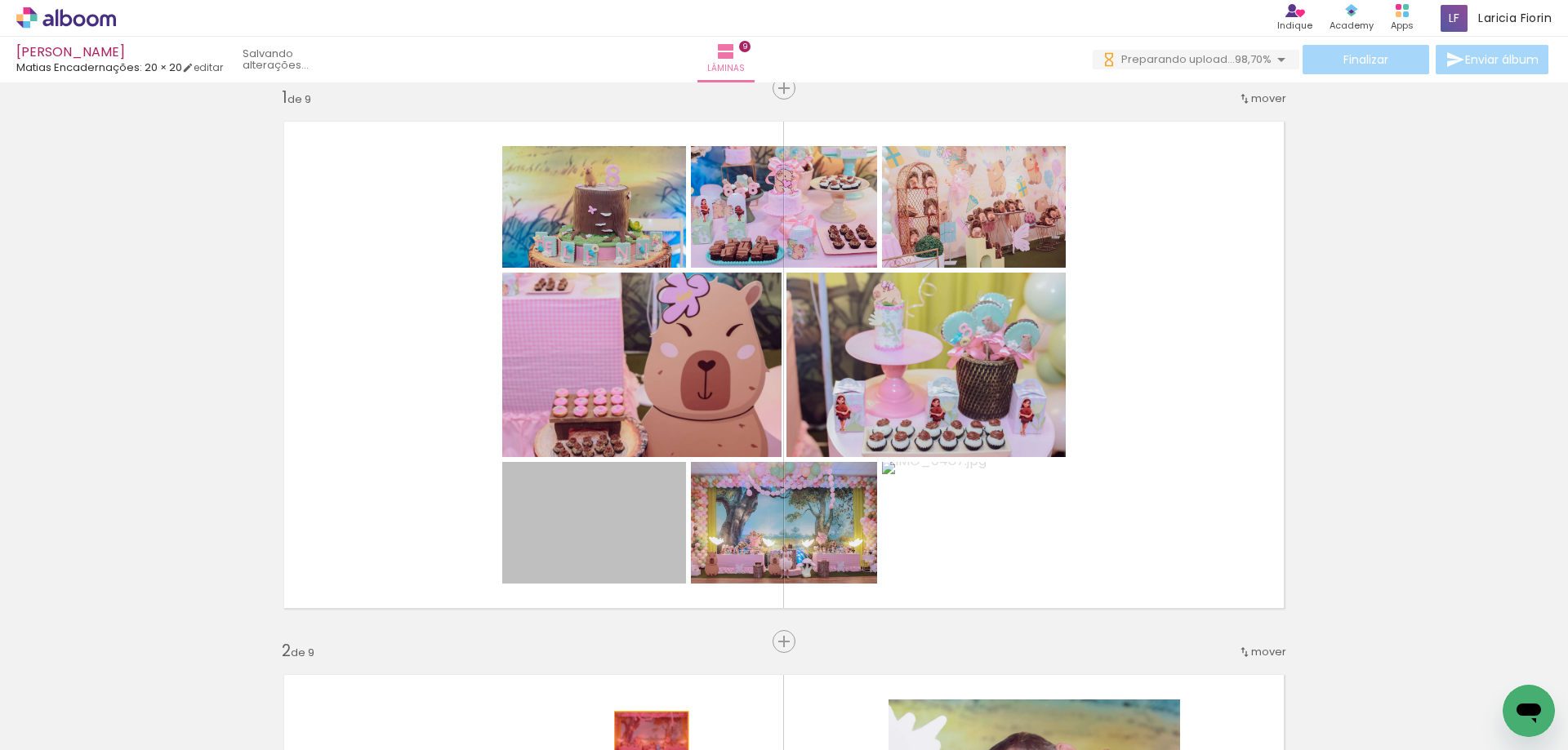
drag, startPoint x: 620, startPoint y: 530, endPoint x: 781, endPoint y: 522, distance: 161.2
click at [671, 735] on quentale-workspace at bounding box center [784, 375] width 1568 height 750
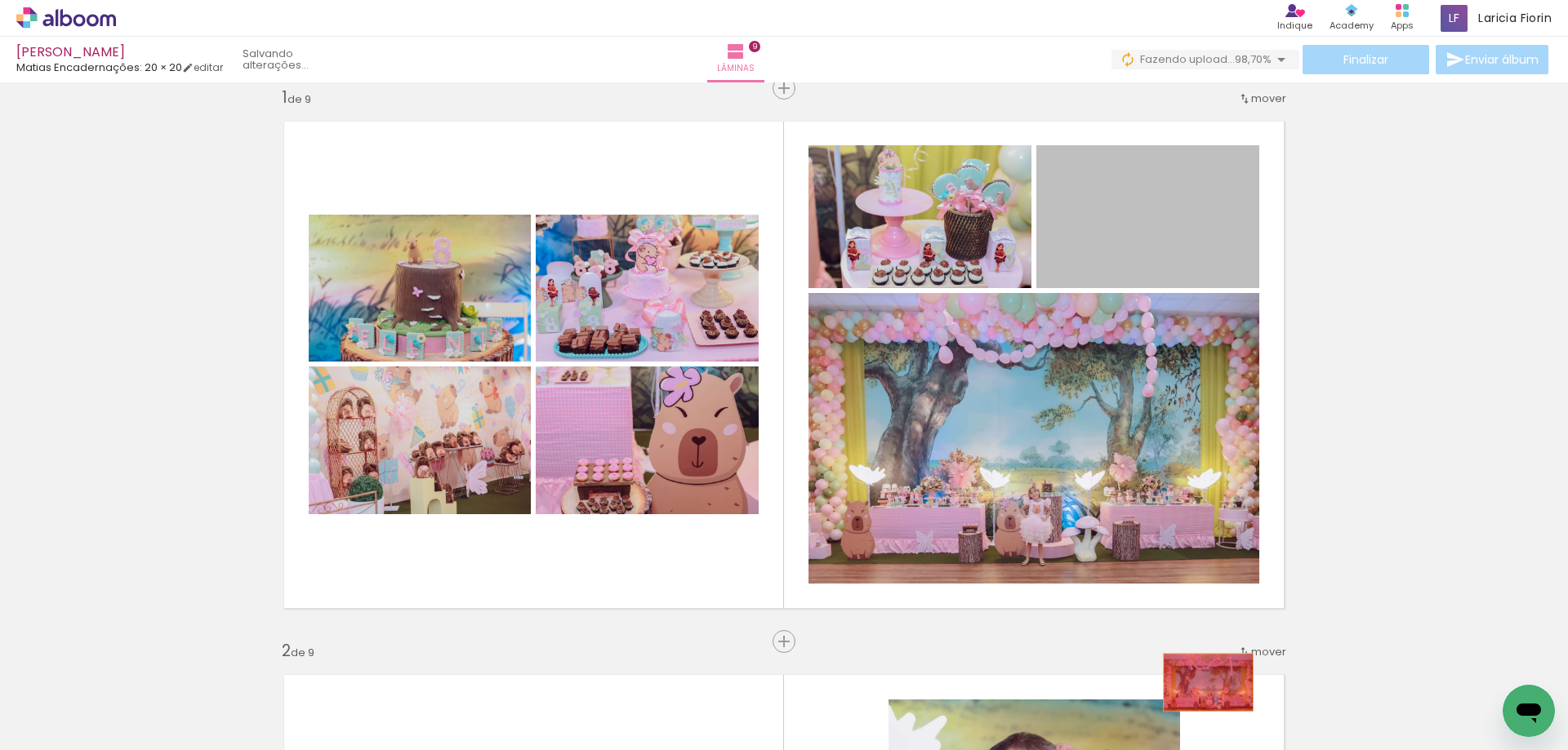
drag, startPoint x: 1182, startPoint y: 236, endPoint x: 1202, endPoint y: 682, distance: 446.4
click at [1202, 682] on quentale-workspace at bounding box center [784, 375] width 1568 height 750
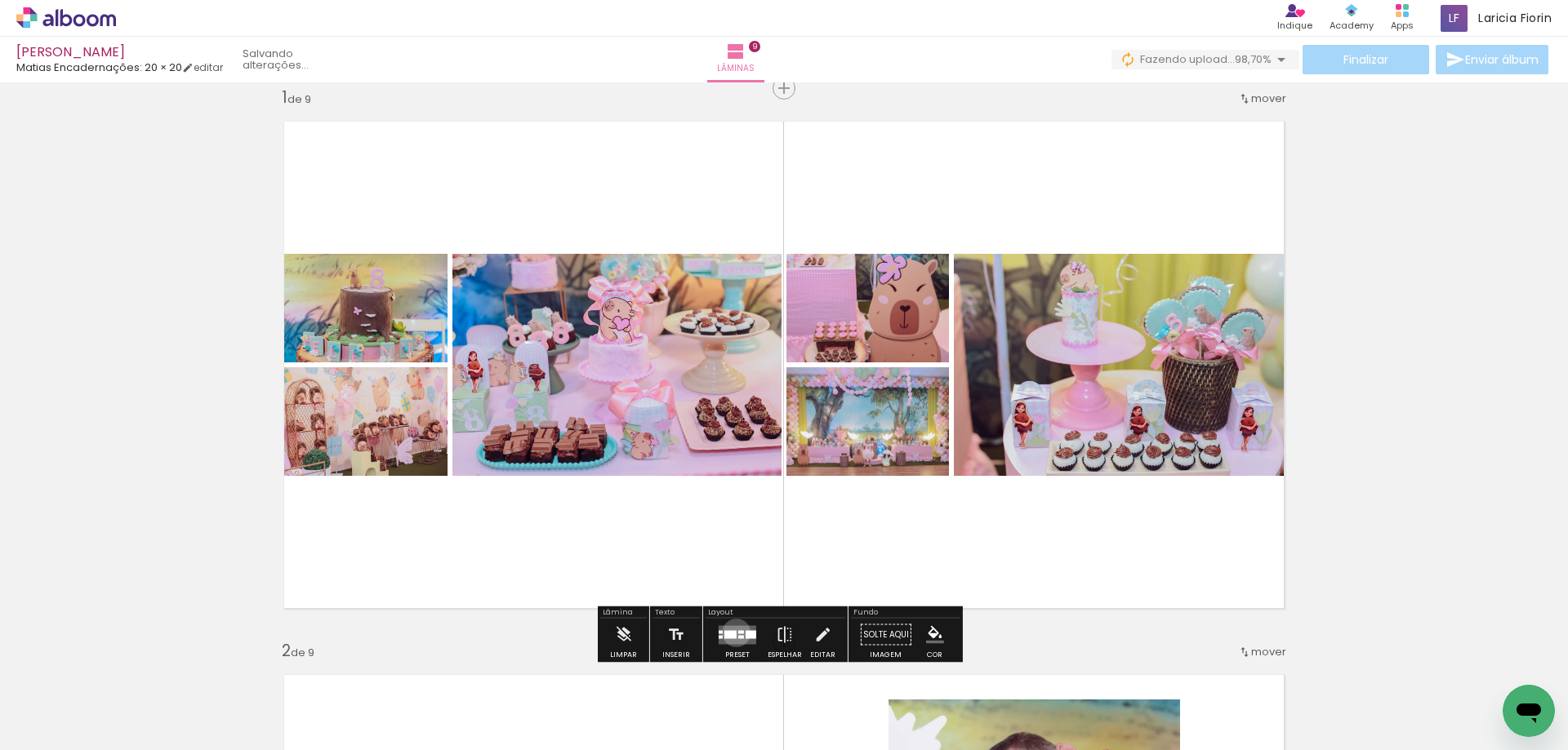
click at [732, 632] on div at bounding box center [730, 634] width 12 height 8
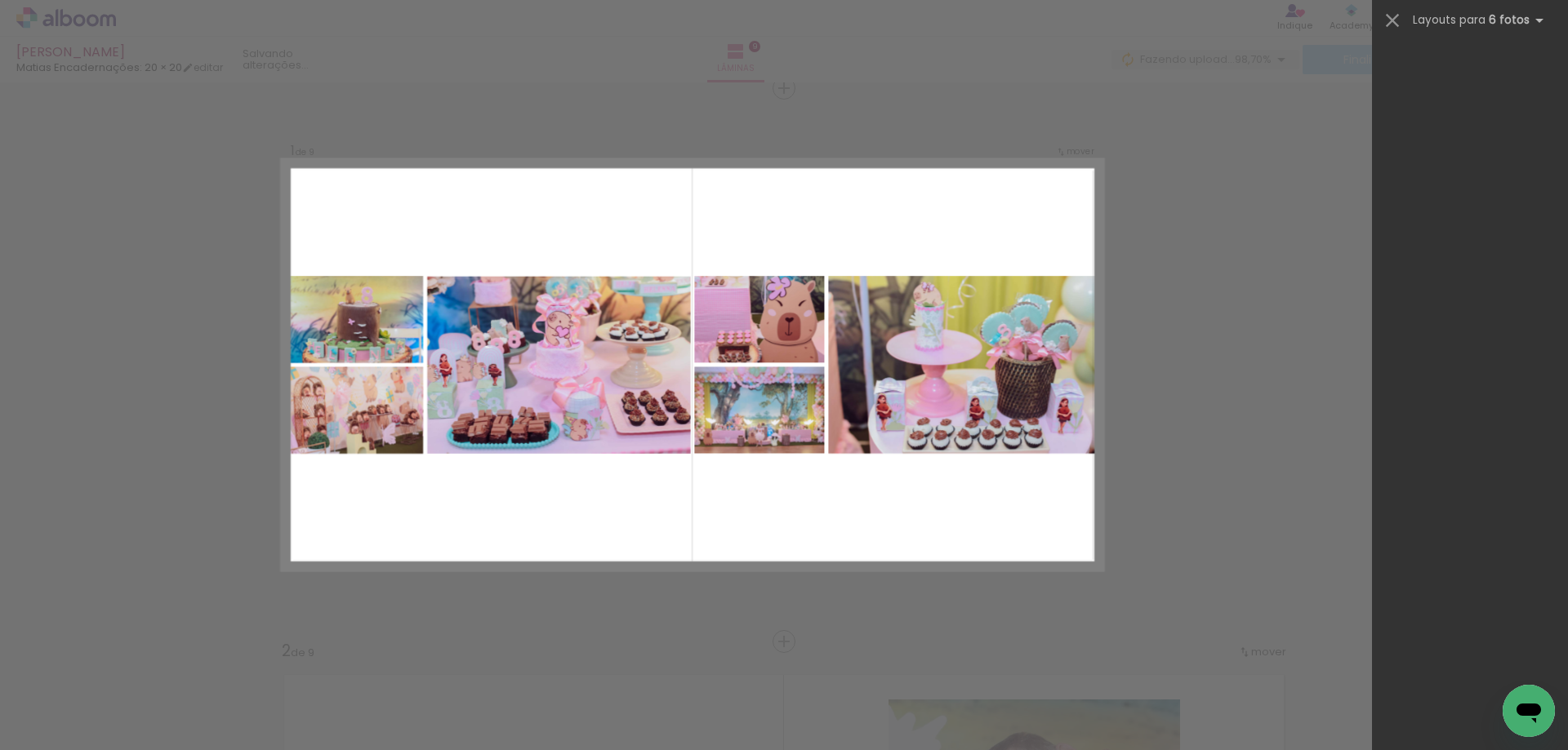
scroll to position [0, 0]
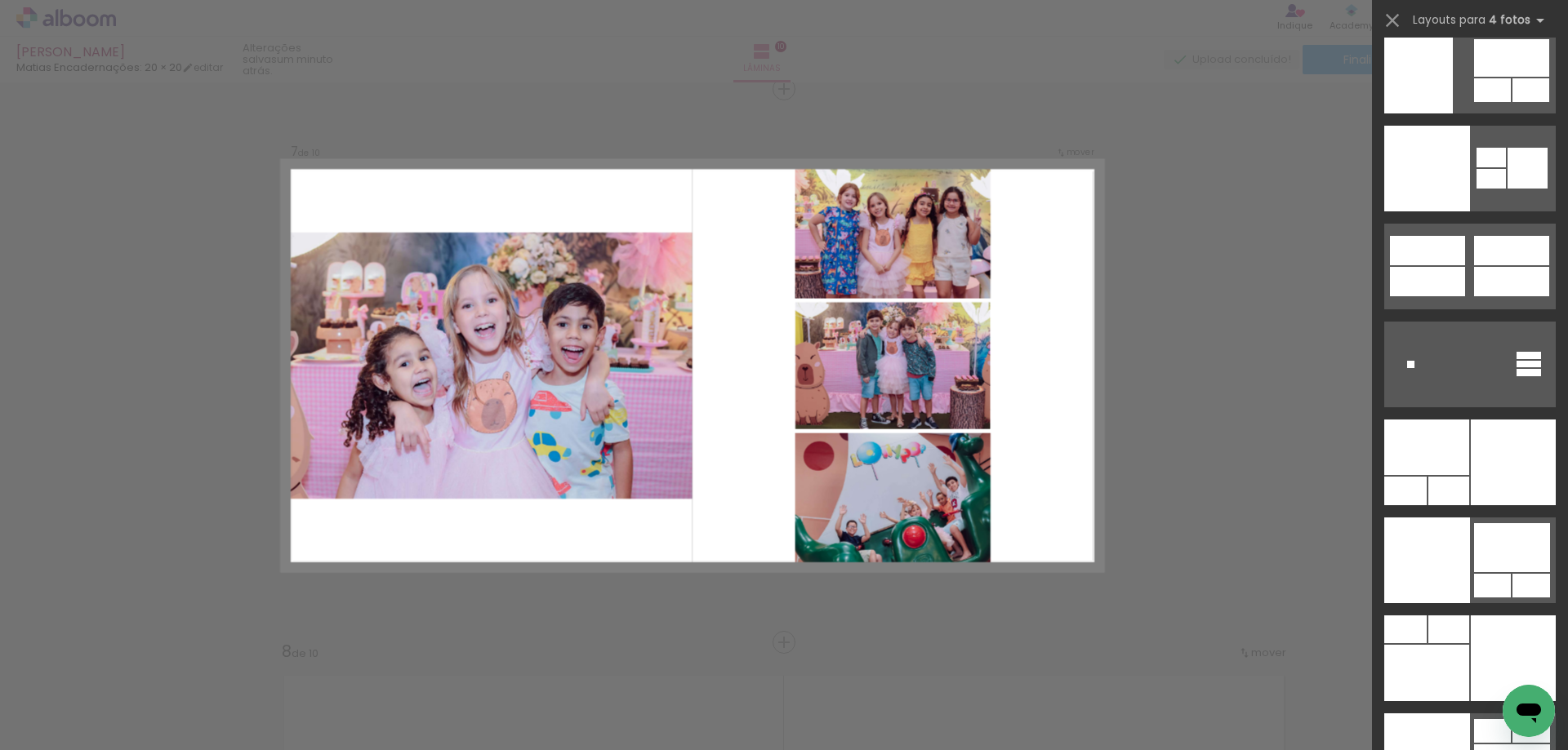
scroll to position [34373, 0]
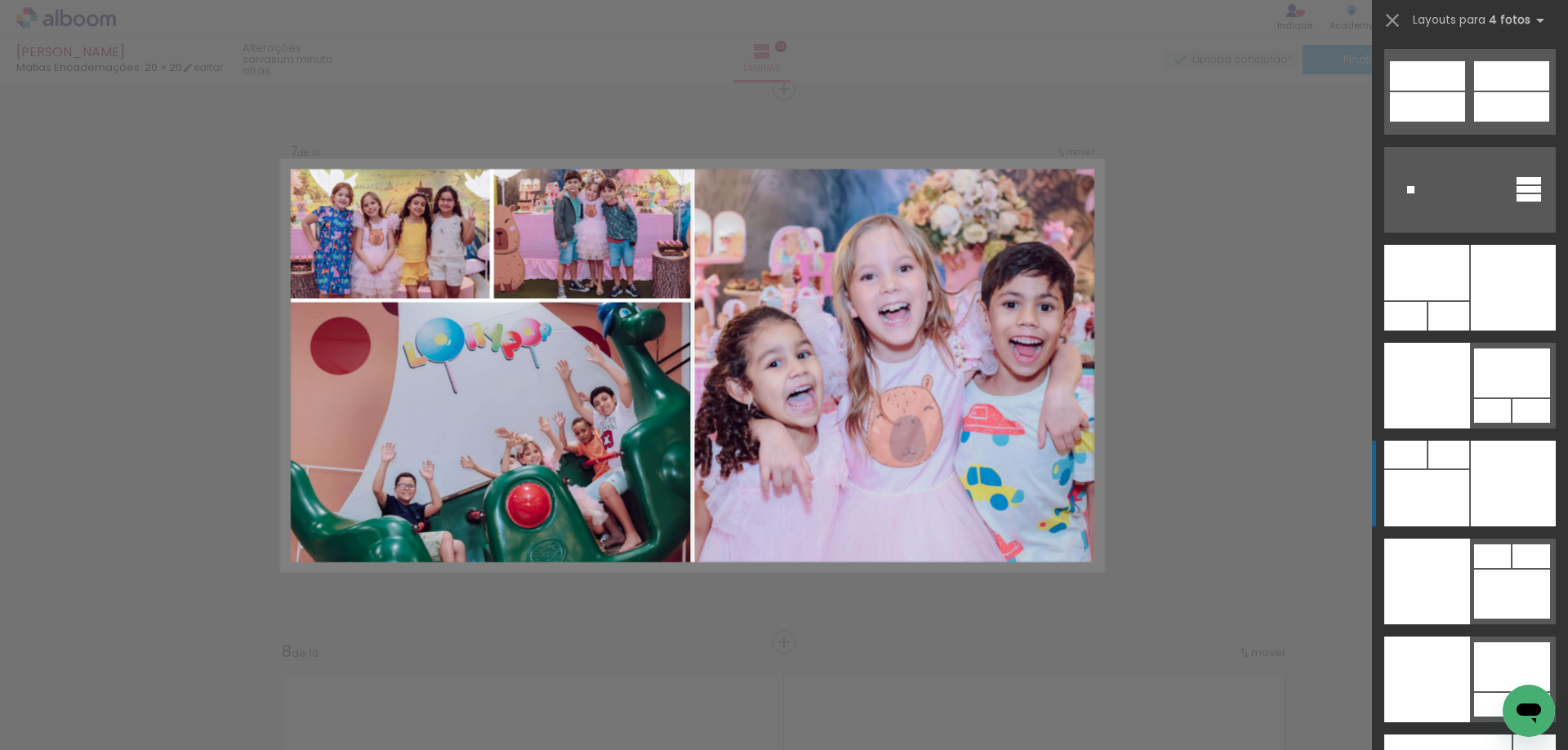
click at [1459, 470] on quentale-layouter at bounding box center [1469, 483] width 172 height 85
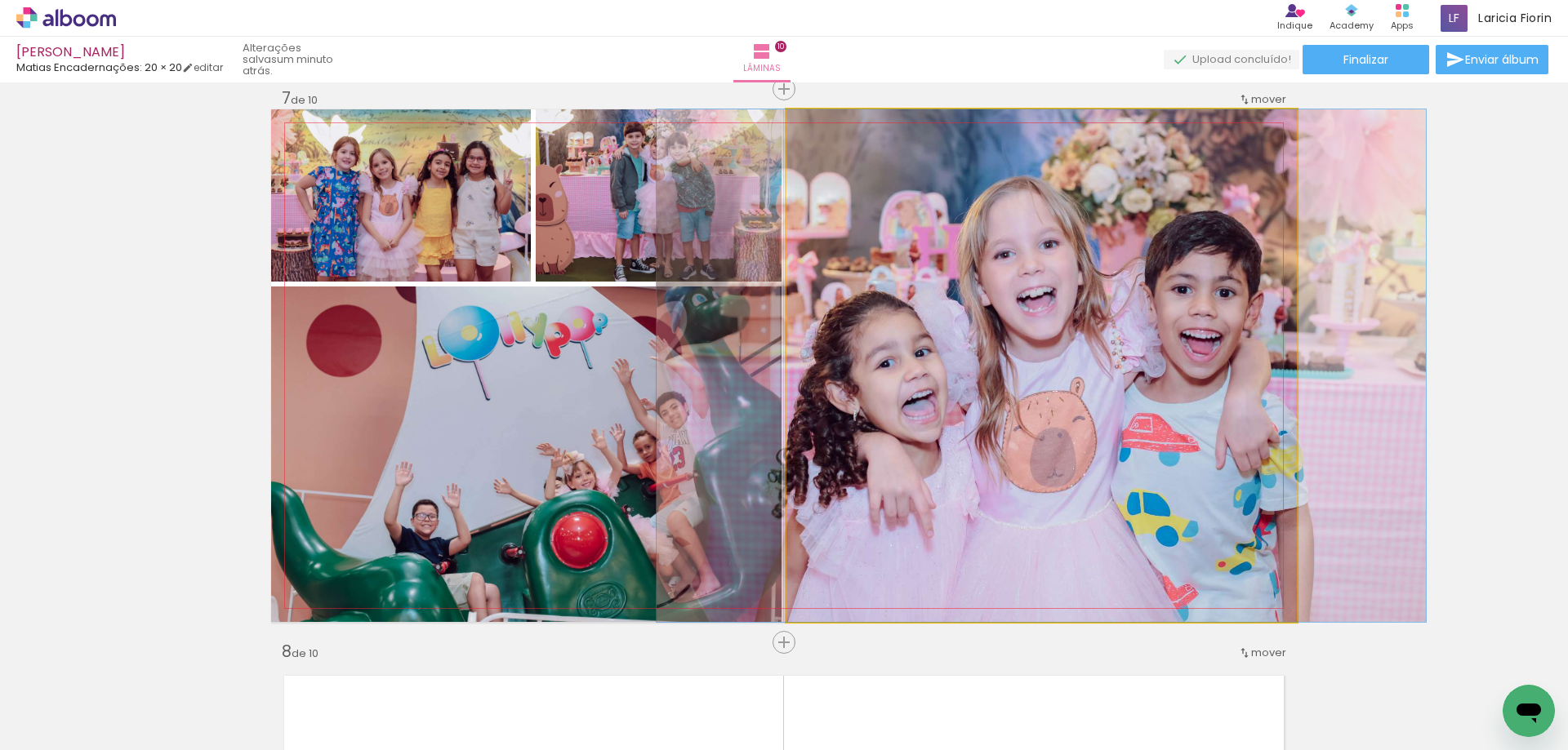
click at [1115, 198] on quentale-photo at bounding box center [1041, 366] width 510 height 513
click at [1079, 246] on quentale-photo at bounding box center [1041, 366] width 510 height 513
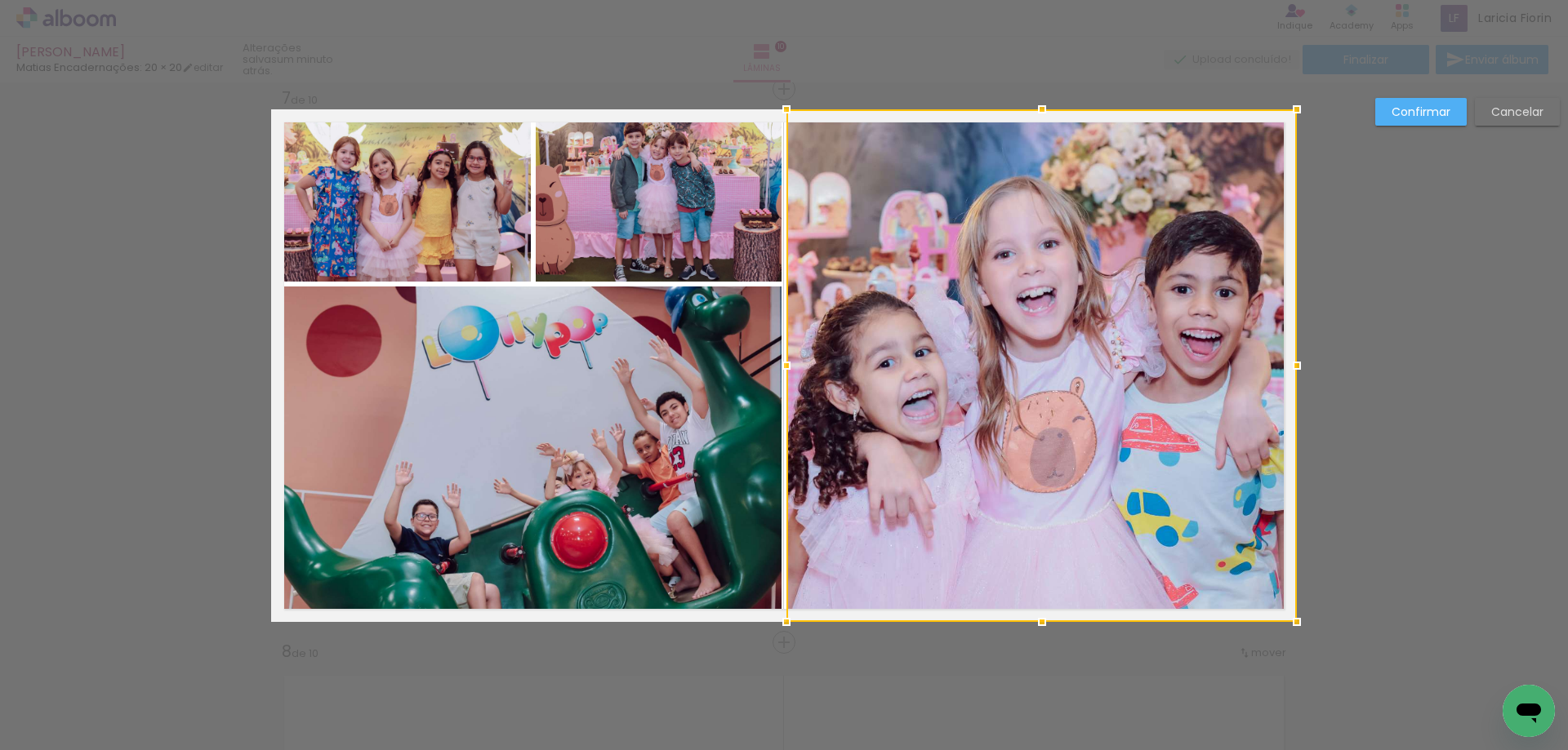
scroll to position [3341, 0]
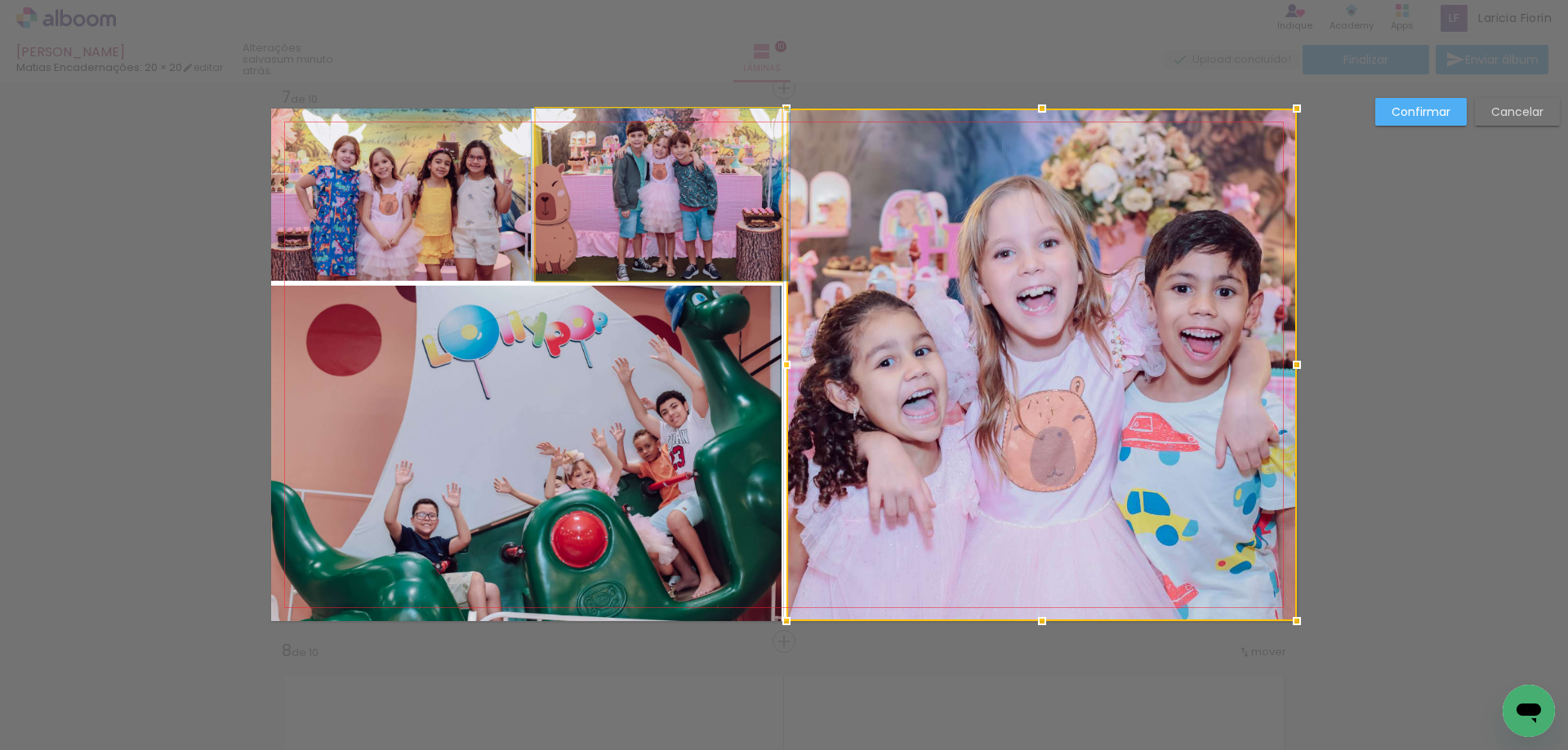
drag, startPoint x: 667, startPoint y: 217, endPoint x: 619, endPoint y: 222, distance: 48.3
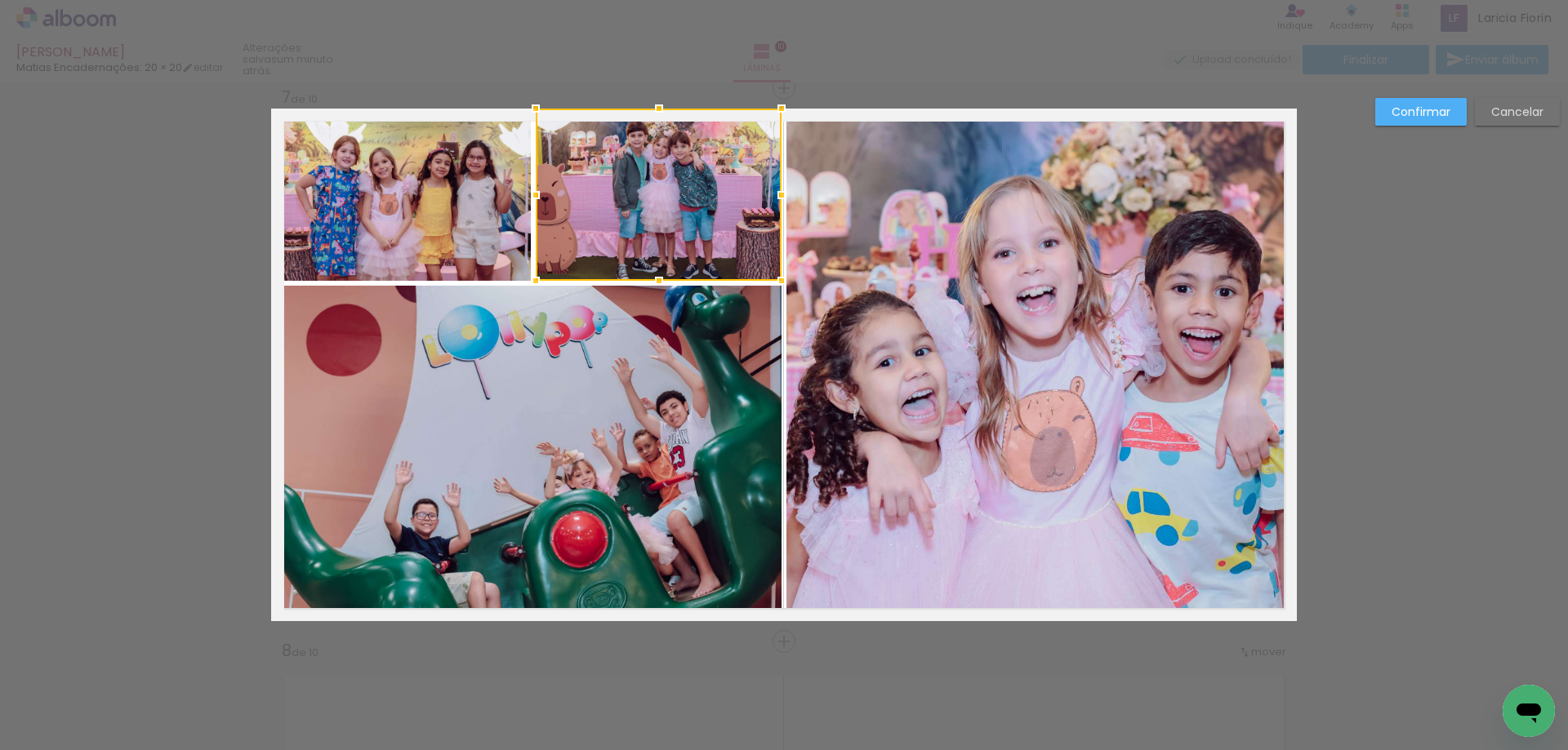
drag, startPoint x: 1400, startPoint y: 347, endPoint x: 1471, endPoint y: 378, distance: 77.5
click at [0, 0] on slot "Cancelar" at bounding box center [0, 0] width 0 height 0
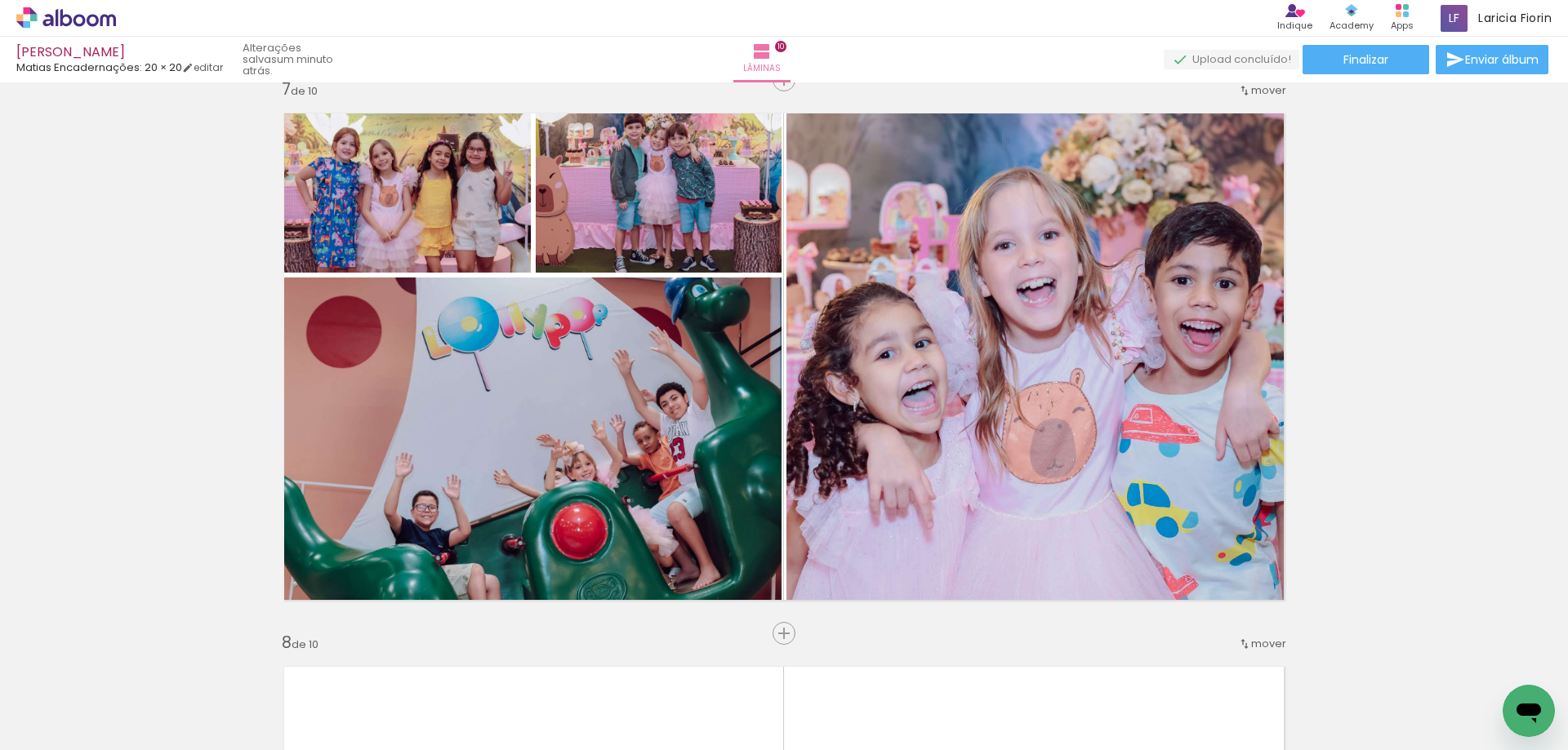
scroll to position [3358, 0]
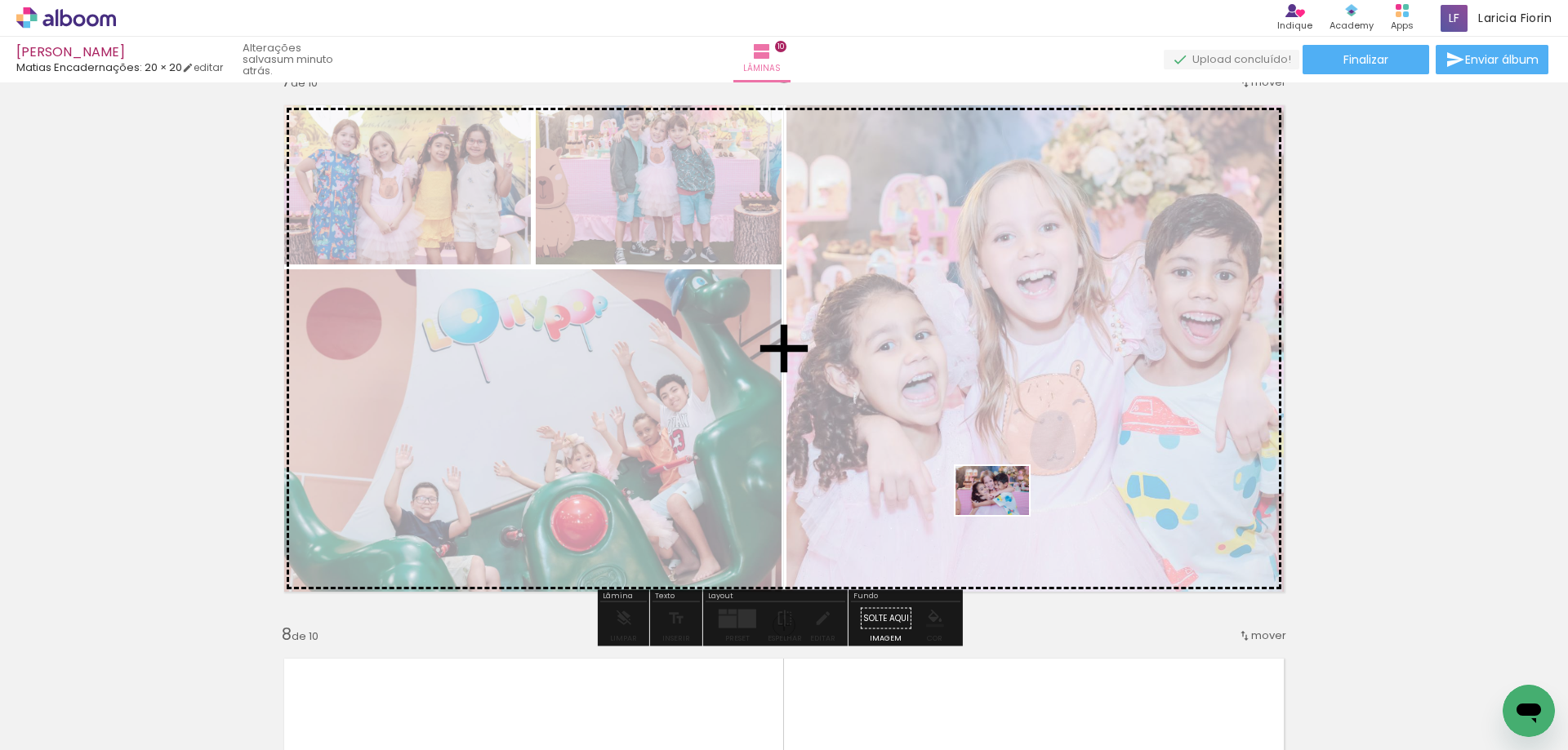
drag, startPoint x: 984, startPoint y: 690, endPoint x: 1004, endPoint y: 515, distance: 176.1
click at [1004, 515] on quentale-workspace at bounding box center [784, 375] width 1568 height 750
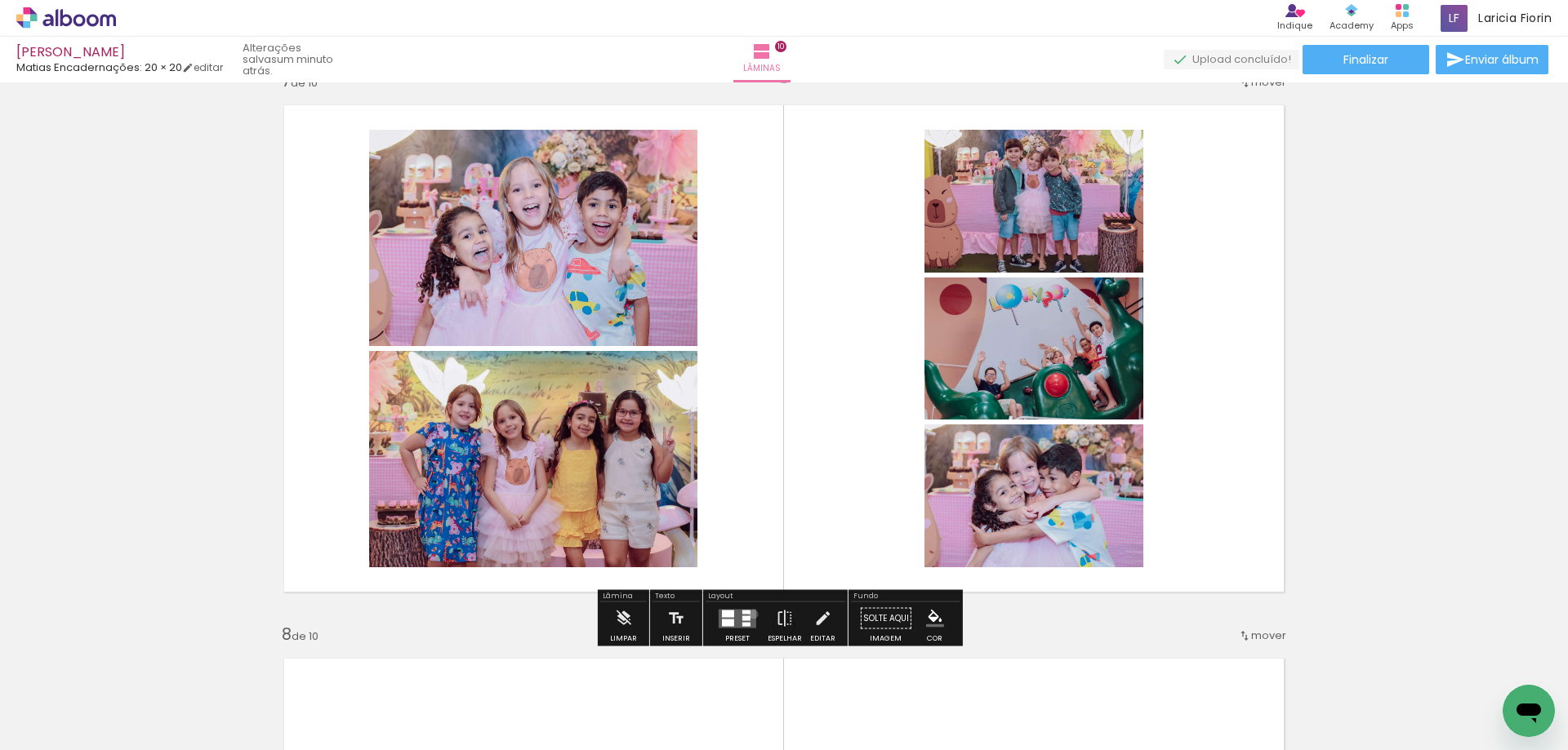
click at [750, 614] on quentale-layouter at bounding box center [737, 618] width 37 height 19
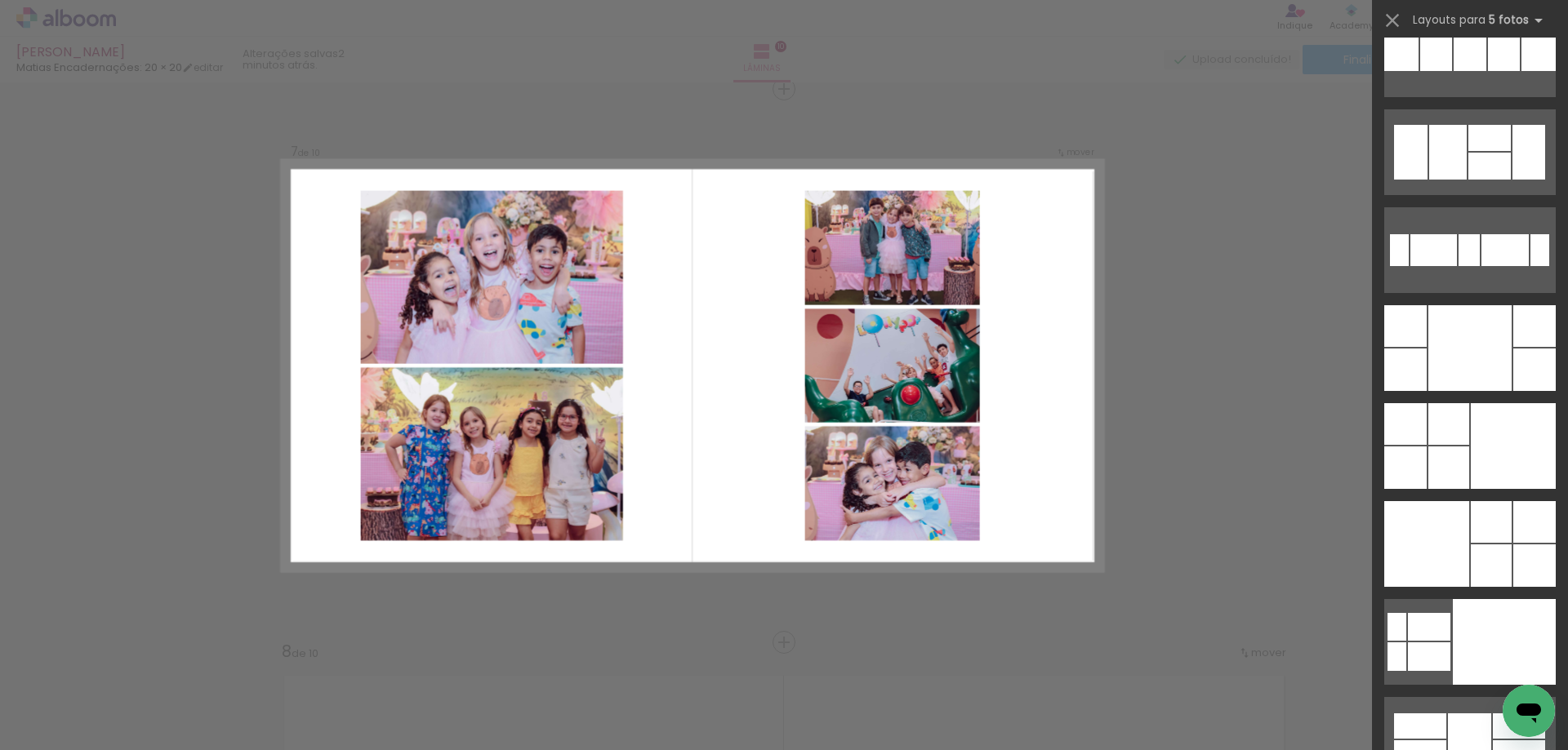
scroll to position [32236, 0]
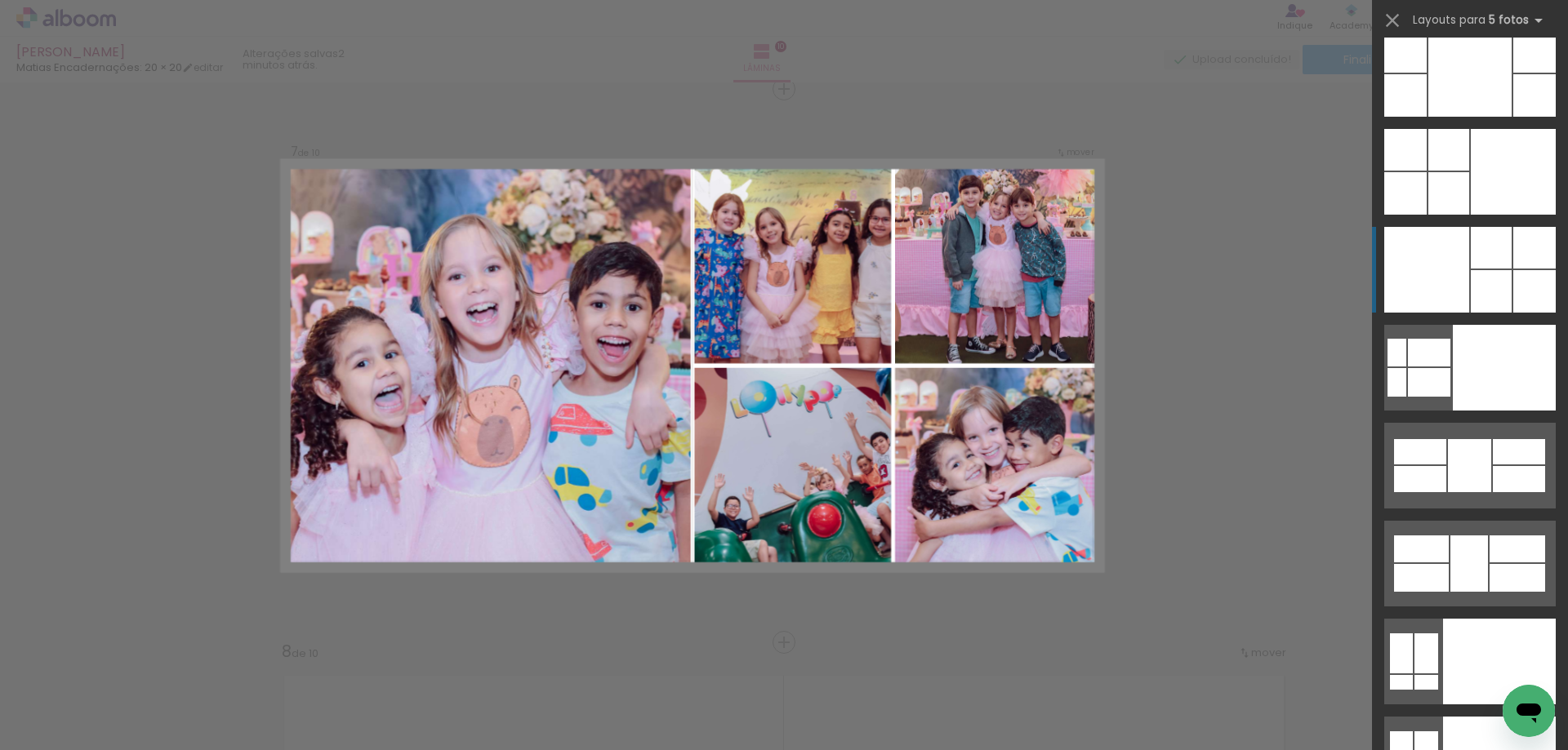
click at [1479, 284] on div at bounding box center [1490, 291] width 41 height 42
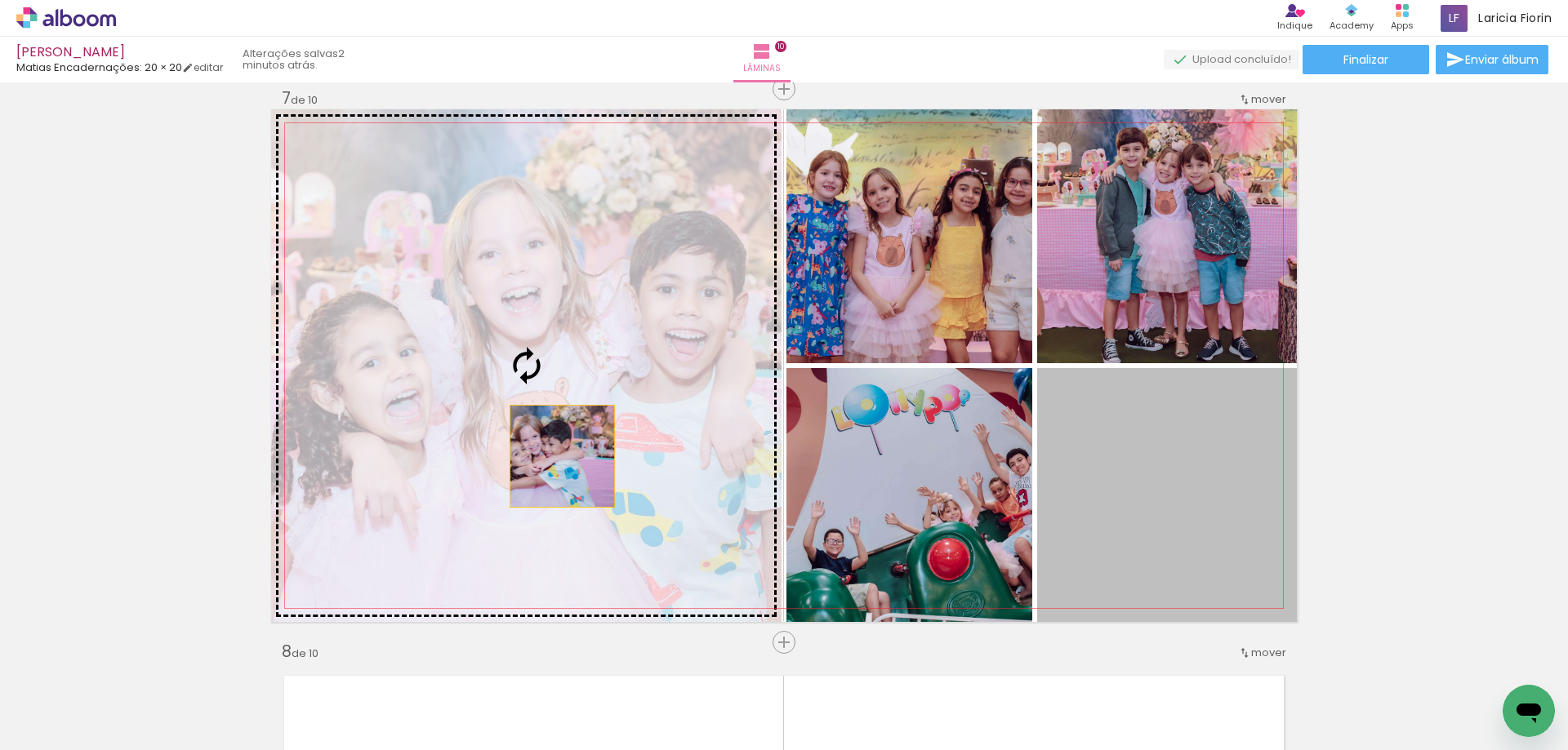
drag, startPoint x: 1240, startPoint y: 519, endPoint x: 553, endPoint y: 459, distance: 689.6
click at [0, 0] on slot at bounding box center [0, 0] width 0 height 0
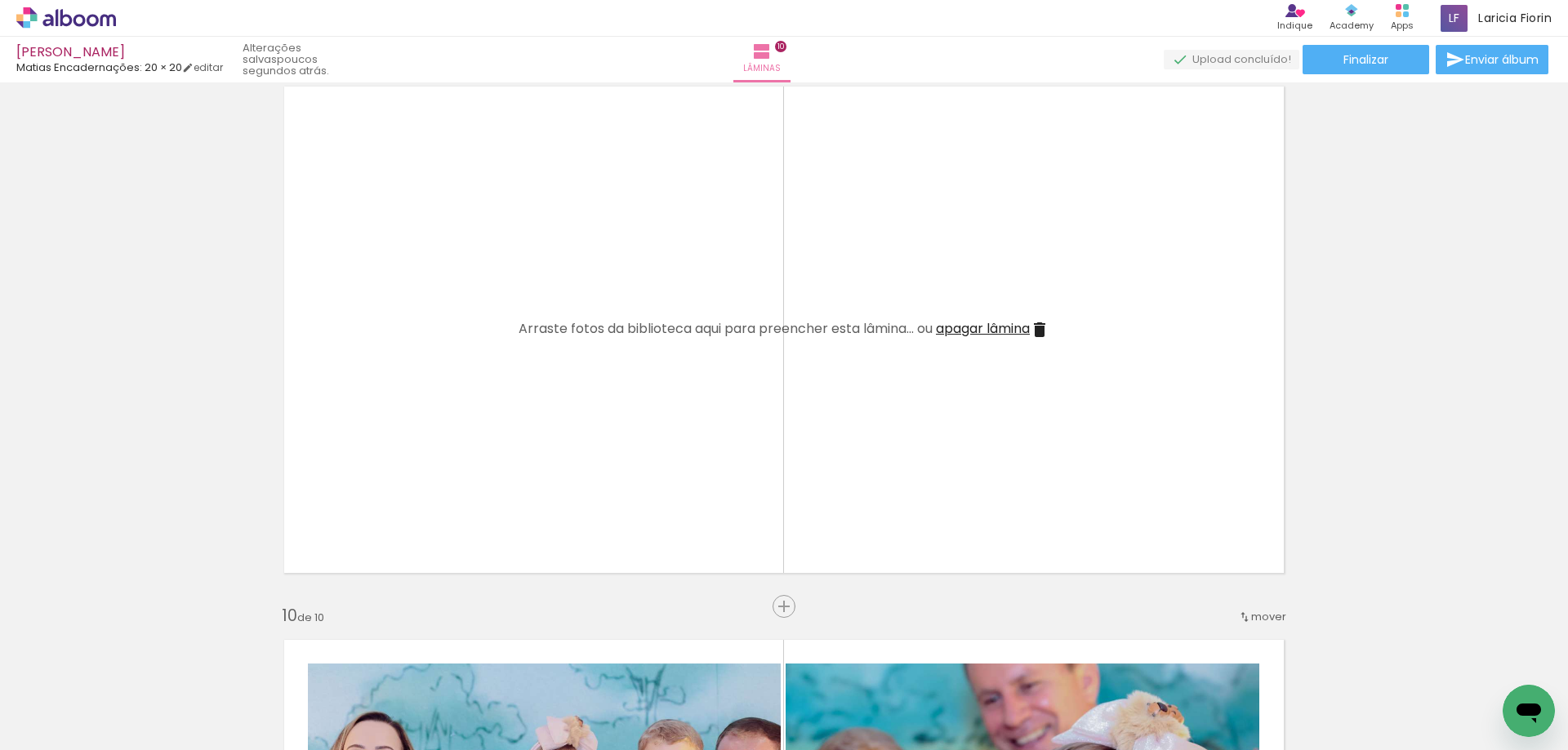
scroll to position [0, 1980]
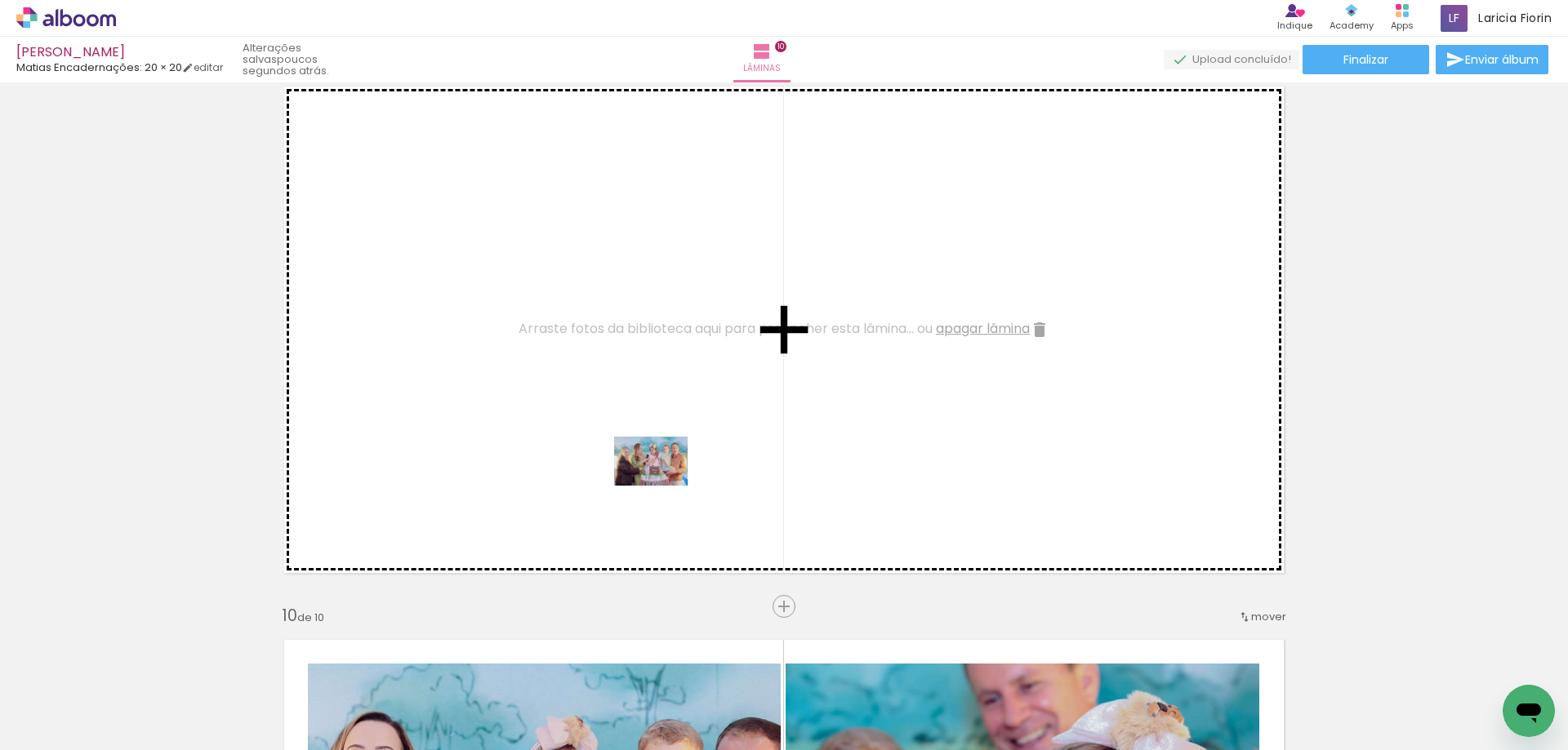
drag, startPoint x: 1126, startPoint y: 712, endPoint x: 665, endPoint y: 462, distance: 524.4
click at [665, 462] on quentale-workspace at bounding box center [784, 375] width 1568 height 750
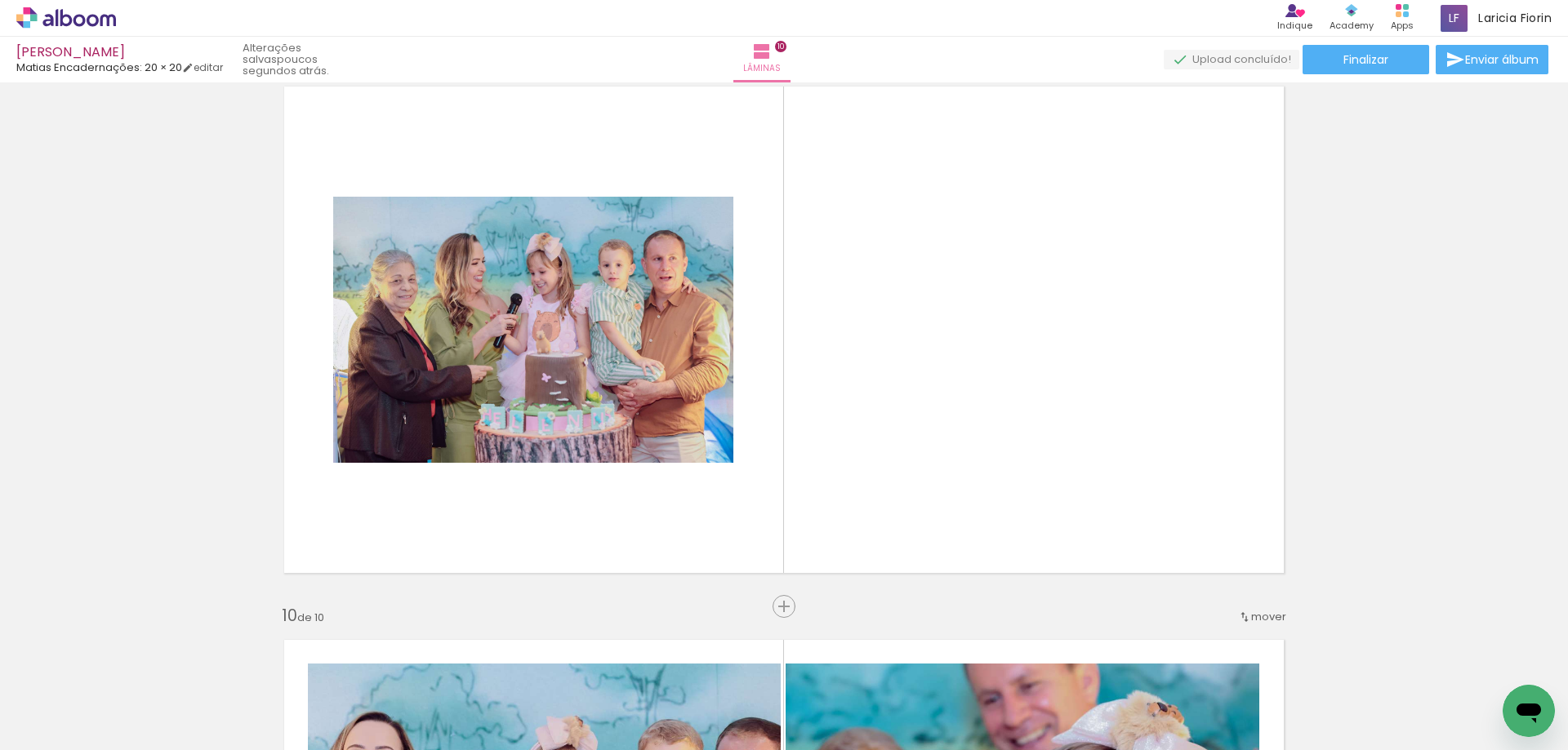
scroll to position [0, 1900]
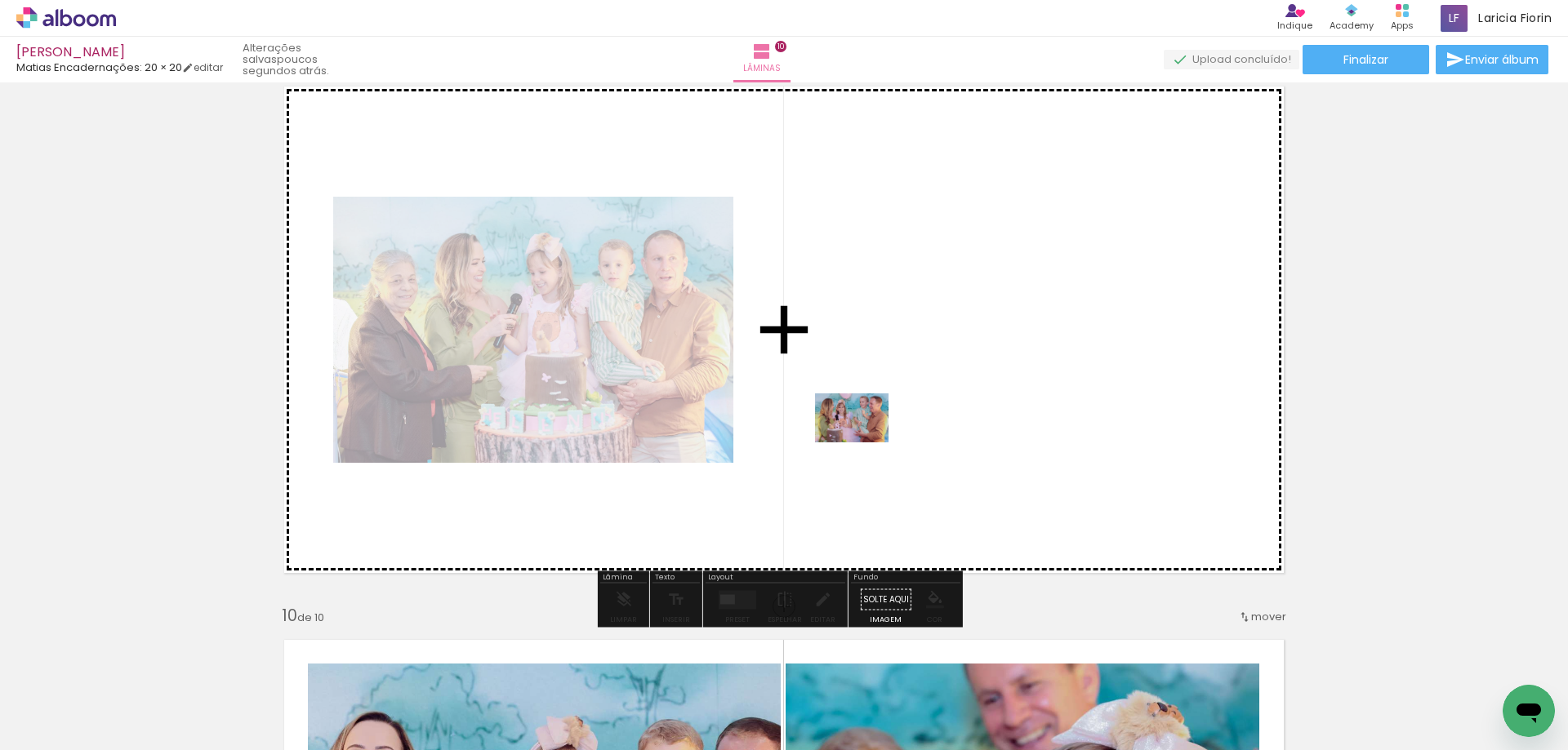
drag, startPoint x: 854, startPoint y: 559, endPoint x: 864, endPoint y: 442, distance: 117.4
click at [864, 442] on quentale-workspace at bounding box center [784, 375] width 1568 height 750
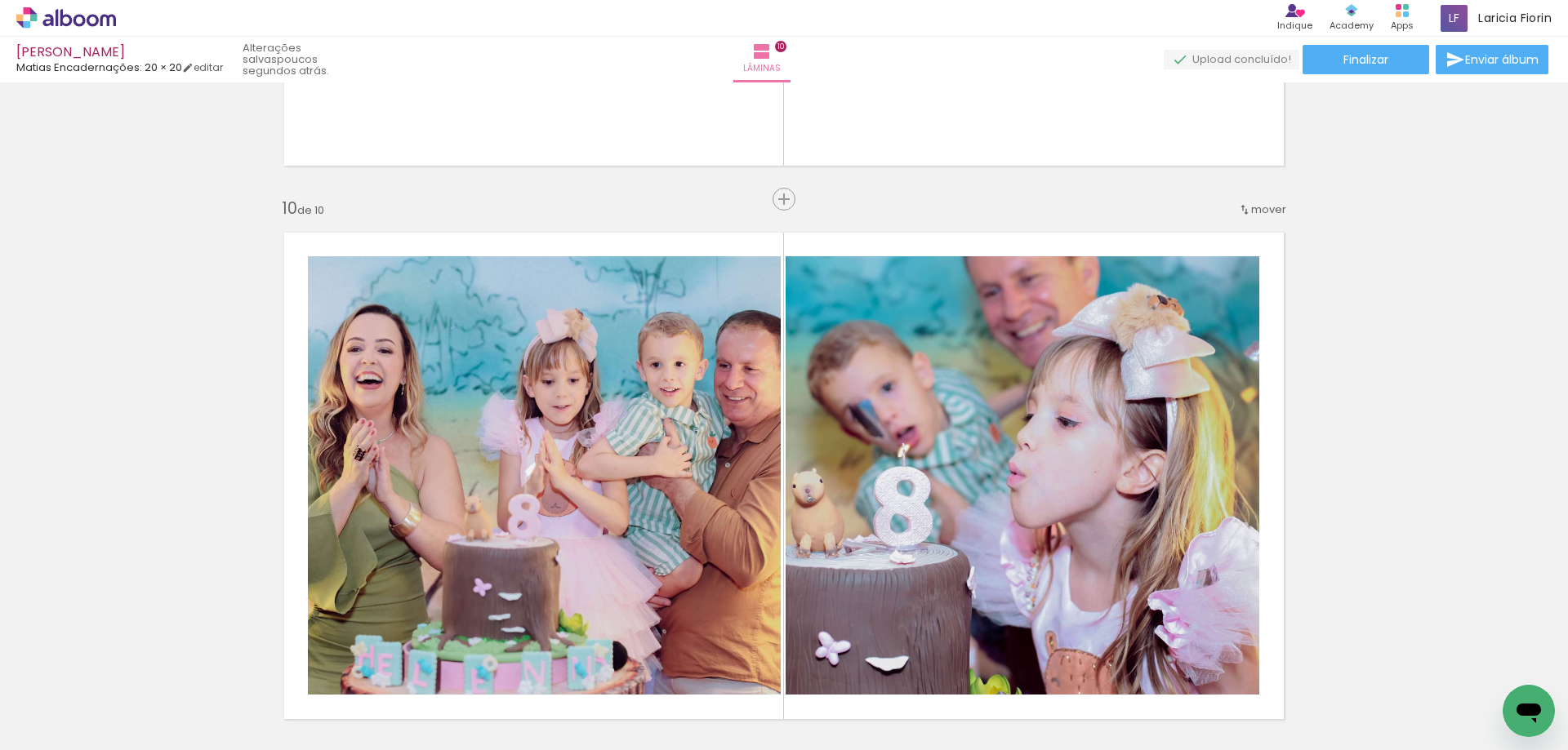
scroll to position [5033, 0]
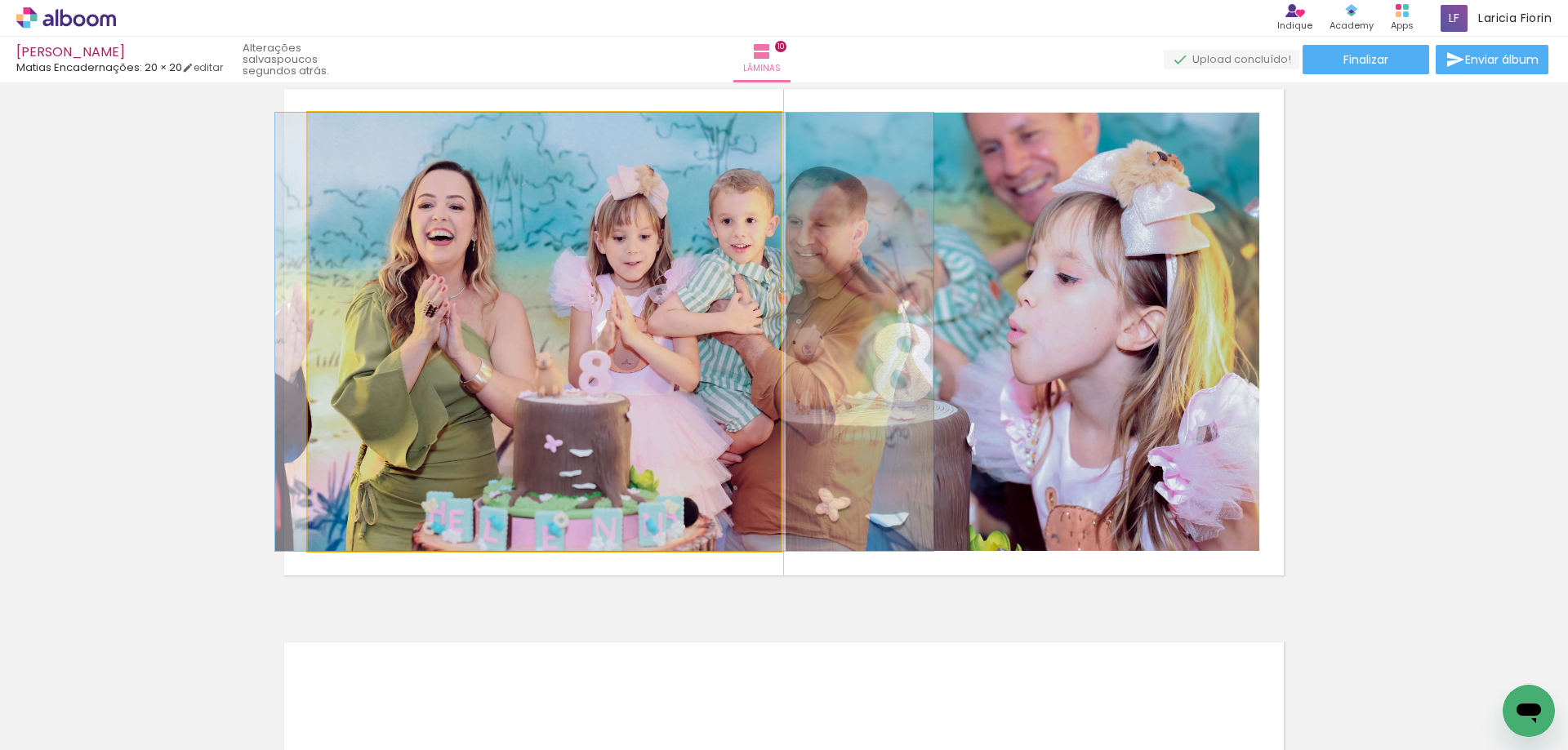
drag, startPoint x: 633, startPoint y: 363, endPoint x: 706, endPoint y: 173, distance: 203.5
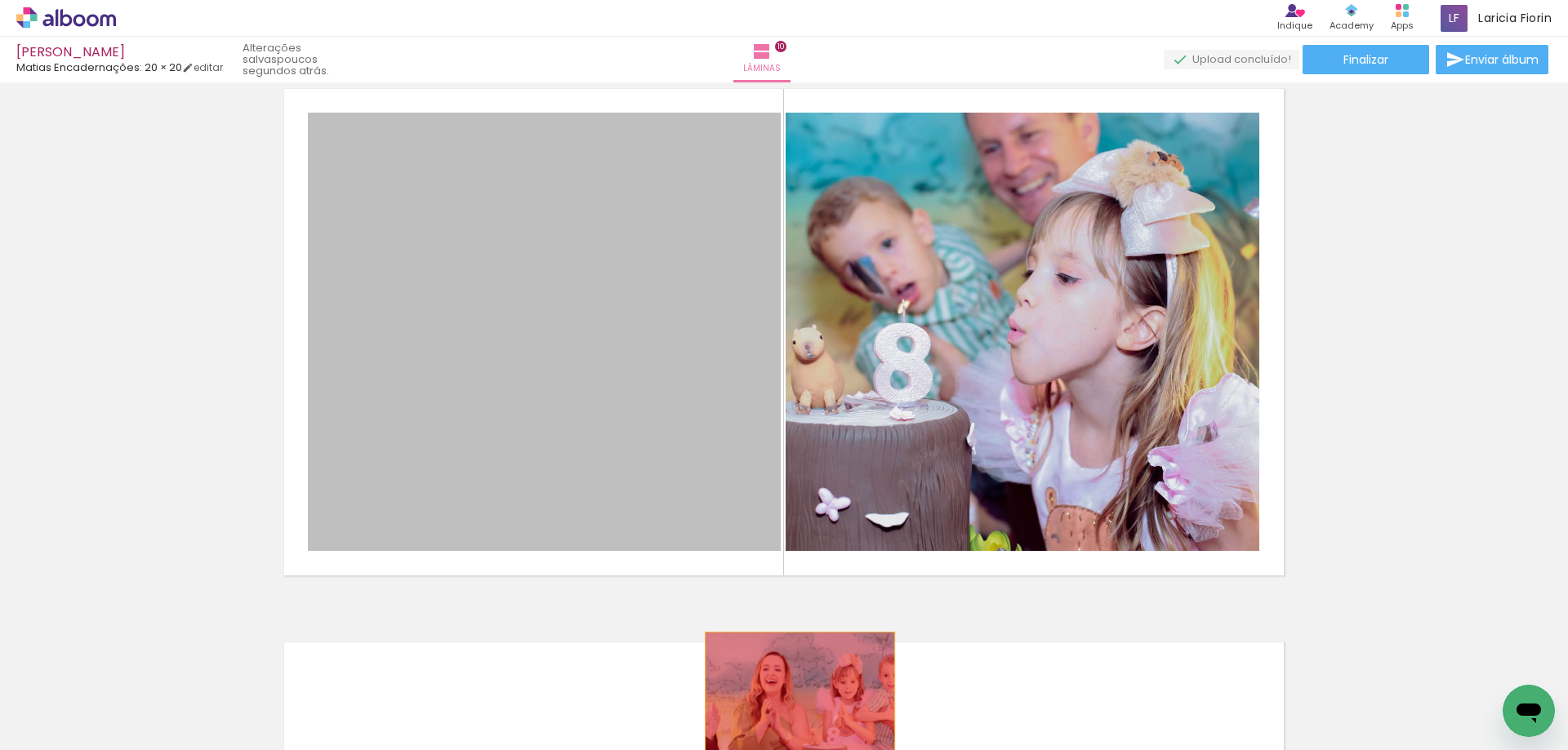
drag, startPoint x: 608, startPoint y: 255, endPoint x: 1032, endPoint y: 666, distance: 590.5
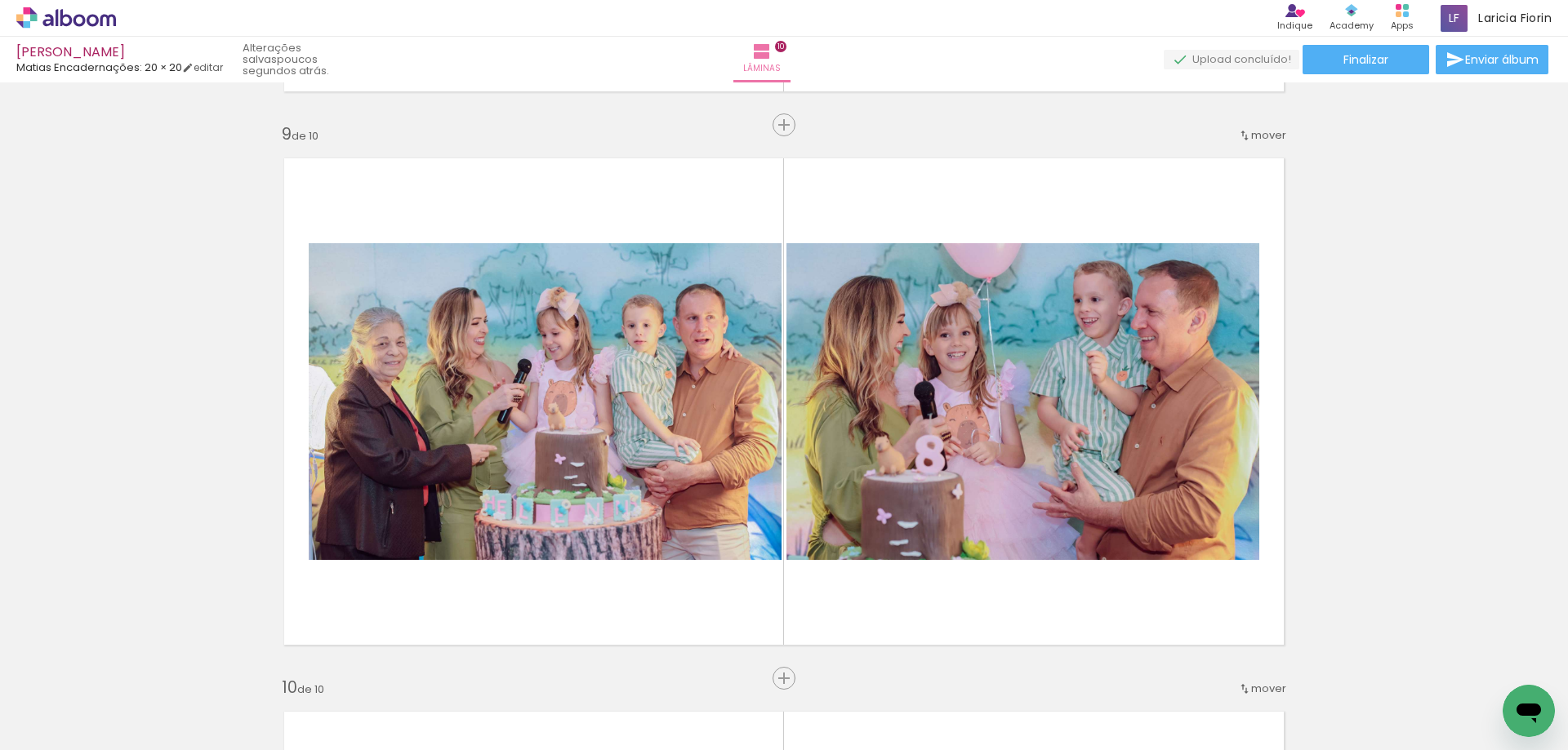
scroll to position [4419, 0]
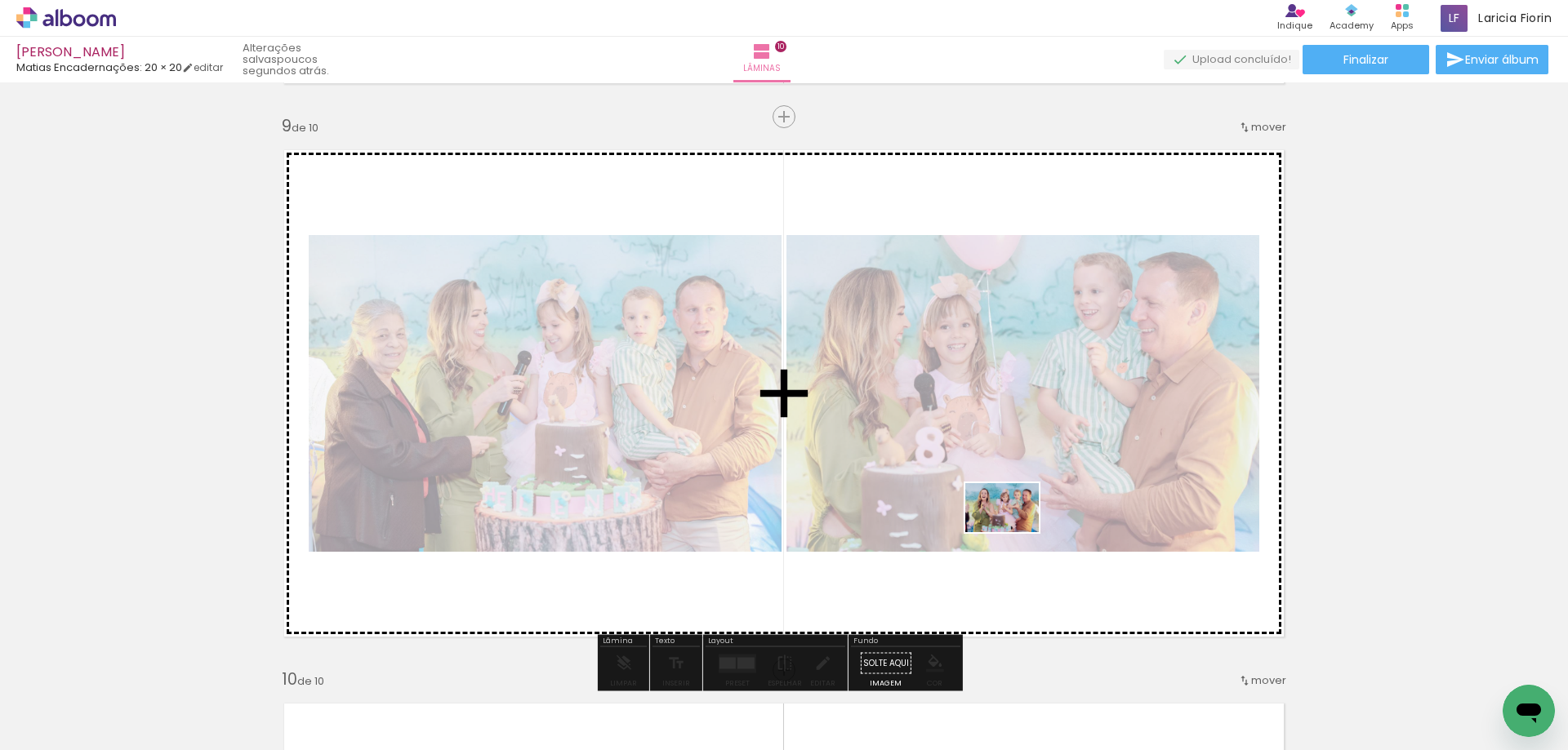
drag, startPoint x: 1288, startPoint y: 708, endPoint x: 1011, endPoint y: 529, distance: 329.8
click at [1011, 529] on quentale-workspace at bounding box center [784, 375] width 1568 height 750
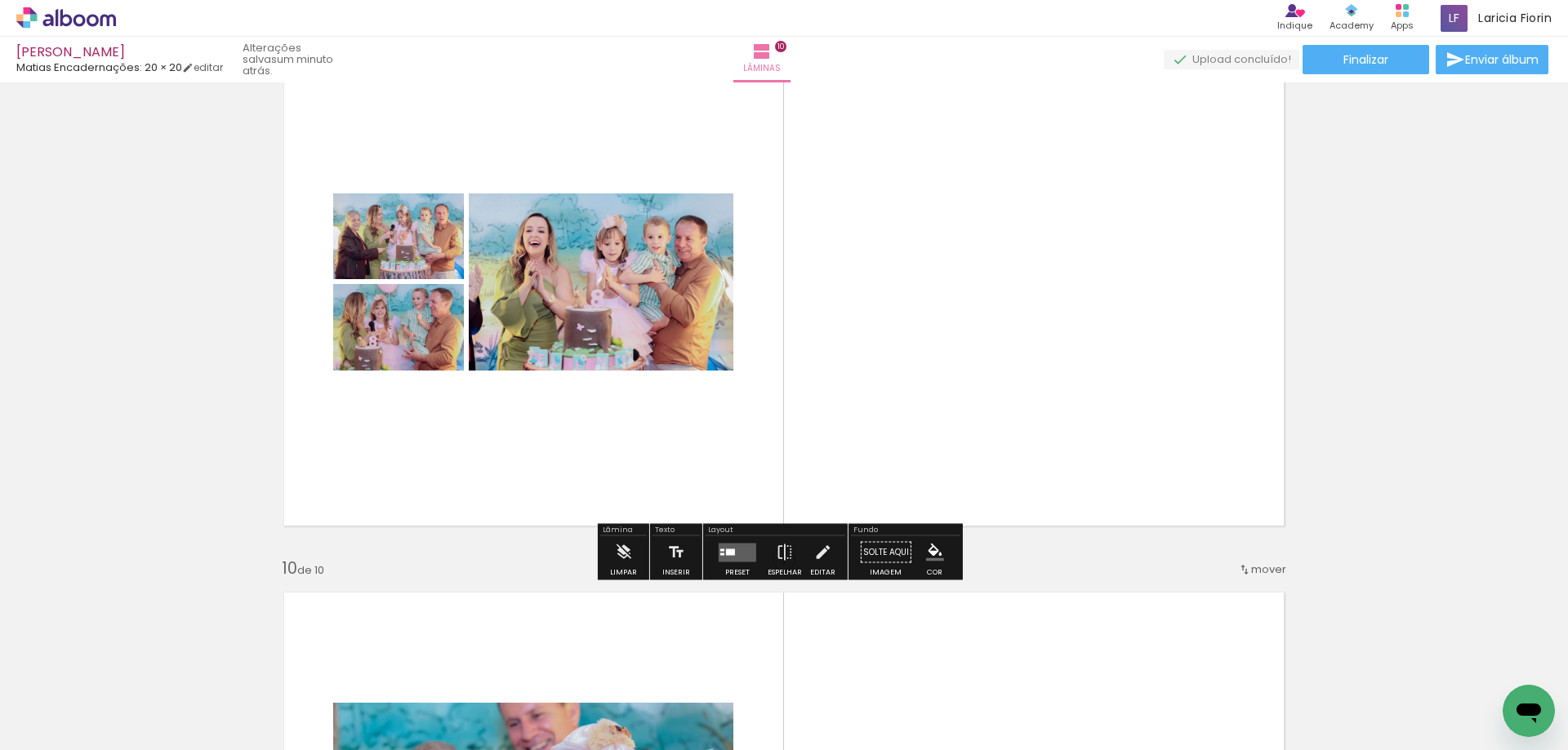
scroll to position [4582, 0]
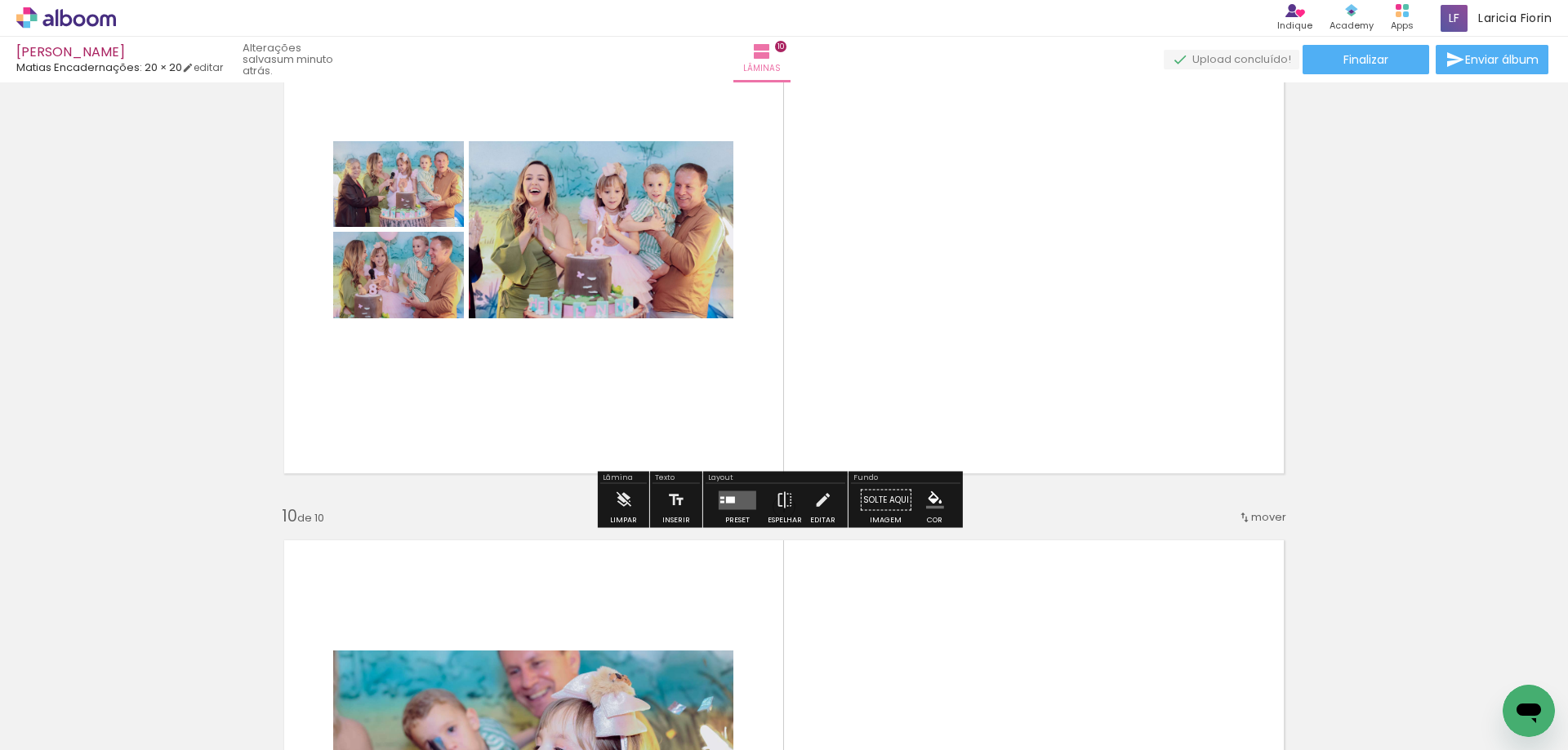
click at [730, 491] on quentale-layouter at bounding box center [737, 499] width 37 height 19
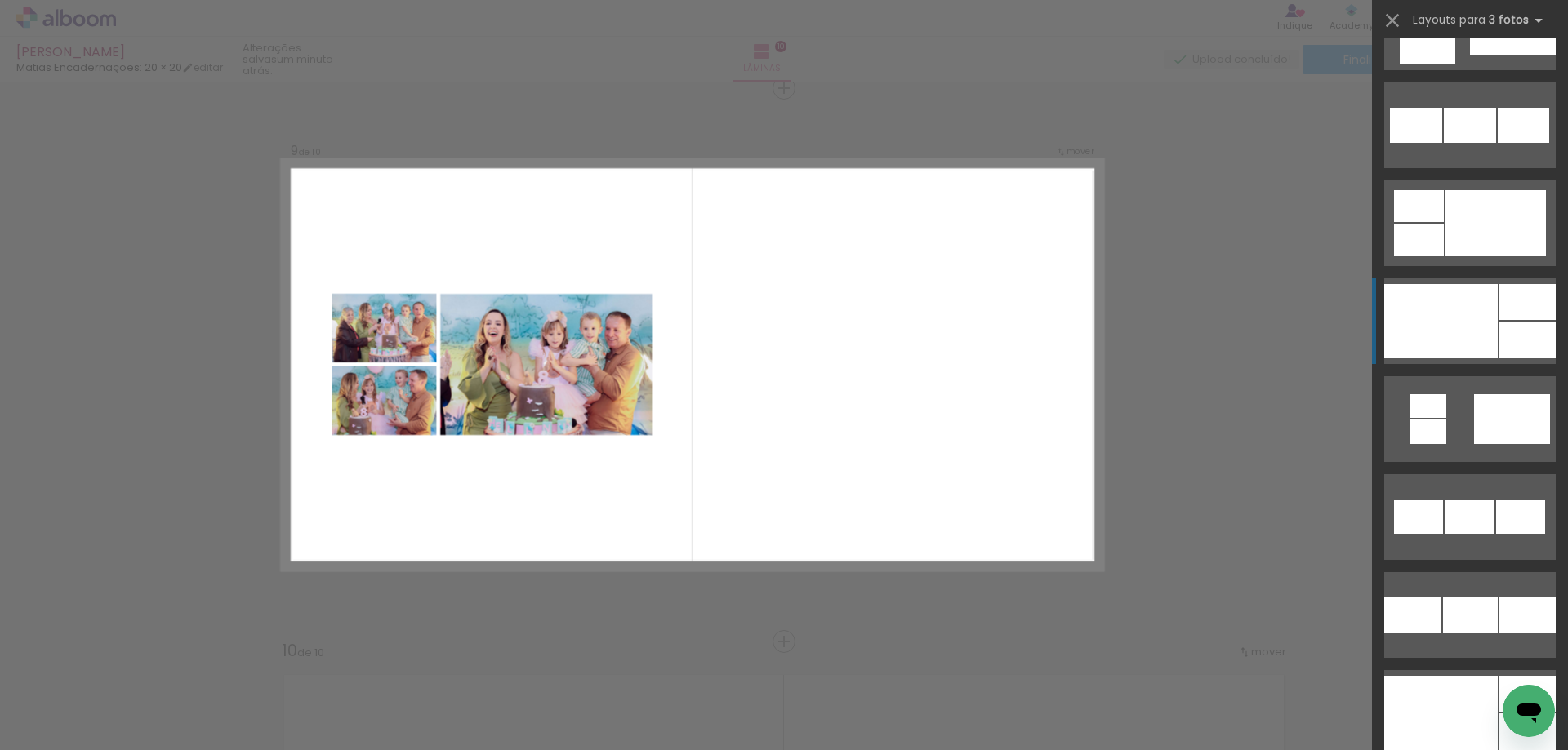
scroll to position [1683, 0]
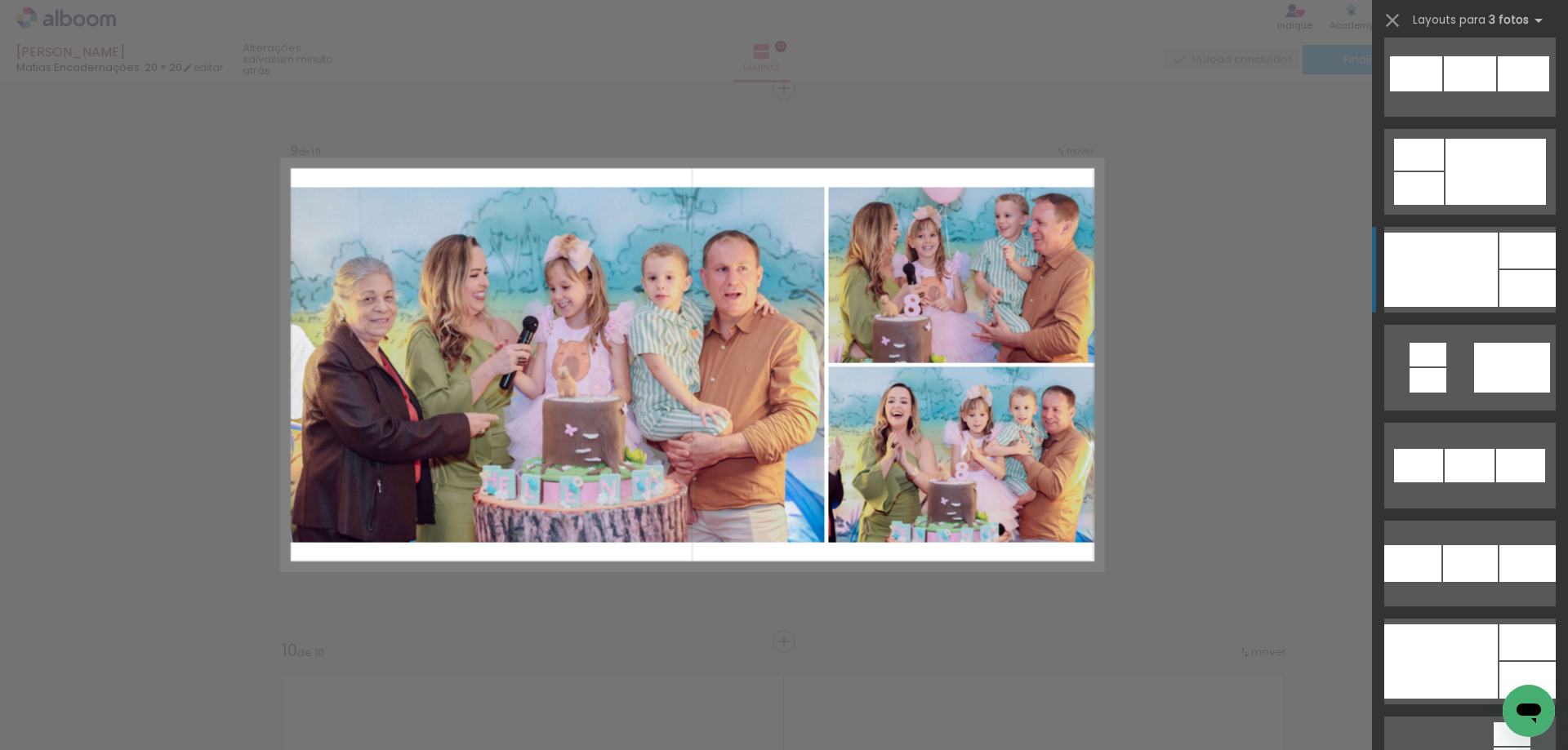
click at [1517, 285] on div at bounding box center [1527, 289] width 56 height 37
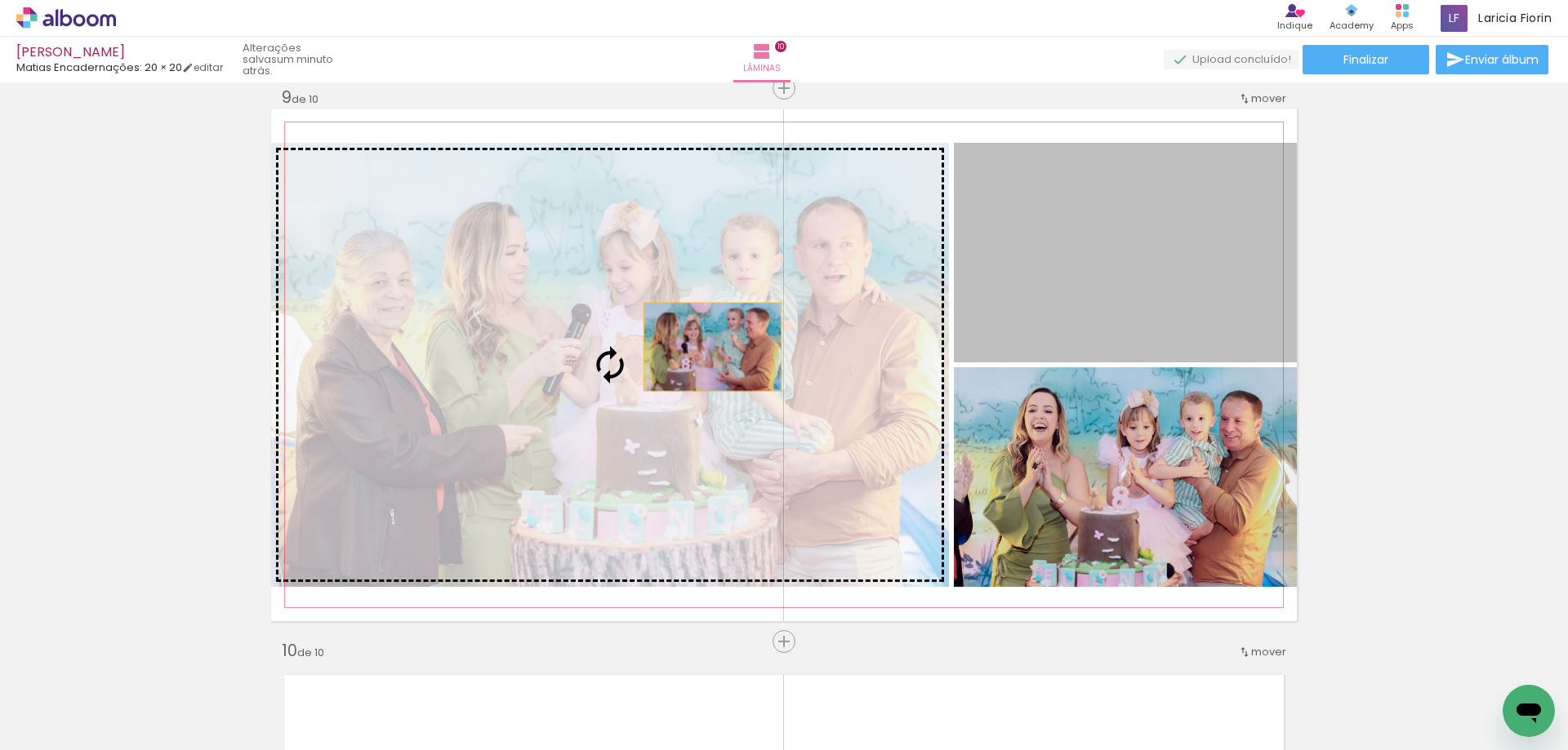
drag, startPoint x: 1165, startPoint y: 284, endPoint x: 706, endPoint y: 348, distance: 463.4
click at [0, 0] on slot at bounding box center [0, 0] width 0 height 0
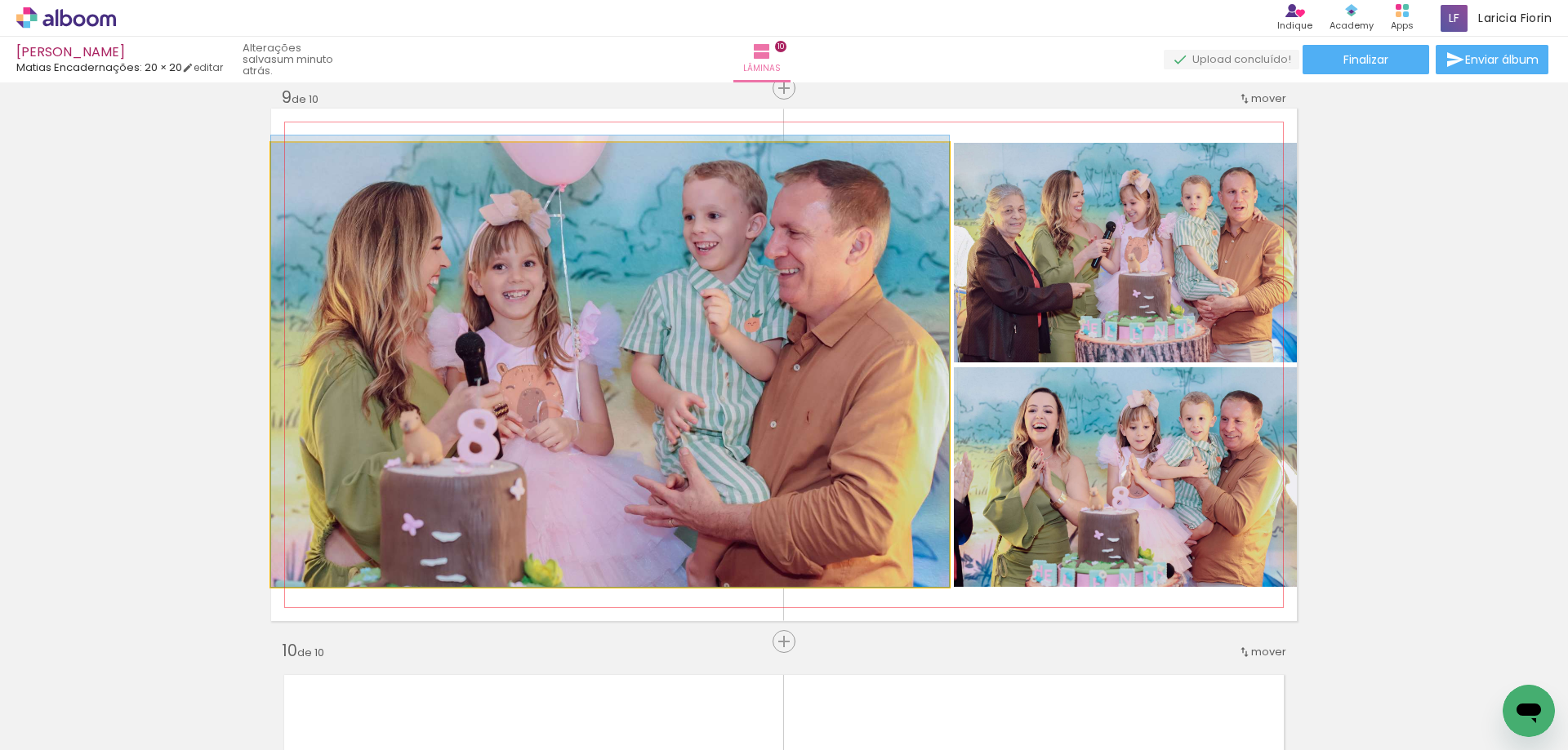
drag, startPoint x: 835, startPoint y: 436, endPoint x: 799, endPoint y: 426, distance: 37.4
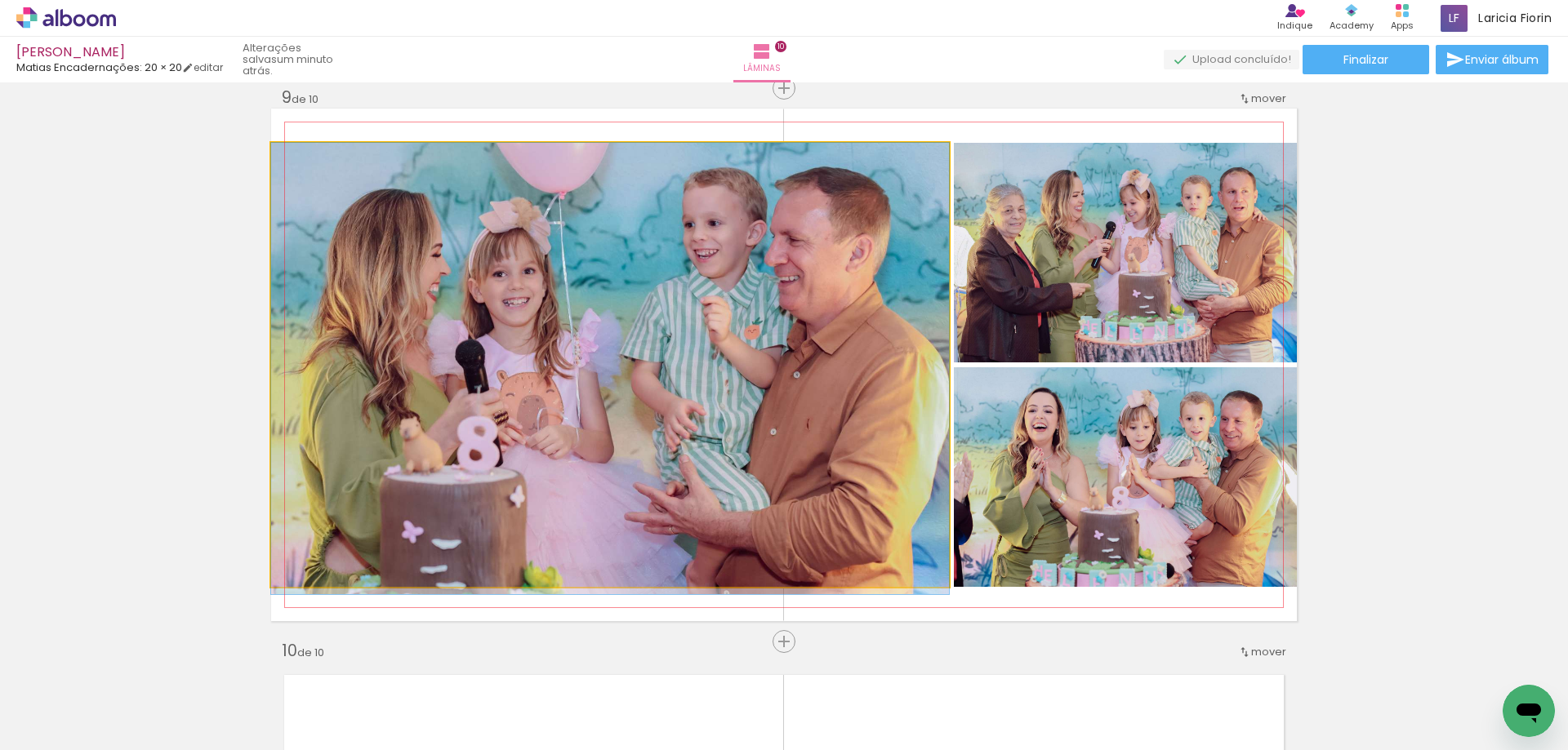
drag, startPoint x: 808, startPoint y: 421, endPoint x: 885, endPoint y: 428, distance: 77.3
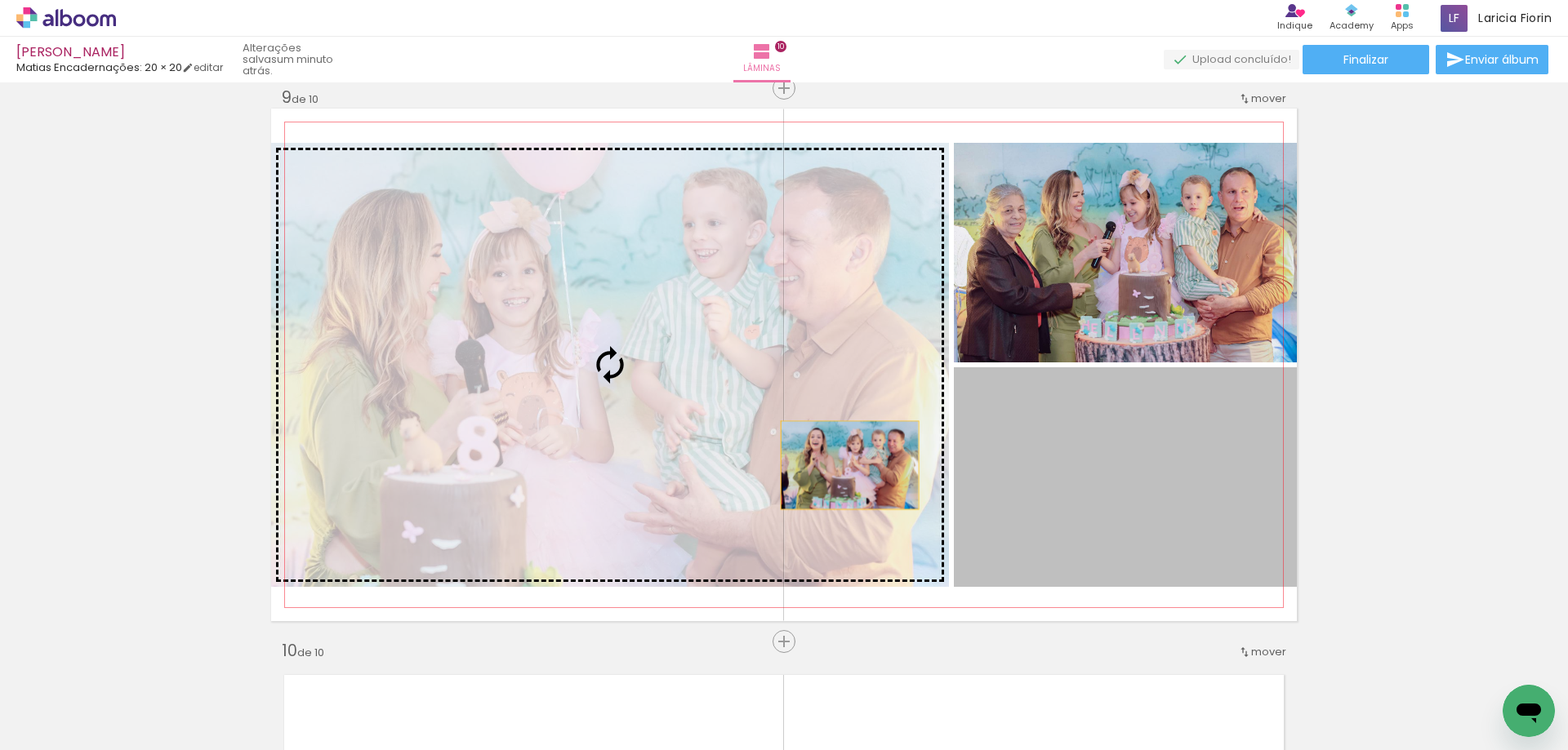
drag, startPoint x: 1218, startPoint y: 515, endPoint x: 798, endPoint y: 457, distance: 424.0
click at [0, 0] on slot at bounding box center [0, 0] width 0 height 0
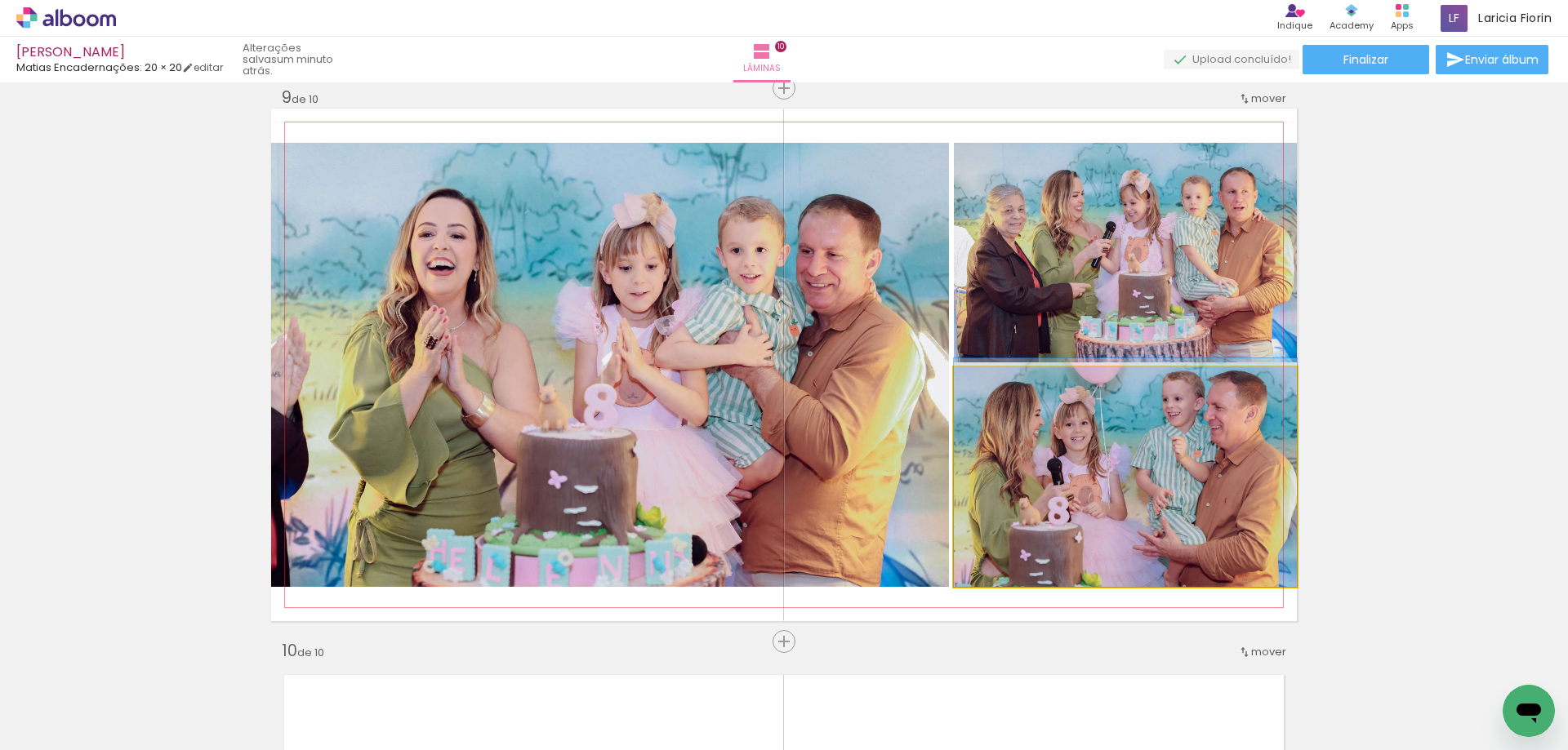
drag, startPoint x: 1185, startPoint y: 524, endPoint x: 789, endPoint y: 455, distance: 402.0
click at [0, 0] on slot at bounding box center [0, 0] width 0 height 0
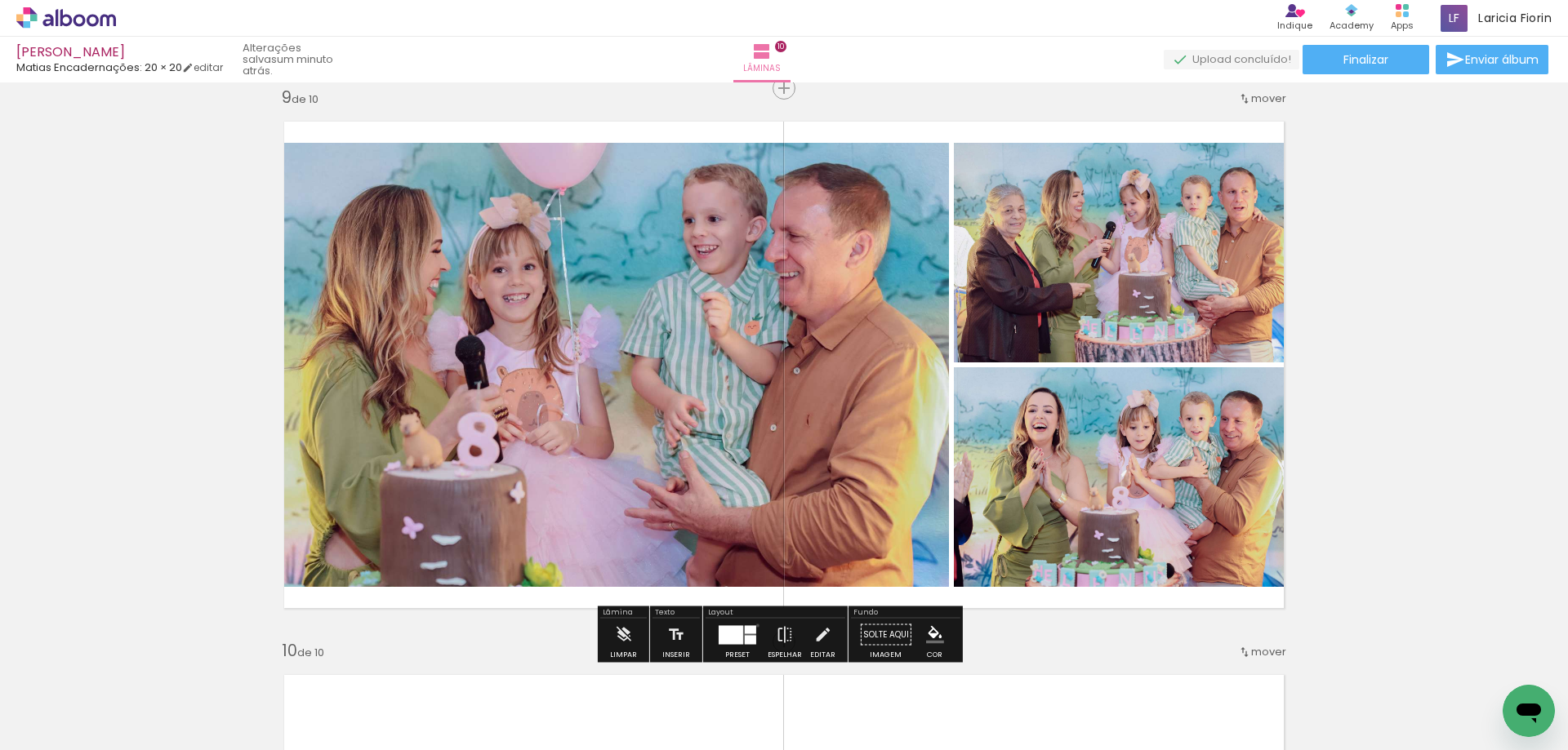
click at [754, 625] on div at bounding box center [737, 635] width 44 height 32
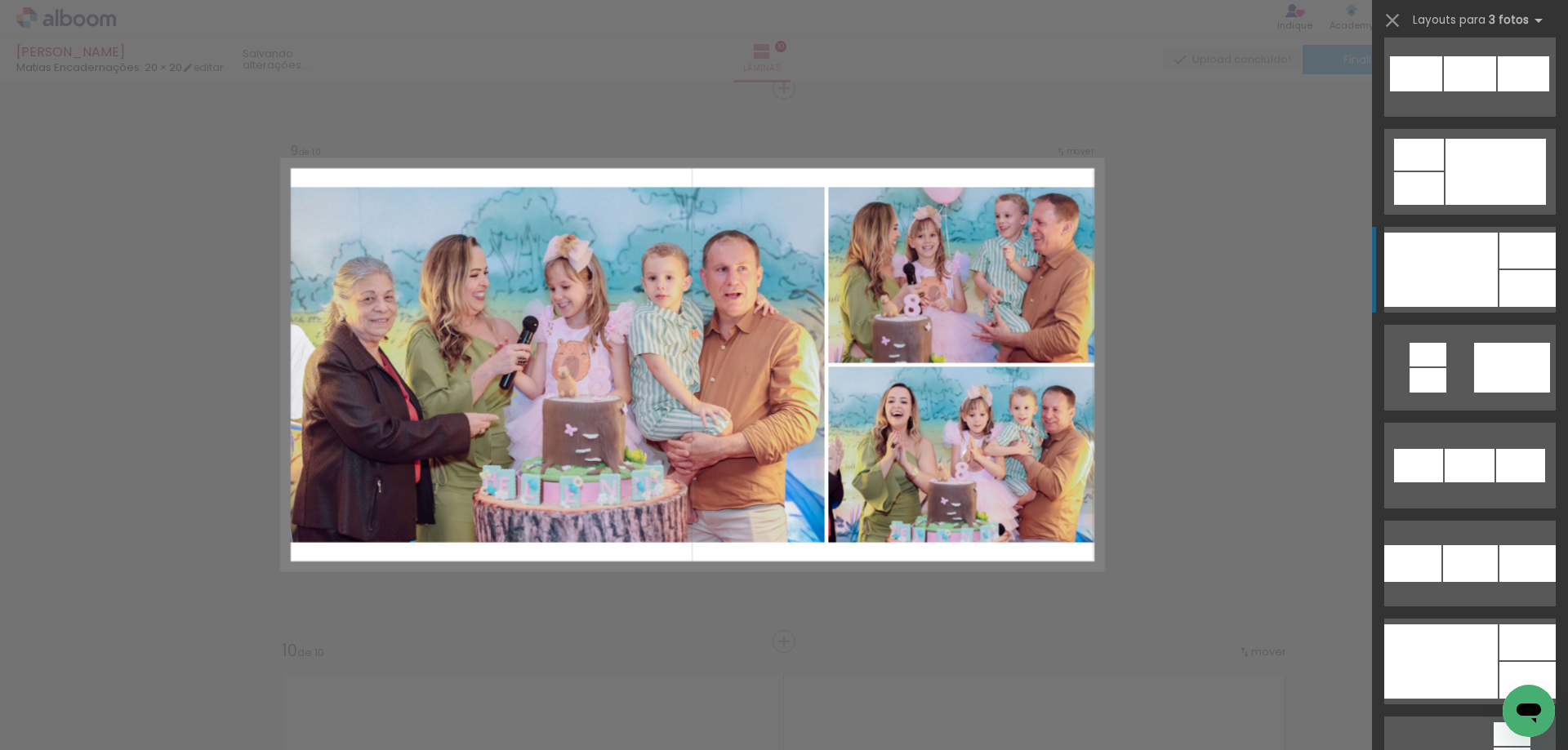
scroll to position [1861, 0]
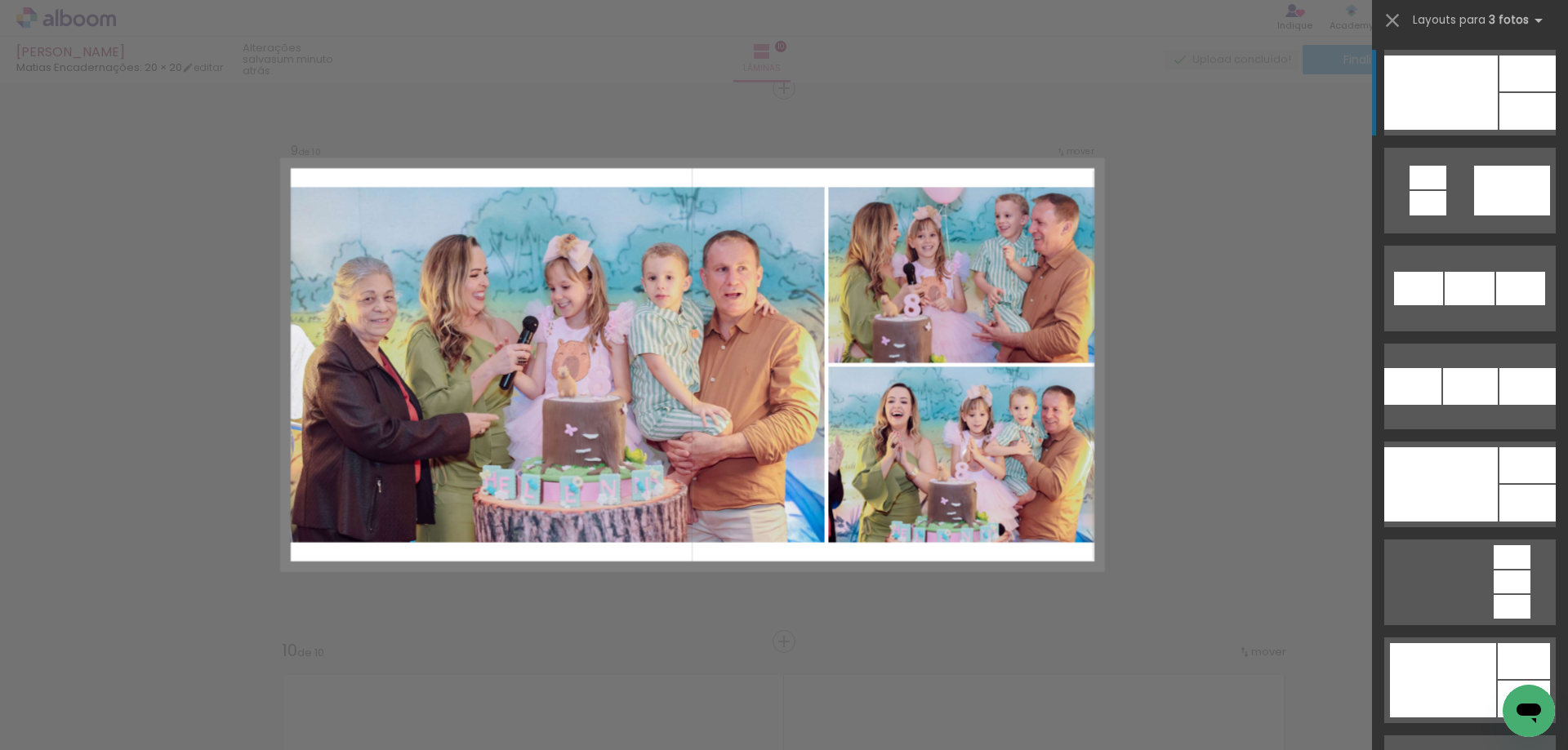
drag, startPoint x: 1427, startPoint y: 80, endPoint x: 1366, endPoint y: 118, distance: 71.9
click at [1425, 84] on div at bounding box center [1440, 93] width 114 height 75
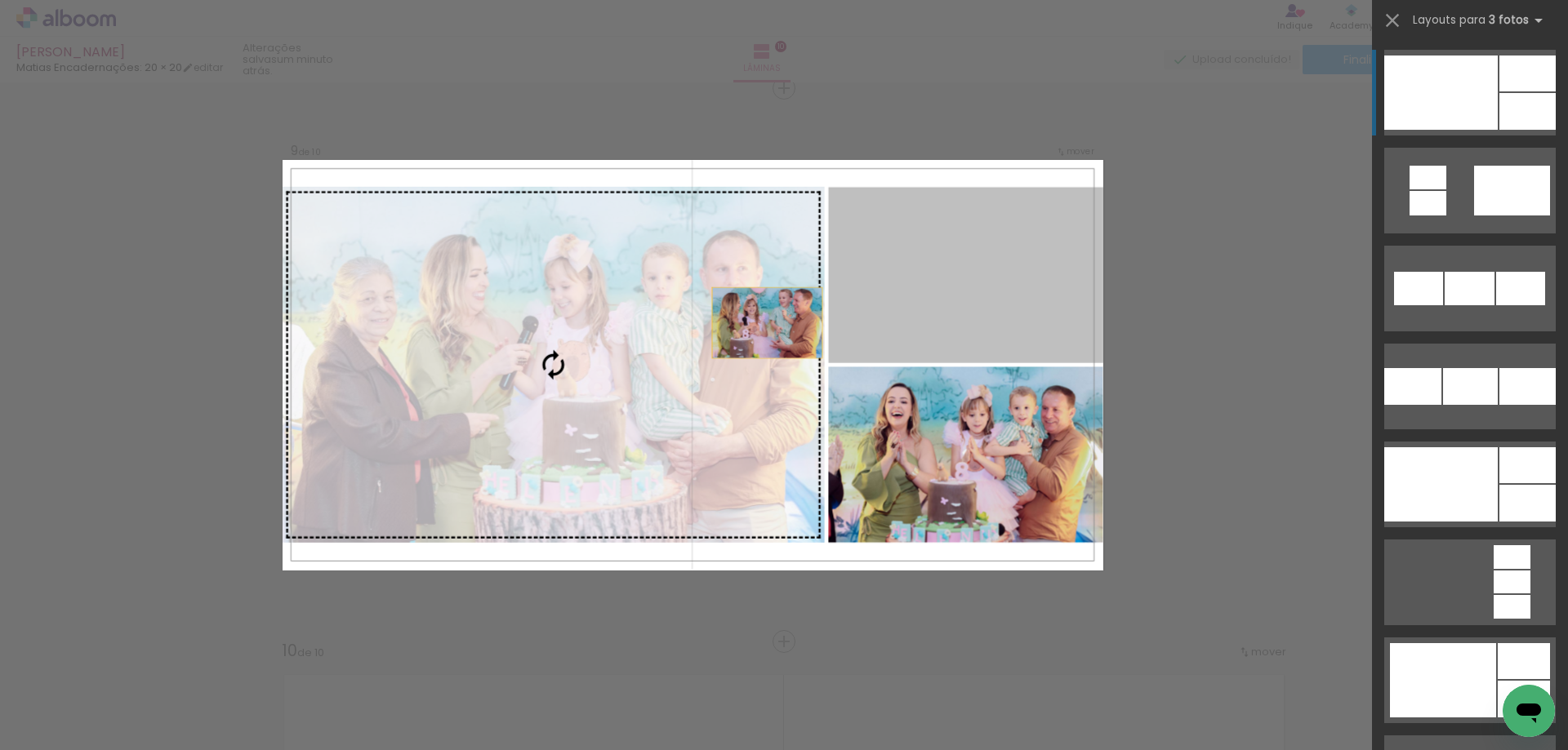
drag, startPoint x: 1014, startPoint y: 337, endPoint x: 676, endPoint y: 349, distance: 338.2
click at [0, 0] on slot at bounding box center [0, 0] width 0 height 0
drag, startPoint x: 952, startPoint y: 285, endPoint x: 668, endPoint y: 386, distance: 301.4
click at [0, 0] on slot at bounding box center [0, 0] width 0 height 0
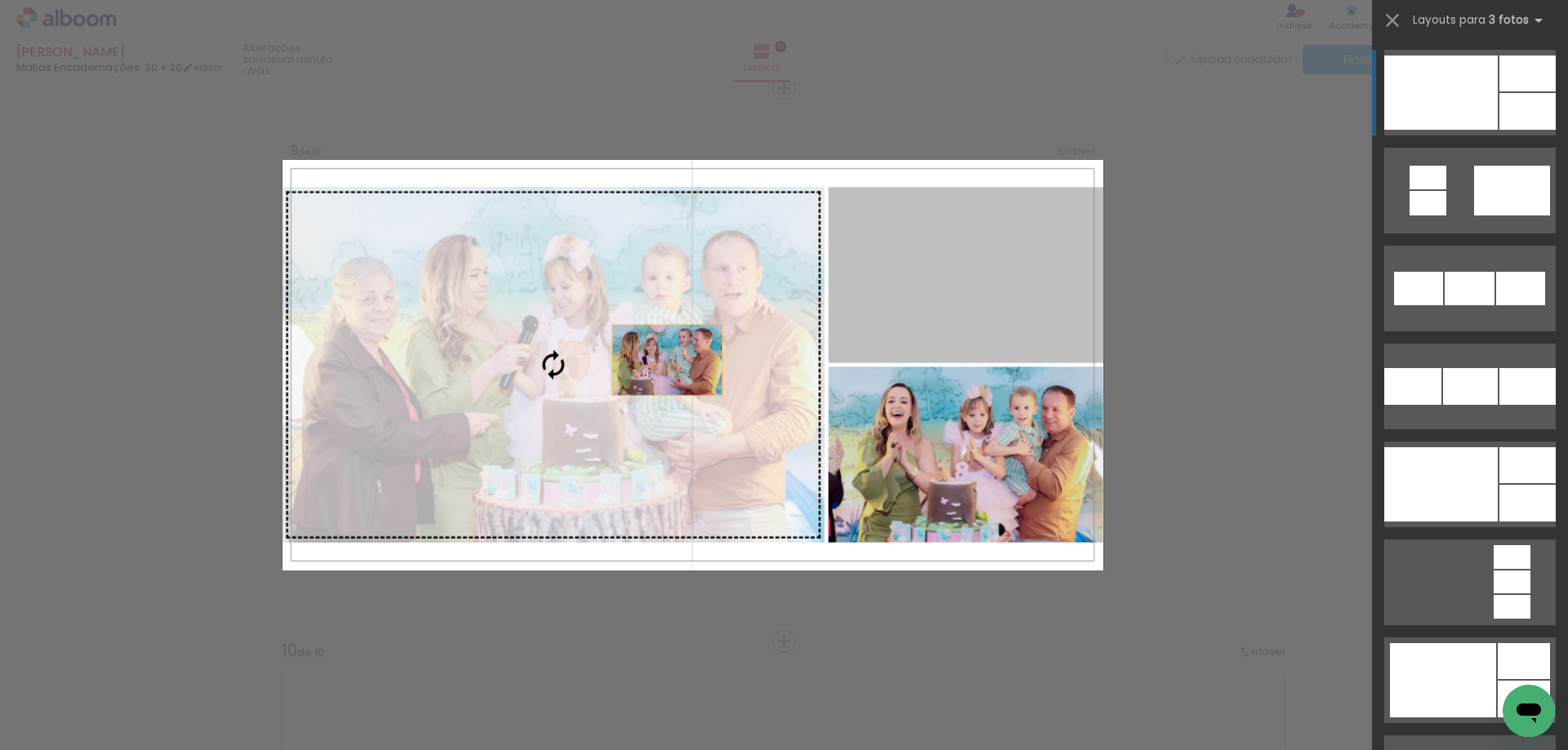
drag, startPoint x: 607, startPoint y: 378, endPoint x: 486, endPoint y: 405, distance: 124.0
click at [0, 0] on slot at bounding box center [0, 0] width 0 height 0
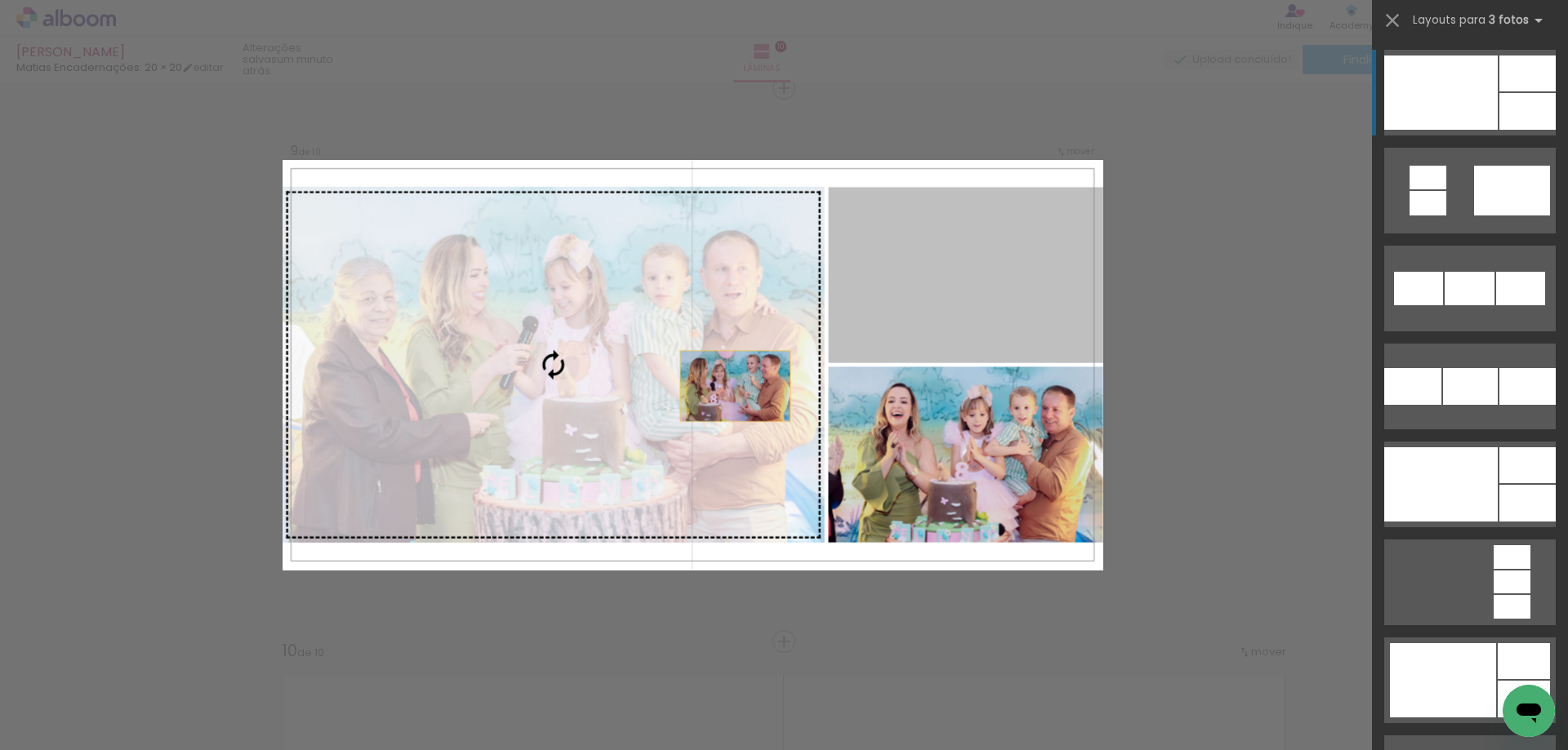
drag, startPoint x: 934, startPoint y: 329, endPoint x: 536, endPoint y: 434, distance: 411.6
click at [0, 0] on slot at bounding box center [0, 0] width 0 height 0
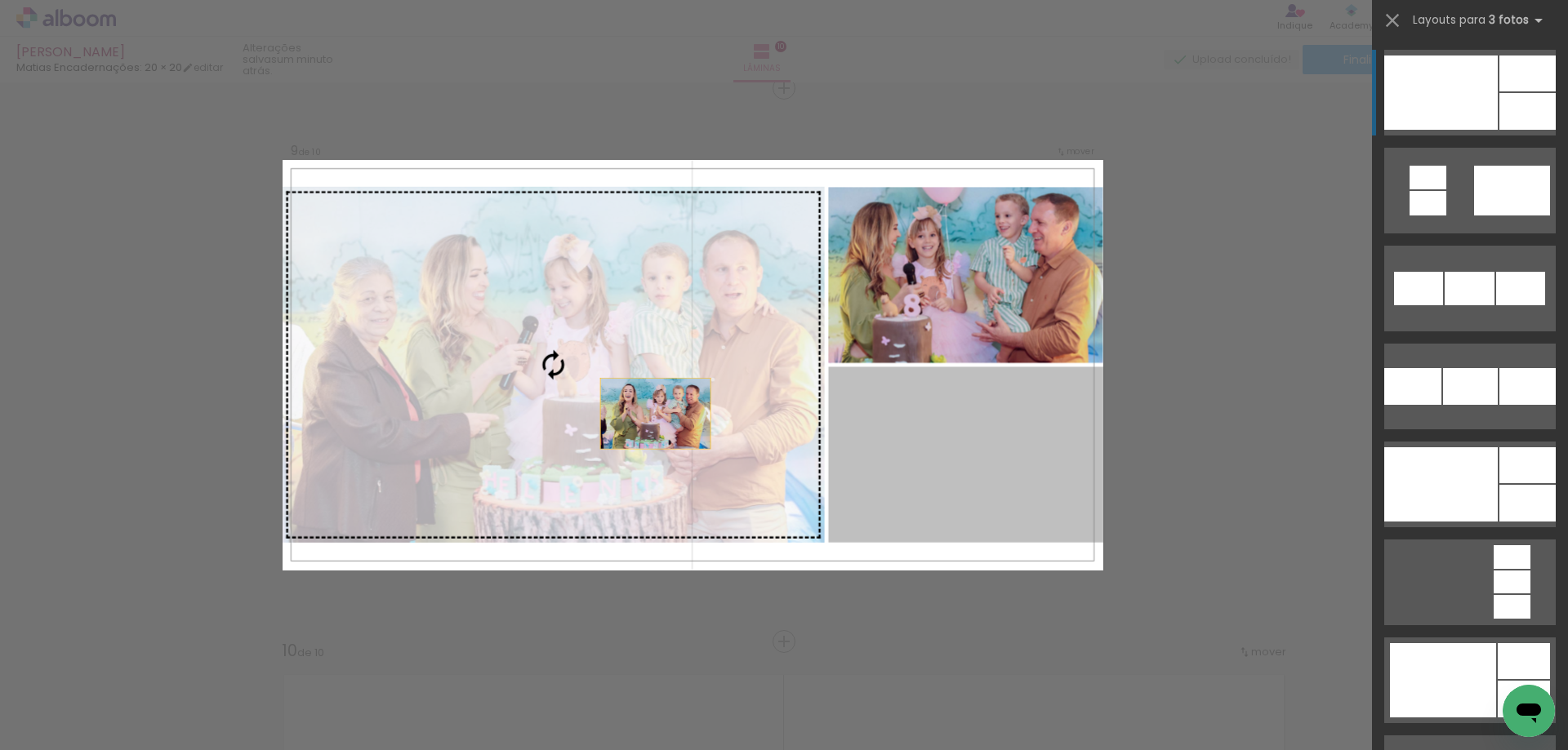
drag, startPoint x: 926, startPoint y: 482, endPoint x: 566, endPoint y: 402, distance: 368.8
click at [0, 0] on slot at bounding box center [0, 0] width 0 height 0
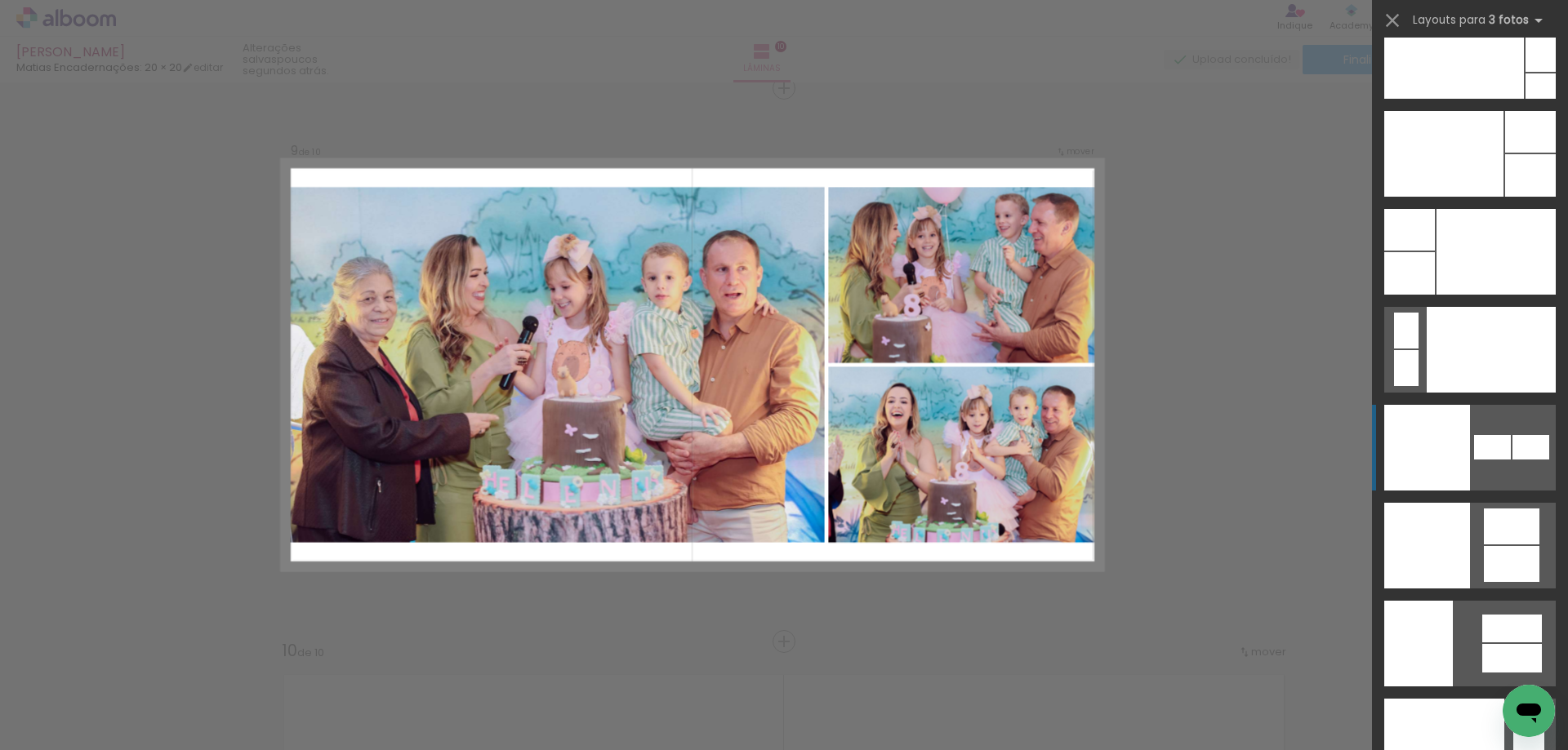
scroll to position [19690, 0]
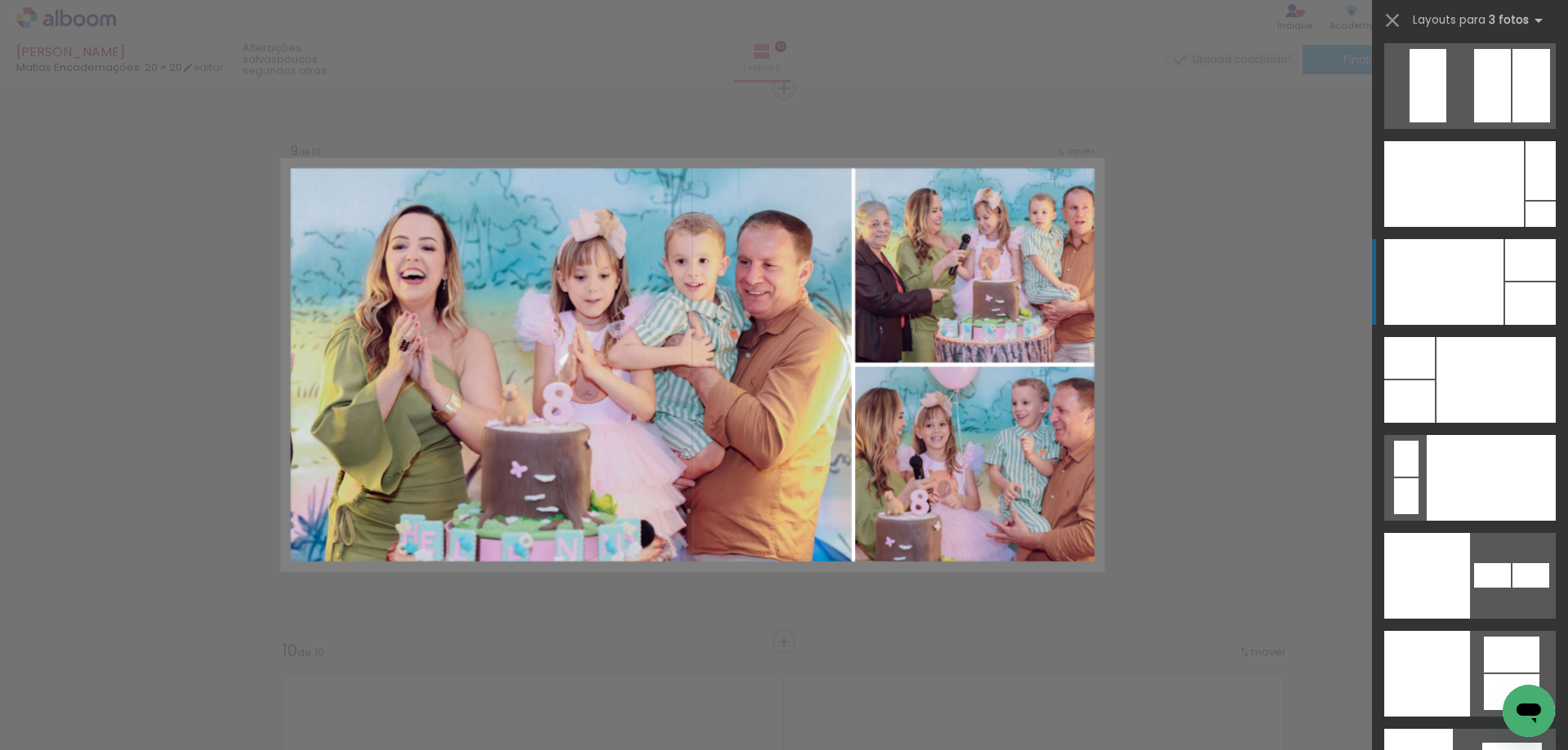
click at [1453, 288] on div at bounding box center [1443, 281] width 120 height 85
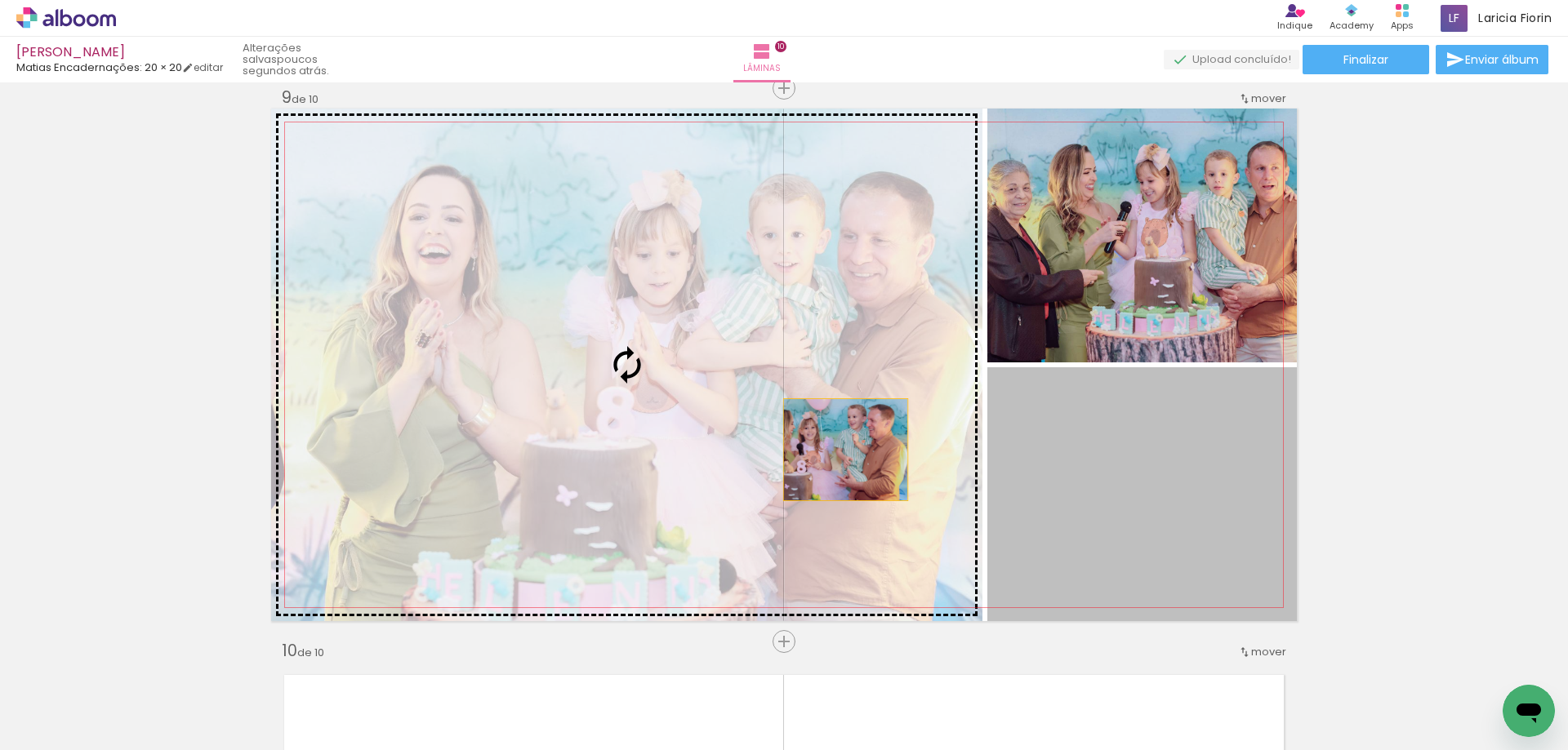
drag, startPoint x: 1225, startPoint y: 543, endPoint x: 604, endPoint y: 406, distance: 635.9
click at [0, 0] on slot at bounding box center [0, 0] width 0 height 0
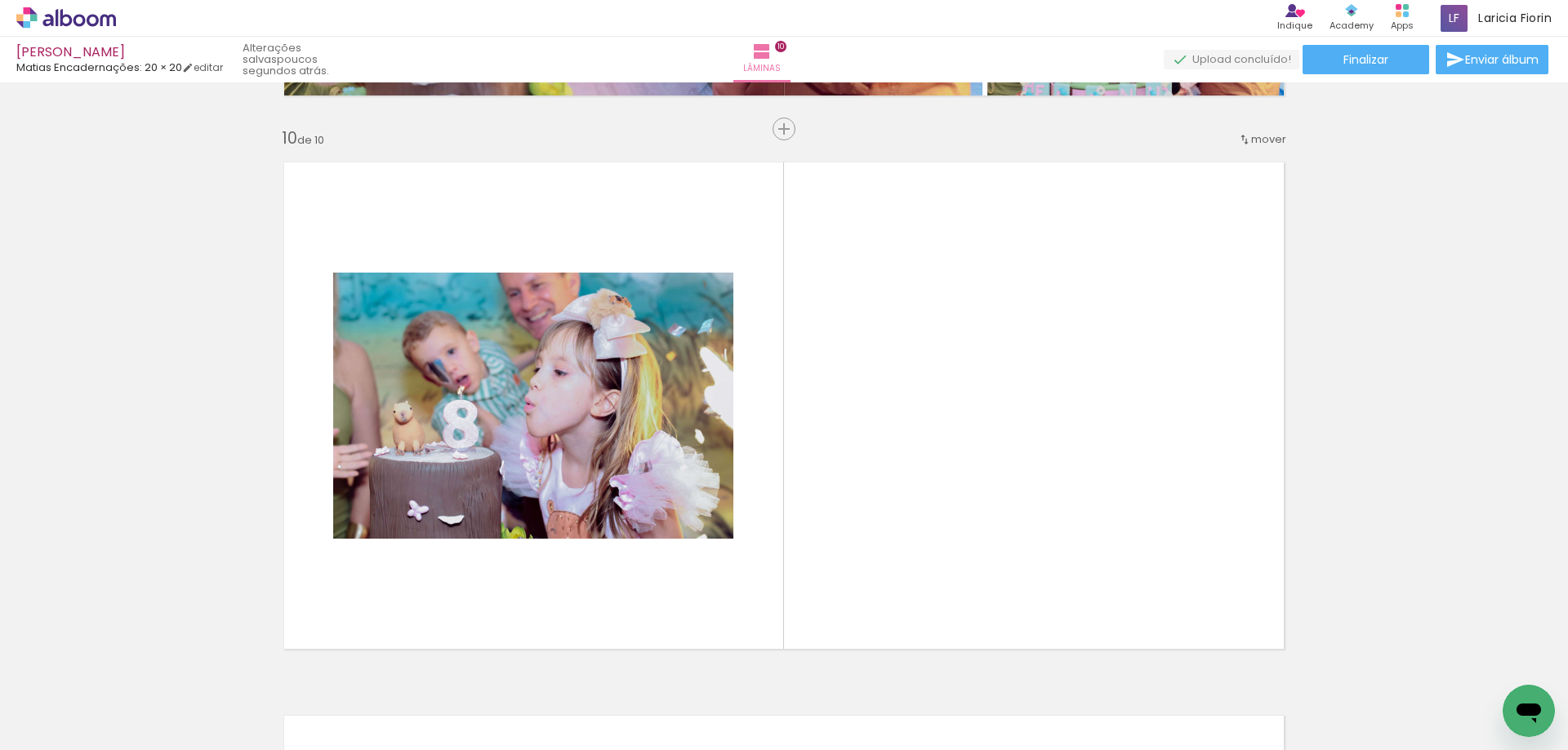
scroll to position [4945, 0]
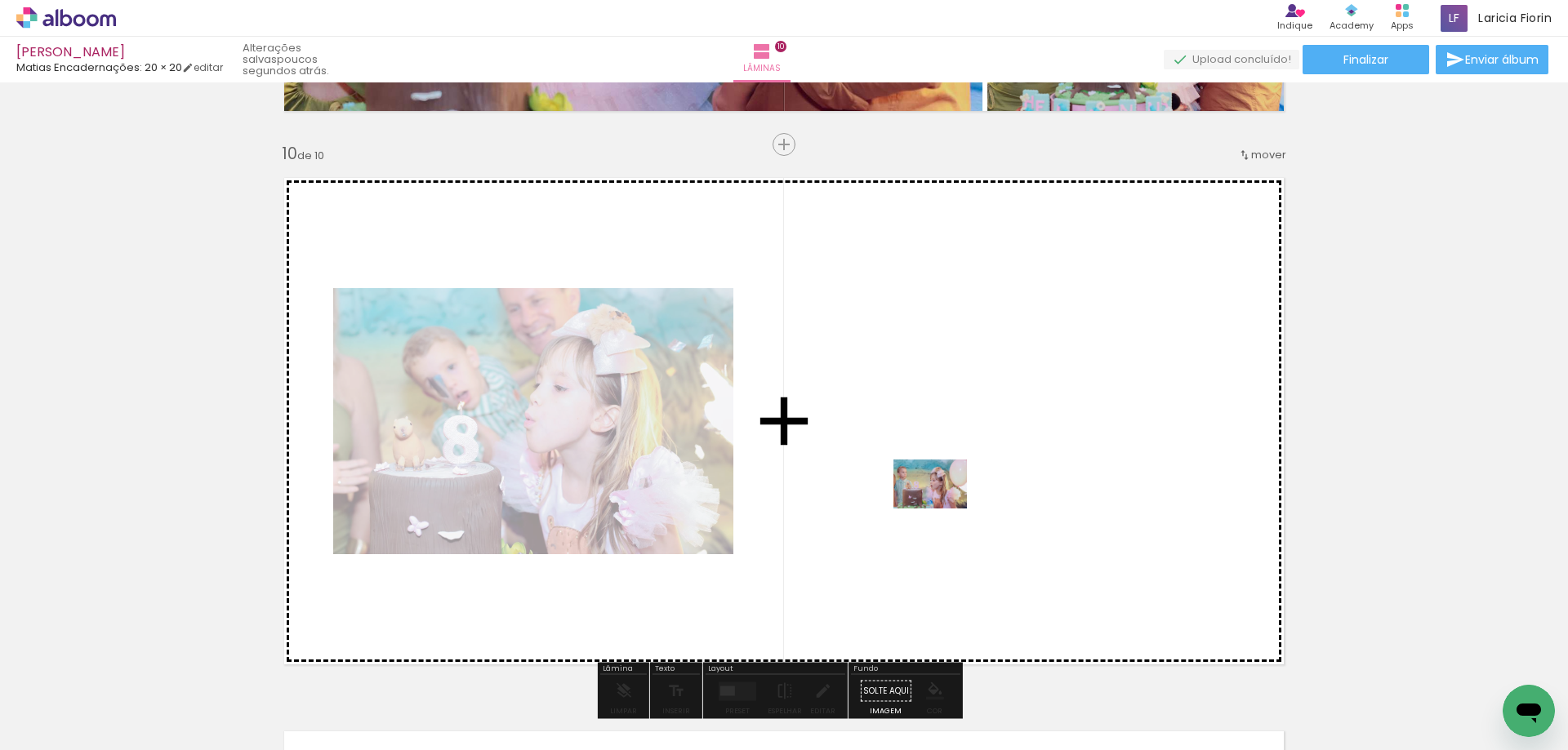
drag, startPoint x: 759, startPoint y: 690, endPoint x: 942, endPoint y: 509, distance: 257.4
click at [942, 509] on quentale-workspace at bounding box center [784, 375] width 1568 height 750
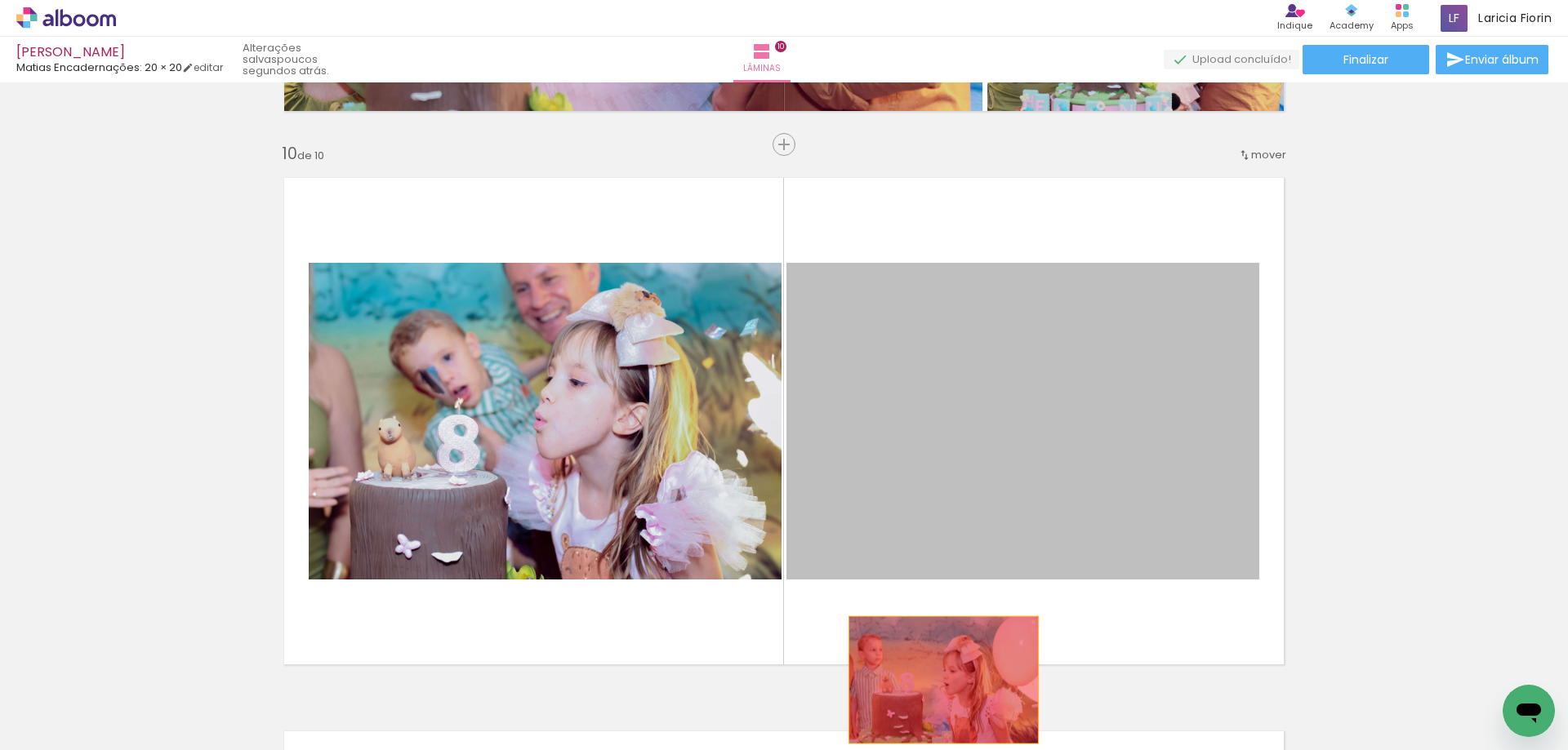
drag, startPoint x: 1008, startPoint y: 406, endPoint x: 961, endPoint y: 709, distance: 306.6
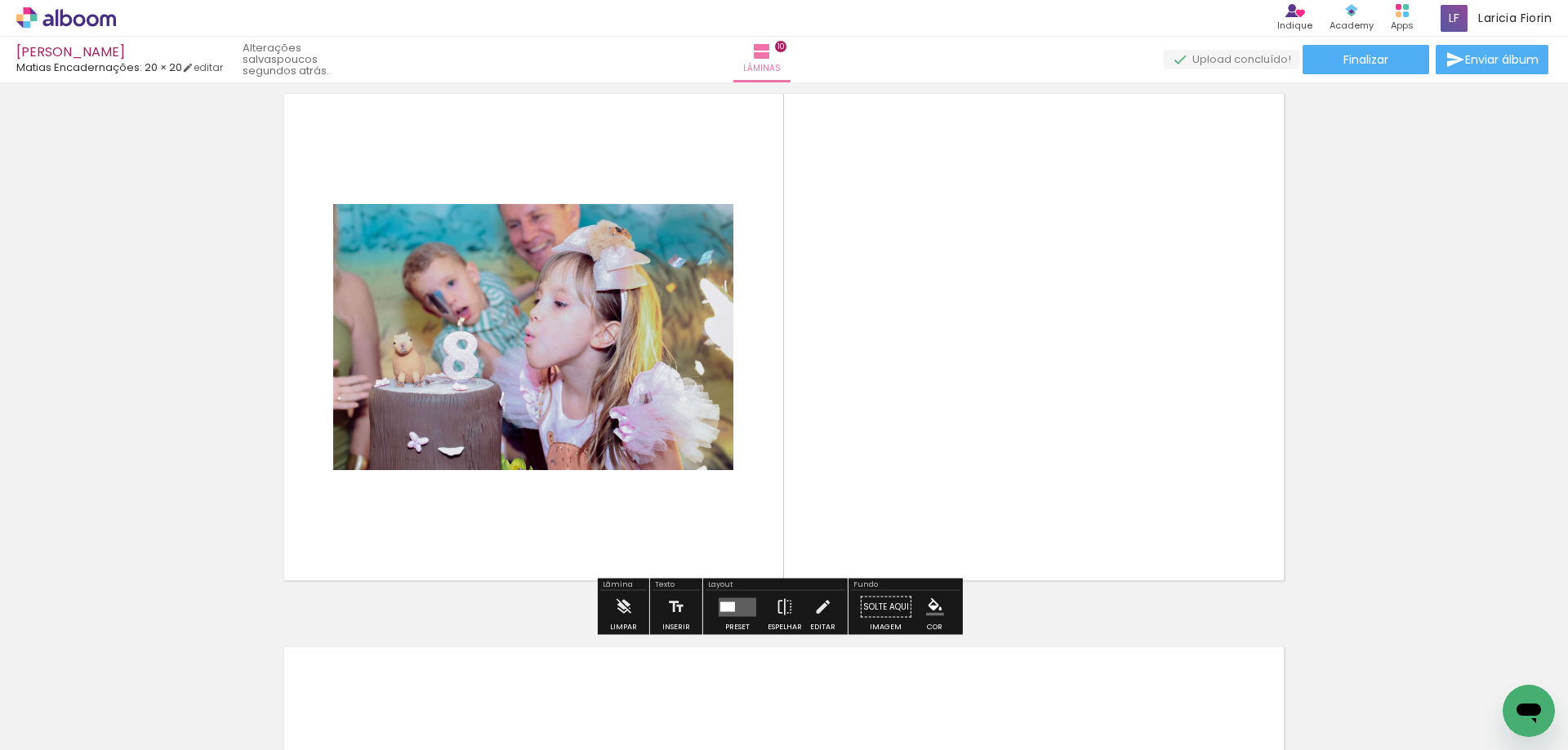
scroll to position [5026, 0]
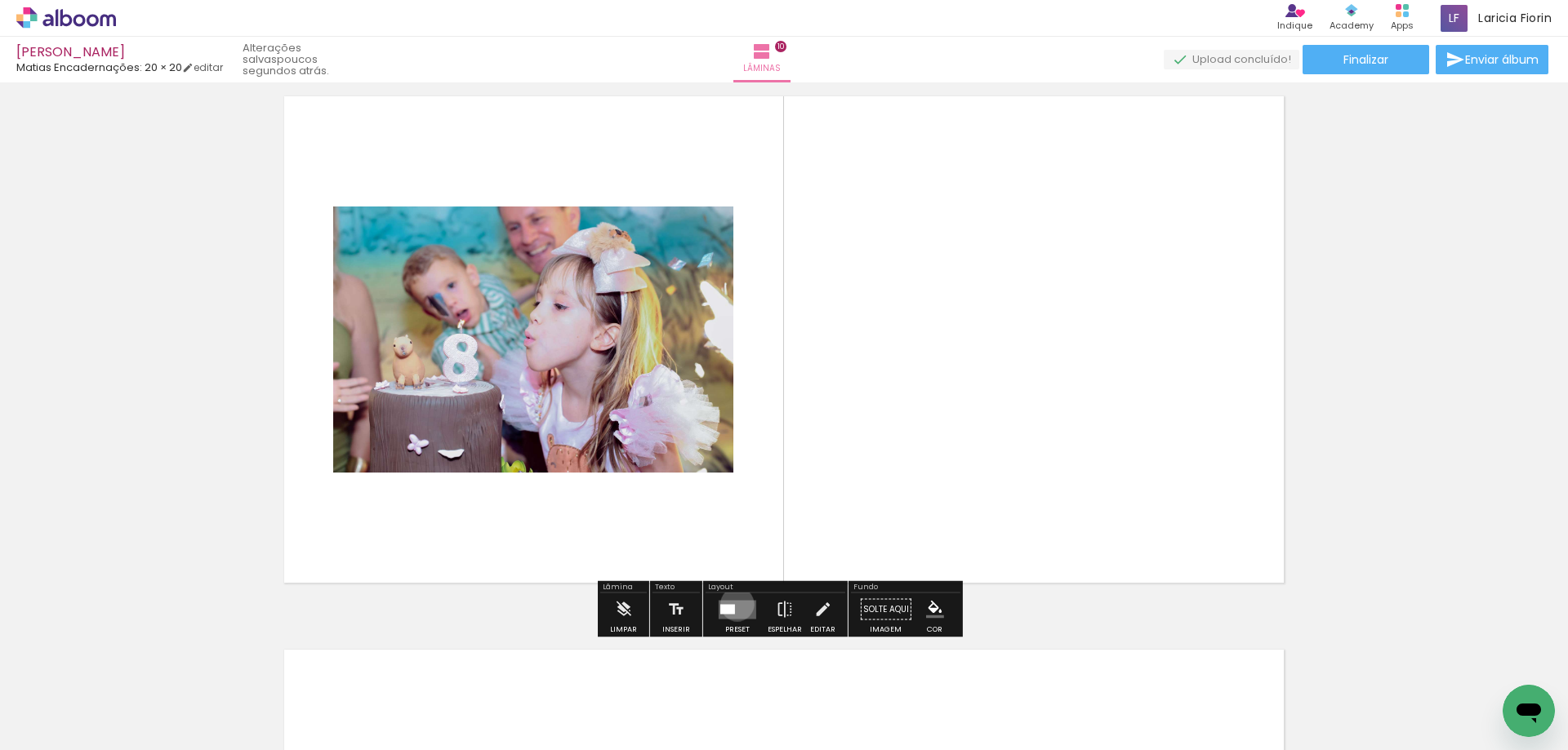
click at [733, 603] on quentale-layouter at bounding box center [737, 609] width 37 height 19
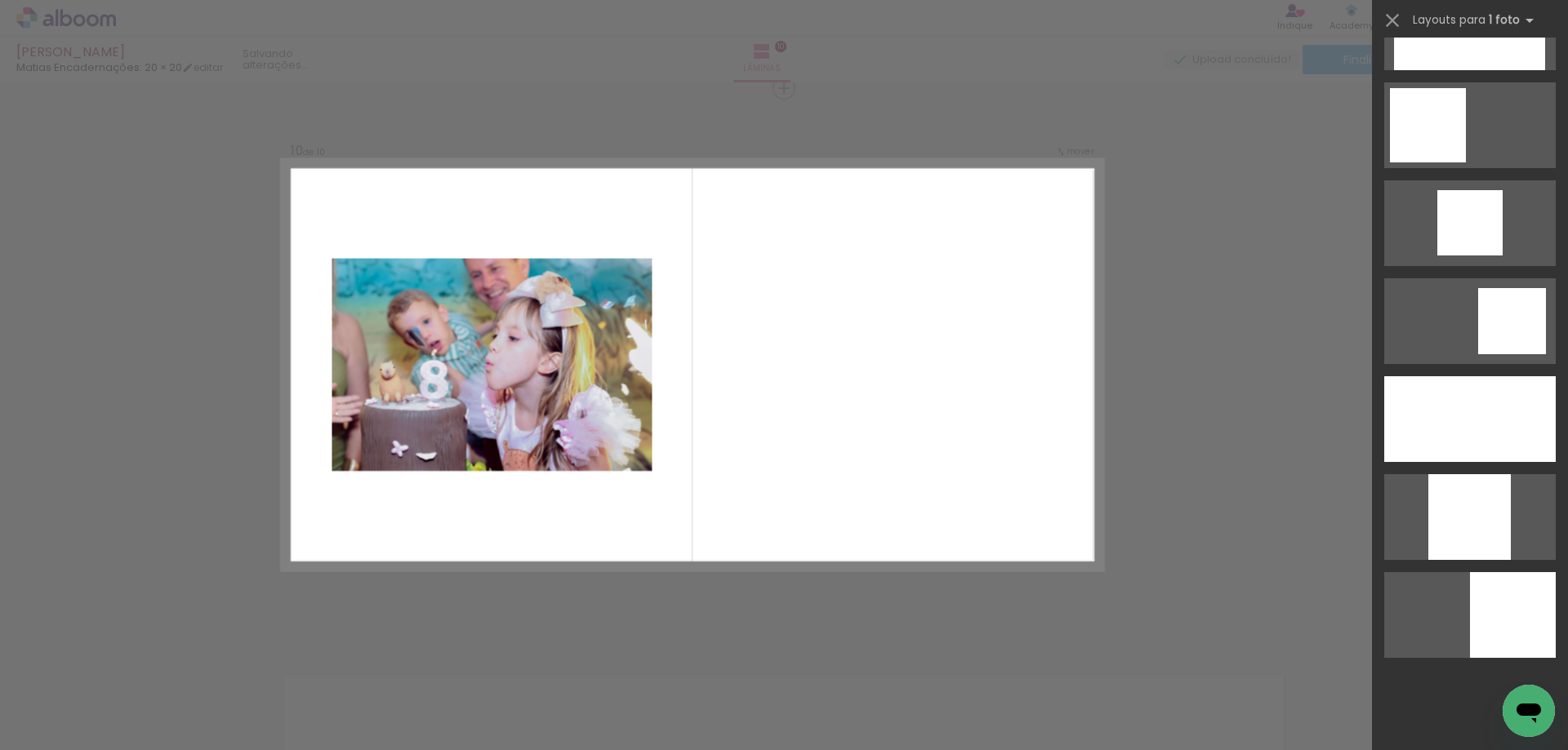
scroll to position [0, 0]
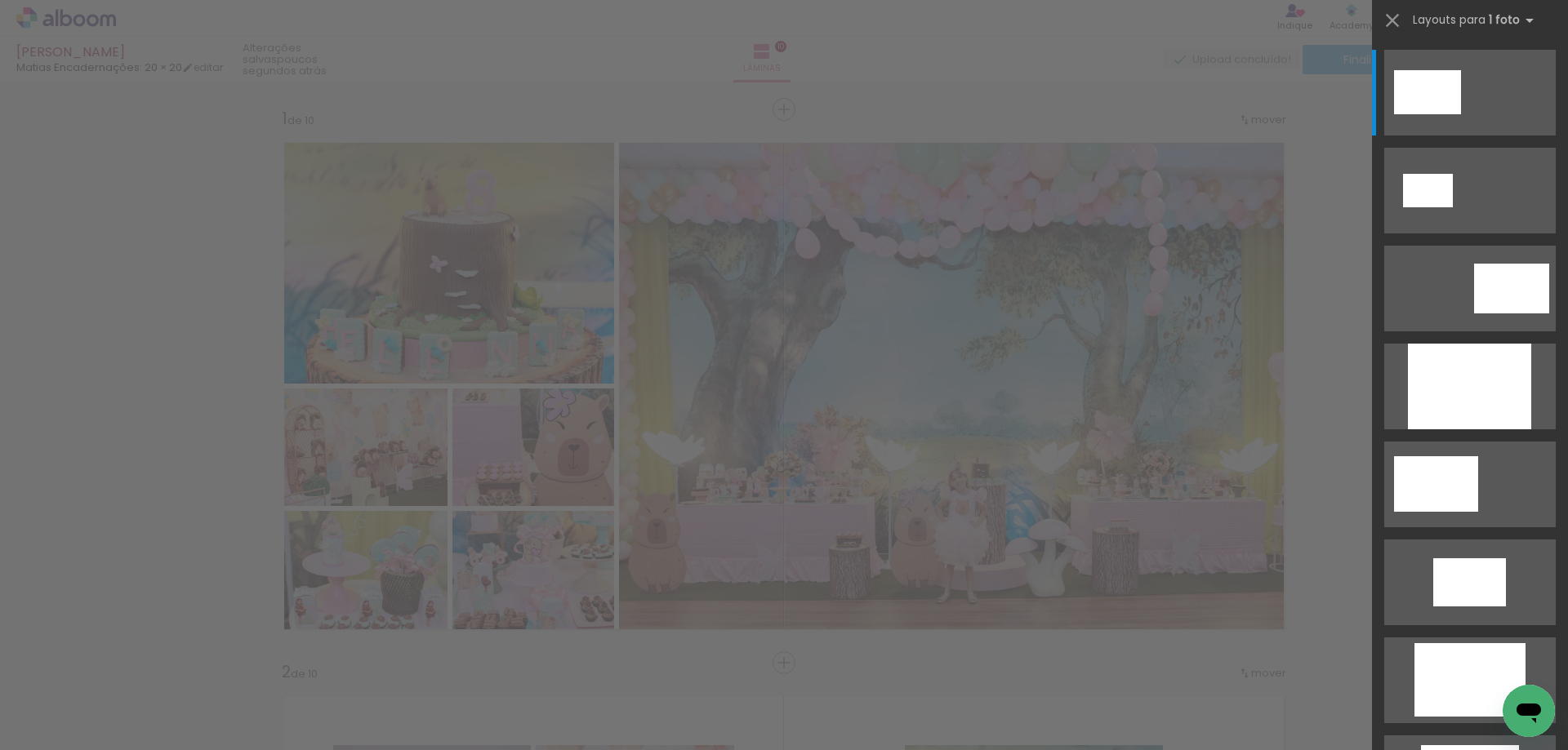
scroll to position [0, 652]
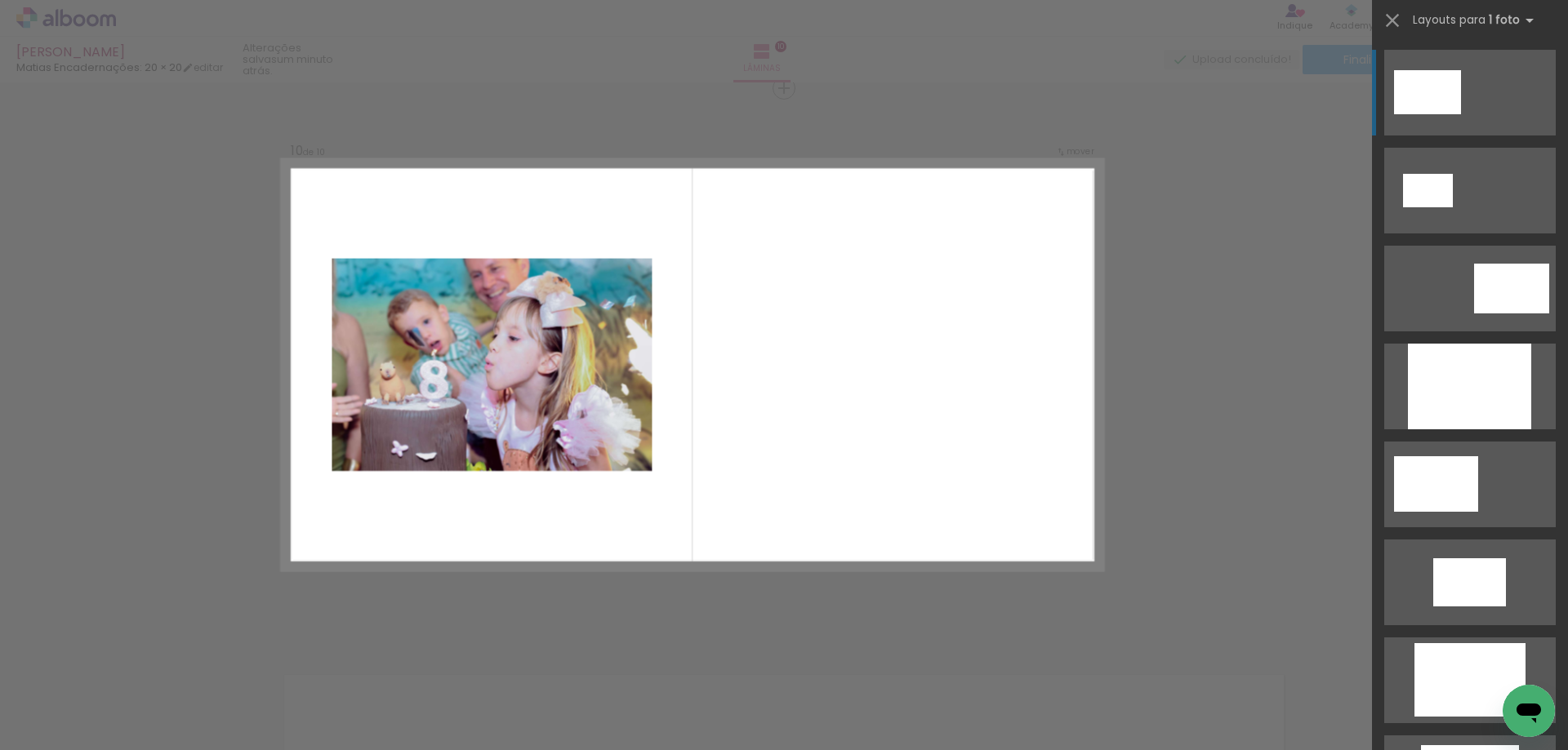
click at [72, 732] on span "Adicionar Fotos" at bounding box center [57, 741] width 49 height 18
click at [0, 0] on input "file" at bounding box center [0, 0] width 0 height 0
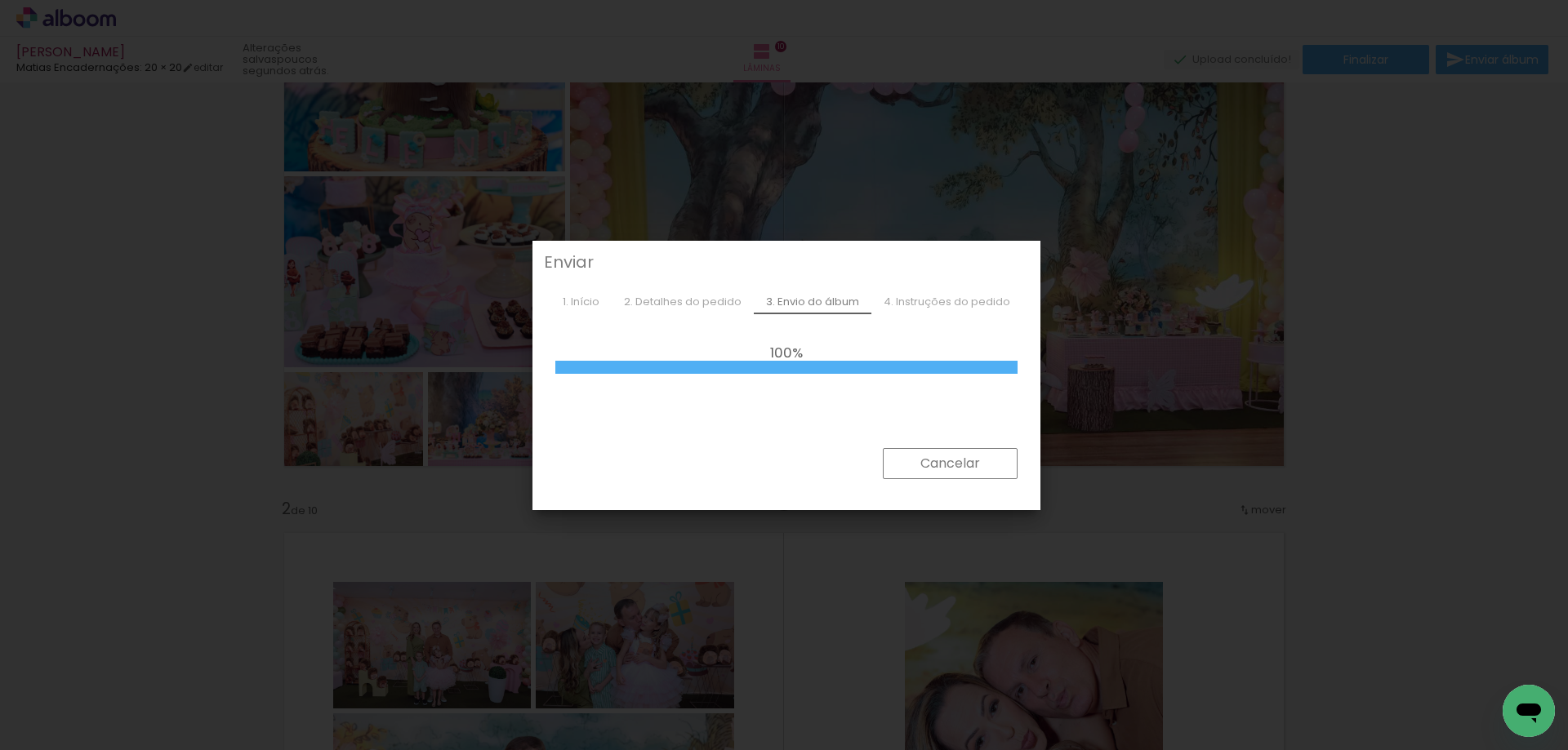
scroll to position [1683, 0]
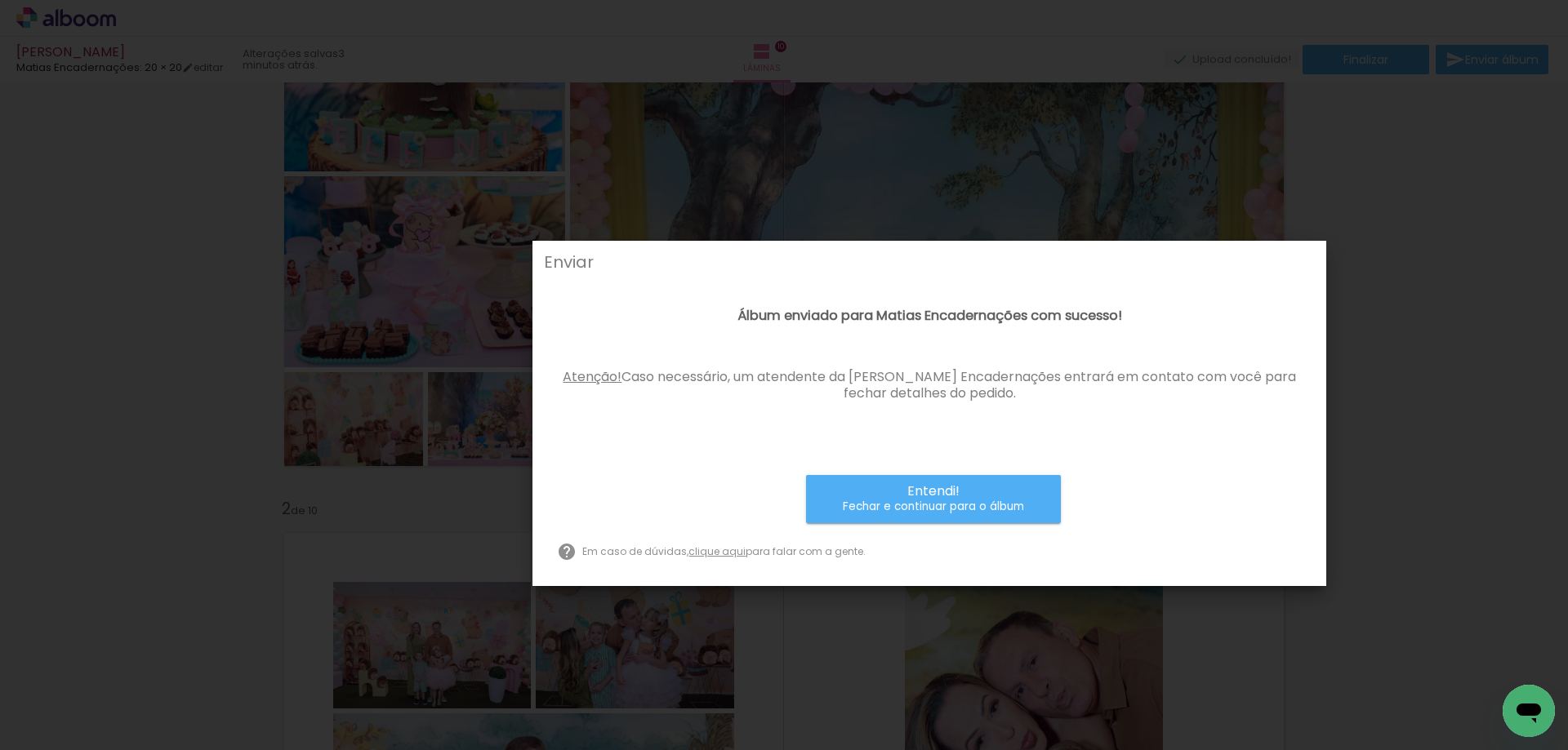
click at [1047, 494] on paper-button "Entendi! Fechar e continuar para o álbum" at bounding box center [933, 499] width 255 height 48
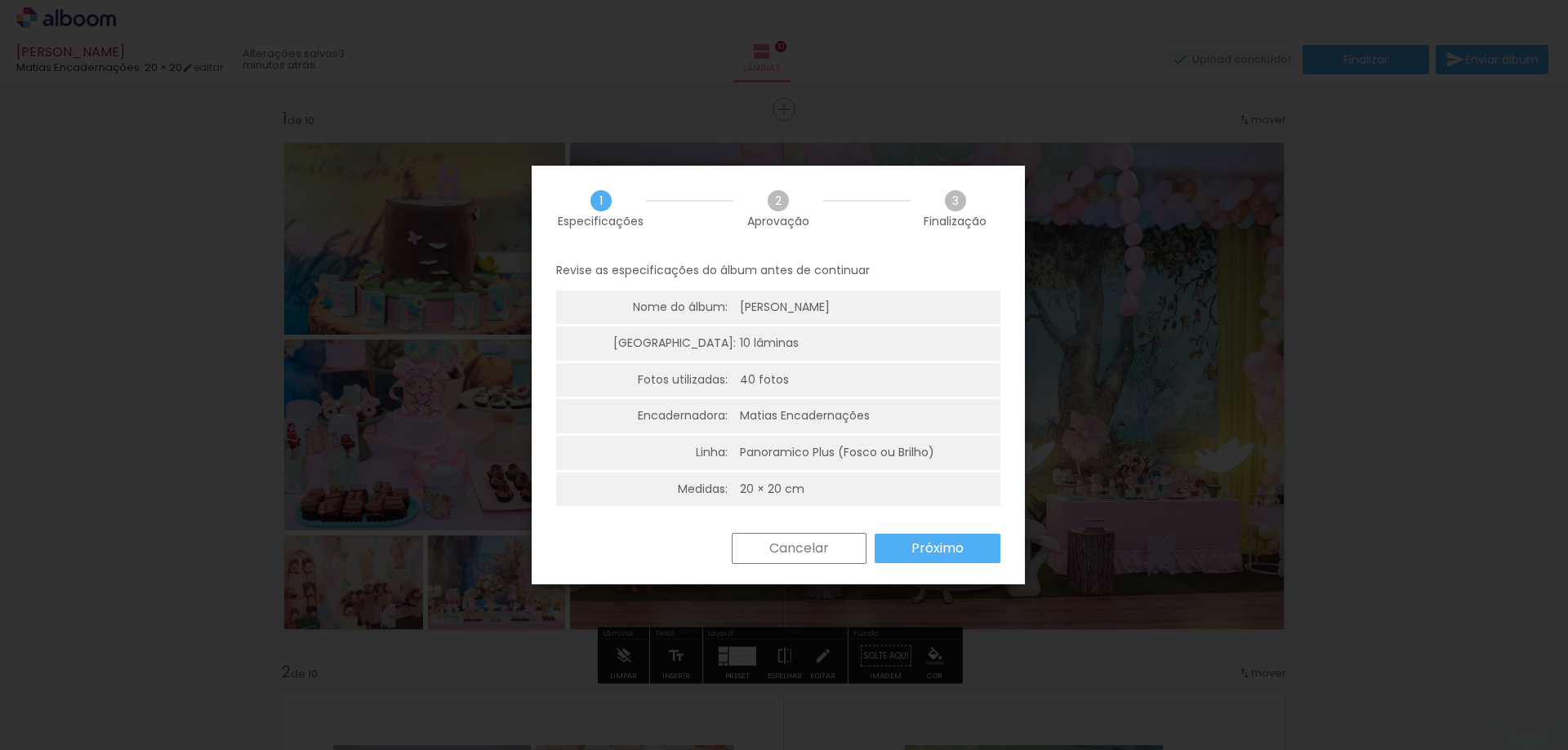
click at [982, 558] on paper-button "Próximo" at bounding box center [936, 548] width 125 height 29
click at [0, 0] on slot "Próximo" at bounding box center [0, 0] width 0 height 0
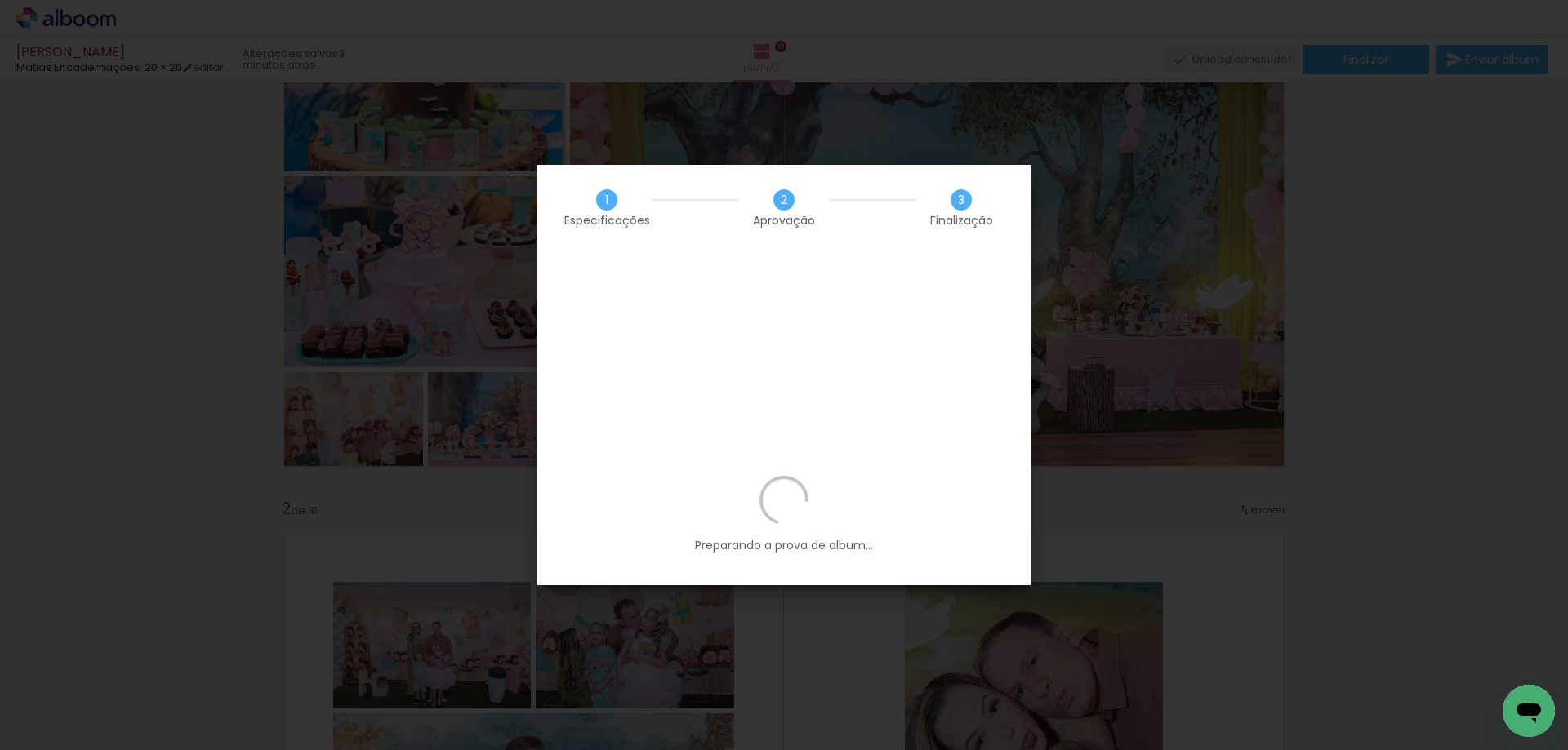
scroll to position [1683, 0]
drag, startPoint x: 968, startPoint y: 545, endPoint x: 908, endPoint y: 558, distance: 61.4
click at [908, 558] on div "Preparando a prova de album..." at bounding box center [784, 530] width 493 height 110
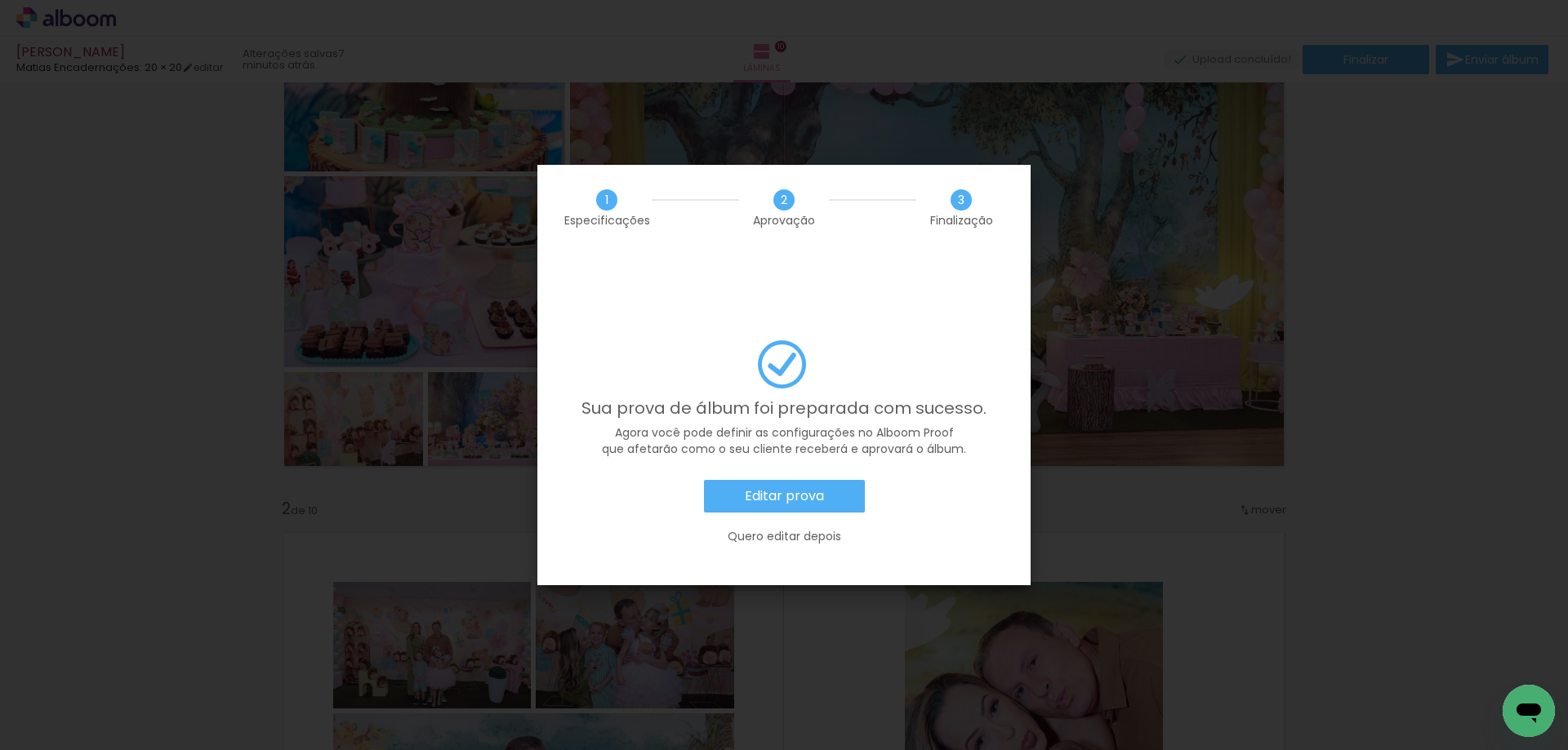
click at [811, 521] on paper-button "Quero editar depois" at bounding box center [784, 537] width 444 height 32
